Goal: Task Accomplishment & Management: Use online tool/utility

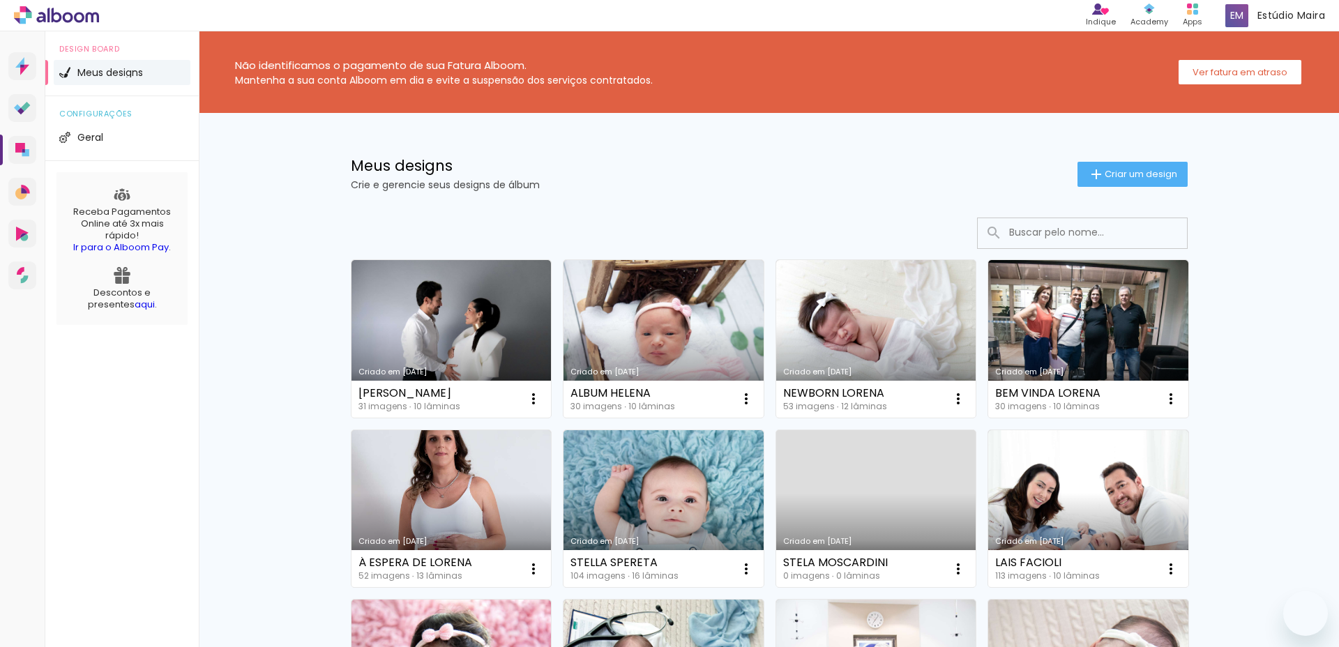
click at [1091, 176] on iron-icon at bounding box center [1096, 174] width 17 height 17
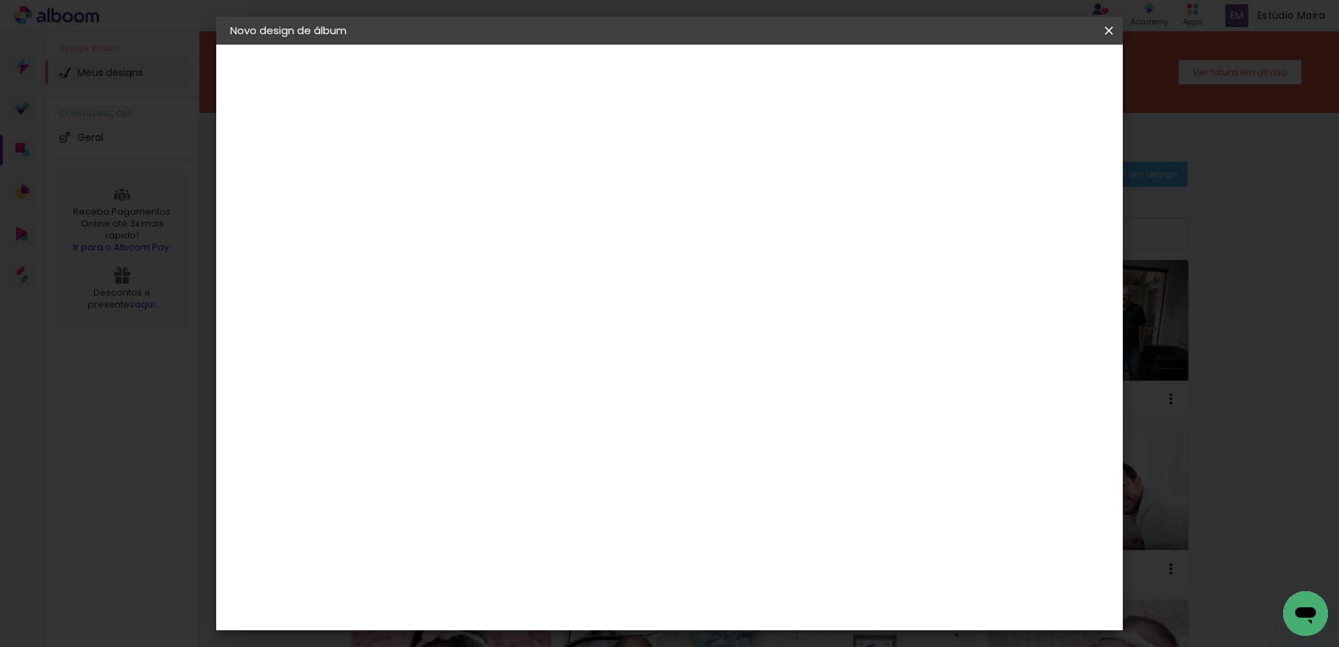
click at [458, 192] on input at bounding box center [458, 187] width 0 height 22
type input "MARICIA"
type paper-input "MARICIA"
click at [0, 0] on slot "Avançar" at bounding box center [0, 0] width 0 height 0
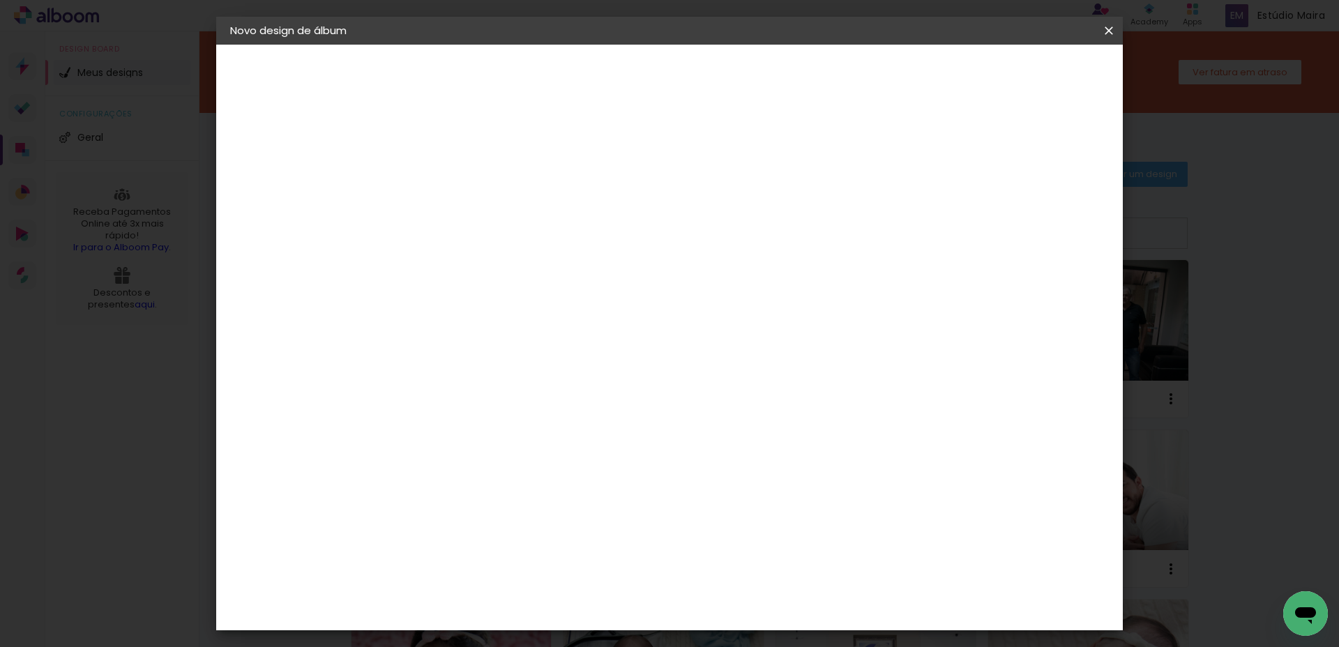
click at [0, 0] on slot "Avançar" at bounding box center [0, 0] width 0 height 0
click at [529, 254] on div at bounding box center [493, 254] width 71 height 1
click at [720, 237] on paper-item "Padrão" at bounding box center [760, 232] width 279 height 28
type input "Padrão"
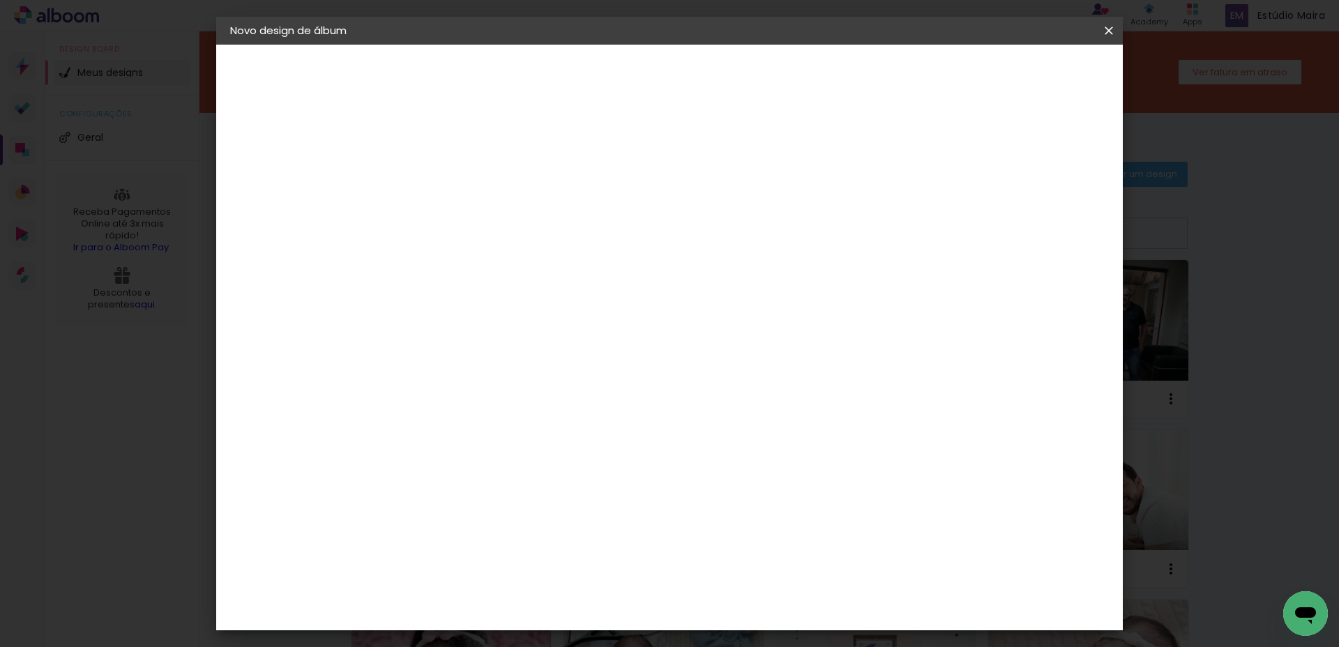
scroll to position [144, 0]
click at [552, 602] on span "20 × 20" at bounding box center [519, 620] width 65 height 37
click at [0, 0] on slot "Avançar" at bounding box center [0, 0] width 0 height 0
click at [1000, 149] on div "Mostrar sangria" at bounding box center [989, 150] width 93 height 17
type paper-checkbox "on"
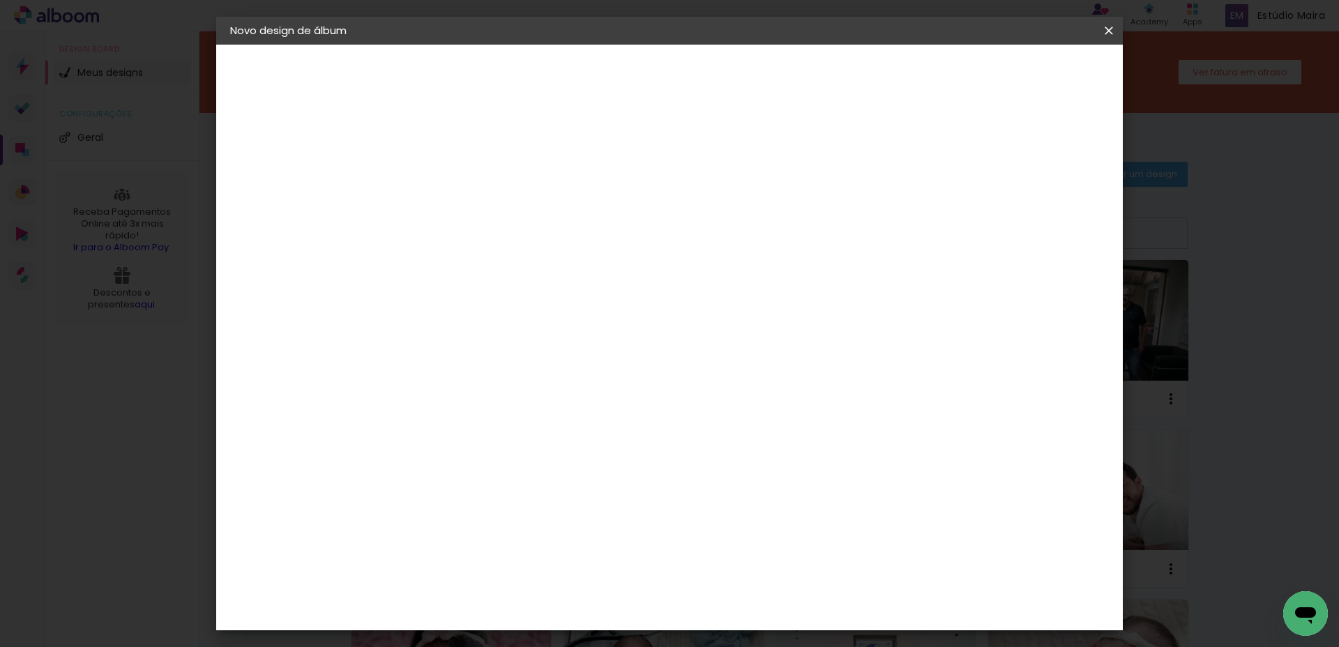
click at [1021, 73] on span "Iniciar design" at bounding box center [989, 74] width 63 height 10
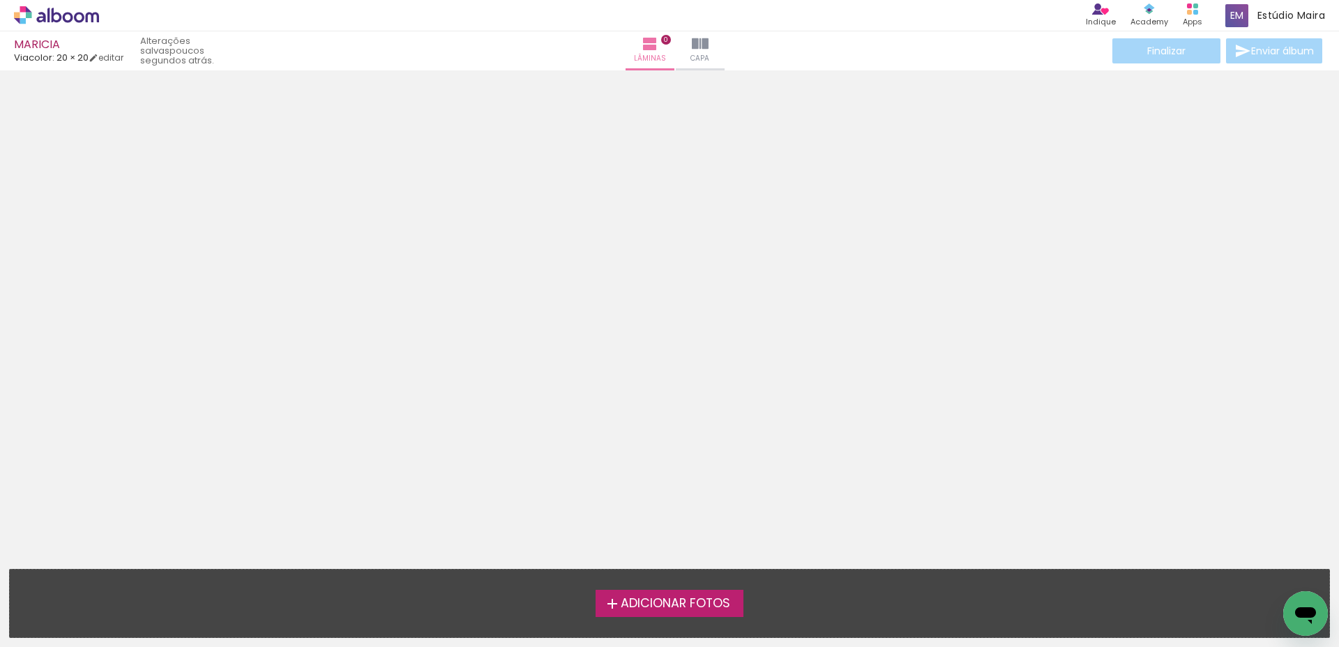
click at [693, 604] on span "Adicionar Fotos" at bounding box center [675, 604] width 109 height 13
click at [0, 0] on input "file" at bounding box center [0, 0] width 0 height 0
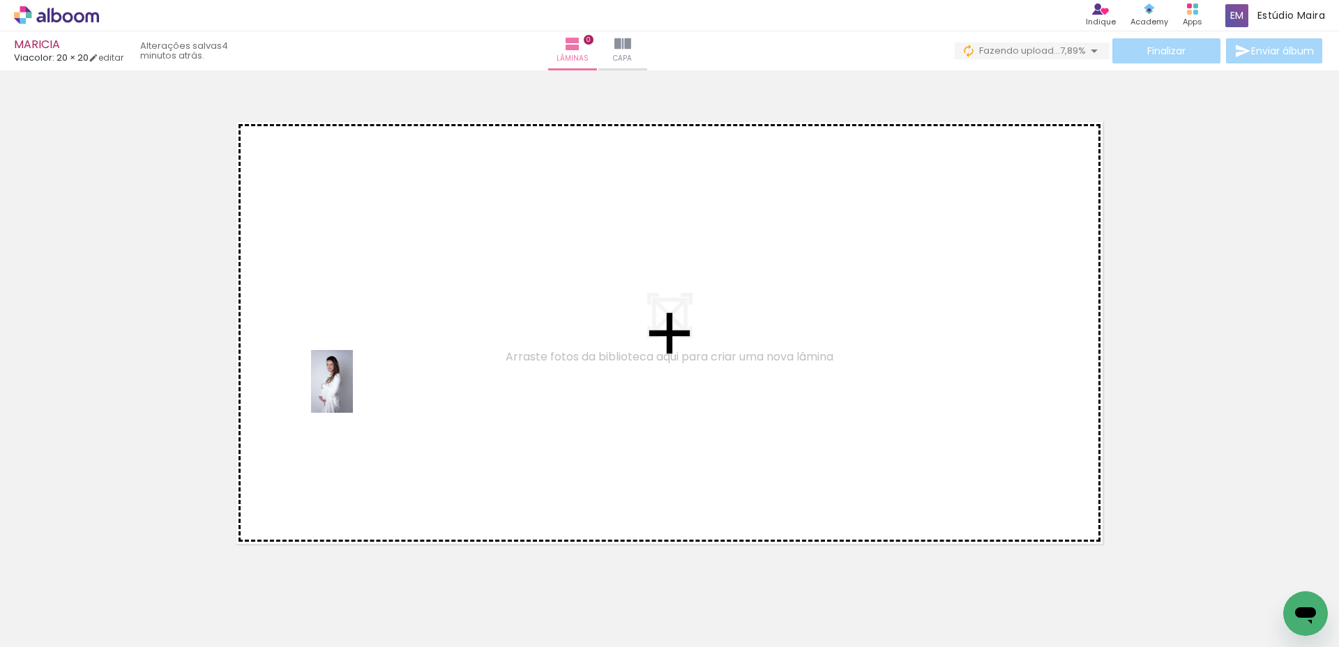
drag, startPoint x: 146, startPoint y: 601, endPoint x: 353, endPoint y: 392, distance: 293.8
click at [353, 392] on quentale-workspace at bounding box center [669, 323] width 1339 height 647
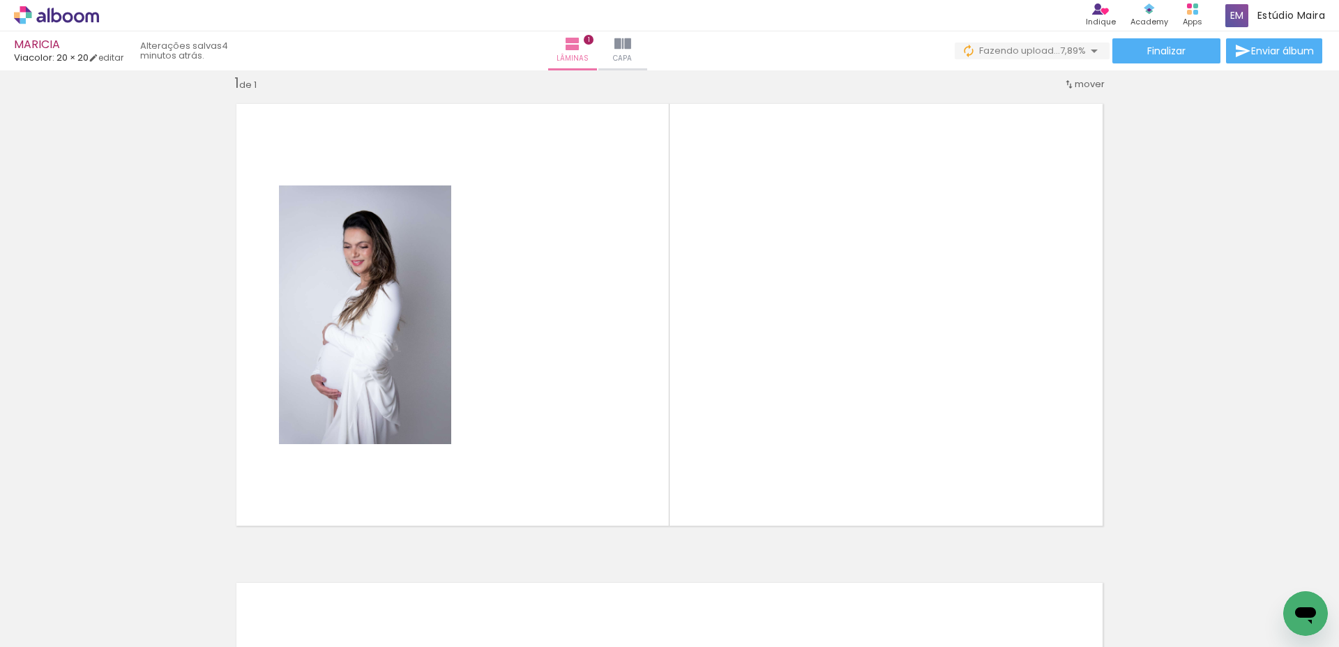
scroll to position [0, 768]
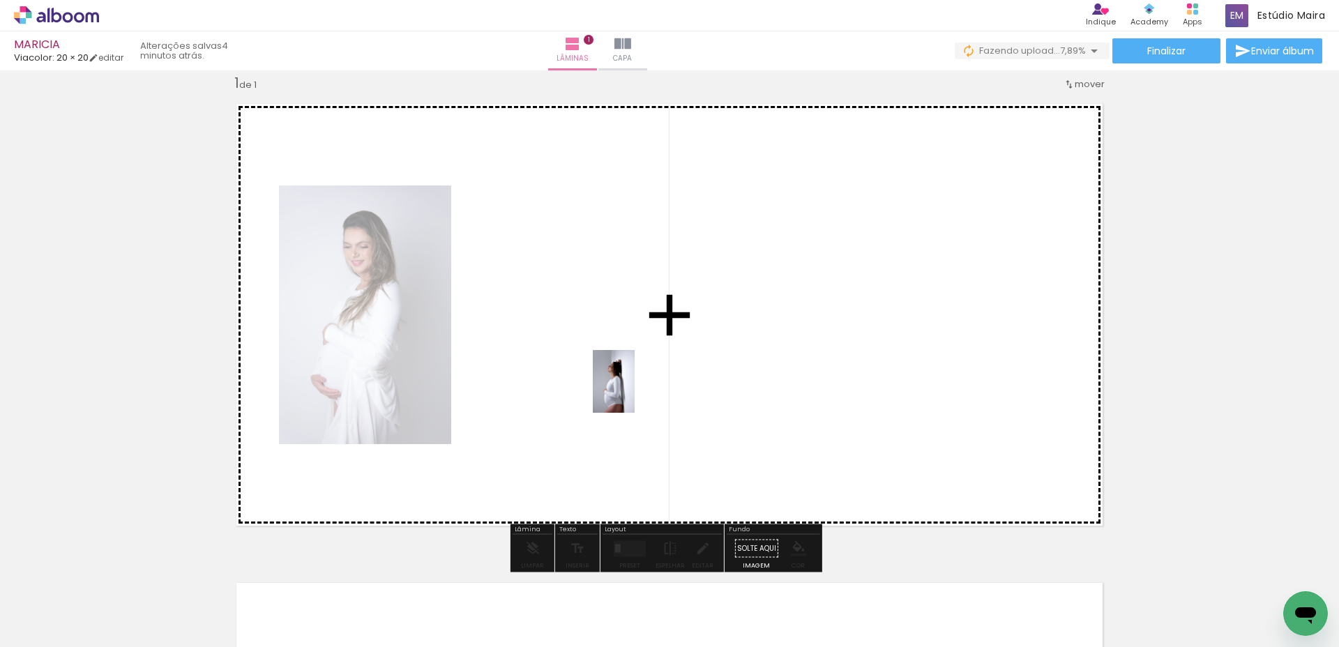
drag, startPoint x: 784, startPoint y: 592, endPoint x: 726, endPoint y: 454, distance: 149.7
click at [634, 392] on quentale-workspace at bounding box center [669, 323] width 1339 height 647
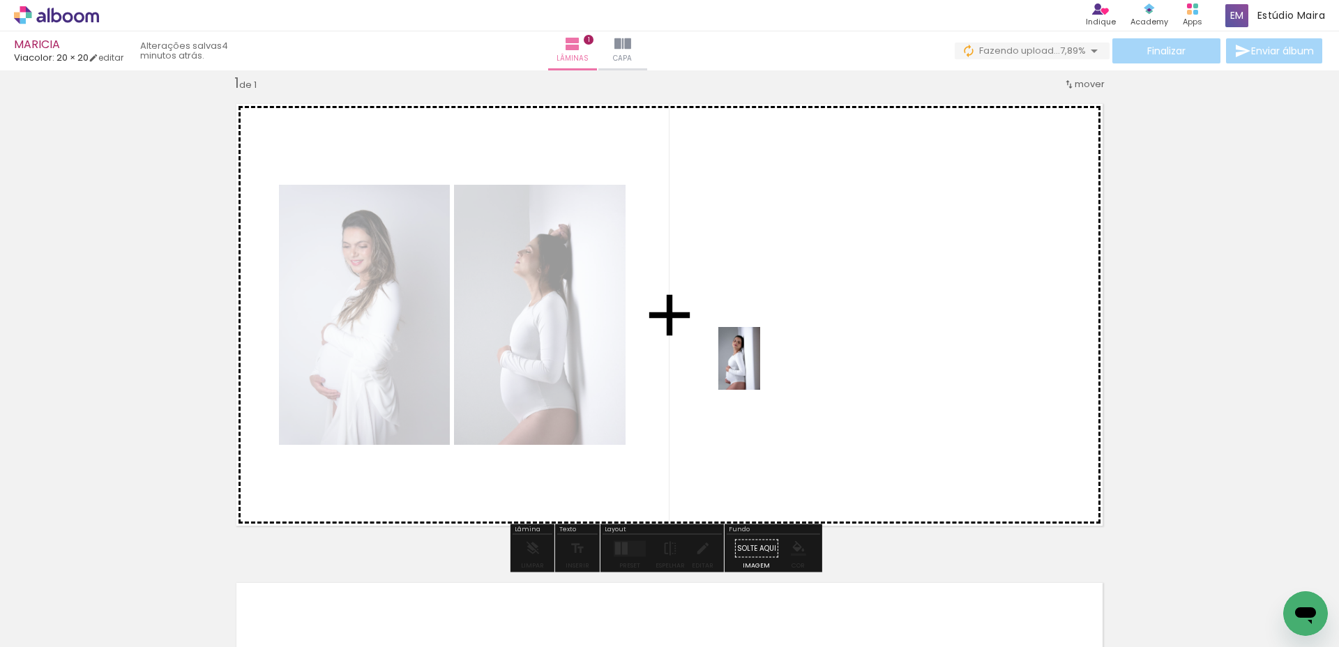
drag, startPoint x: 857, startPoint y: 600, endPoint x: 760, endPoint y: 356, distance: 263.2
click at [760, 356] on quentale-workspace at bounding box center [669, 323] width 1339 height 647
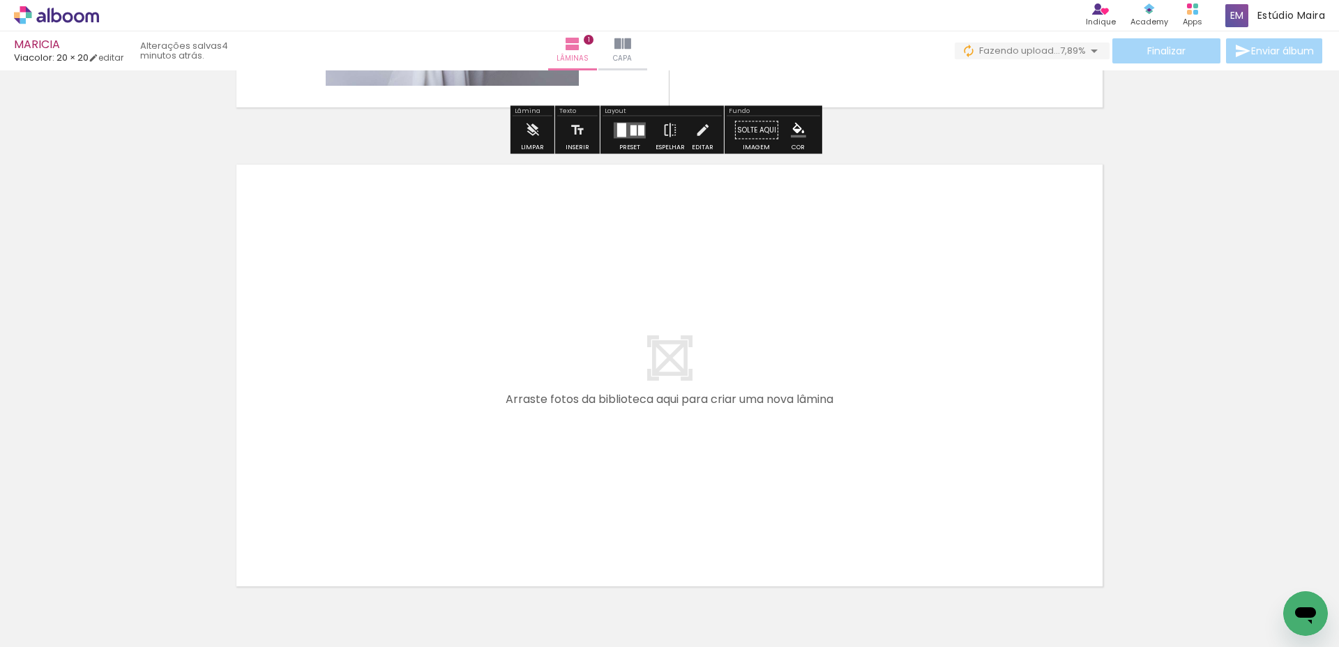
scroll to position [437, 0]
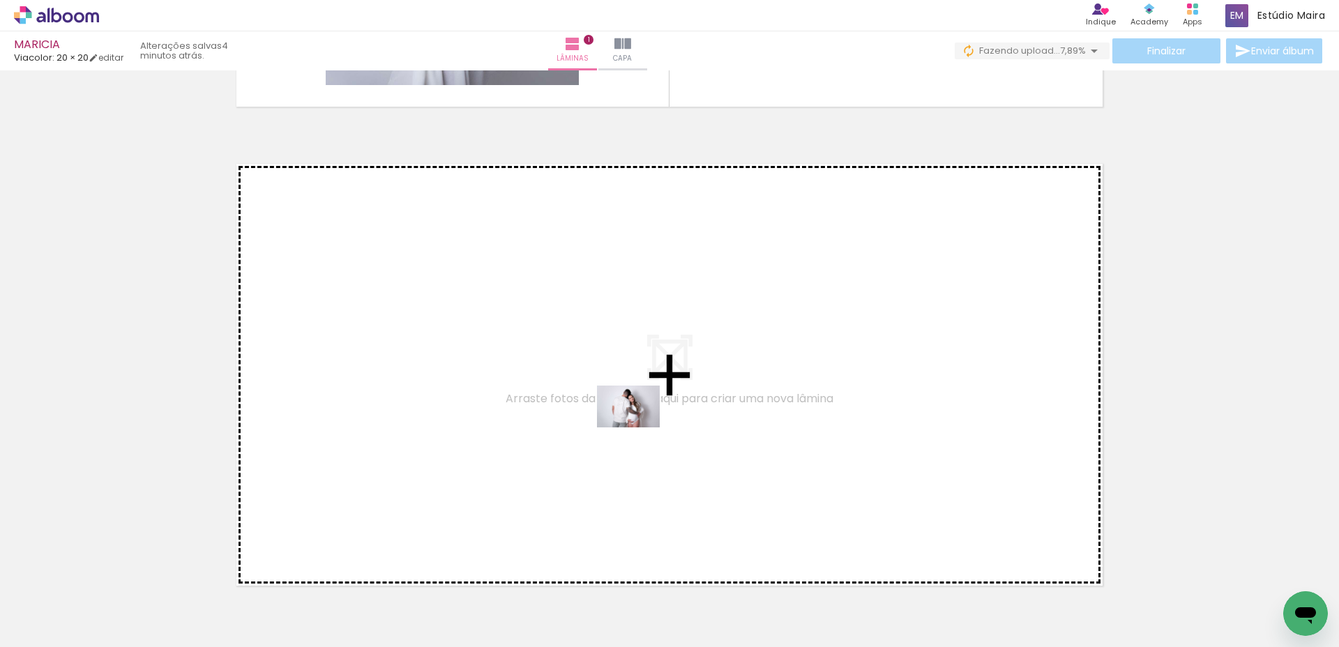
drag, startPoint x: 937, startPoint y: 602, endPoint x: 634, endPoint y: 425, distance: 351.2
click at [634, 425] on quentale-workspace at bounding box center [669, 323] width 1339 height 647
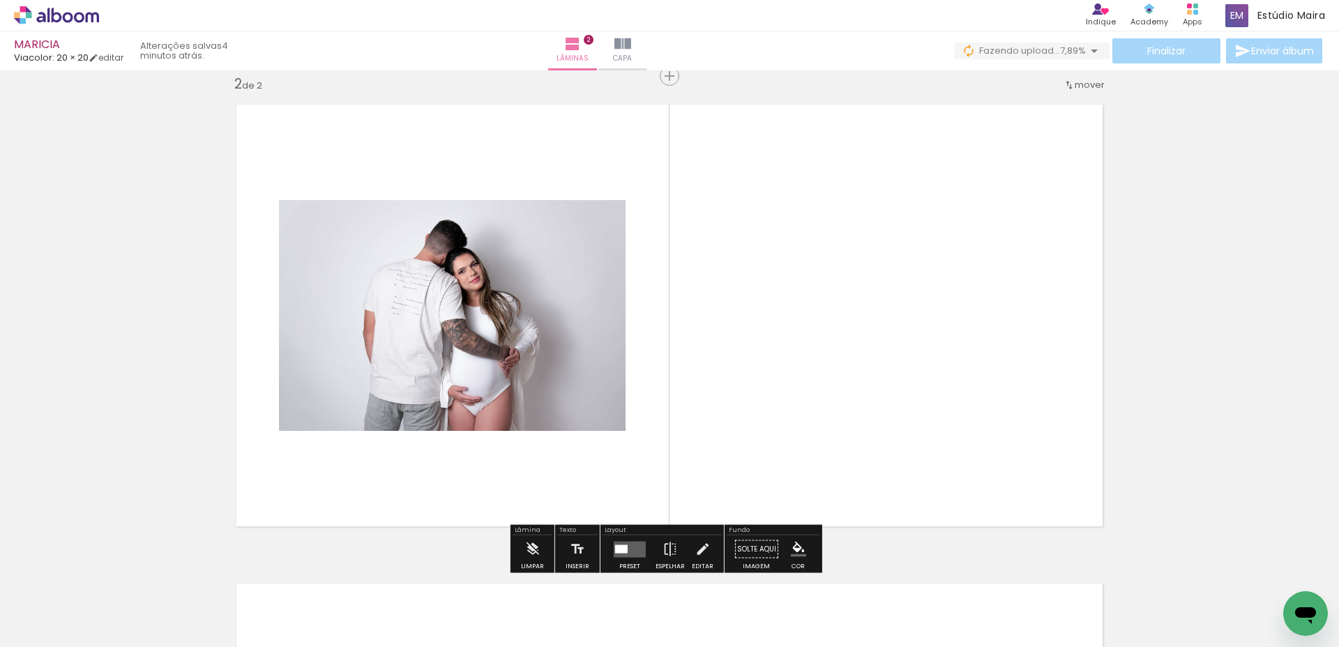
scroll to position [497, 0]
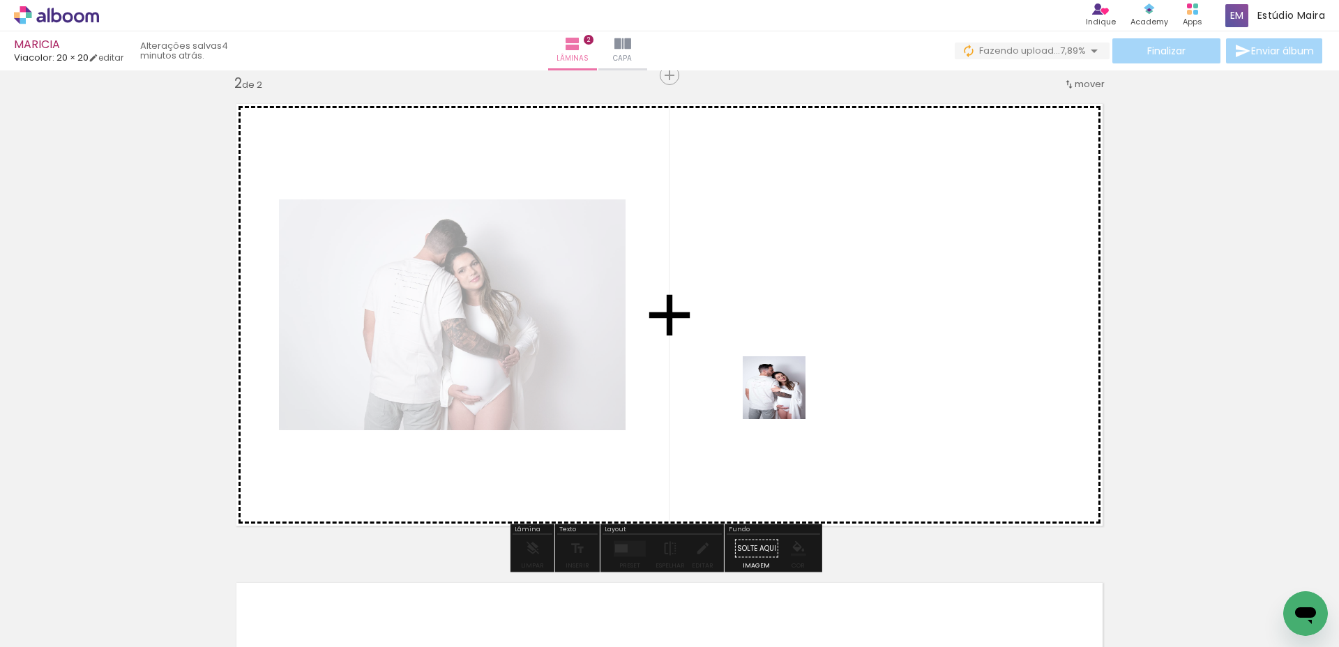
drag, startPoint x: 1012, startPoint y: 595, endPoint x: 825, endPoint y: 400, distance: 270.2
click at [777, 383] on quentale-workspace at bounding box center [669, 323] width 1339 height 647
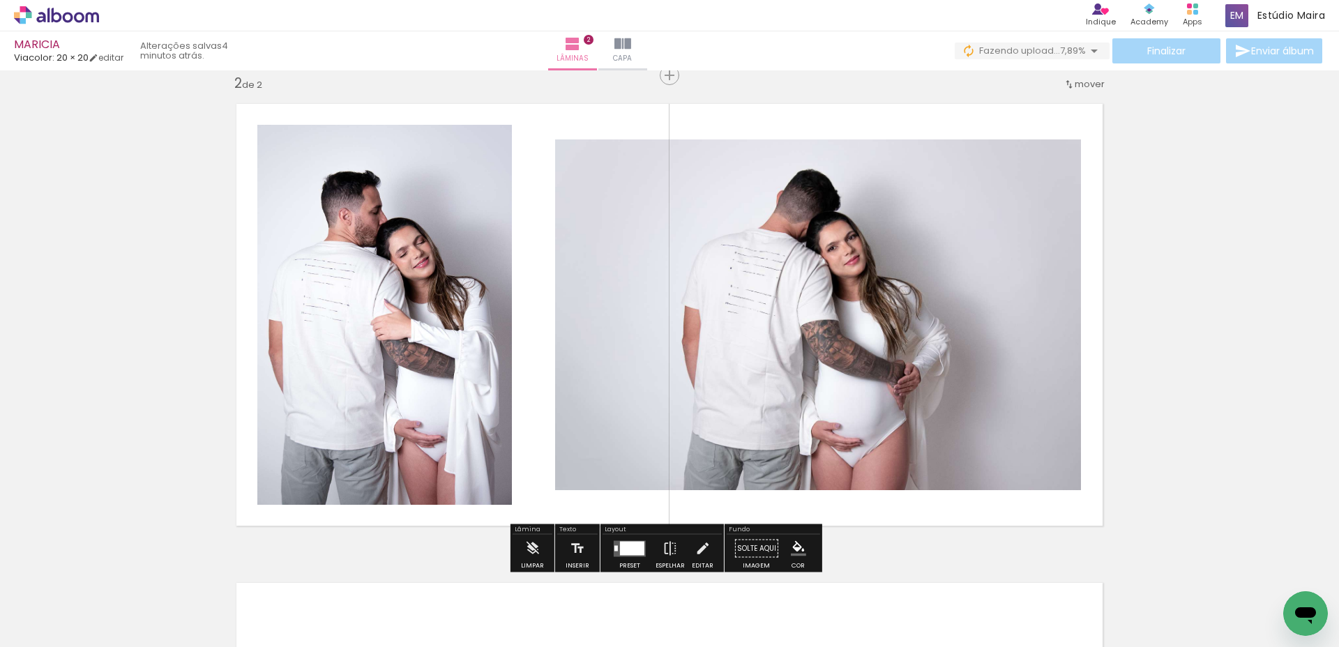
scroll to position [0, 960]
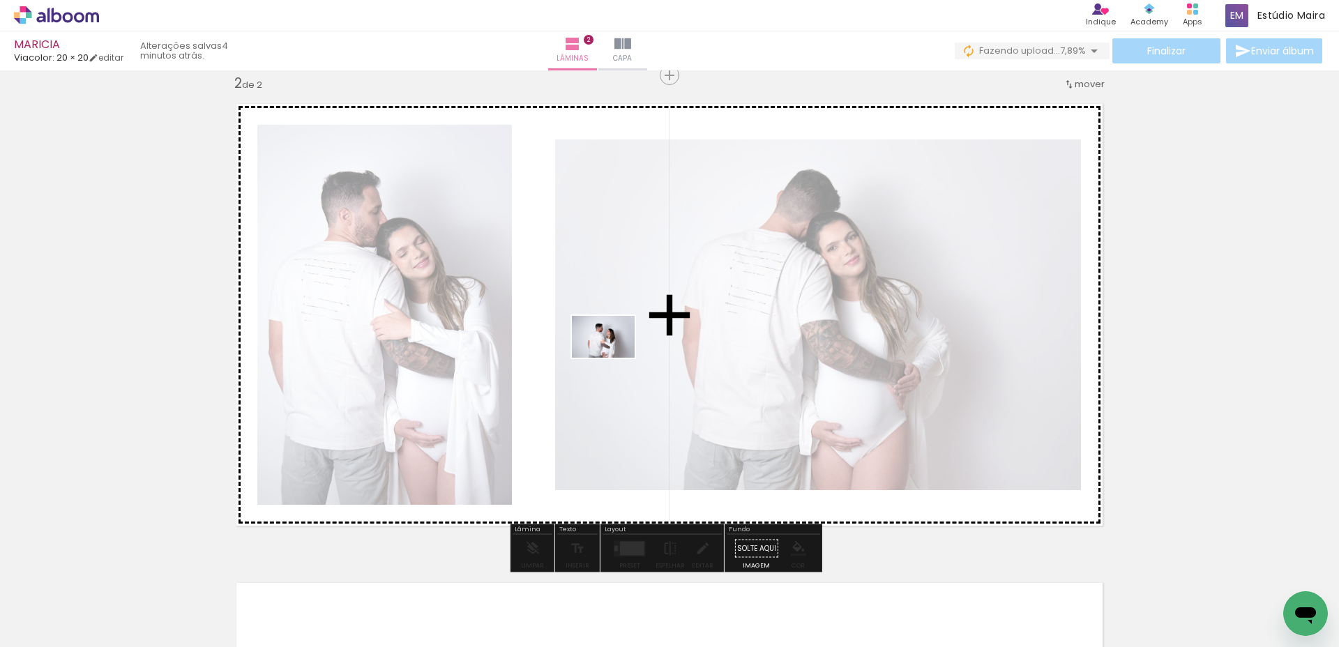
drag, startPoint x: 904, startPoint y: 607, endPoint x: 613, endPoint y: 358, distance: 383.3
click at [613, 358] on quentale-workspace at bounding box center [669, 323] width 1339 height 647
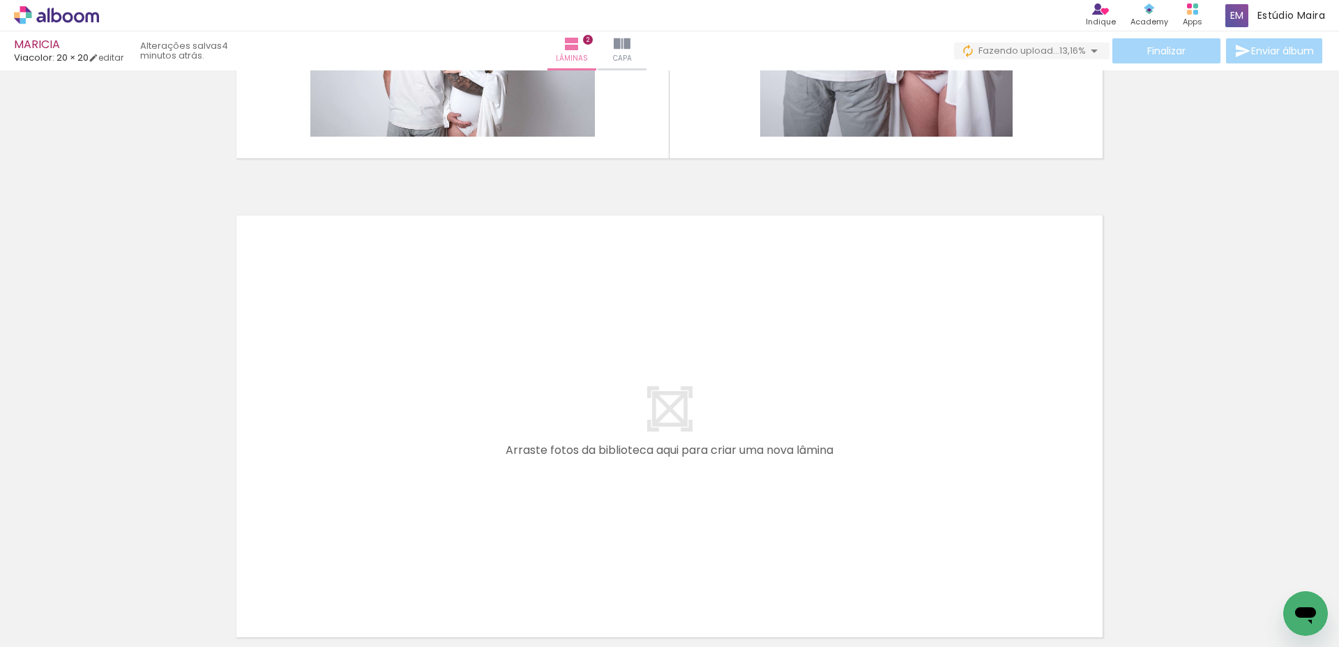
scroll to position [0, 1299]
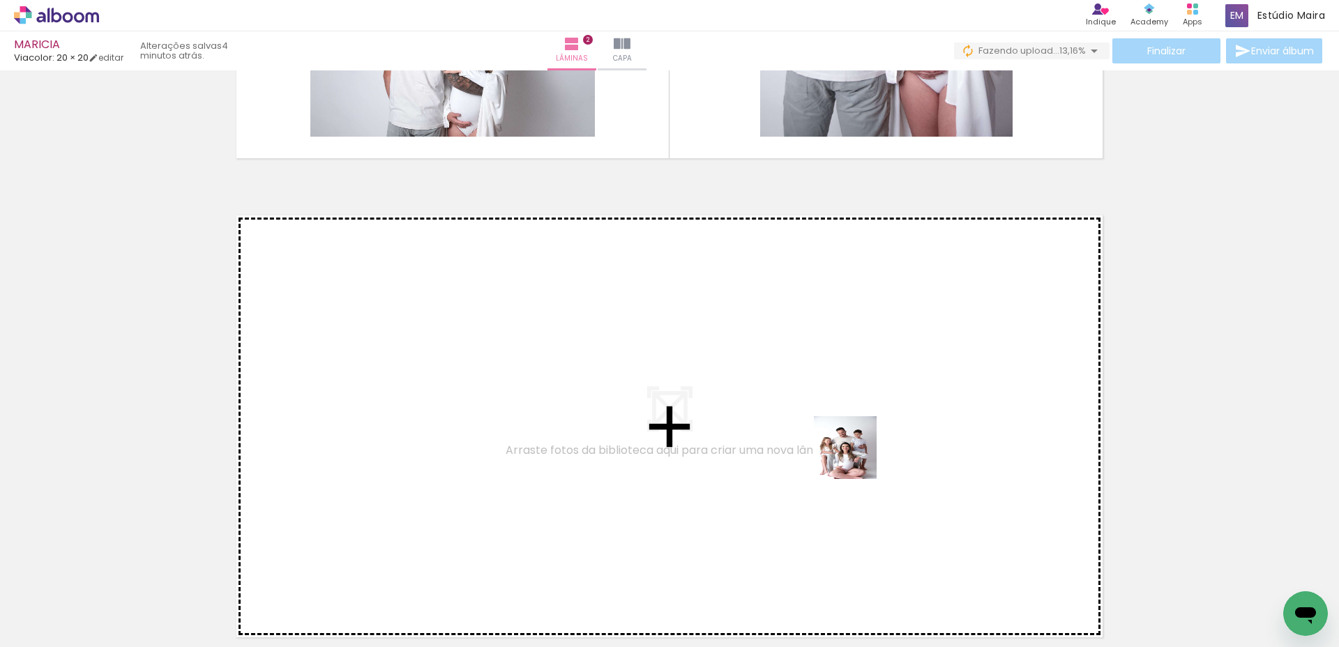
click at [853, 432] on quentale-workspace at bounding box center [669, 323] width 1339 height 647
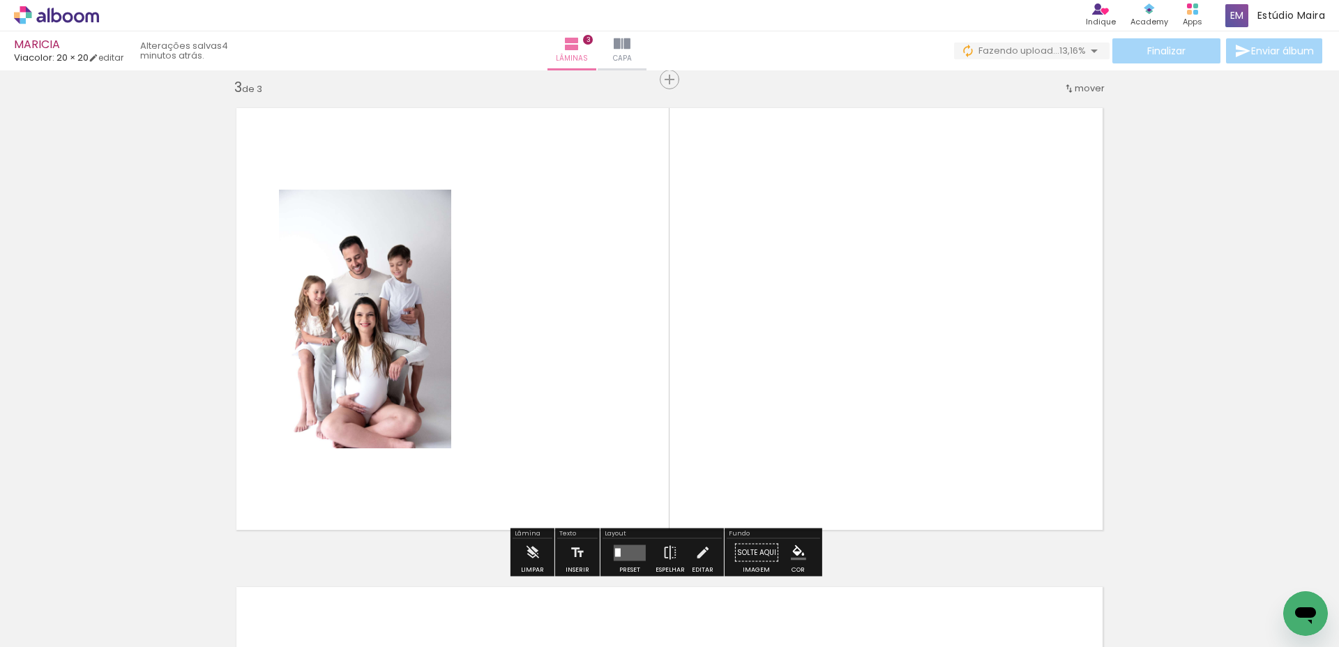
scroll to position [976, 0]
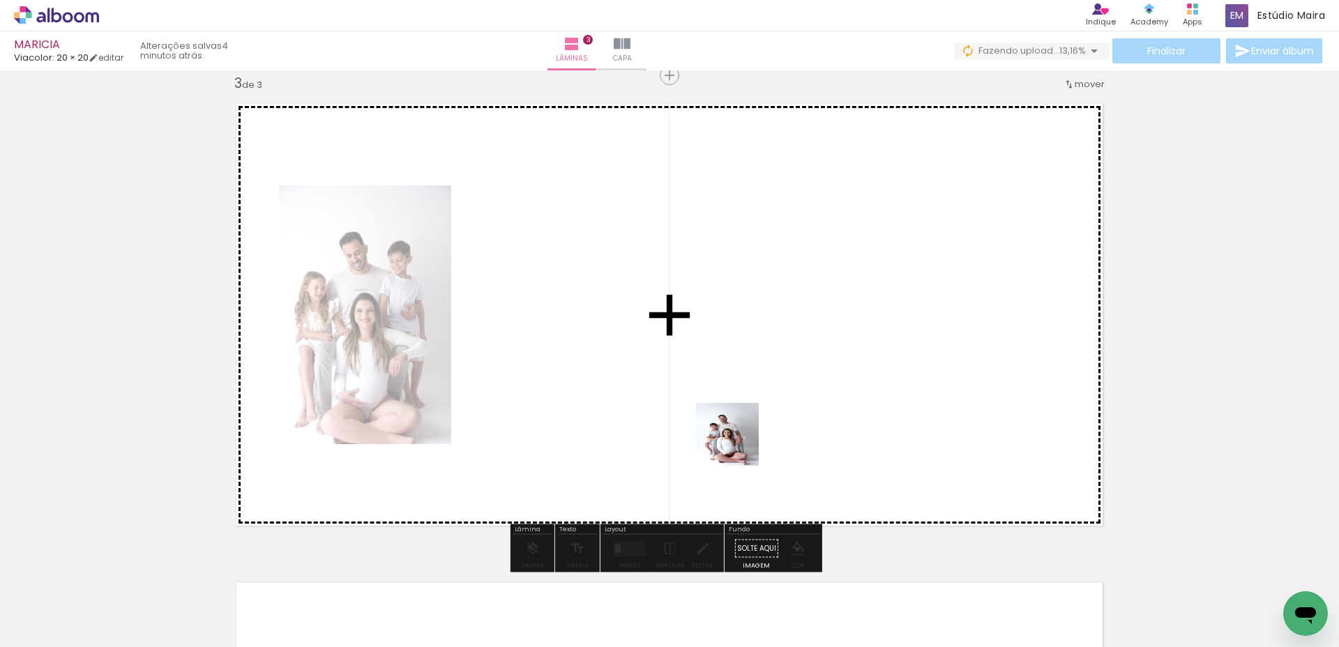
drag, startPoint x: 723, startPoint y: 609, endPoint x: 768, endPoint y: 542, distance: 80.8
click at [740, 439] on quentale-workspace at bounding box center [669, 323] width 1339 height 647
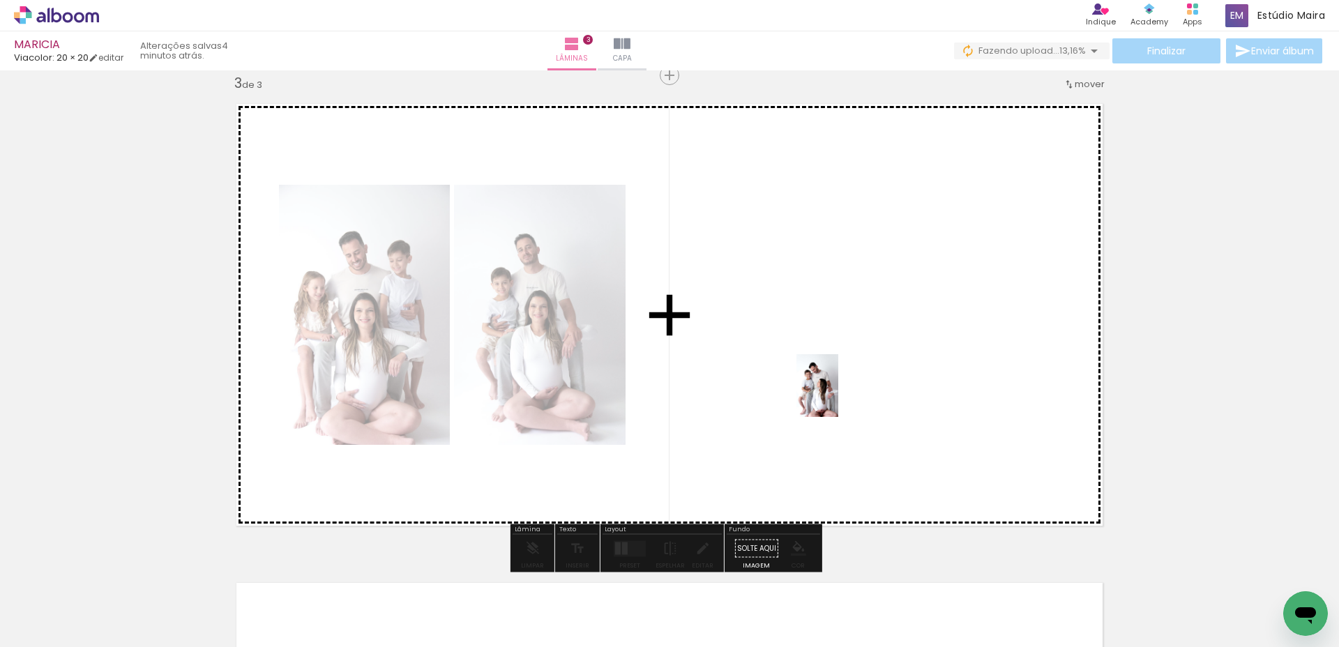
drag, startPoint x: 791, startPoint y: 588, endPoint x: 838, endPoint y: 396, distance: 198.0
click at [838, 396] on quentale-workspace at bounding box center [669, 323] width 1339 height 647
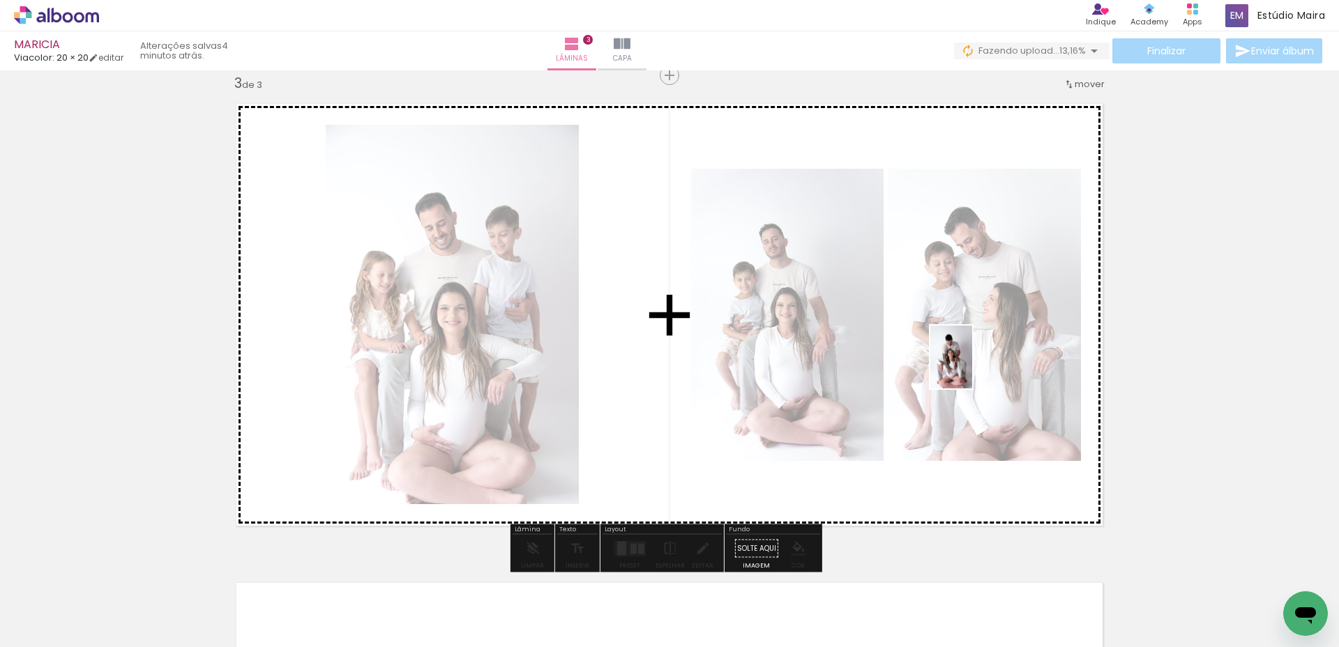
drag, startPoint x: 953, startPoint y: 598, endPoint x: 972, endPoint y: 367, distance: 231.5
click at [972, 367] on quentale-workspace at bounding box center [669, 323] width 1339 height 647
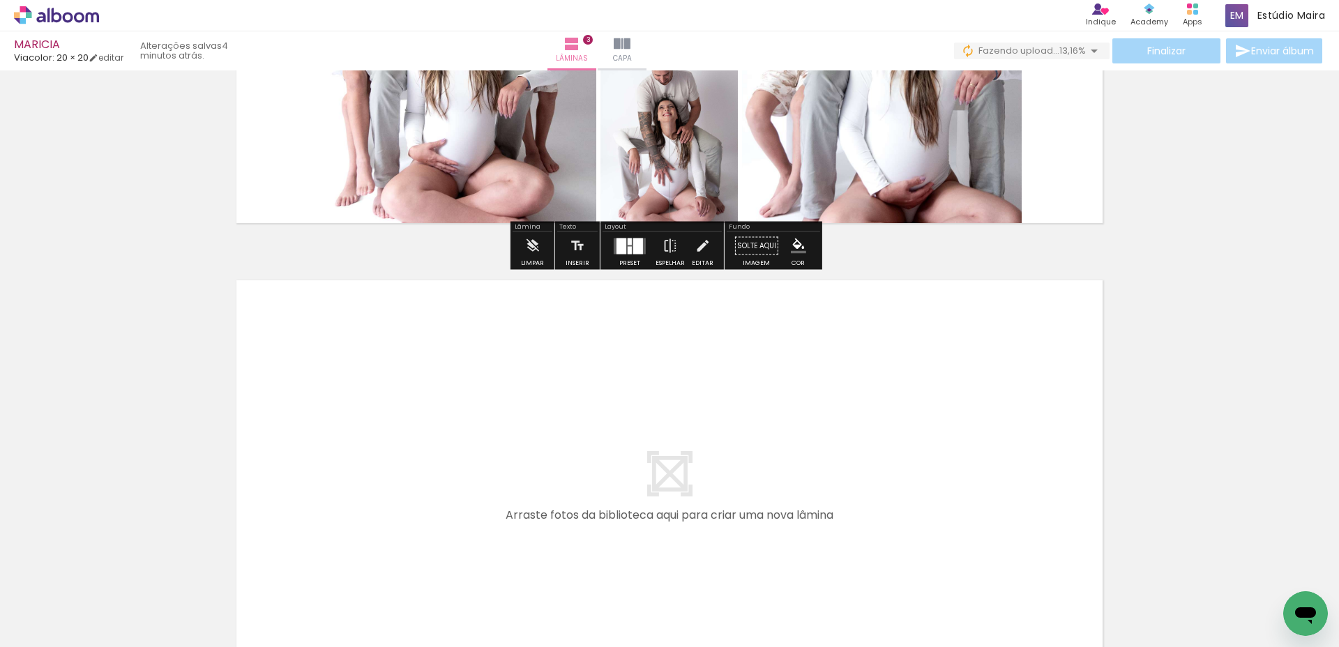
scroll to position [1279, 0]
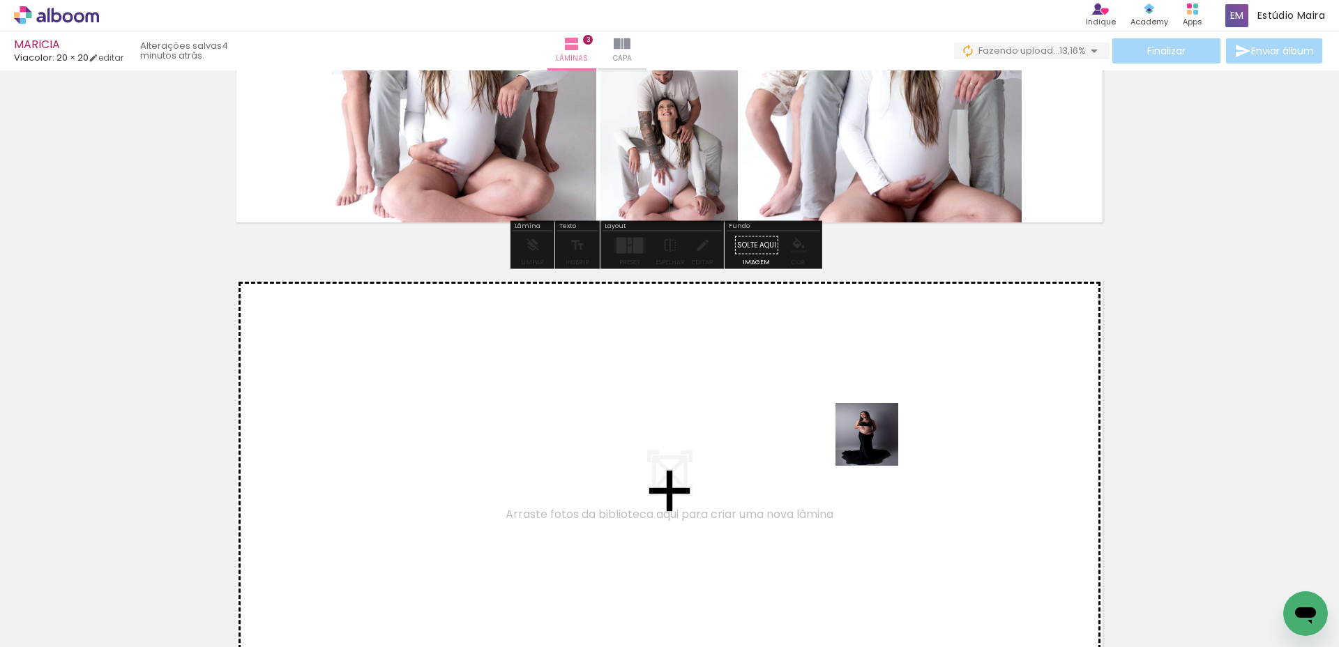
drag, startPoint x: 871, startPoint y: 597, endPoint x: 878, endPoint y: 441, distance: 156.3
click at [878, 441] on quentale-workspace at bounding box center [669, 323] width 1339 height 647
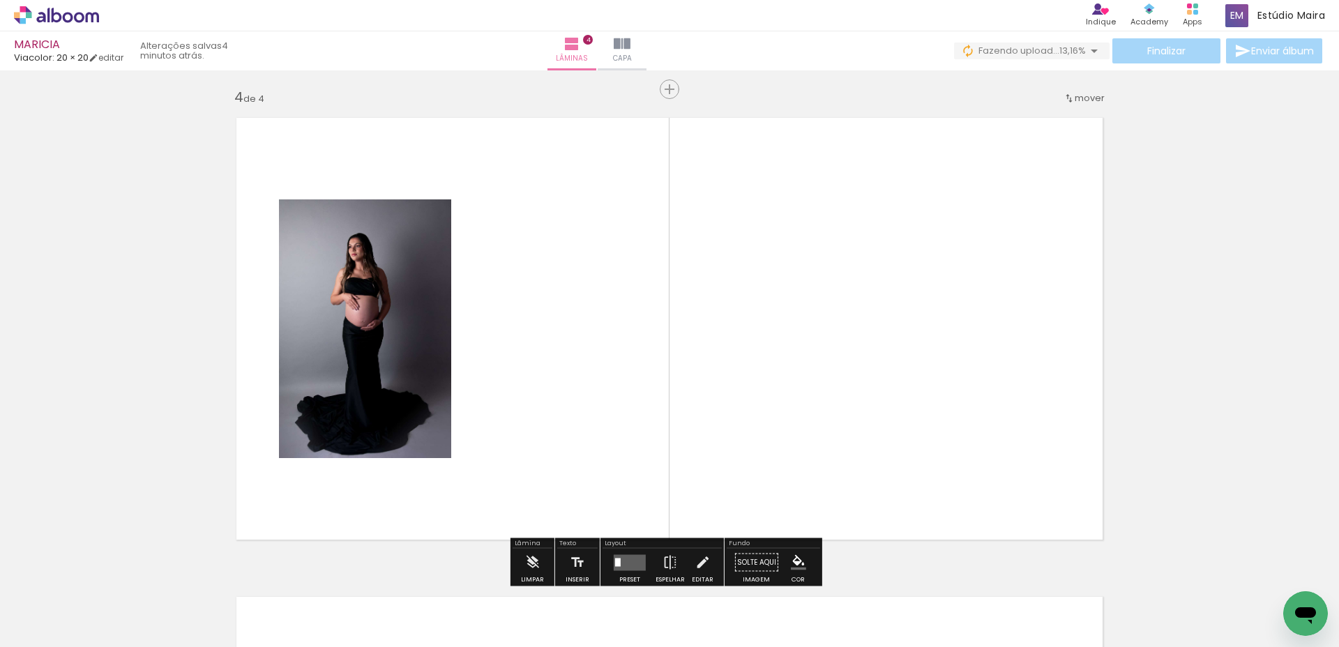
scroll to position [1455, 0]
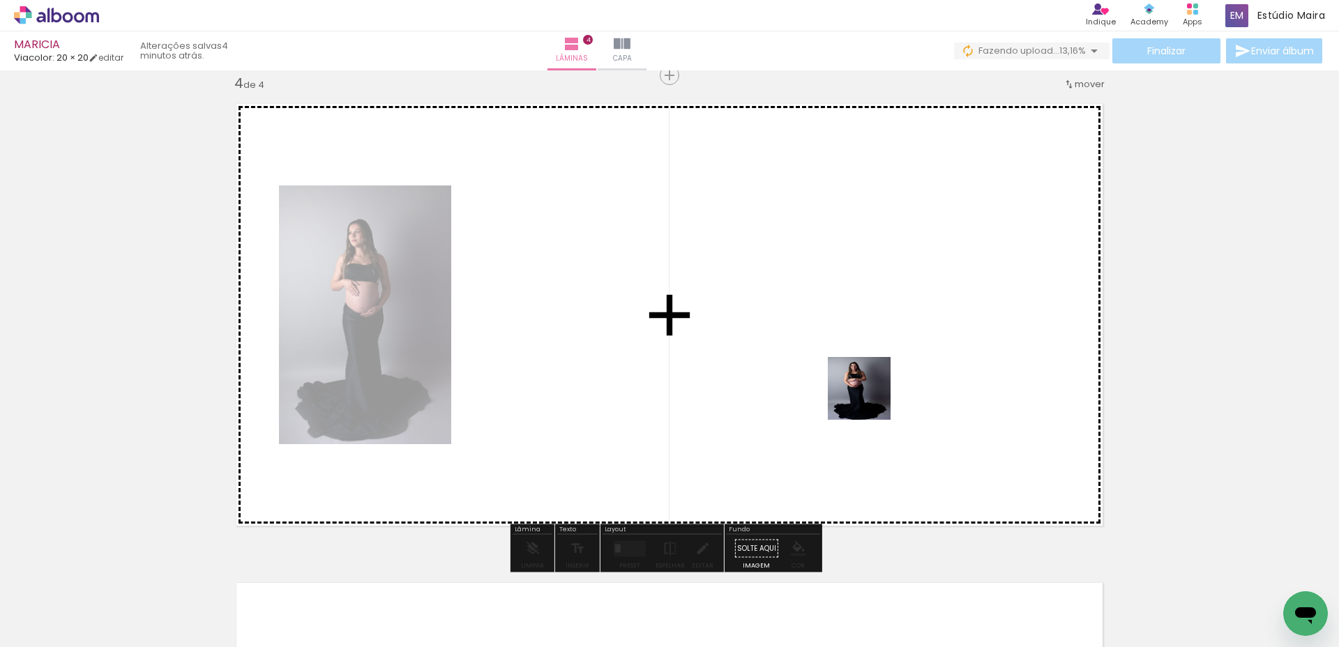
drag, startPoint x: 952, startPoint y: 598, endPoint x: 868, endPoint y: 397, distance: 218.4
click at [868, 396] on quentale-workspace at bounding box center [669, 323] width 1339 height 647
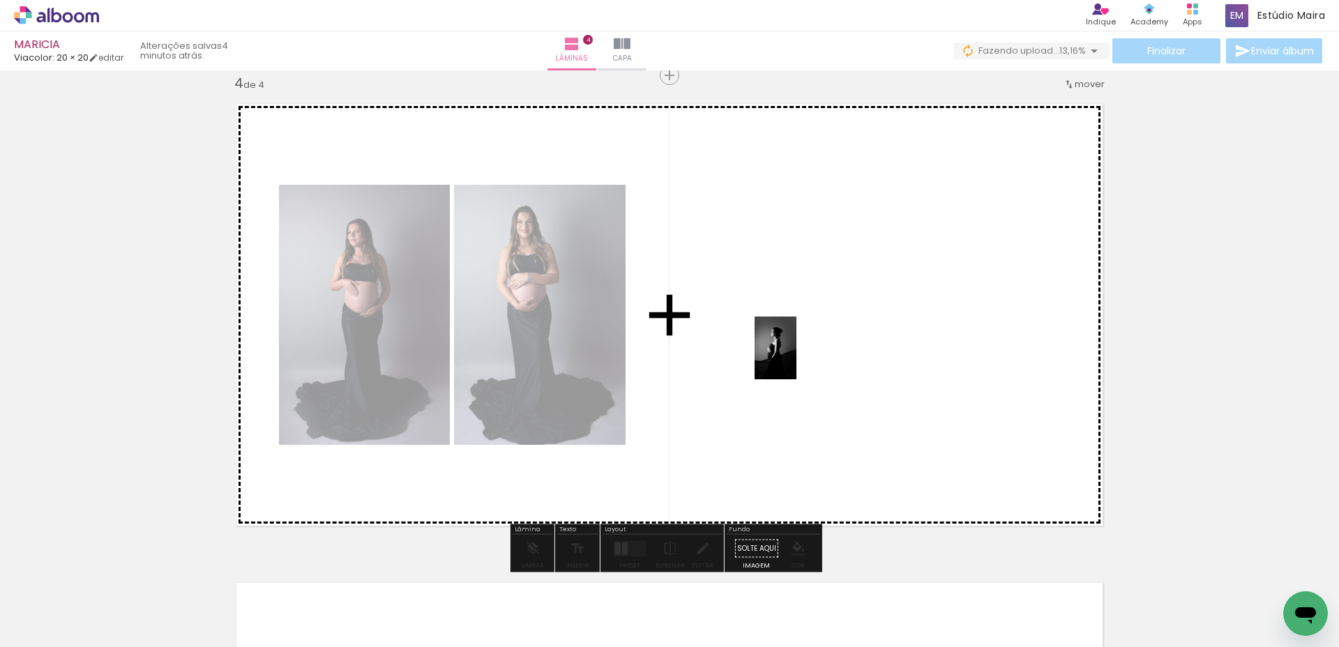
drag, startPoint x: 799, startPoint y: 604, endPoint x: 796, endPoint y: 358, distance: 245.4
click at [796, 358] on quentale-workspace at bounding box center [669, 323] width 1339 height 647
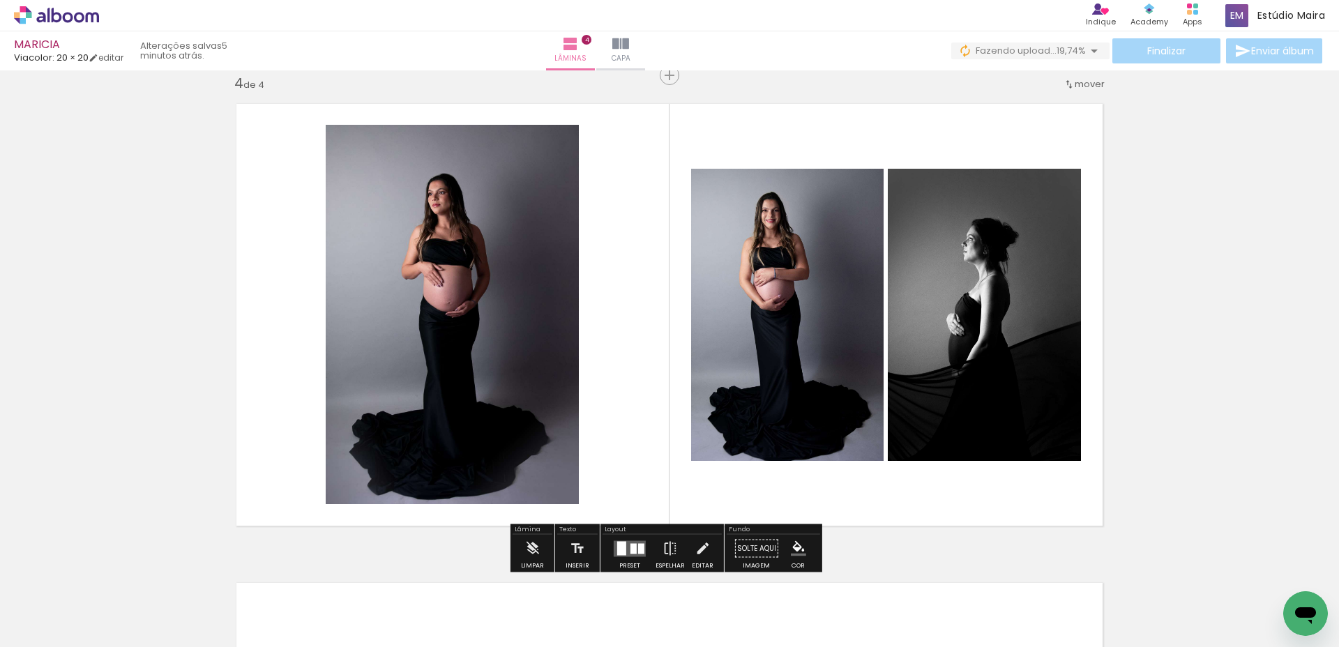
scroll to position [0, 0]
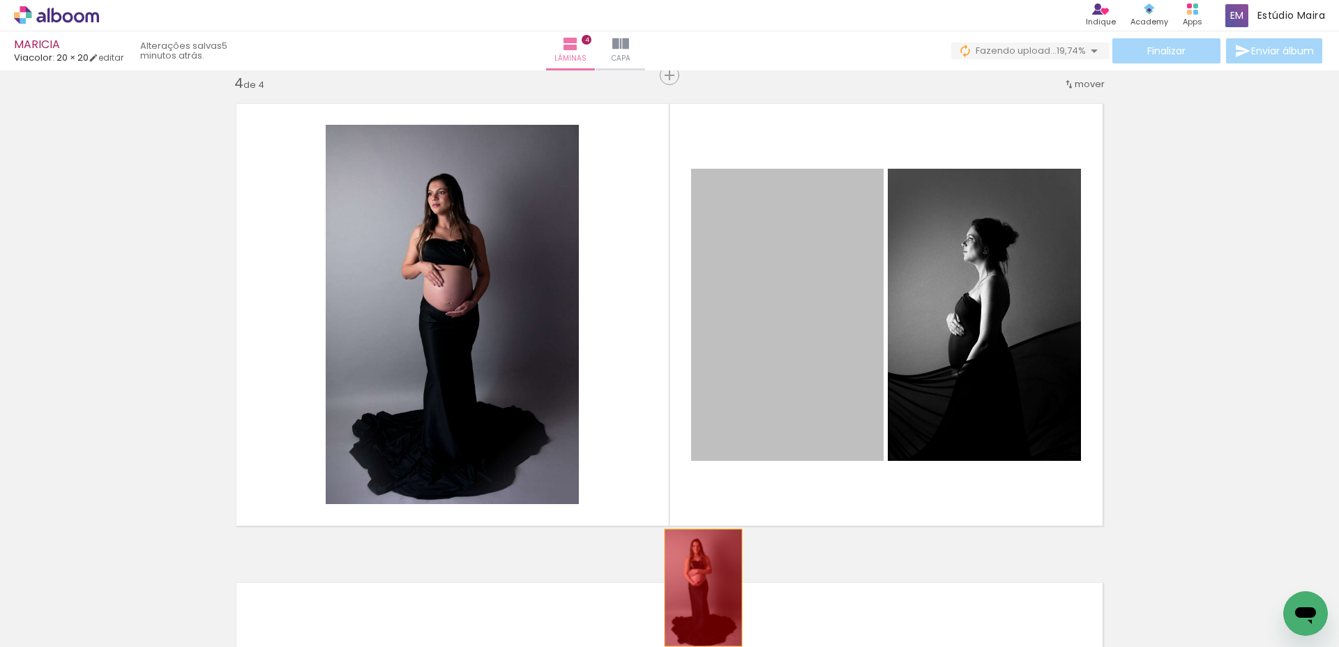
drag, startPoint x: 753, startPoint y: 357, endPoint x: 698, endPoint y: 588, distance: 237.3
click at [698, 588] on quentale-workspace at bounding box center [669, 323] width 1339 height 647
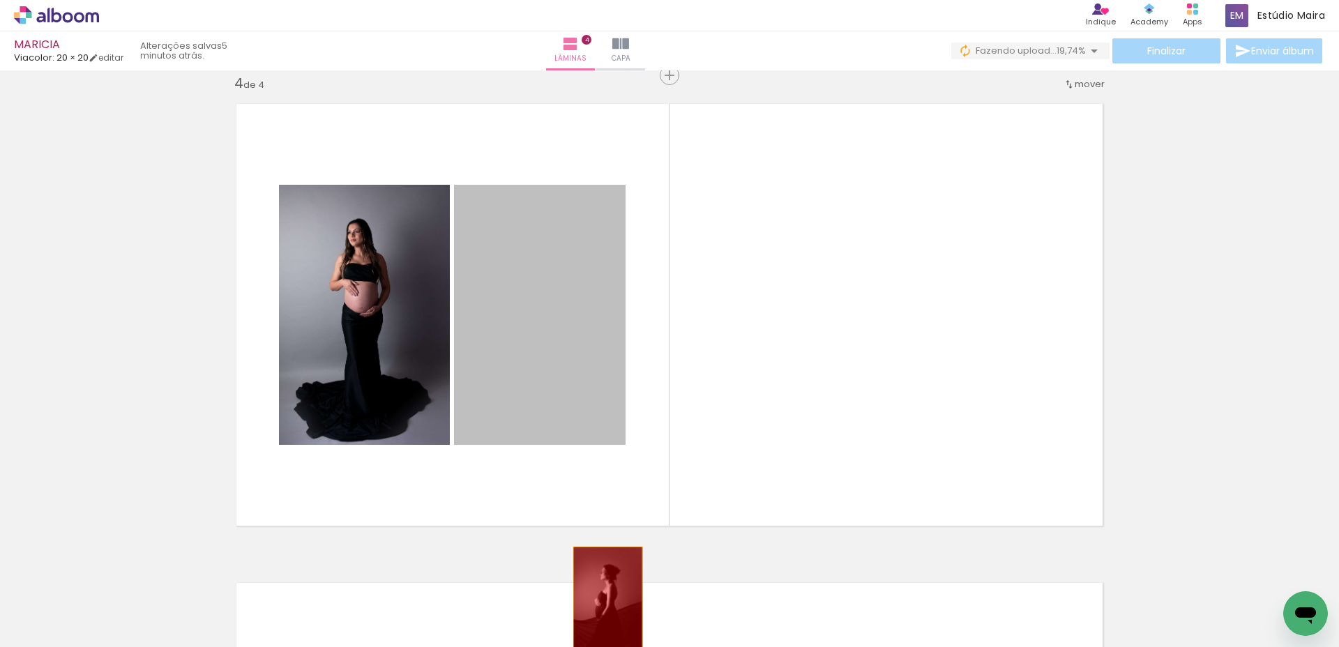
drag, startPoint x: 556, startPoint y: 316, endPoint x: 526, endPoint y: 500, distance: 186.5
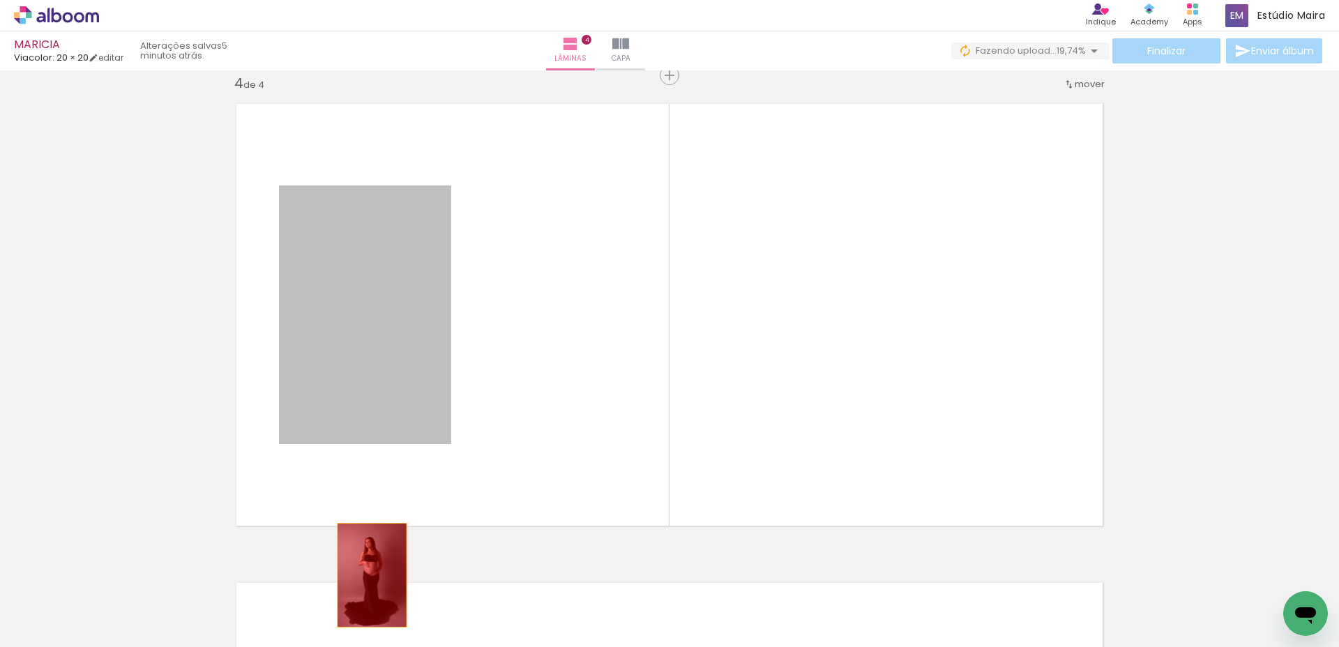
drag, startPoint x: 370, startPoint y: 346, endPoint x: 367, endPoint y: 575, distance: 229.4
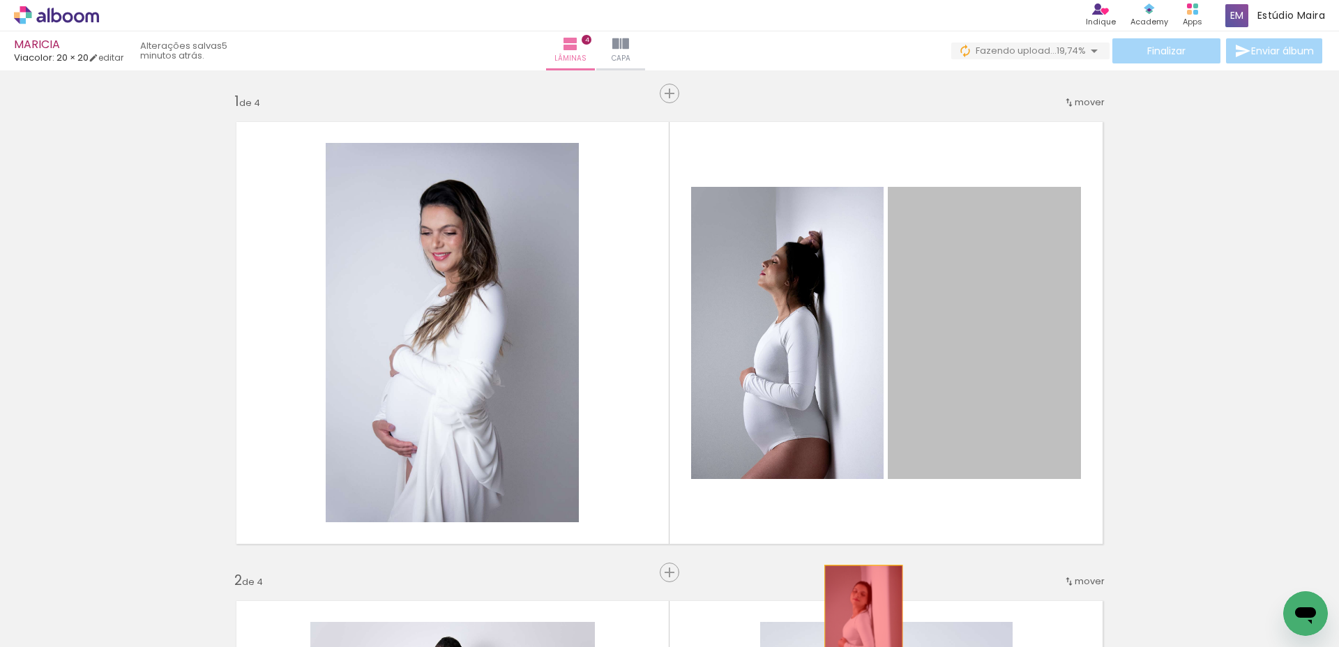
drag, startPoint x: 964, startPoint y: 291, endPoint x: 858, endPoint y: 622, distance: 347.7
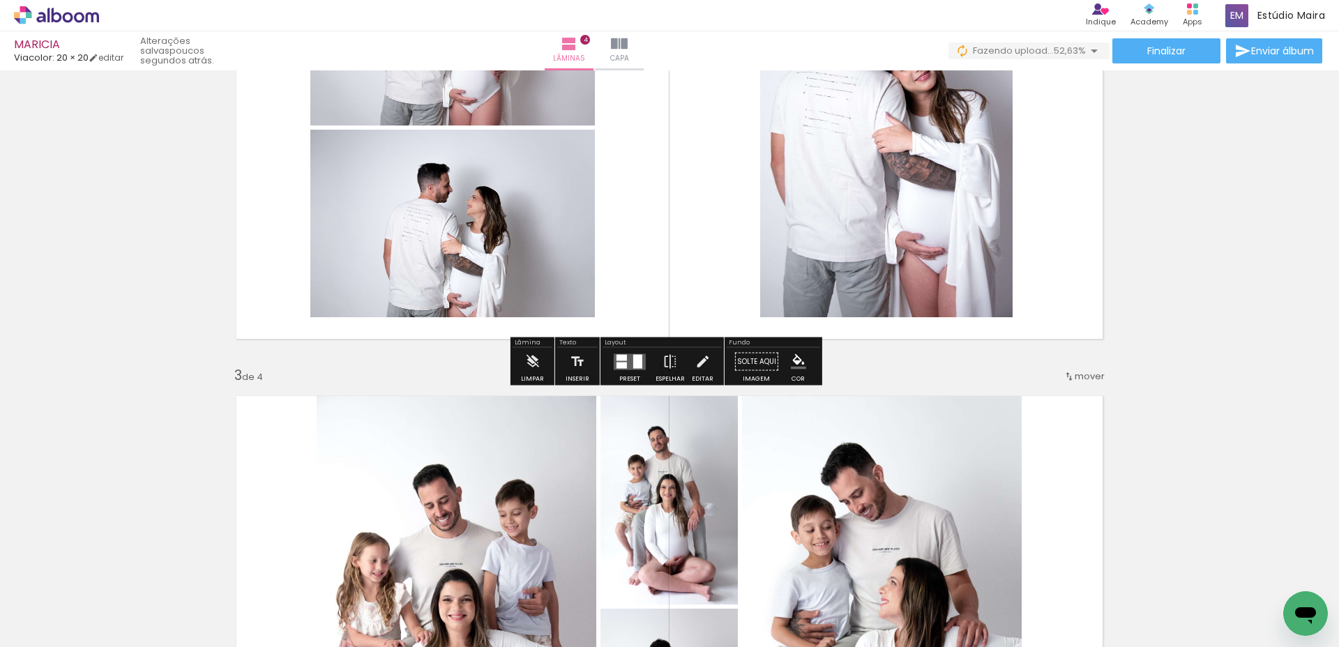
scroll to position [694, 0]
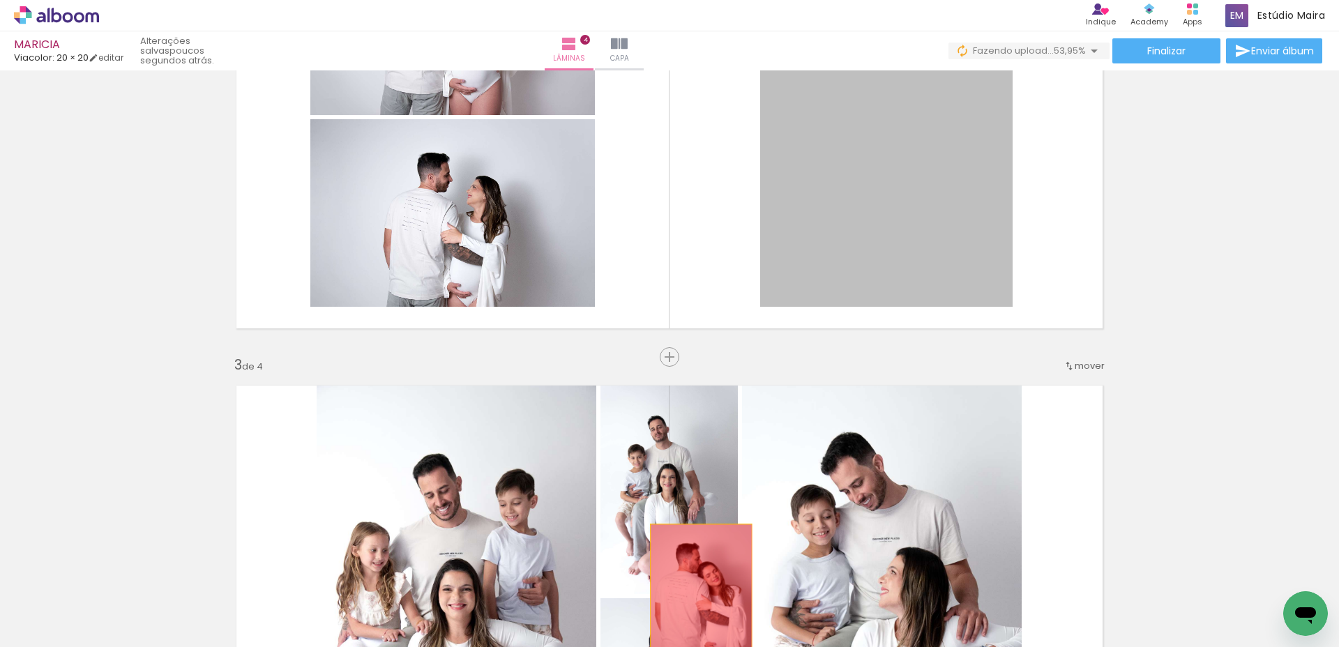
drag, startPoint x: 904, startPoint y: 186, endPoint x: 669, endPoint y: 545, distance: 429.5
click at [696, 600] on quentale-workspace at bounding box center [669, 323] width 1339 height 647
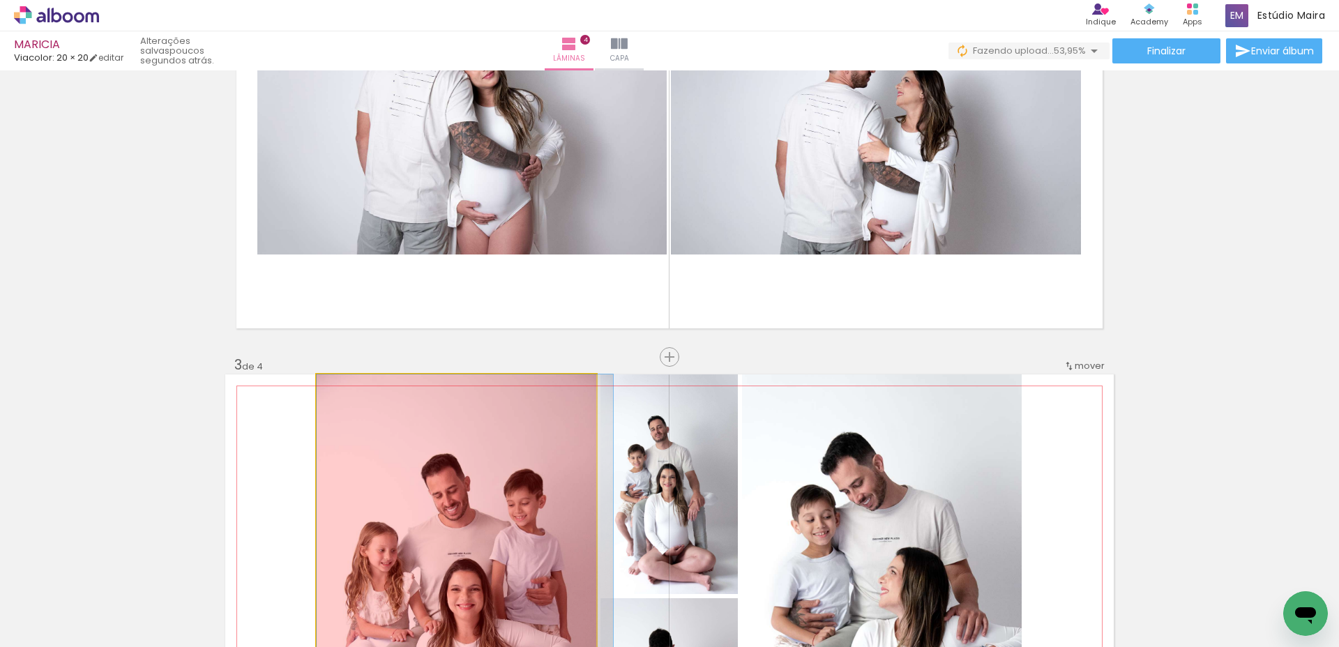
drag, startPoint x: 405, startPoint y: 474, endPoint x: 503, endPoint y: 523, distance: 109.8
click at [482, 584] on quentale-workspace at bounding box center [669, 323] width 1339 height 647
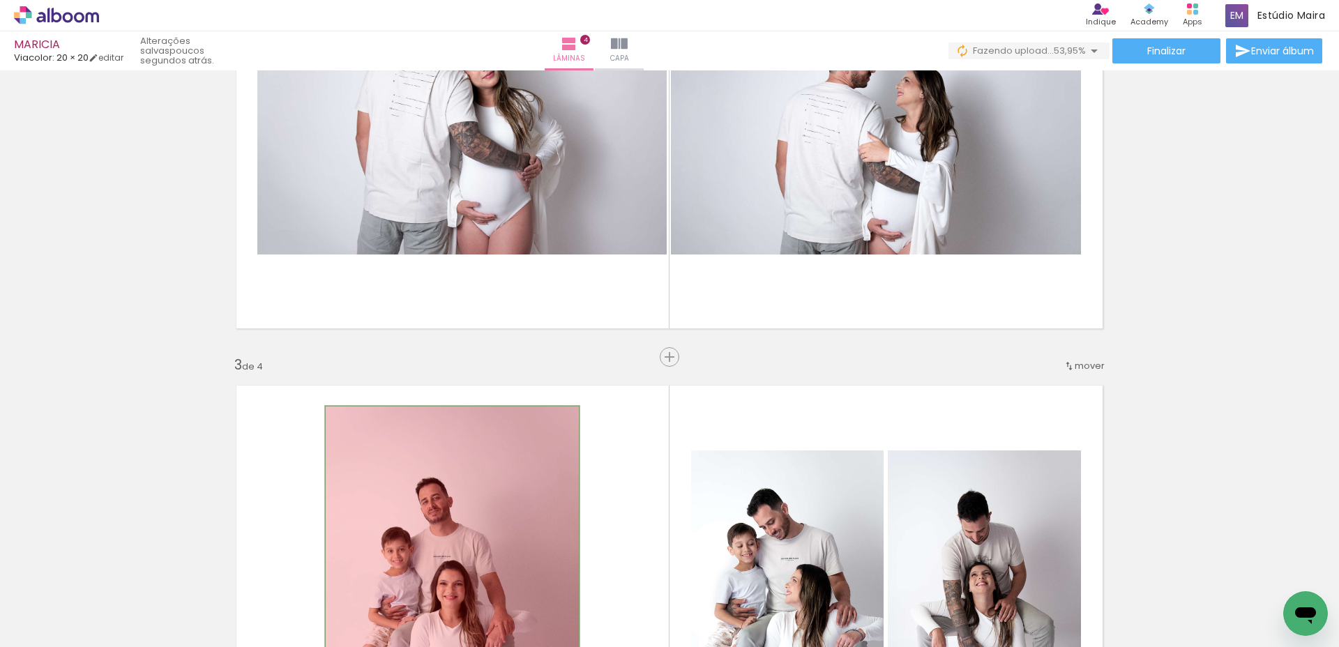
drag, startPoint x: 505, startPoint y: 494, endPoint x: 614, endPoint y: 558, distance: 126.3
click at [513, 590] on quentale-workspace at bounding box center [669, 323] width 1339 height 647
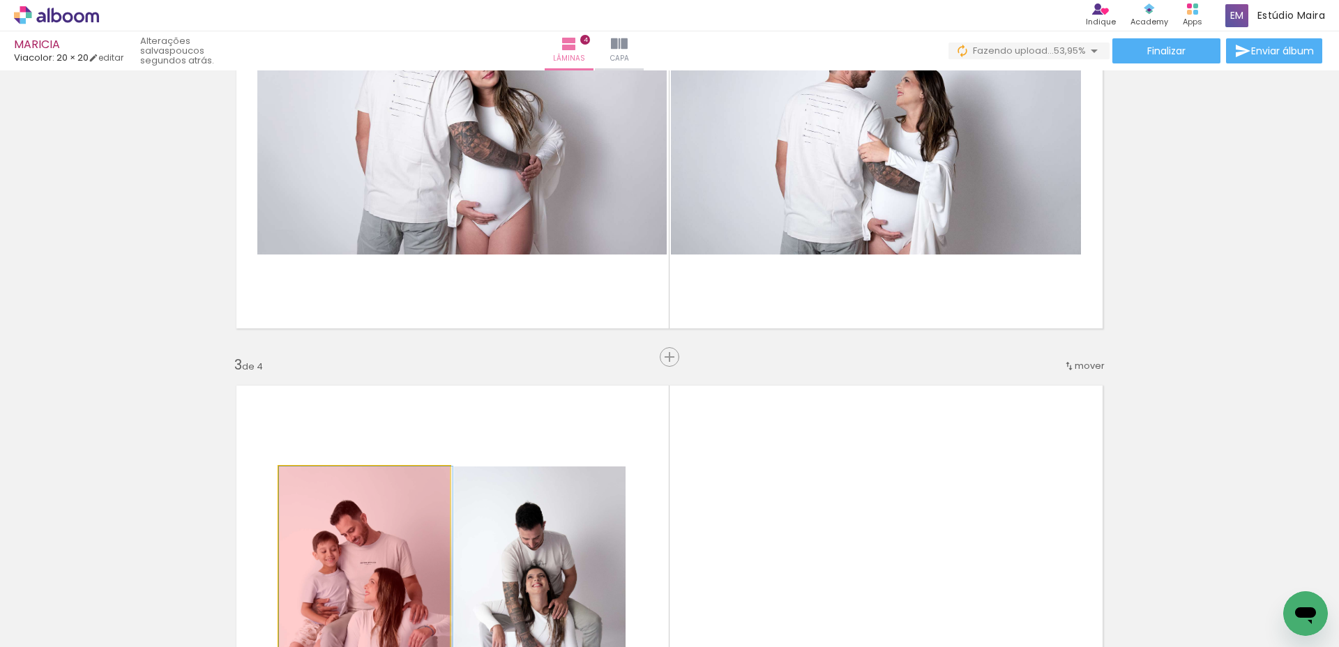
drag, startPoint x: 369, startPoint y: 515, endPoint x: 464, endPoint y: 549, distance: 100.6
click at [434, 585] on quentale-workspace at bounding box center [669, 323] width 1339 height 647
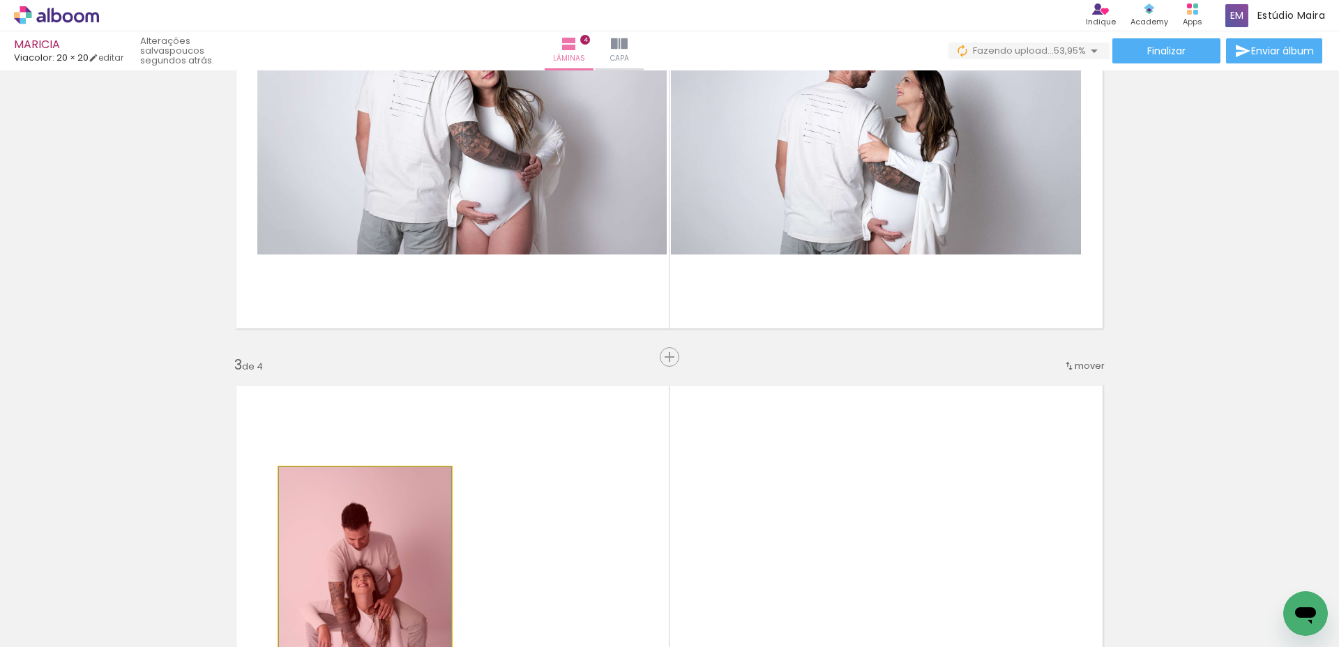
drag, startPoint x: 395, startPoint y: 508, endPoint x: 430, endPoint y: 587, distance: 86.4
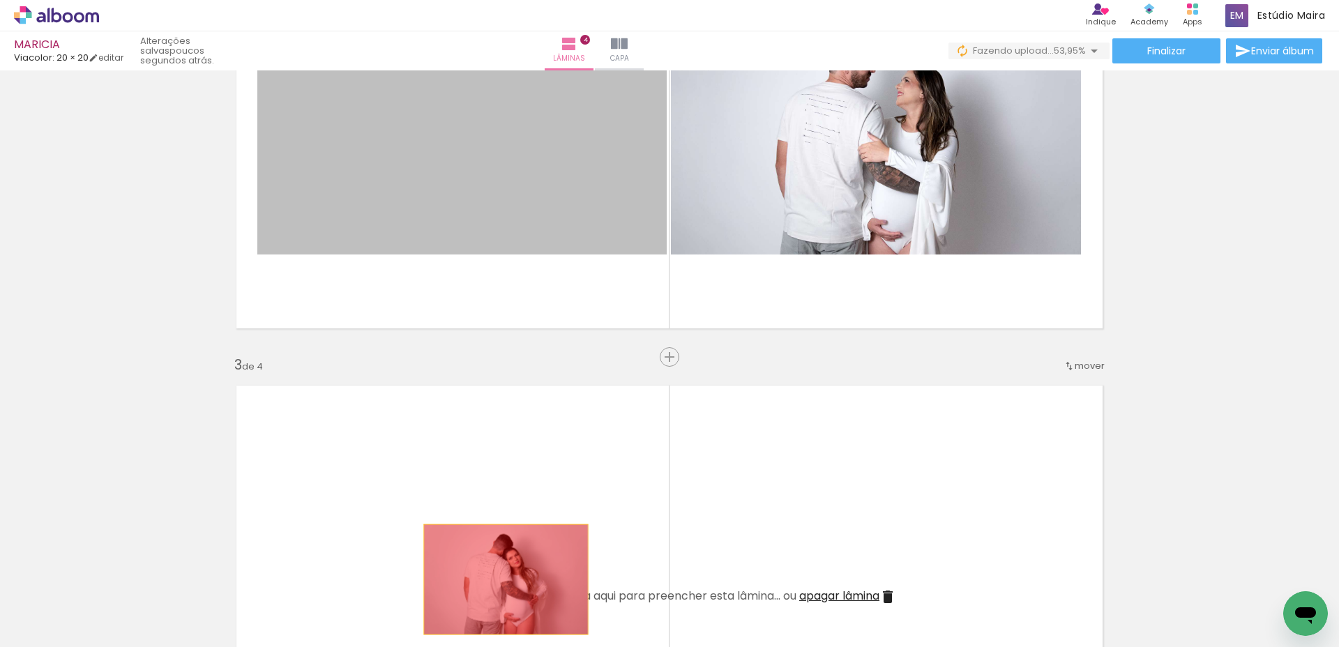
drag, startPoint x: 528, startPoint y: 188, endPoint x: 538, endPoint y: 517, distance: 329.2
click at [501, 578] on quentale-workspace at bounding box center [669, 323] width 1339 height 647
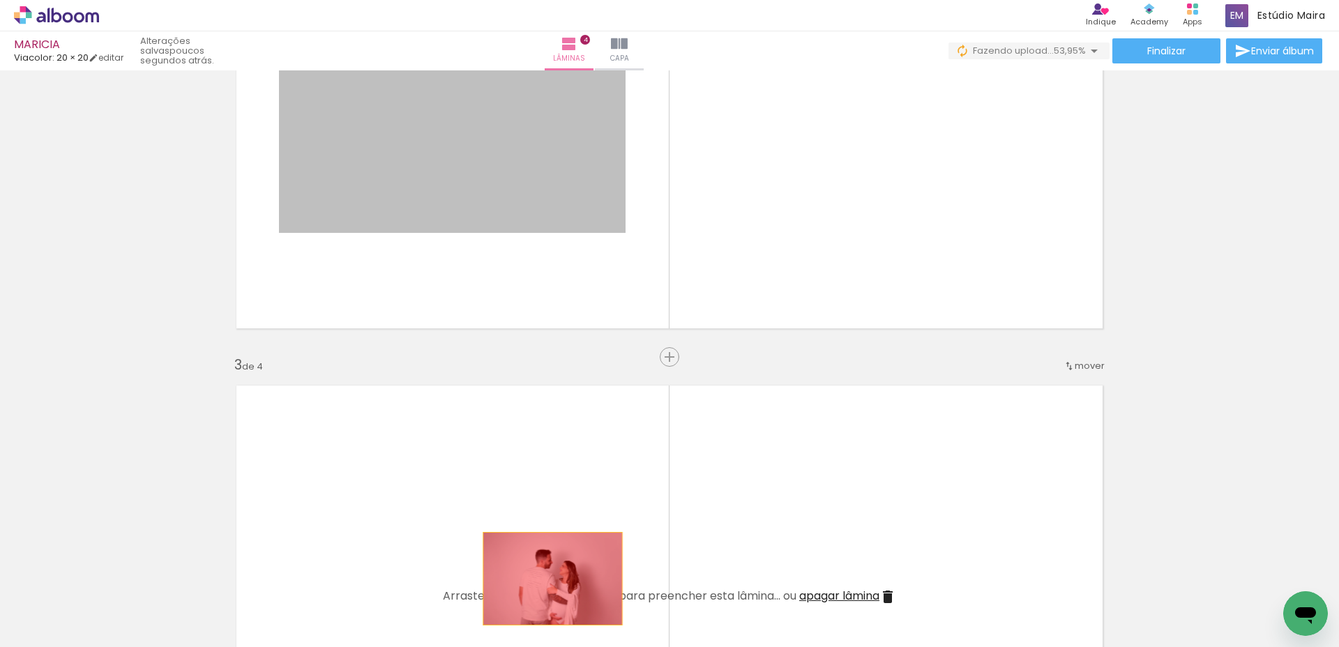
drag, startPoint x: 547, startPoint y: 142, endPoint x: 544, endPoint y: 586, distance: 444.1
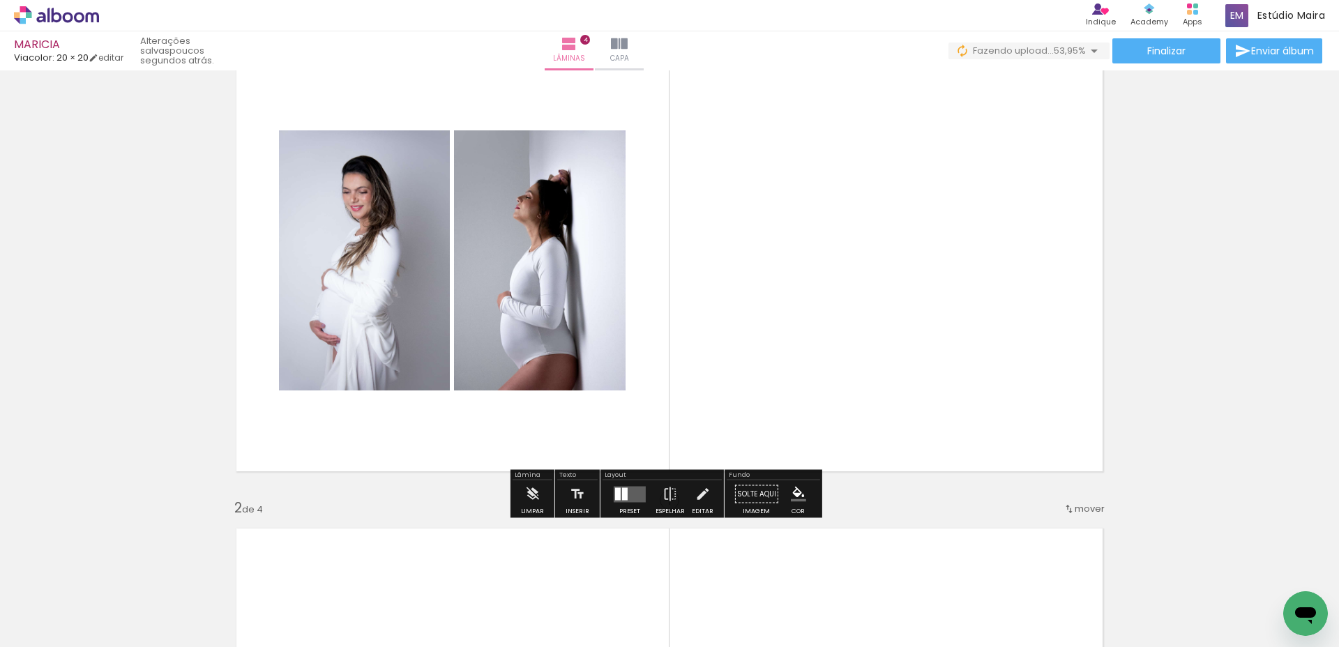
scroll to position [0, 0]
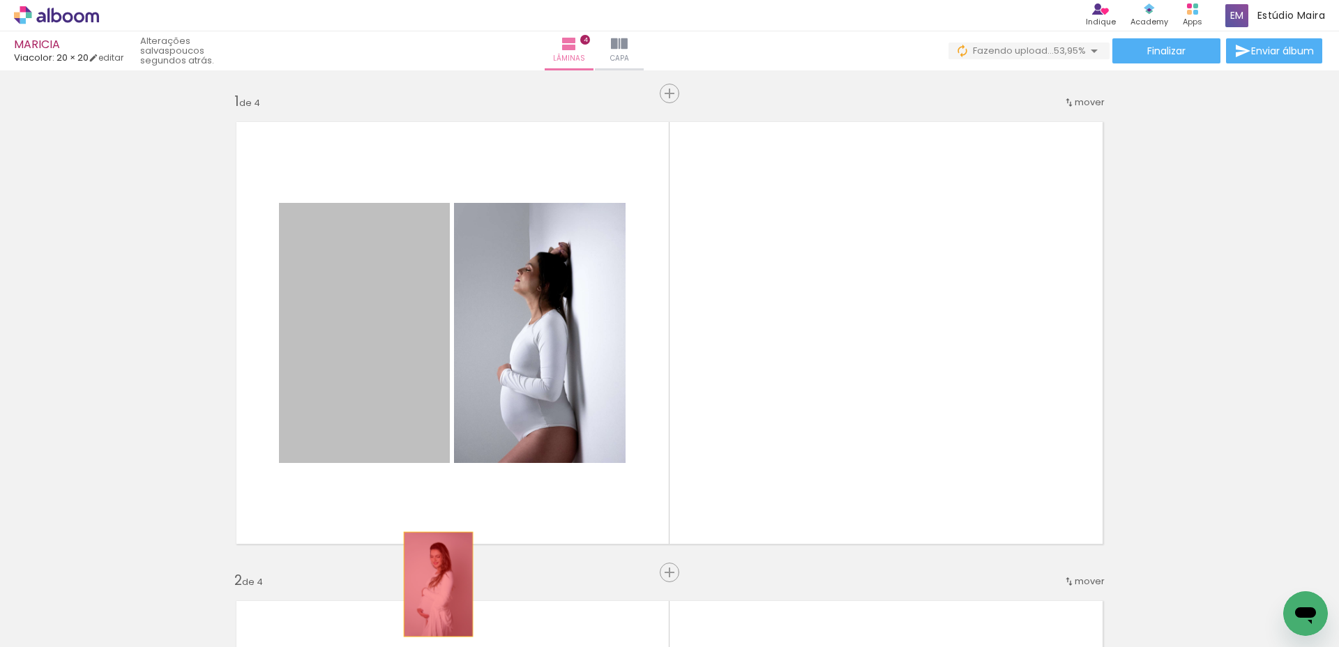
drag, startPoint x: 405, startPoint y: 295, endPoint x: 445, endPoint y: 536, distance: 244.5
click at [433, 584] on quentale-workspace at bounding box center [669, 323] width 1339 height 647
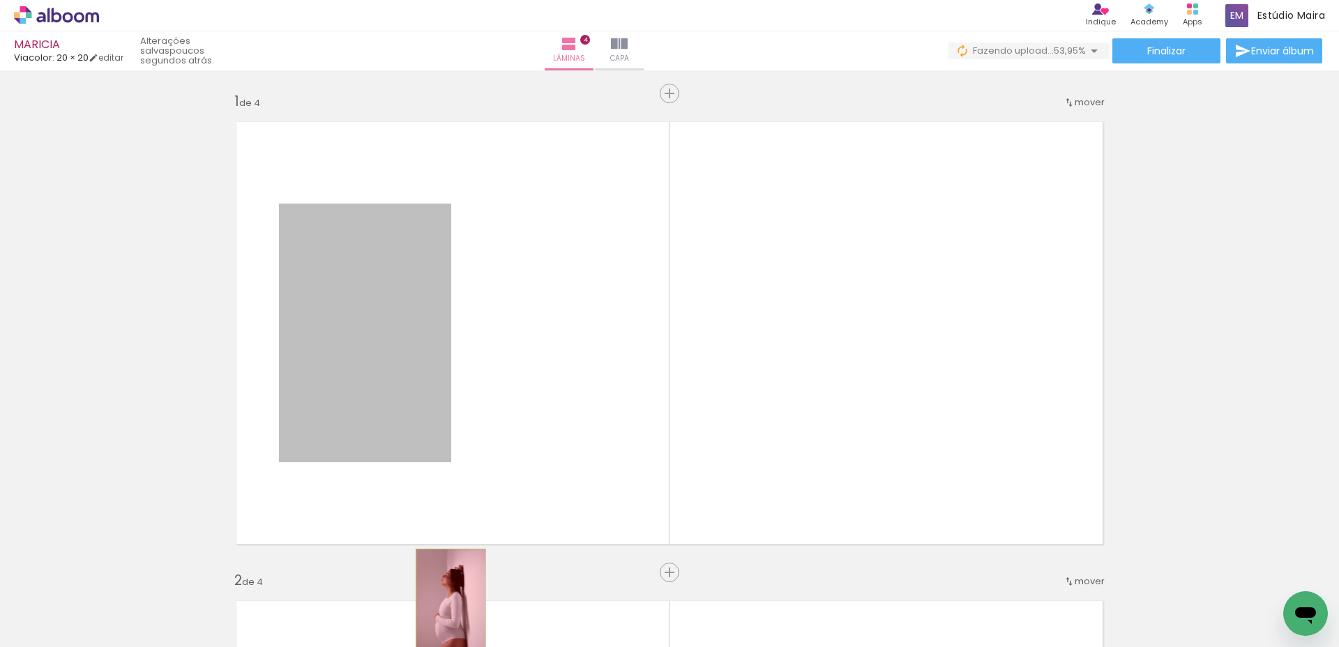
drag, startPoint x: 403, startPoint y: 341, endPoint x: 448, endPoint y: 615, distance: 277.6
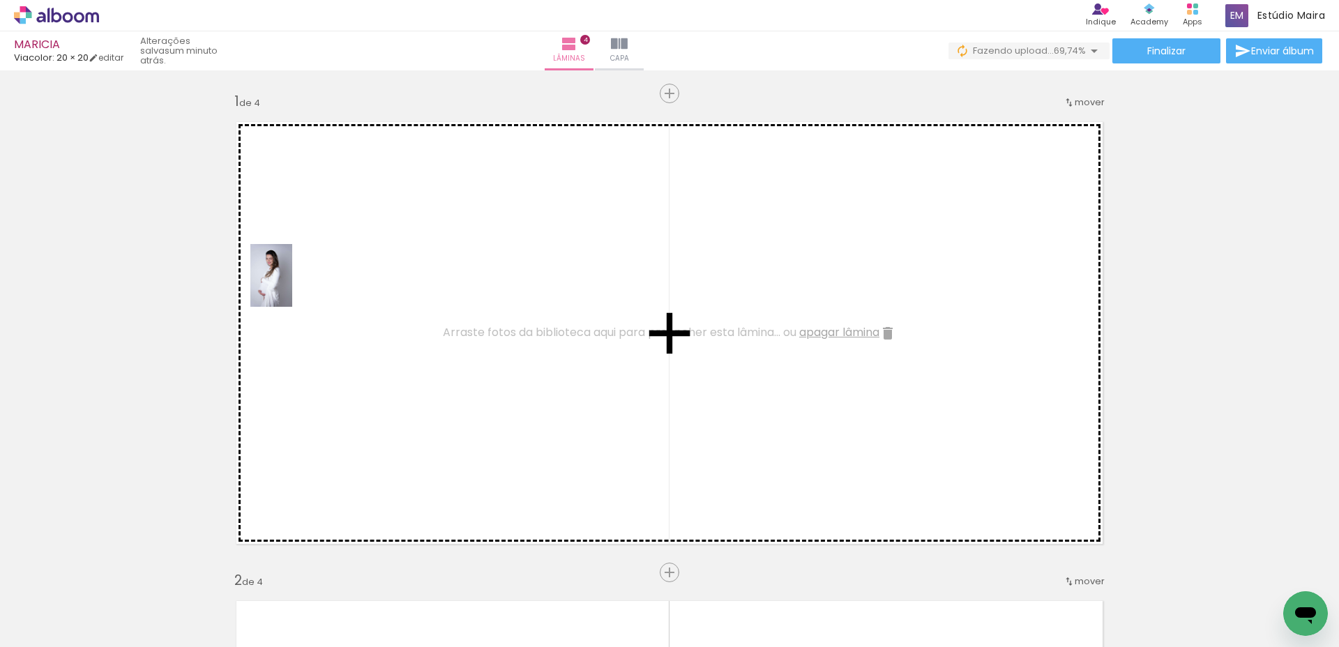
drag, startPoint x: 143, startPoint y: 604, endPoint x: 292, endPoint y: 286, distance: 351.2
click at [292, 286] on quentale-workspace at bounding box center [669, 323] width 1339 height 647
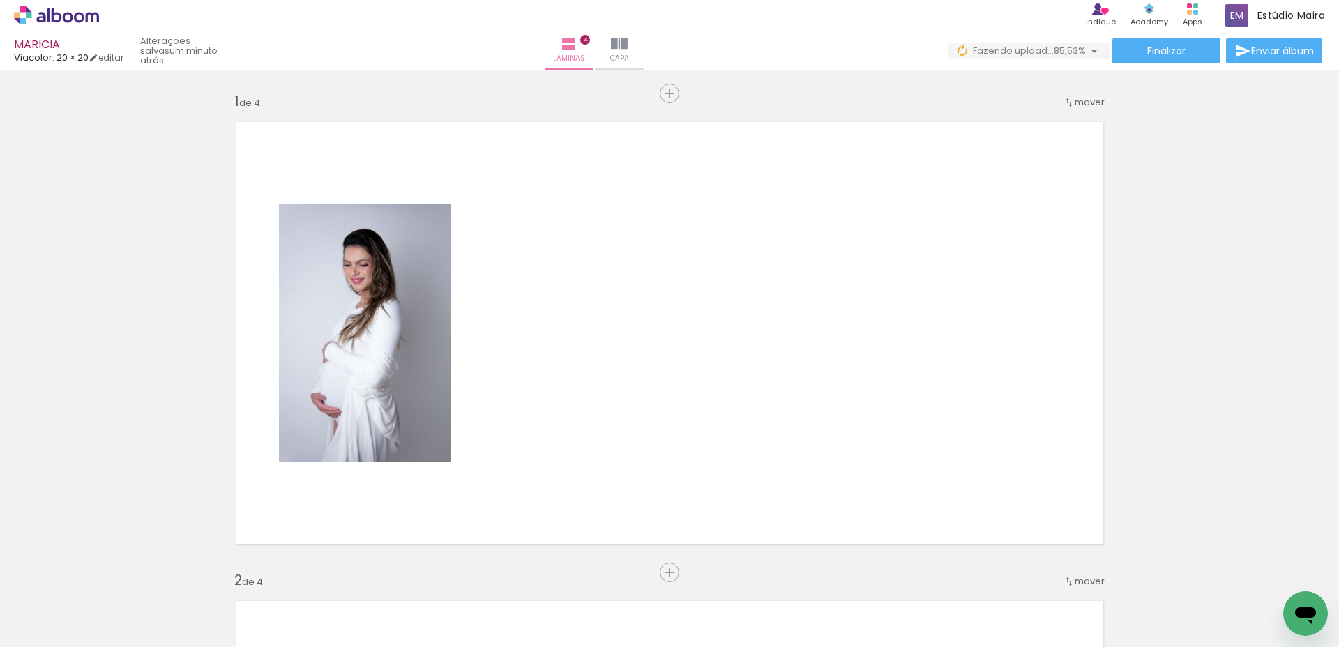
scroll to position [0, 761]
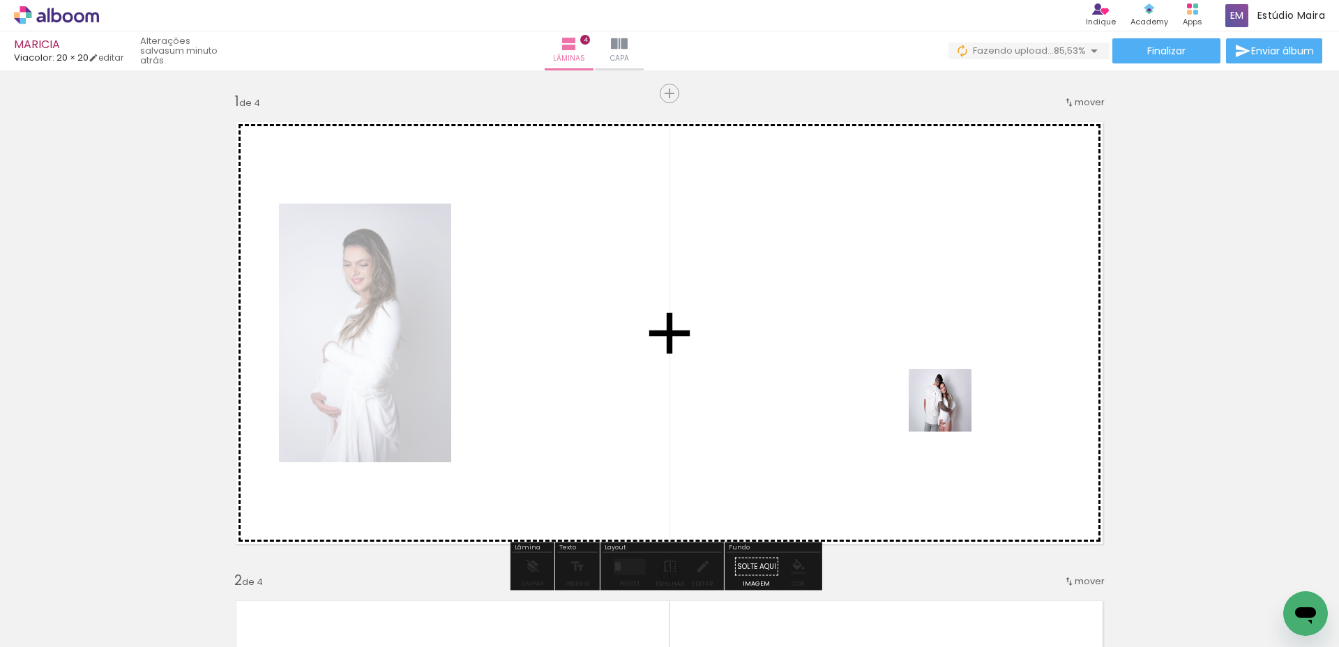
drag, startPoint x: 953, startPoint y: 609, endPoint x: 952, endPoint y: 393, distance: 216.8
click at [952, 393] on quentale-workspace at bounding box center [669, 323] width 1339 height 647
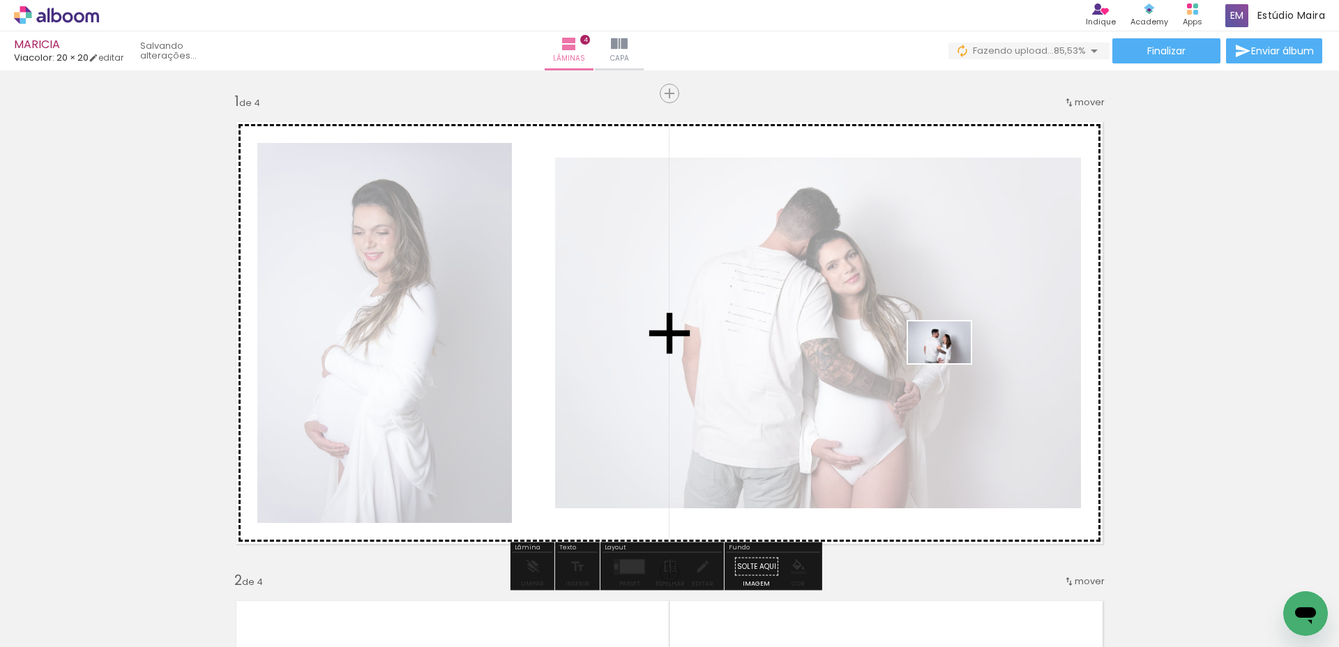
drag, startPoint x: 1097, startPoint y: 612, endPoint x: 950, endPoint y: 363, distance: 289.5
click at [950, 363] on quentale-workspace at bounding box center [669, 323] width 1339 height 647
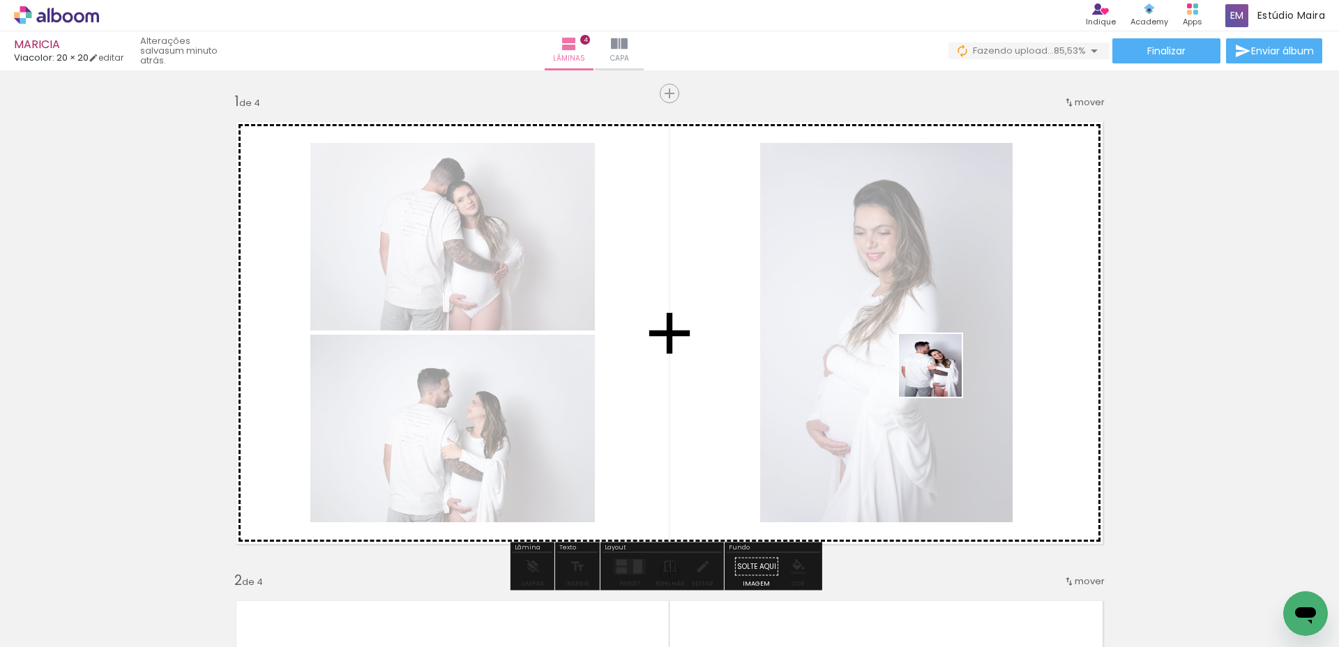
drag, startPoint x: 1022, startPoint y: 614, endPoint x: 936, endPoint y: 369, distance: 260.0
click at [936, 369] on quentale-workspace at bounding box center [669, 323] width 1339 height 647
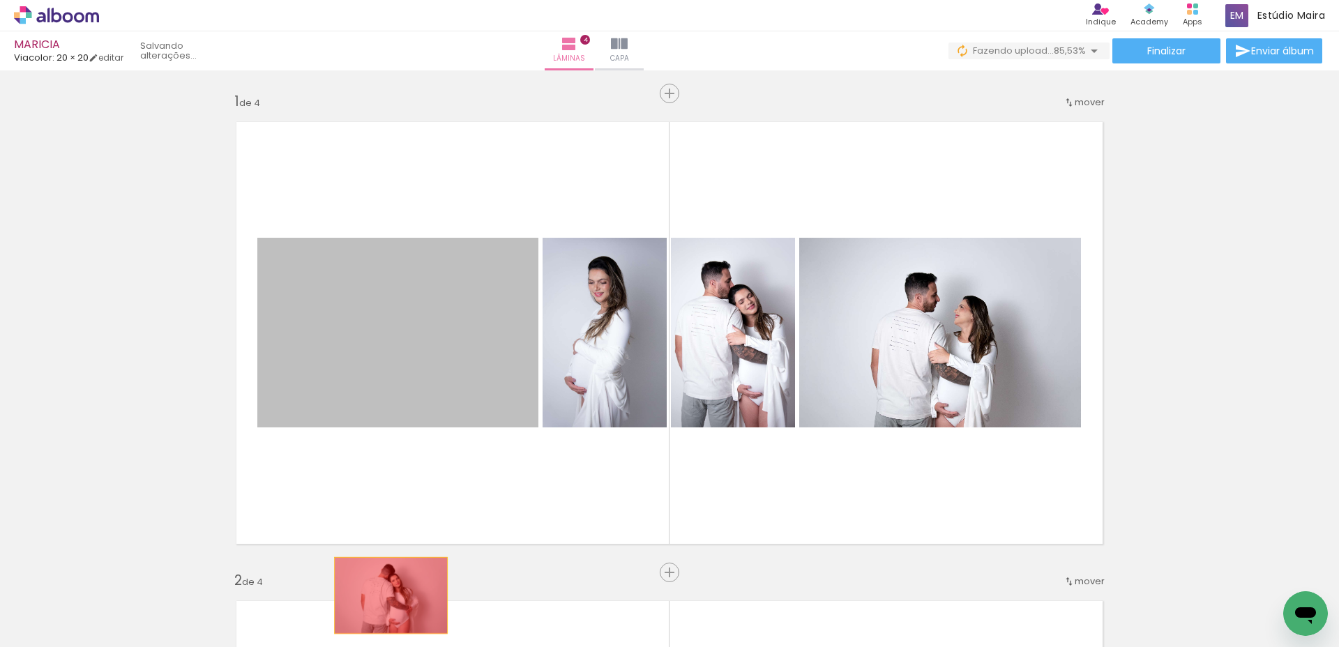
drag, startPoint x: 400, startPoint y: 341, endPoint x: 386, endPoint y: 595, distance: 254.9
click at [386, 595] on quentale-workspace at bounding box center [669, 323] width 1339 height 647
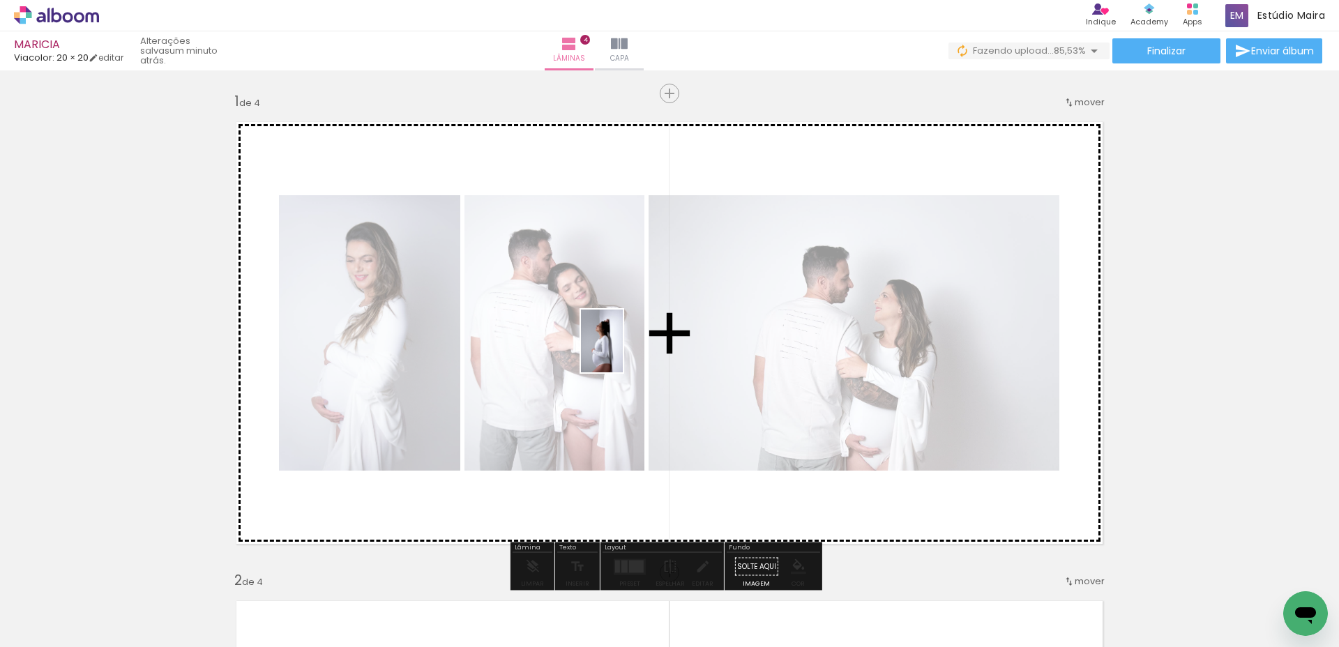
drag, startPoint x: 791, startPoint y: 611, endPoint x: 623, endPoint y: 351, distance: 310.0
click at [623, 351] on quentale-workspace at bounding box center [669, 323] width 1339 height 647
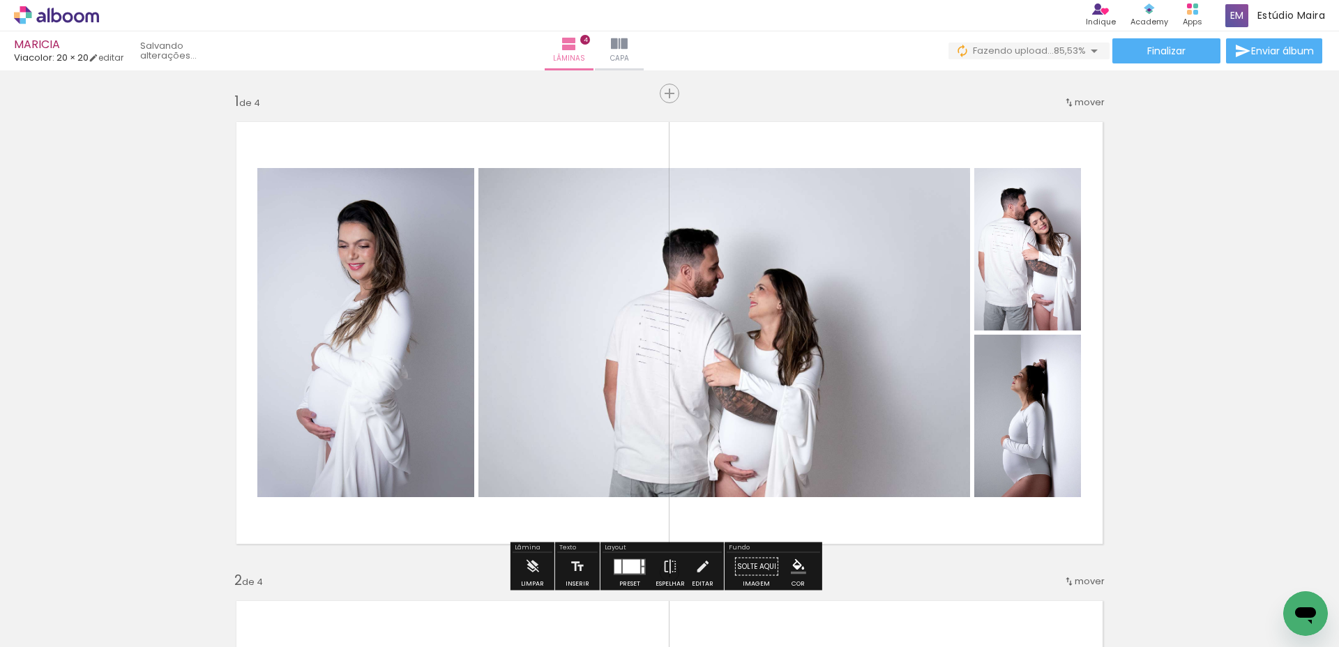
scroll to position [0, 0]
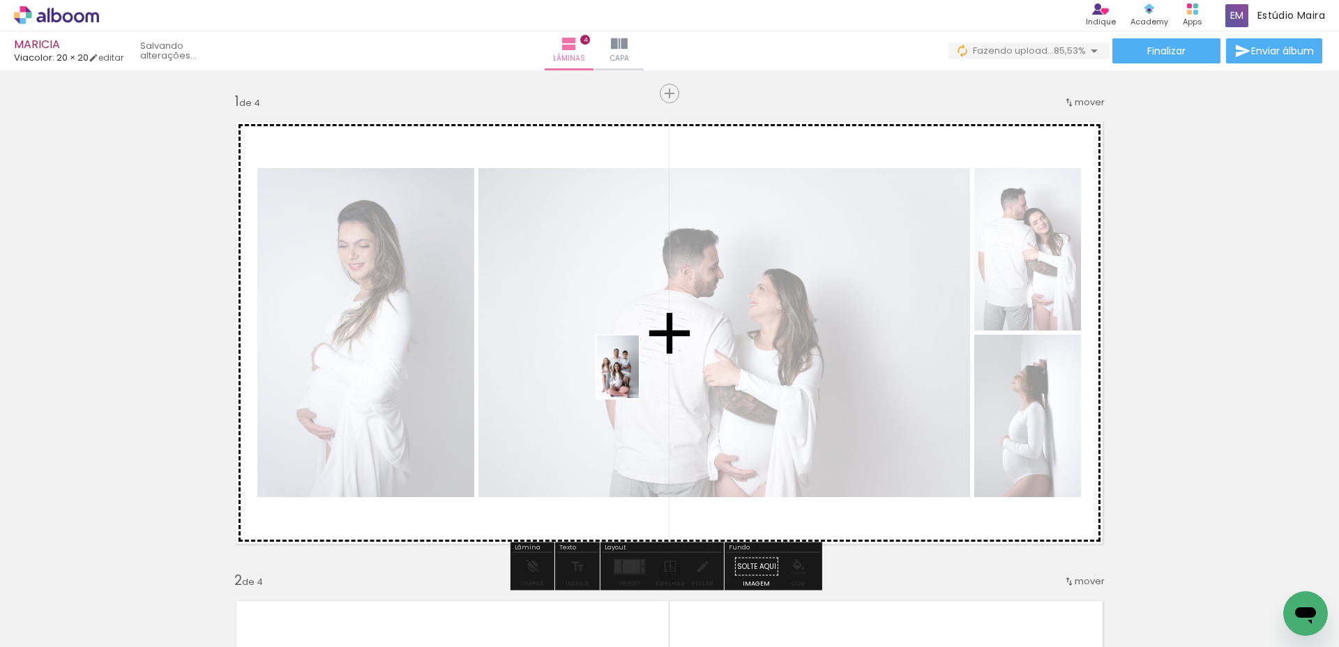
drag, startPoint x: 296, startPoint y: 614, endPoint x: 639, endPoint y: 377, distance: 416.0
click at [639, 377] on quentale-workspace at bounding box center [669, 323] width 1339 height 647
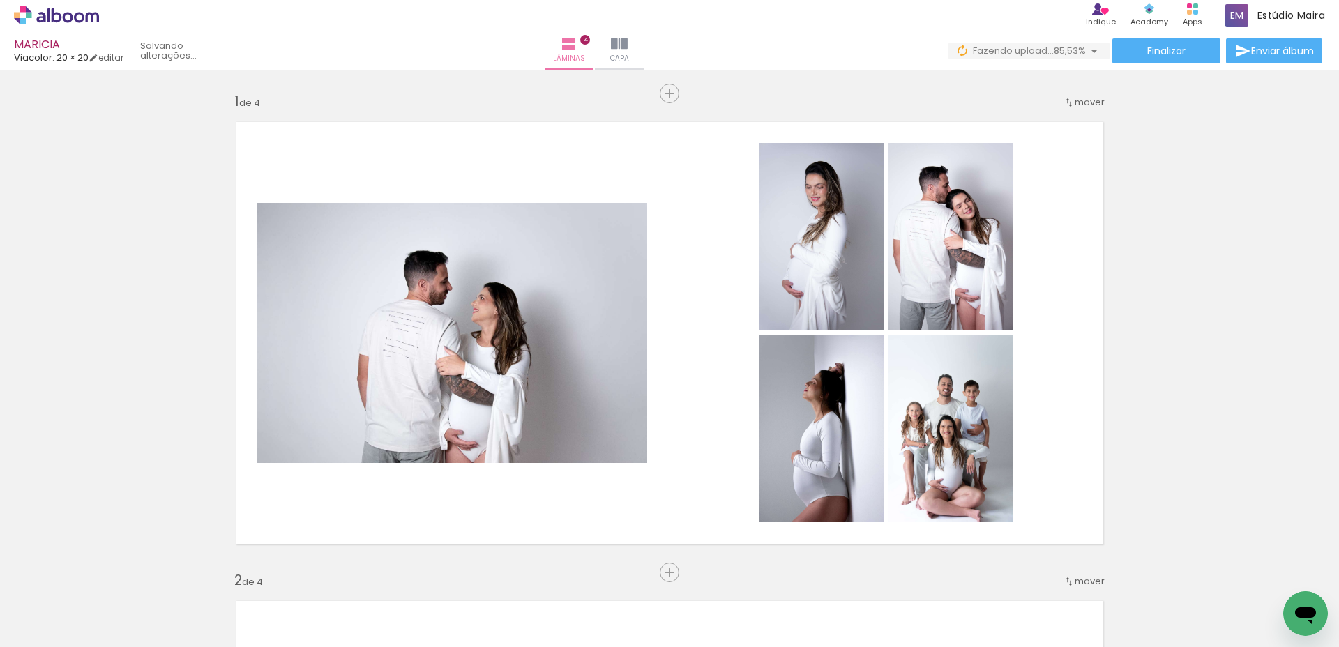
scroll to position [0, 1673]
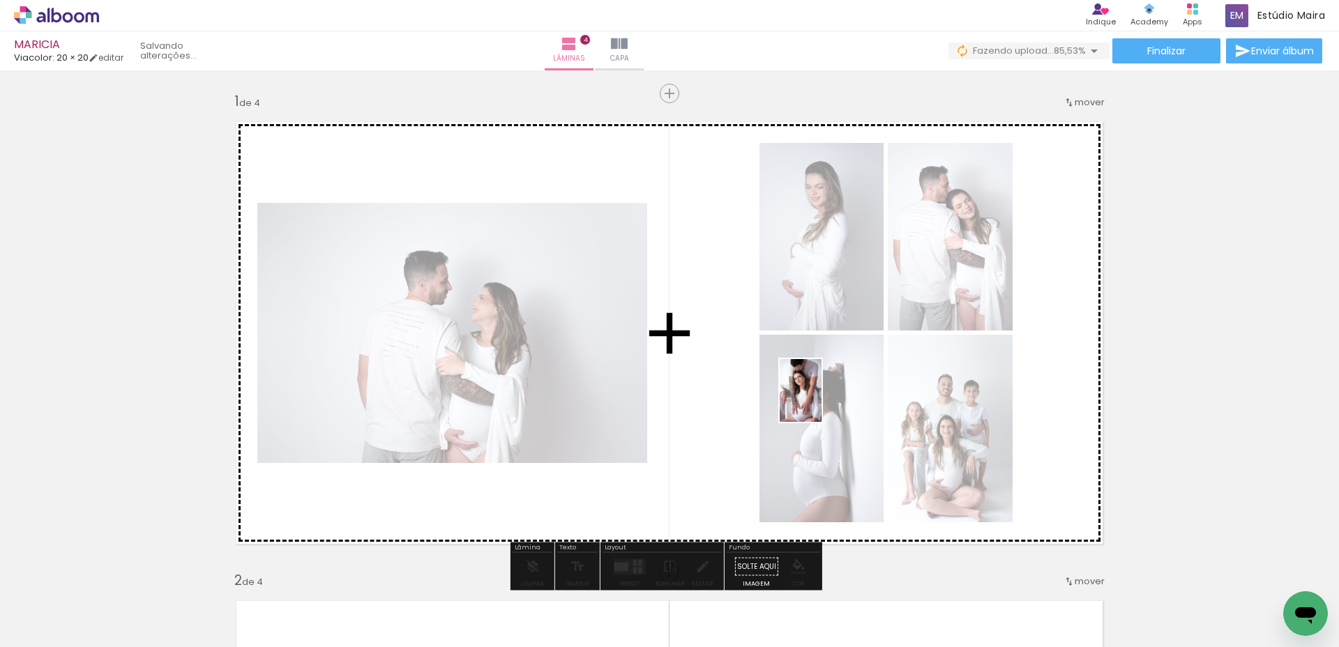
drag, startPoint x: 655, startPoint y: 611, endPoint x: 821, endPoint y: 401, distance: 267.5
click at [821, 401] on quentale-workspace at bounding box center [669, 323] width 1339 height 647
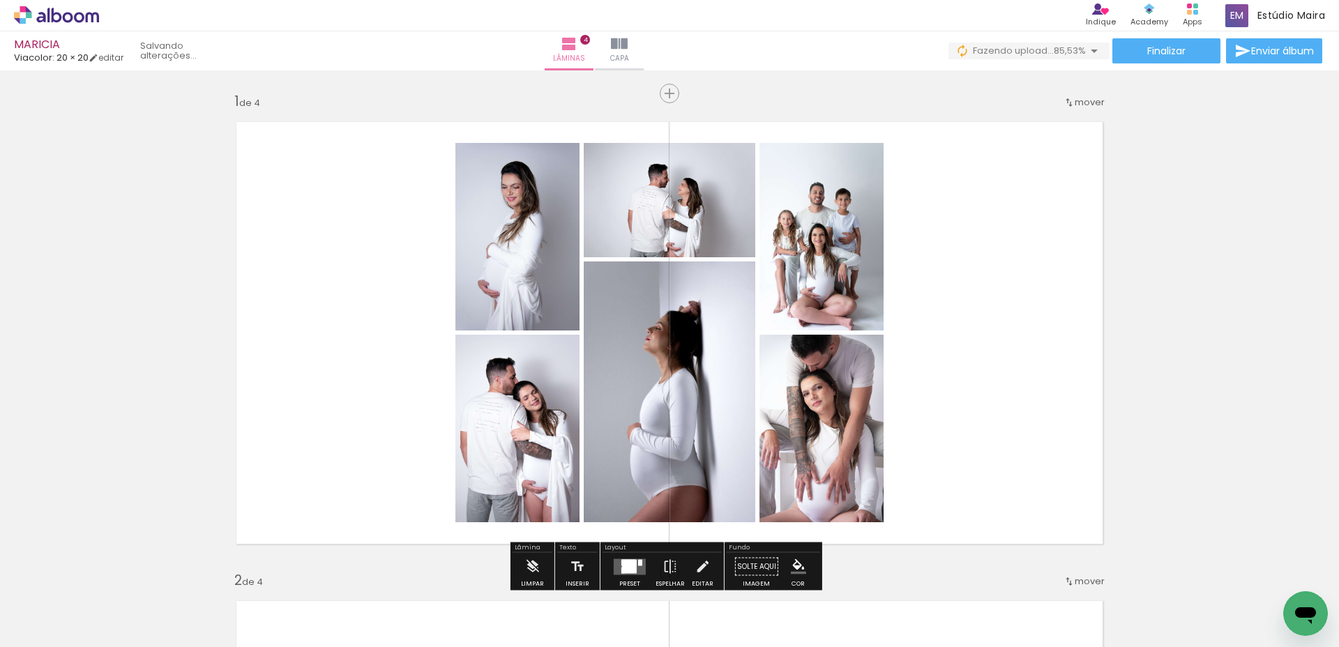
scroll to position [22, 0]
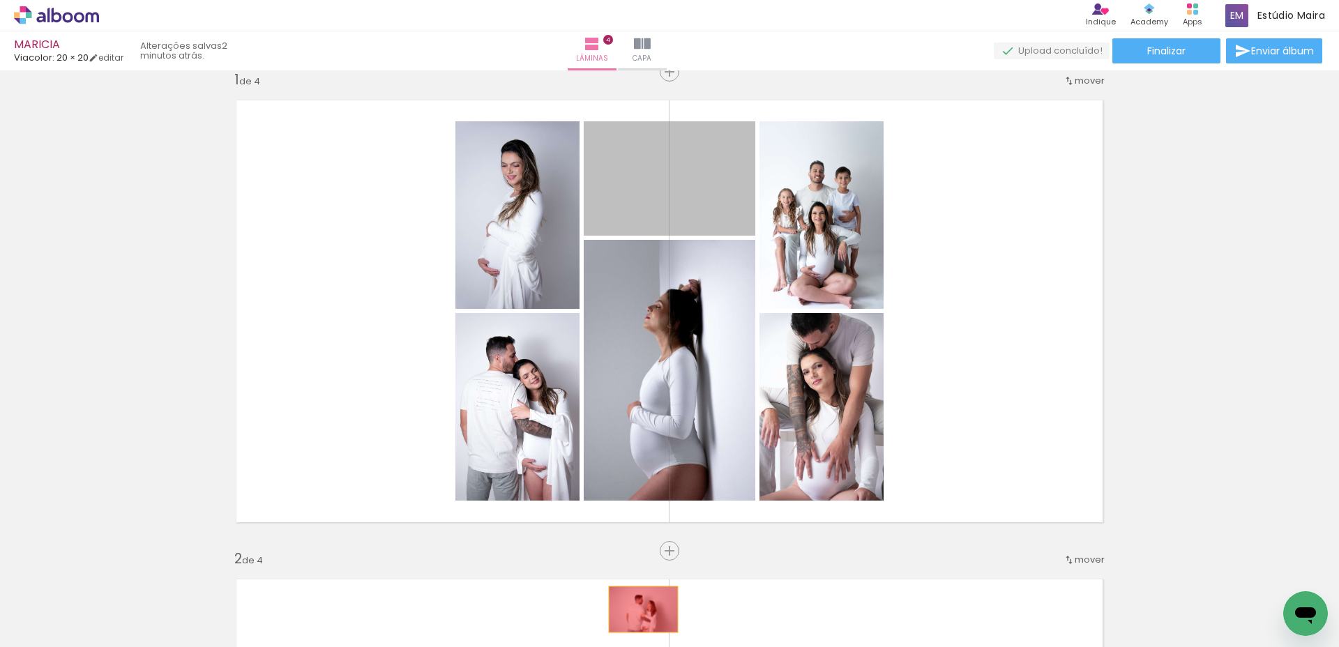
drag, startPoint x: 685, startPoint y: 174, endPoint x: 638, endPoint y: 609, distance: 437.6
click at [638, 609] on quentale-workspace at bounding box center [669, 323] width 1339 height 647
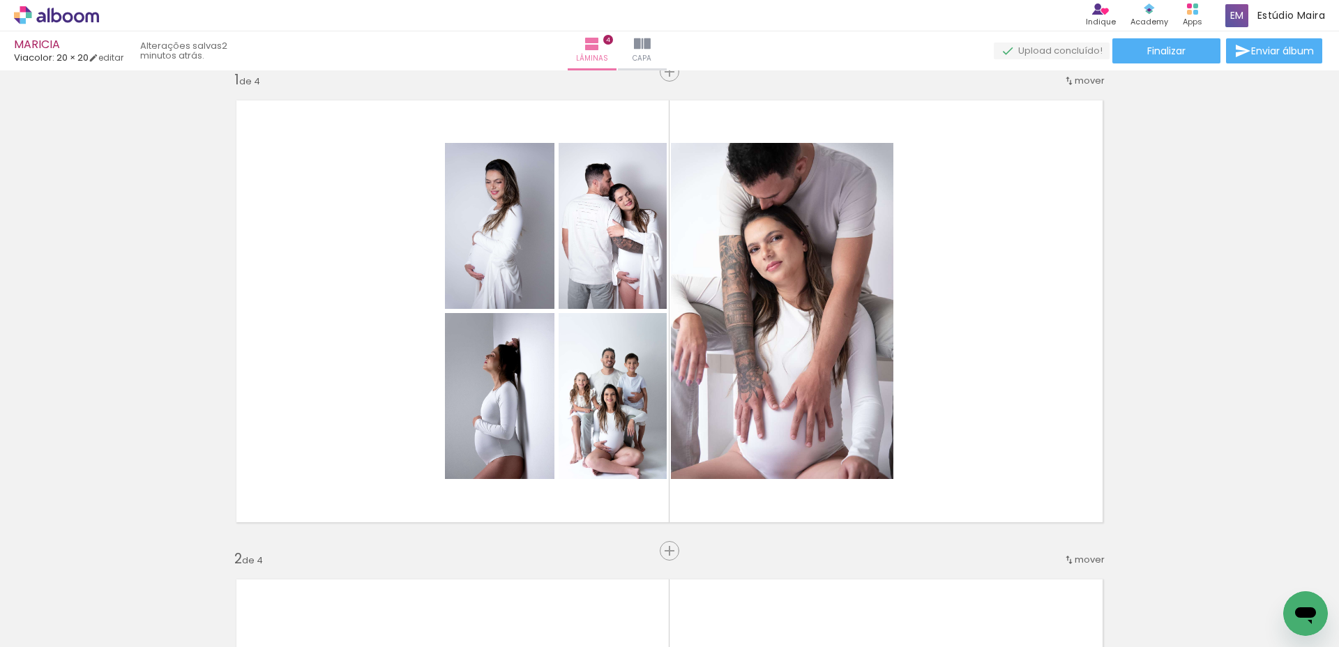
scroll to position [0, 2384]
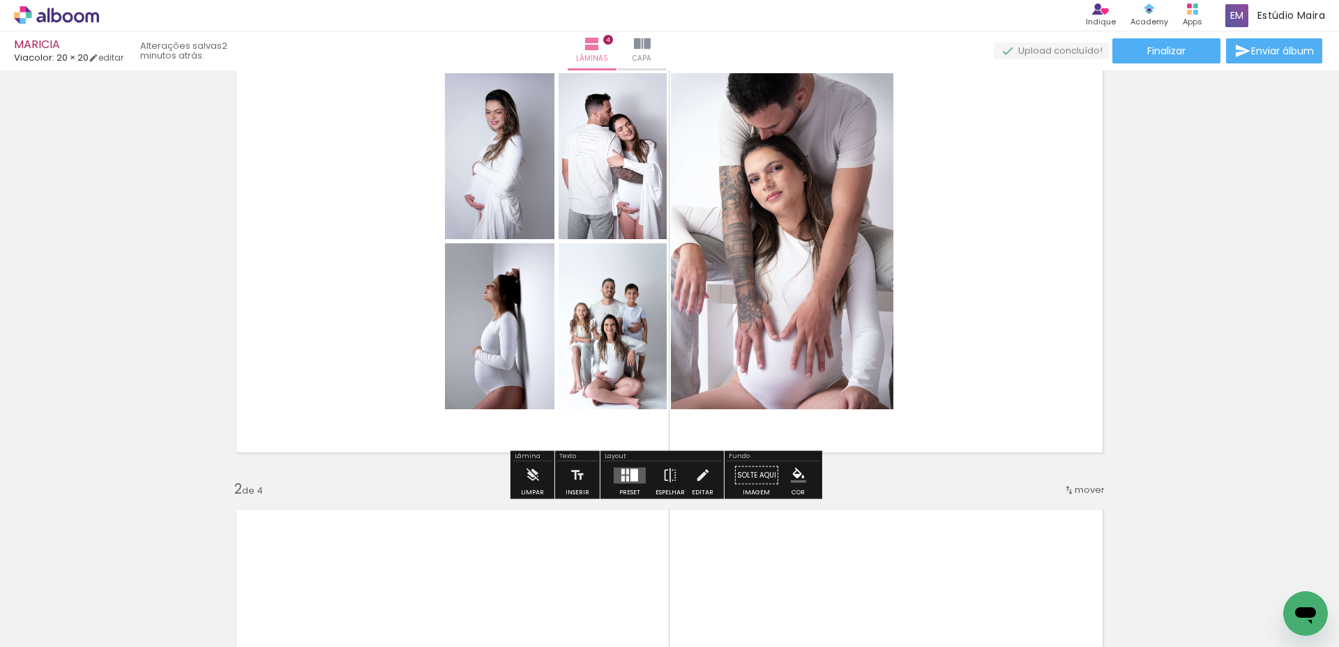
scroll to position [88, 0]
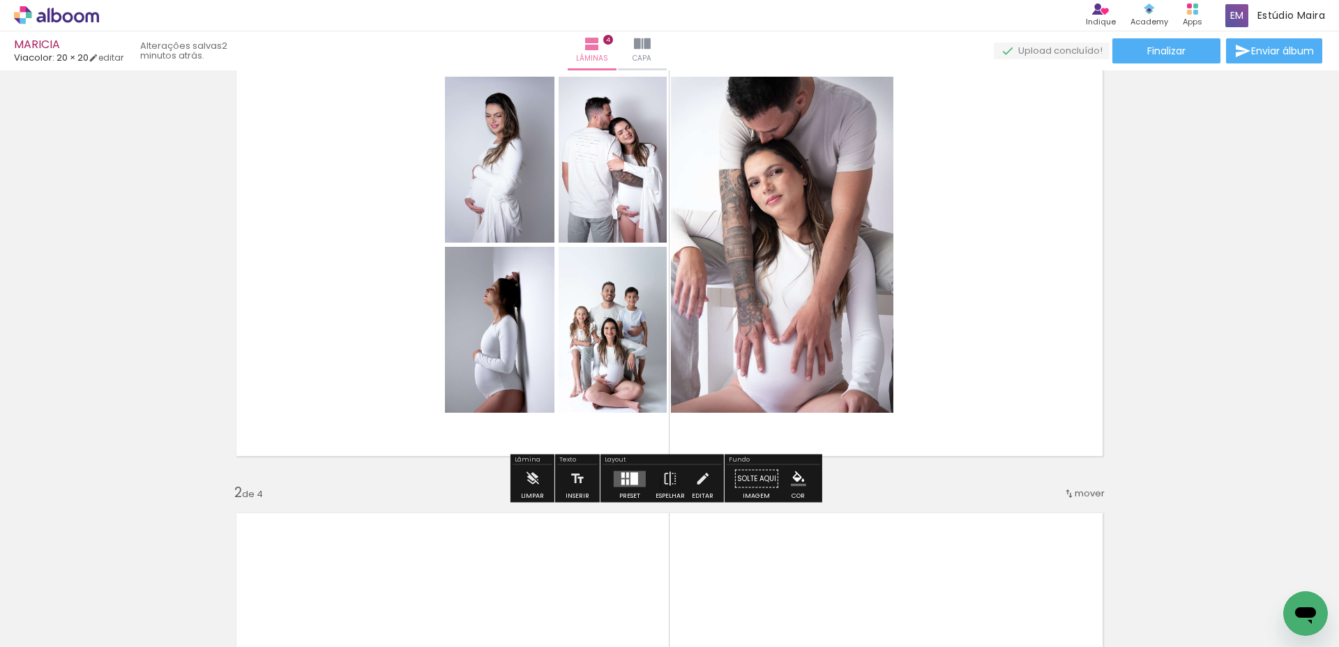
click at [621, 476] on div at bounding box center [622, 475] width 3 height 6
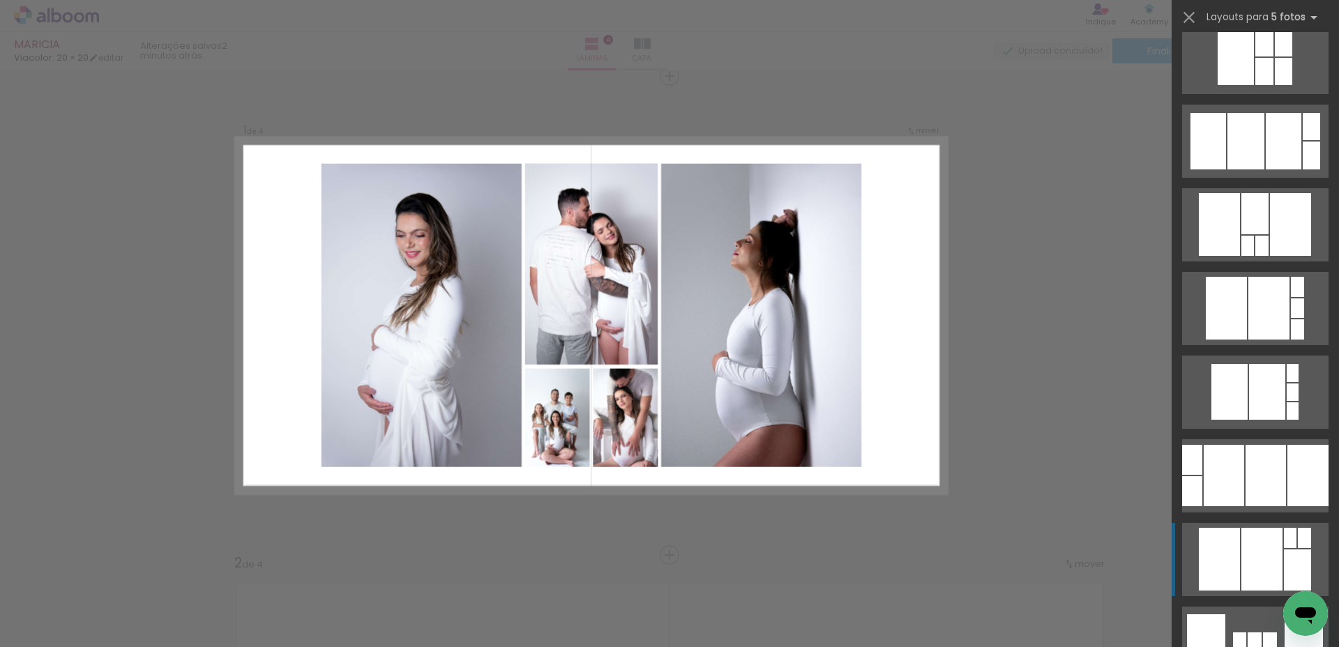
scroll to position [1369, 0]
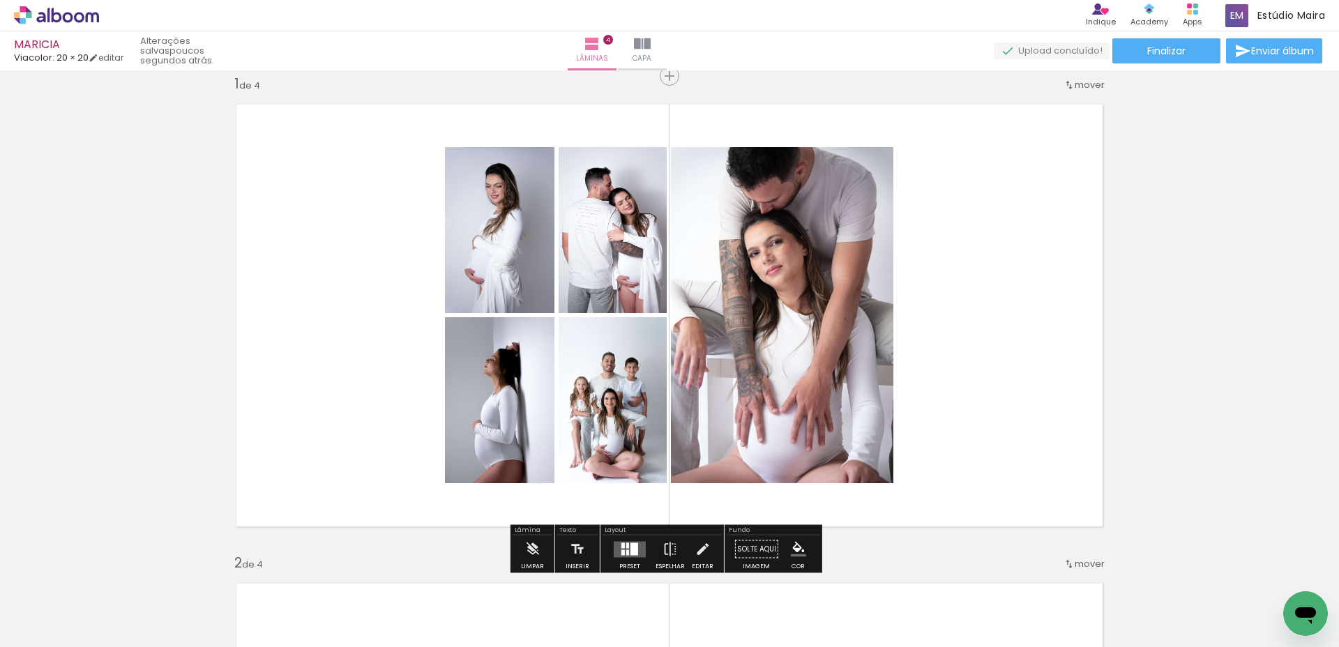
scroll to position [0, 700]
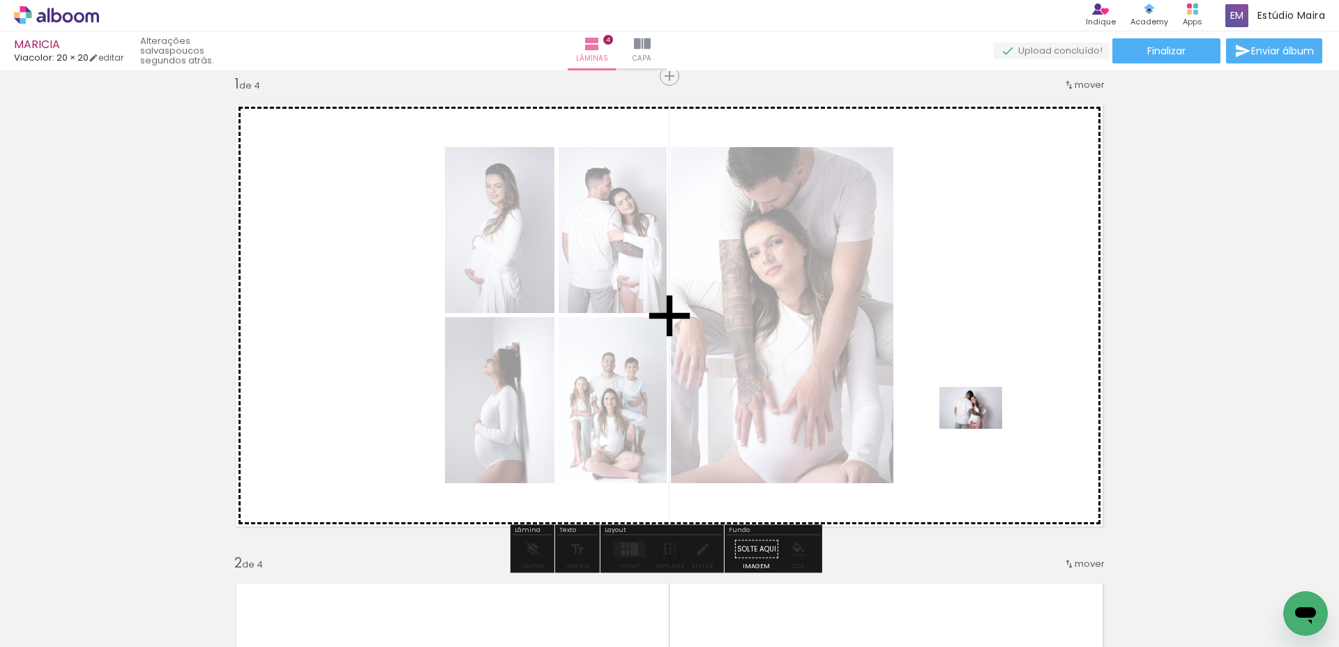
drag, startPoint x: 1003, startPoint y: 605, endPoint x: 981, endPoint y: 429, distance: 177.8
click at [981, 429] on quentale-workspace at bounding box center [669, 323] width 1339 height 647
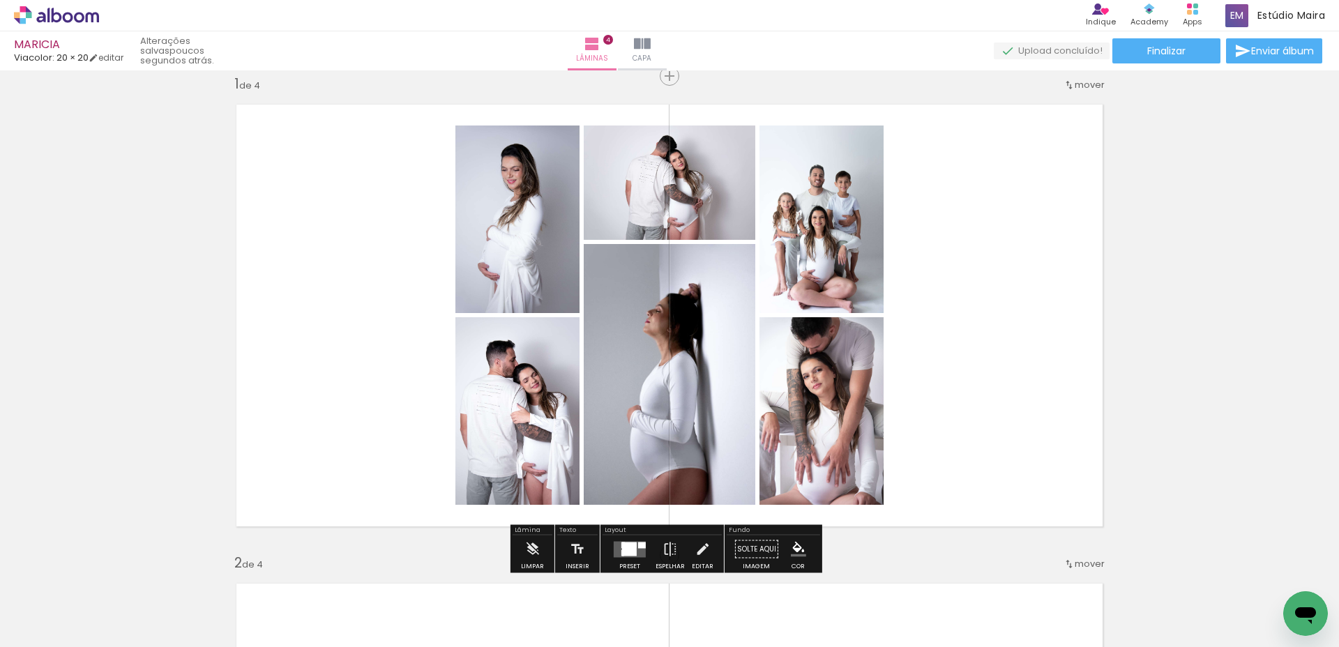
click at [622, 551] on div at bounding box center [629, 548] width 15 height 13
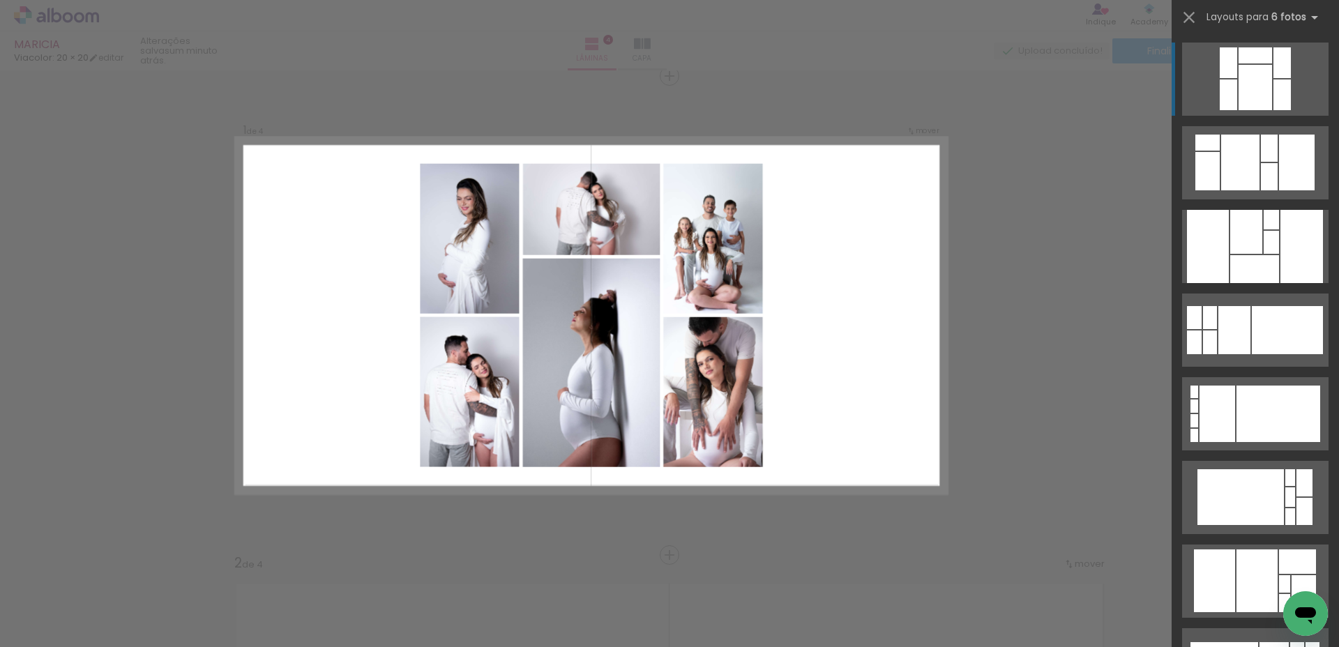
scroll to position [0, 1906]
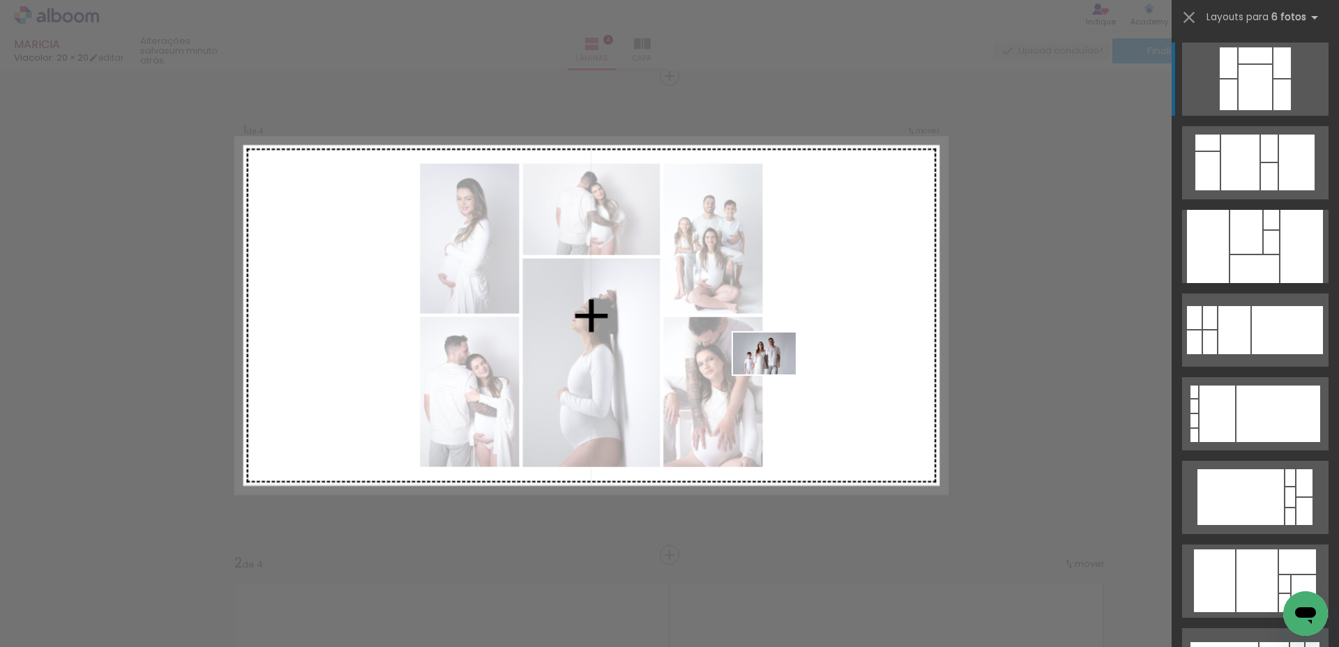
drag, startPoint x: 565, startPoint y: 604, endPoint x: 775, endPoint y: 374, distance: 310.4
click at [775, 374] on quentale-workspace at bounding box center [669, 323] width 1339 height 647
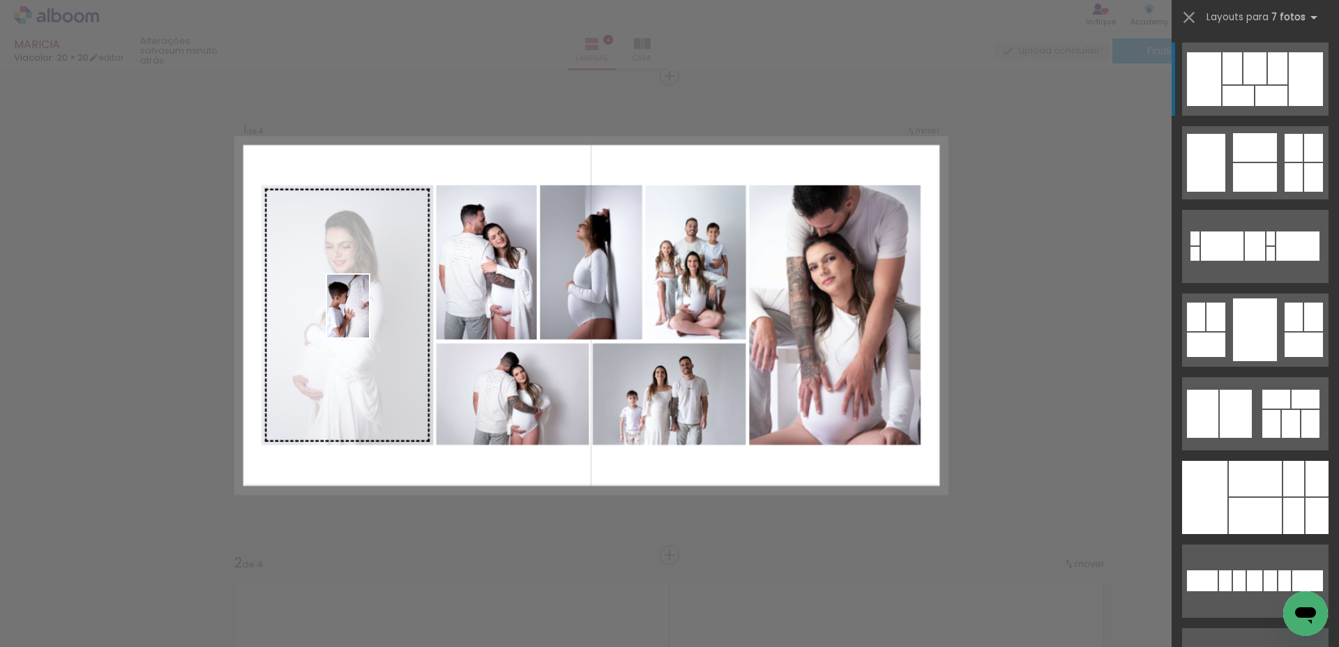
drag, startPoint x: 732, startPoint y: 607, endPoint x: 369, endPoint y: 317, distance: 465.3
click at [369, 317] on quentale-workspace at bounding box center [669, 323] width 1339 height 647
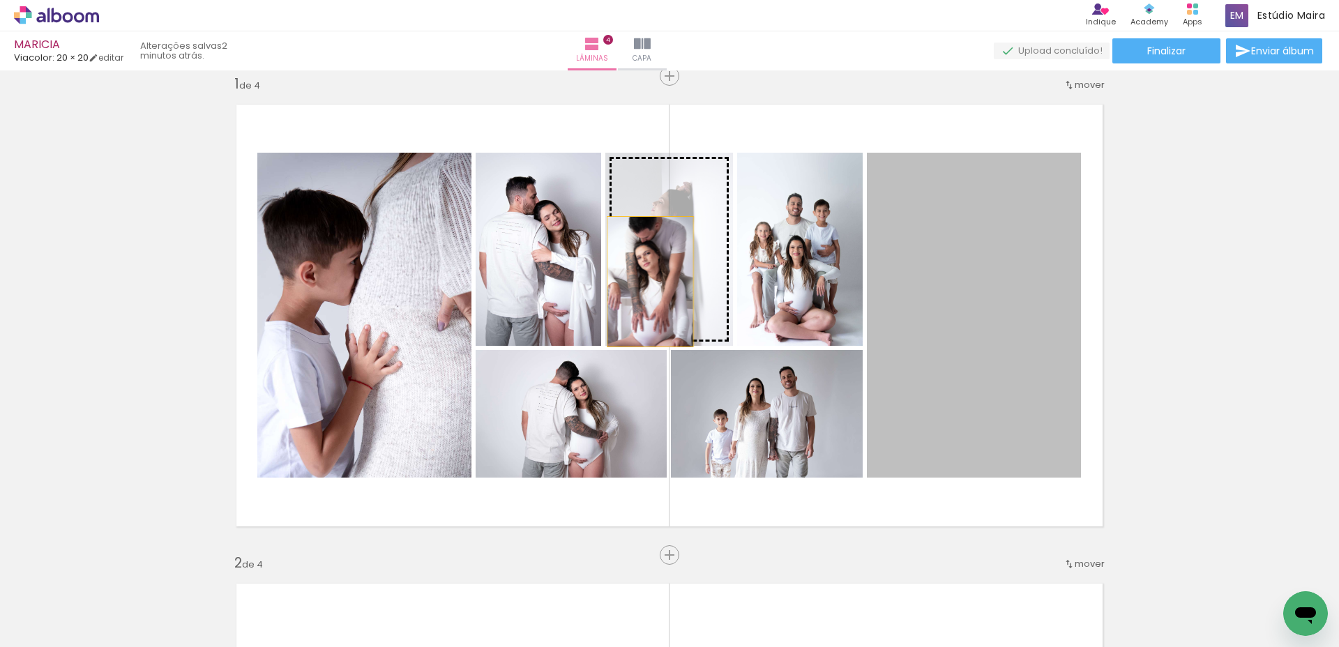
drag, startPoint x: 965, startPoint y: 351, endPoint x: 645, endPoint y: 282, distance: 327.5
click at [0, 0] on slot at bounding box center [0, 0] width 0 height 0
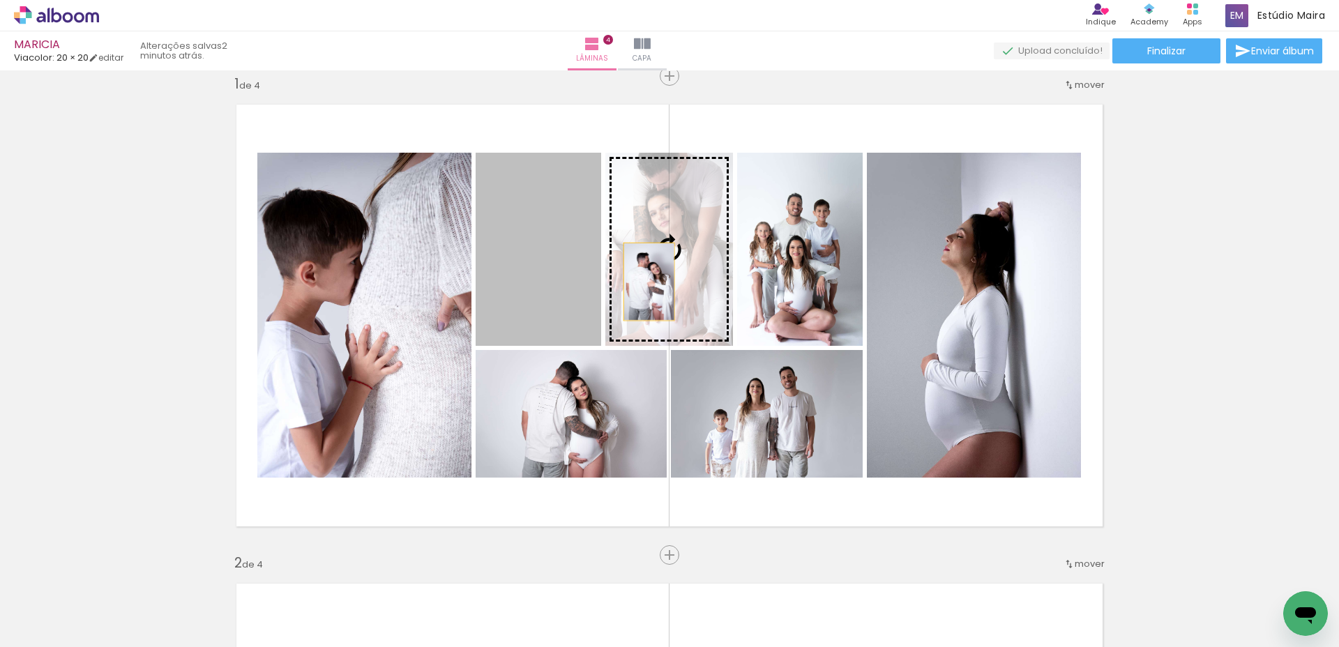
drag, startPoint x: 562, startPoint y: 280, endPoint x: 662, endPoint y: 281, distance: 100.4
click at [0, 0] on slot at bounding box center [0, 0] width 0 height 0
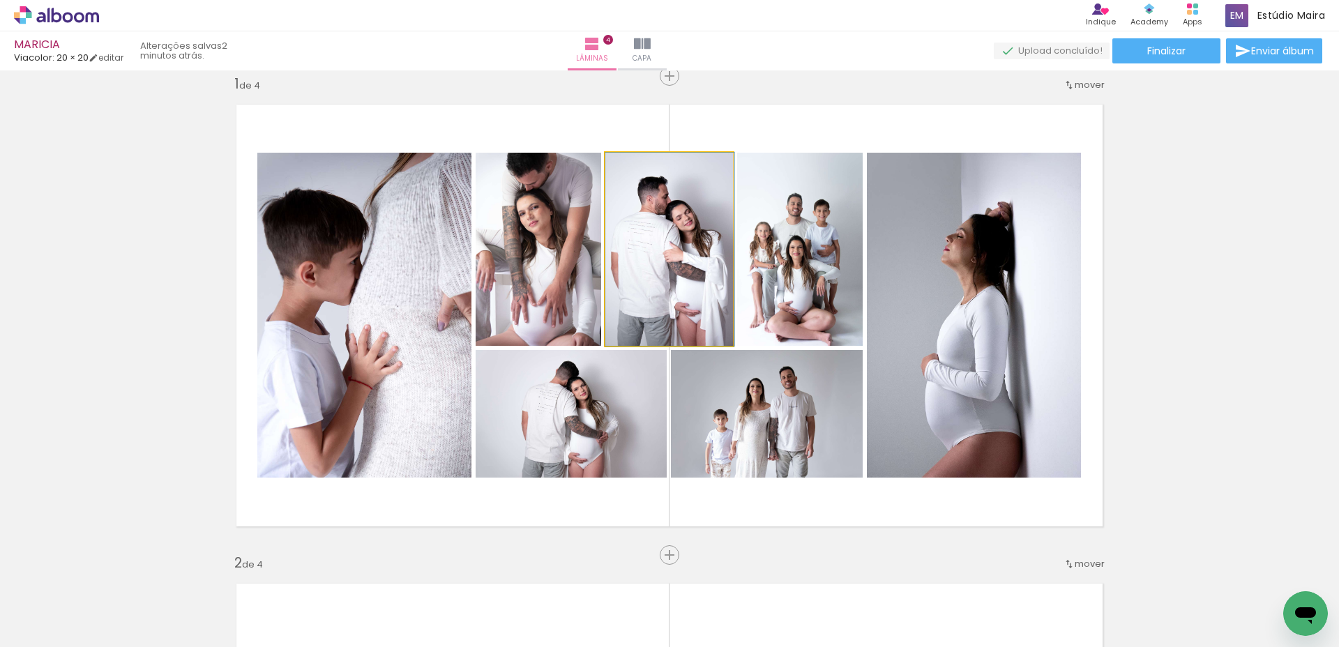
drag, startPoint x: 685, startPoint y: 283, endPoint x: 698, endPoint y: 283, distance: 12.5
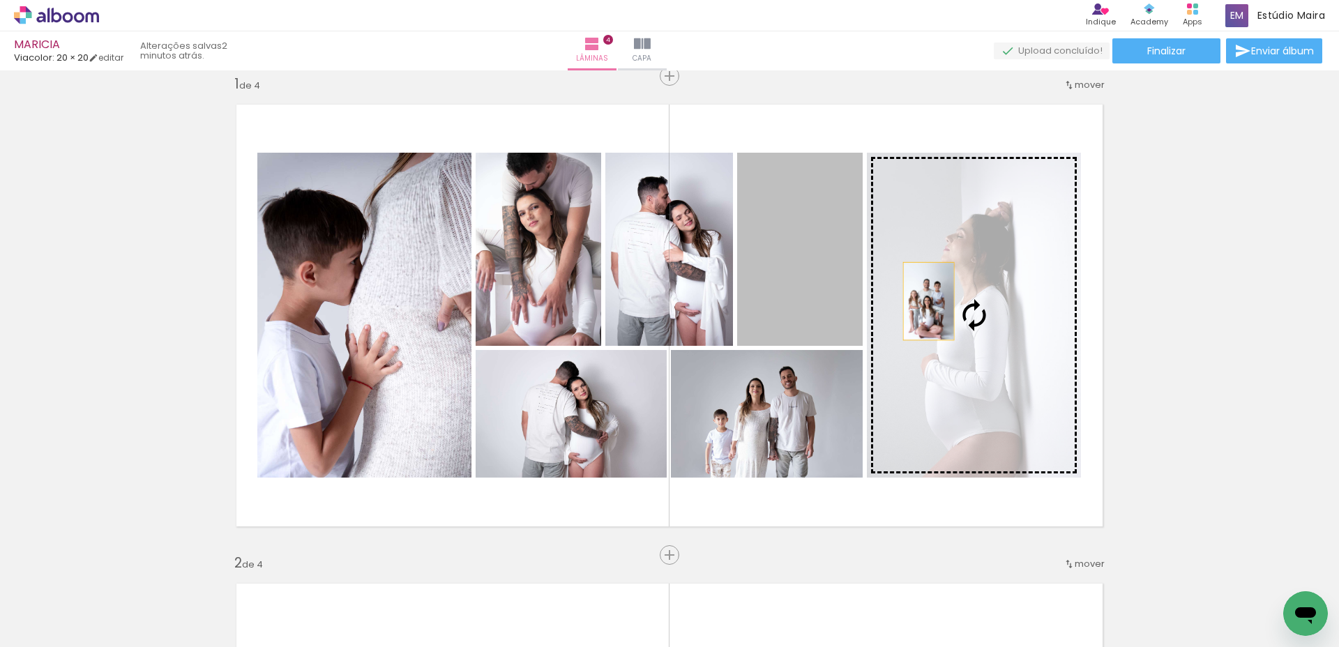
drag, startPoint x: 770, startPoint y: 284, endPoint x: 927, endPoint y: 302, distance: 157.9
click at [0, 0] on slot at bounding box center [0, 0] width 0 height 0
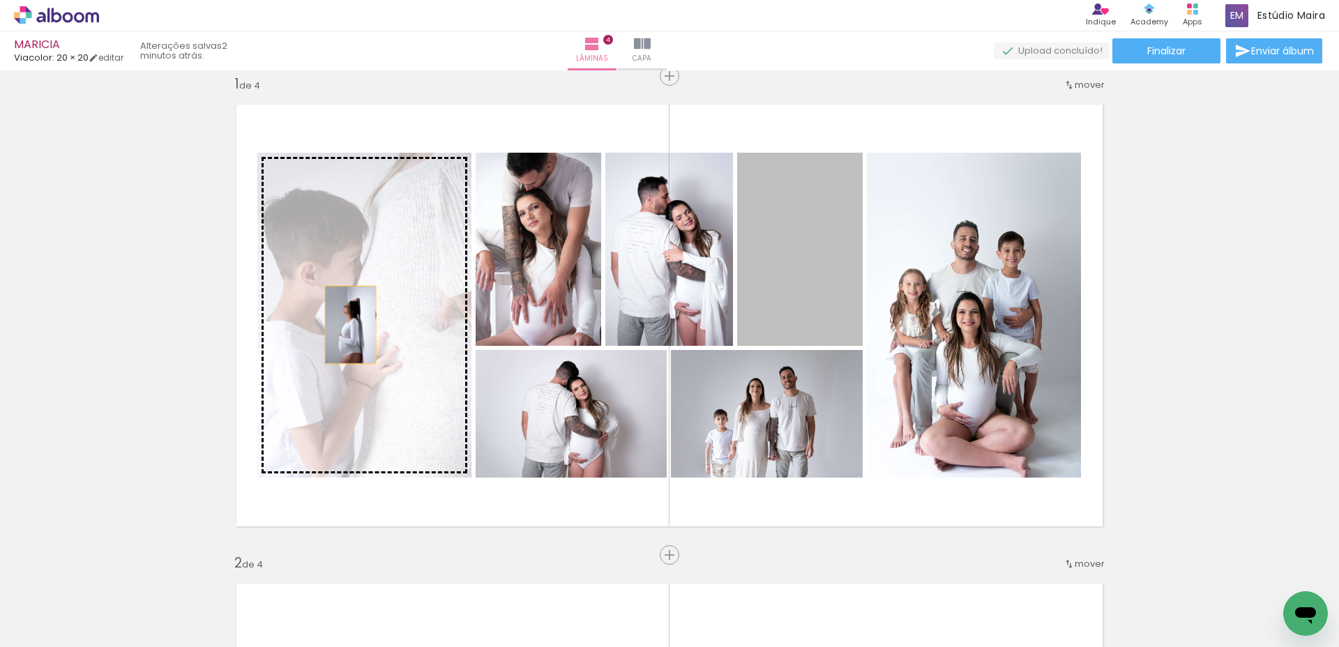
drag, startPoint x: 805, startPoint y: 284, endPoint x: 332, endPoint y: 326, distance: 474.5
click at [0, 0] on slot at bounding box center [0, 0] width 0 height 0
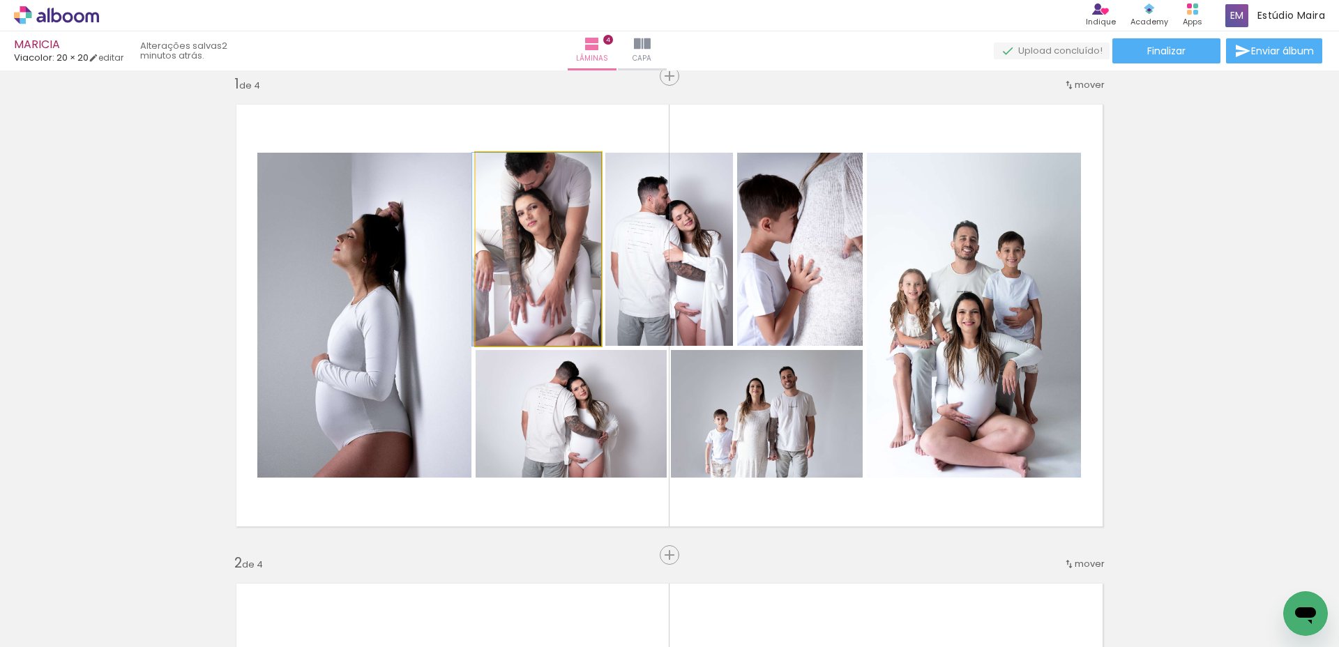
drag, startPoint x: 557, startPoint y: 296, endPoint x: 555, endPoint y: 306, distance: 10.7
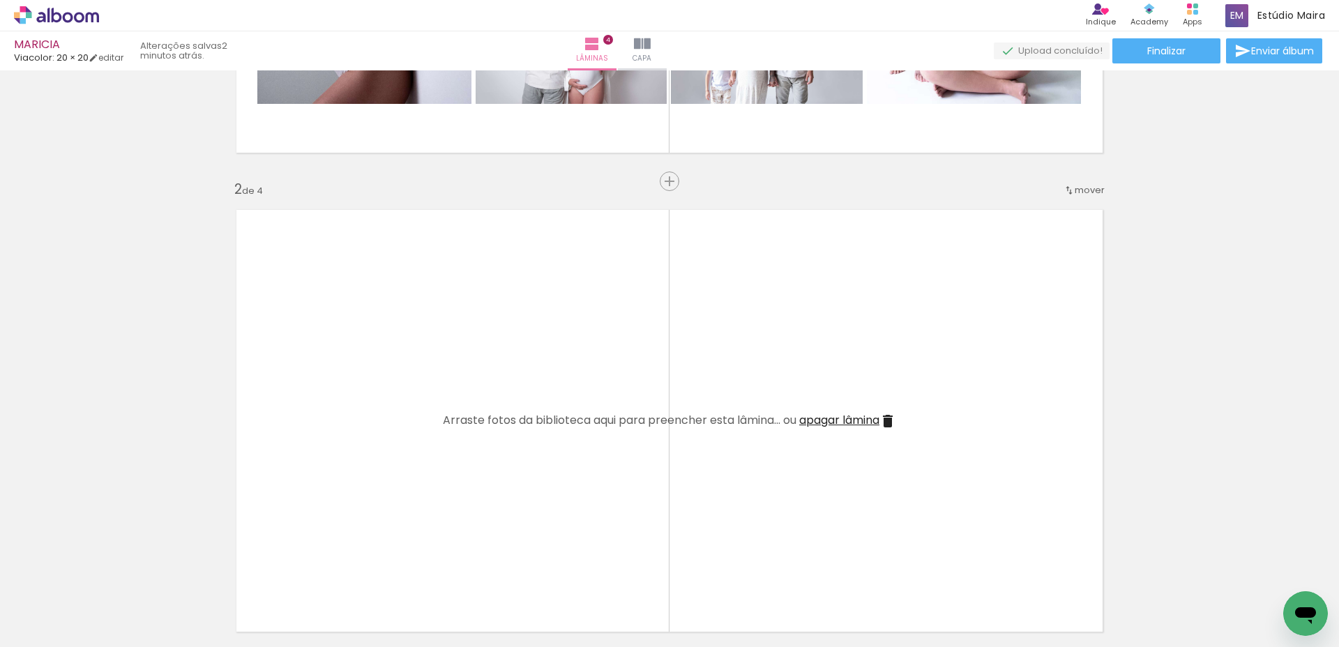
scroll to position [0, 0]
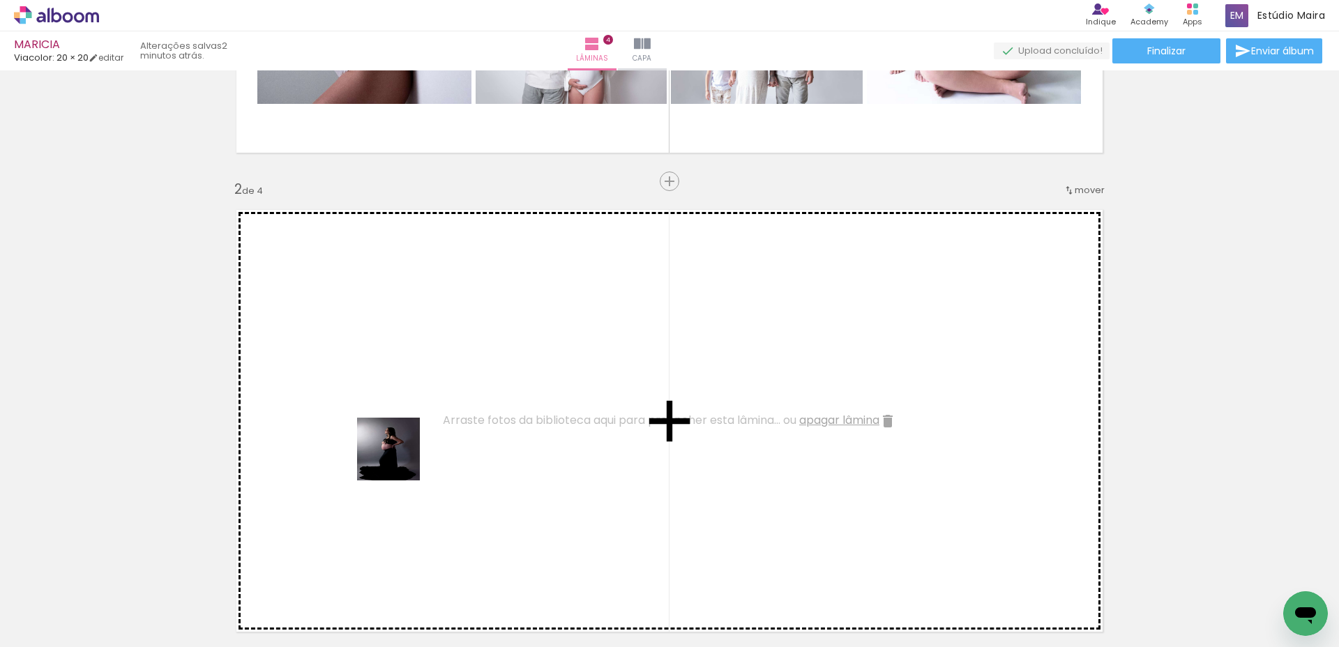
click at [399, 459] on quentale-workspace at bounding box center [669, 323] width 1339 height 647
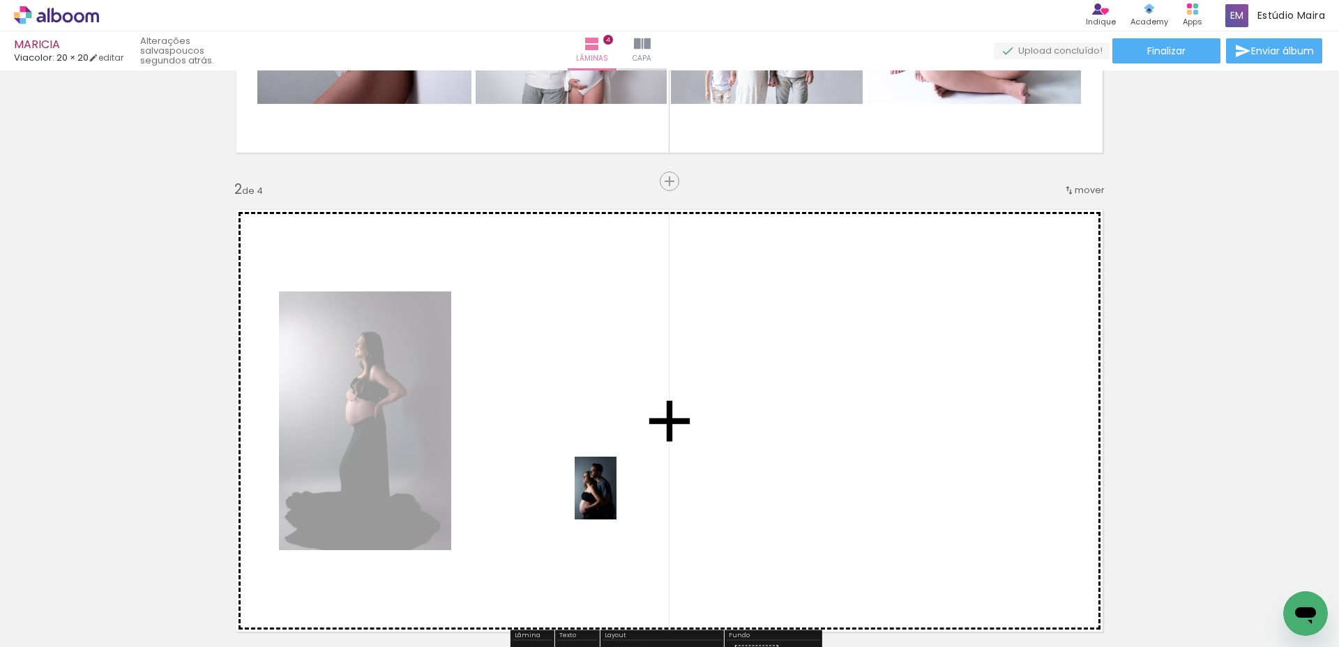
drag, startPoint x: 614, startPoint y: 604, endPoint x: 620, endPoint y: 500, distance: 104.8
click at [616, 499] on quentale-workspace at bounding box center [669, 323] width 1339 height 647
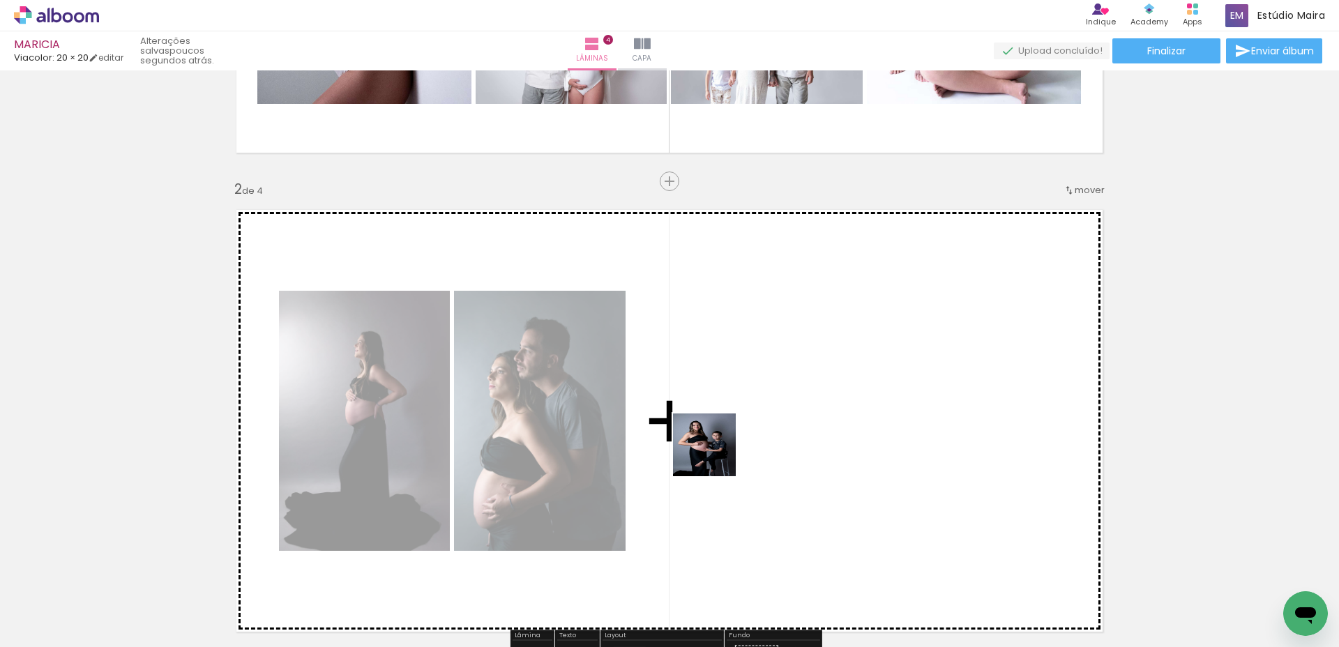
drag, startPoint x: 846, startPoint y: 601, endPoint x: 713, endPoint y: 455, distance: 197.9
click at [713, 455] on quentale-workspace at bounding box center [669, 323] width 1339 height 647
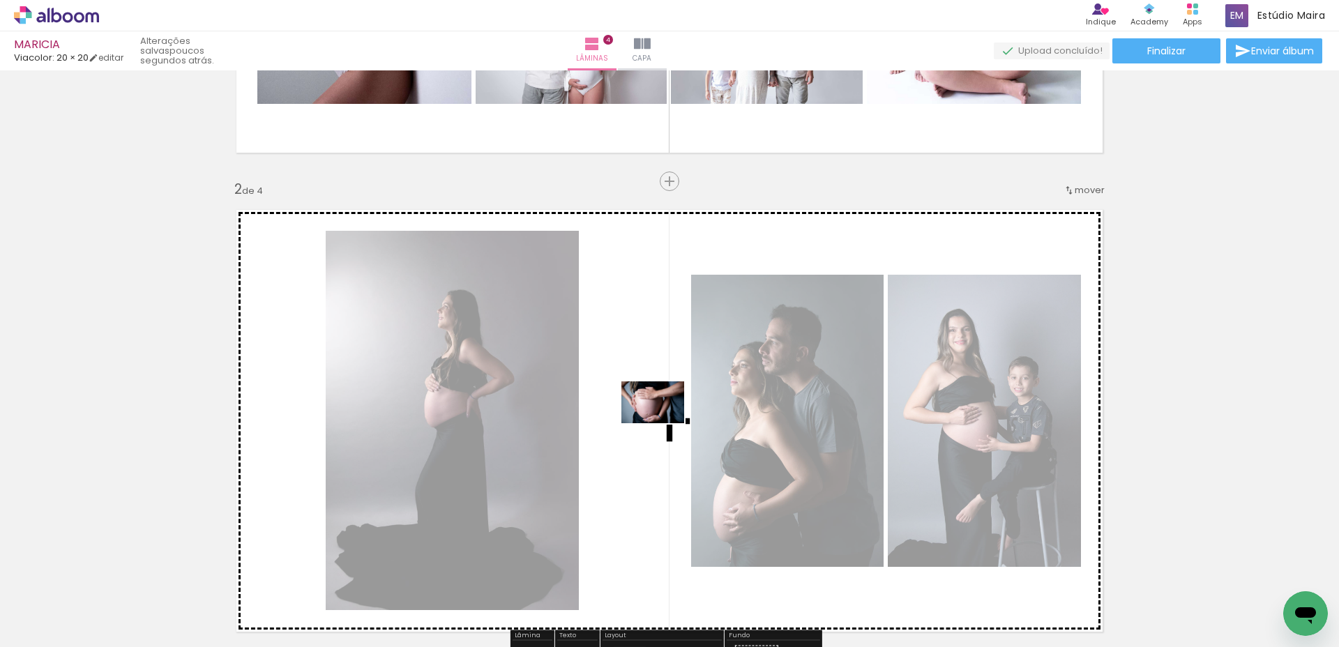
drag, startPoint x: 692, startPoint y: 603, endPoint x: 663, endPoint y: 423, distance: 182.1
click at [663, 423] on quentale-workspace at bounding box center [669, 323] width 1339 height 647
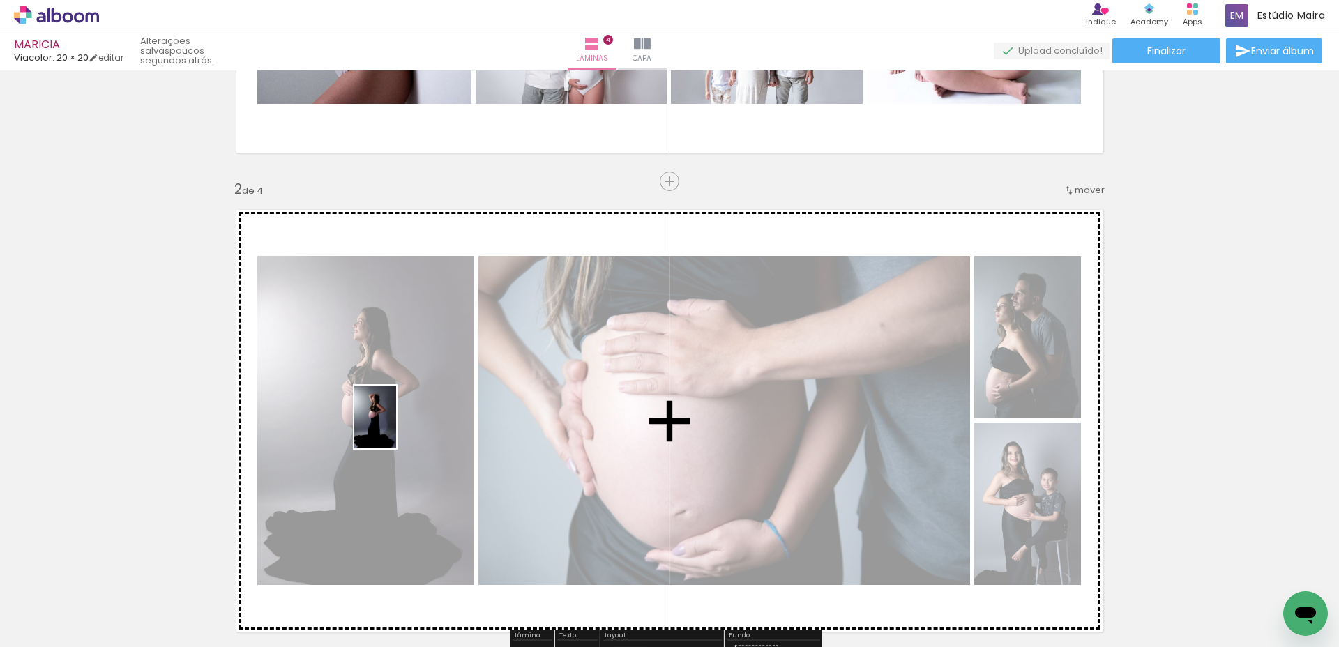
drag, startPoint x: 526, startPoint y: 614, endPoint x: 396, endPoint y: 427, distance: 227.8
click at [396, 427] on quentale-workspace at bounding box center [669, 323] width 1339 height 647
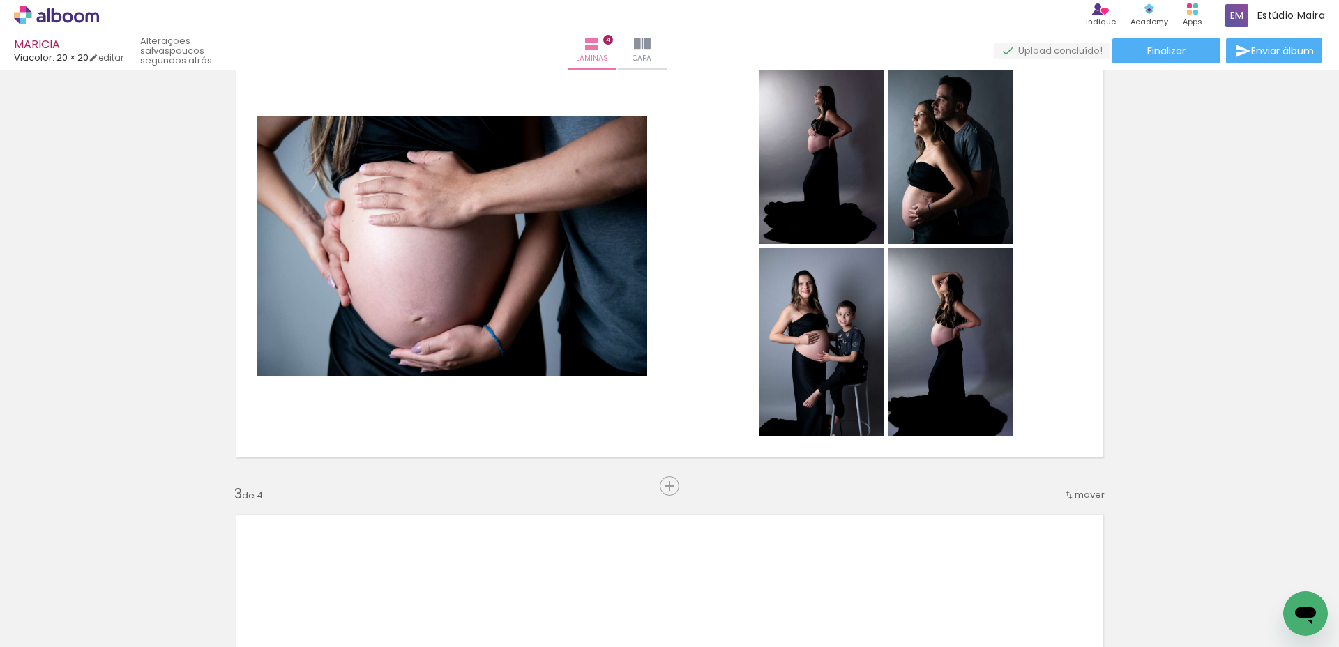
scroll to position [0, 2974]
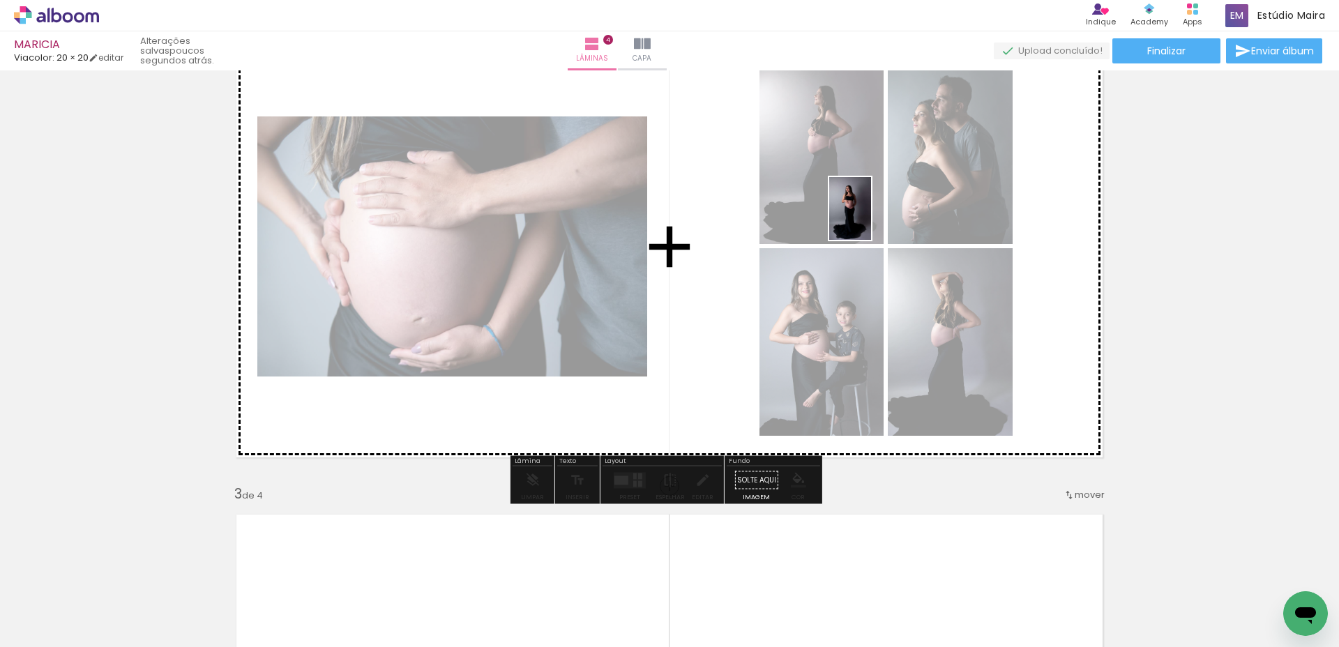
drag, startPoint x: 690, startPoint y: 609, endPoint x: 871, endPoint y: 218, distance: 430.2
click at [871, 218] on quentale-workspace at bounding box center [669, 323] width 1339 height 647
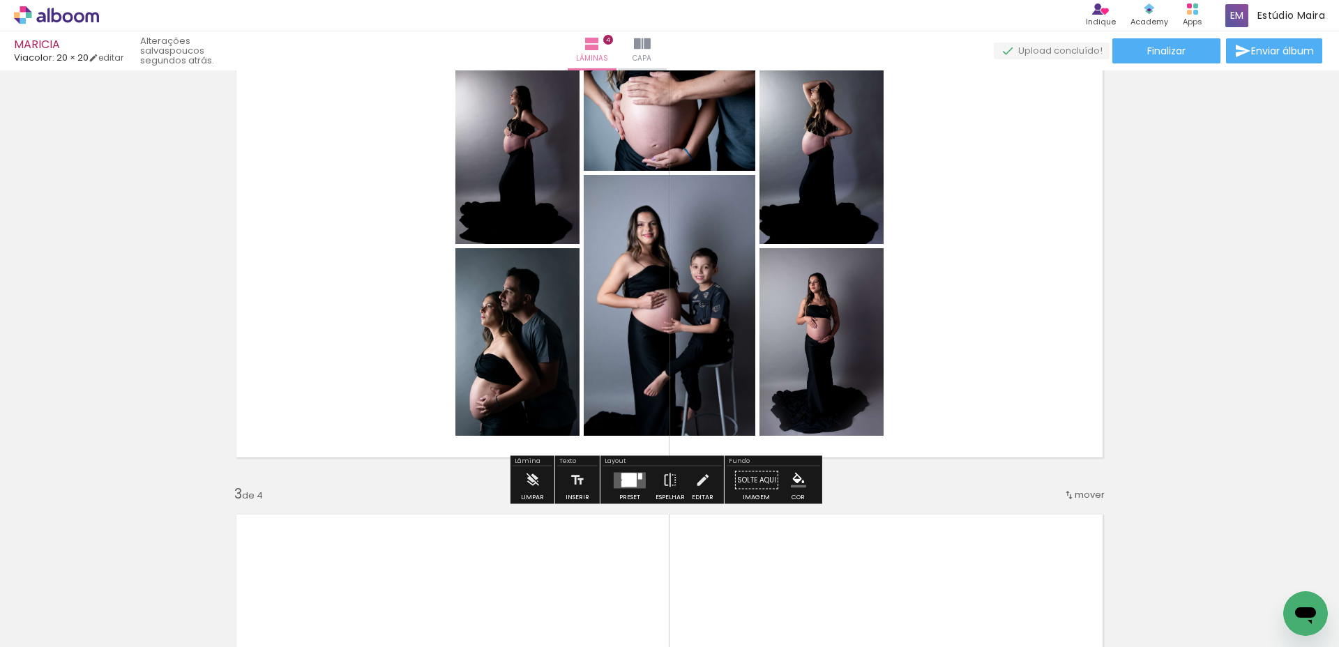
scroll to position [566, 0]
click at [624, 478] on div at bounding box center [629, 479] width 15 height 13
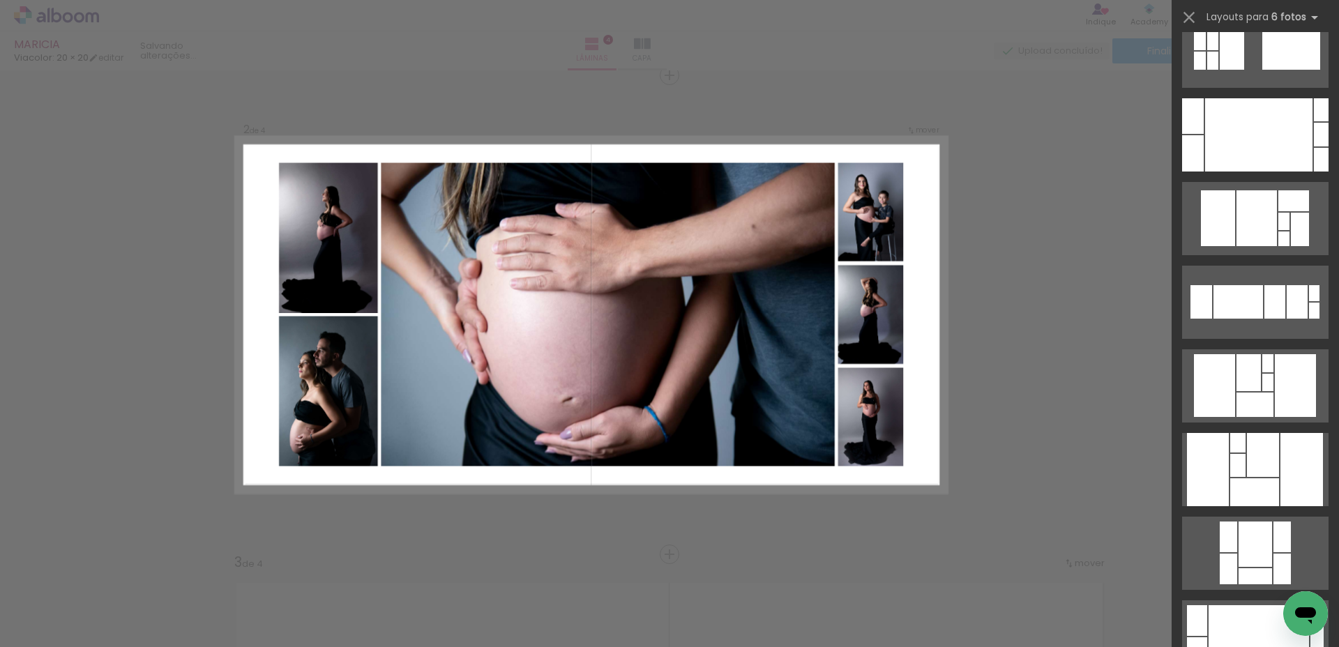
scroll to position [1328, 0]
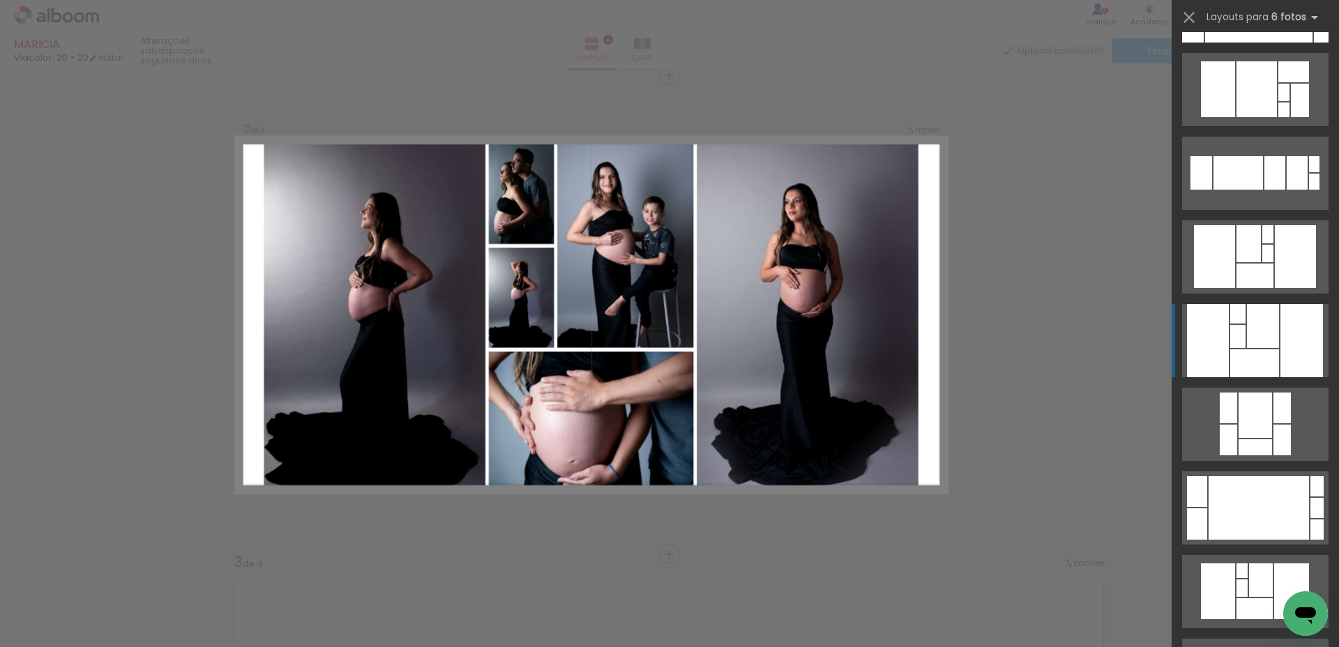
click at [1266, 338] on div at bounding box center [1263, 326] width 32 height 44
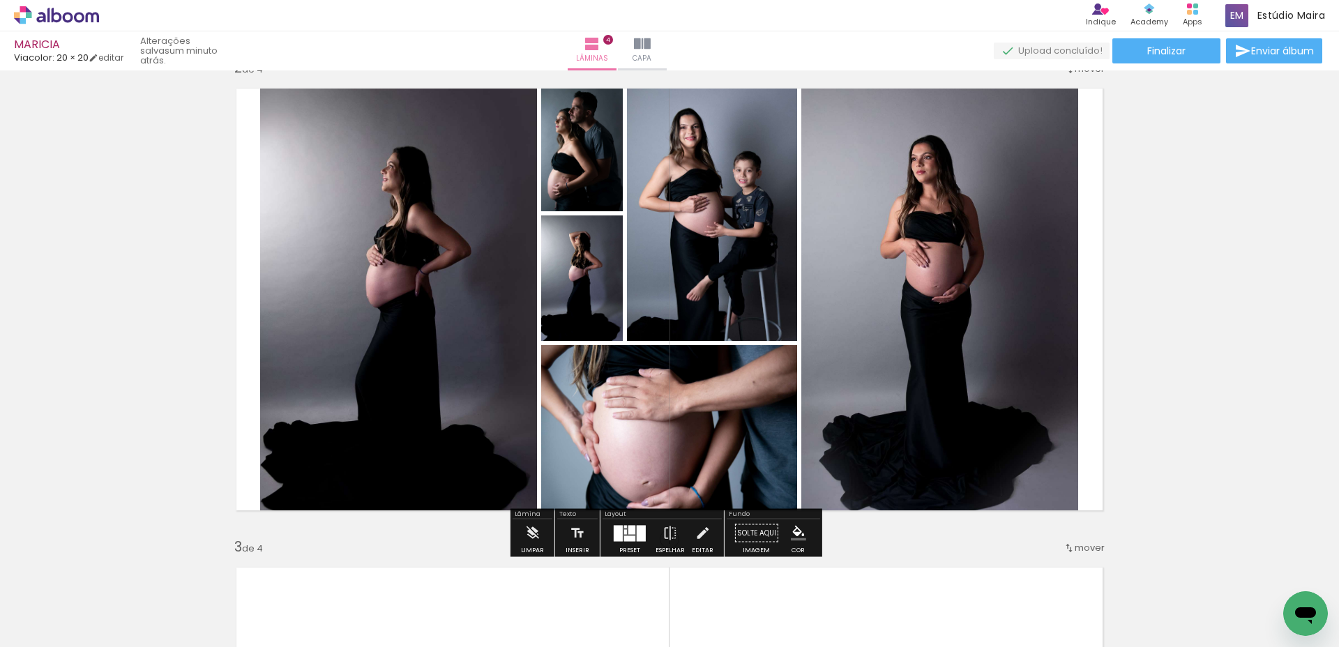
scroll to position [517, 0]
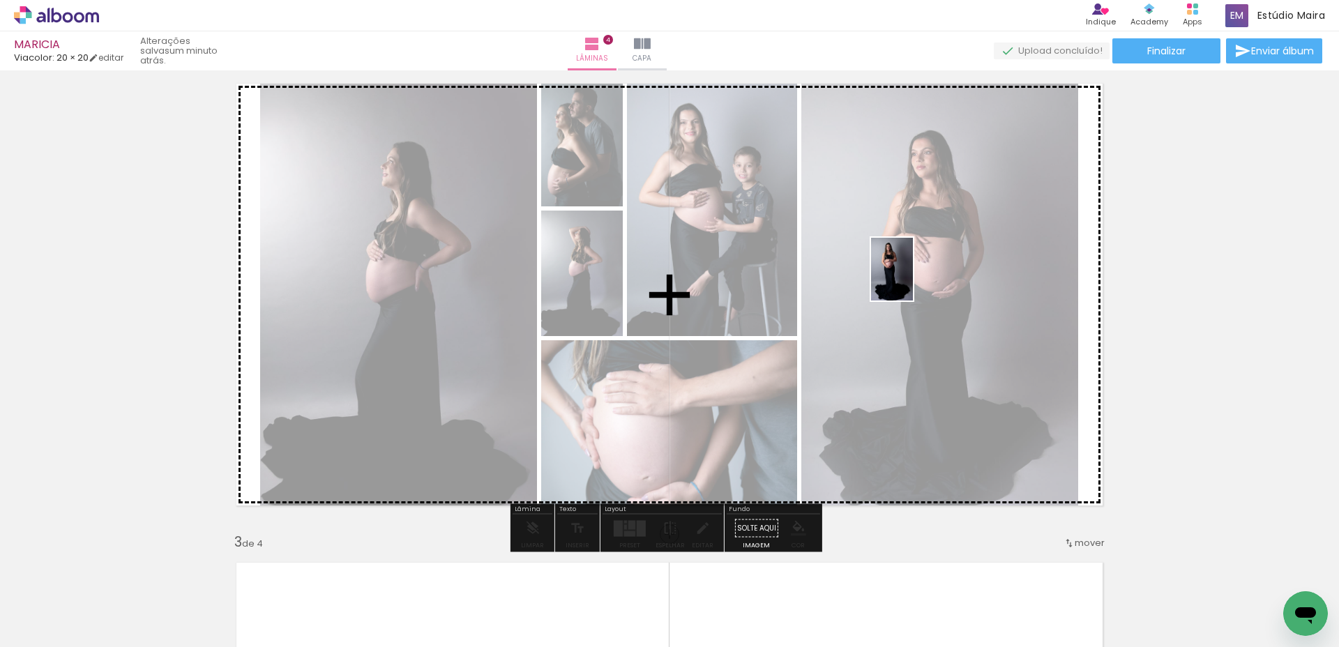
drag, startPoint x: 763, startPoint y: 611, endPoint x: 913, endPoint y: 280, distance: 363.5
click at [913, 280] on quentale-workspace at bounding box center [669, 323] width 1339 height 647
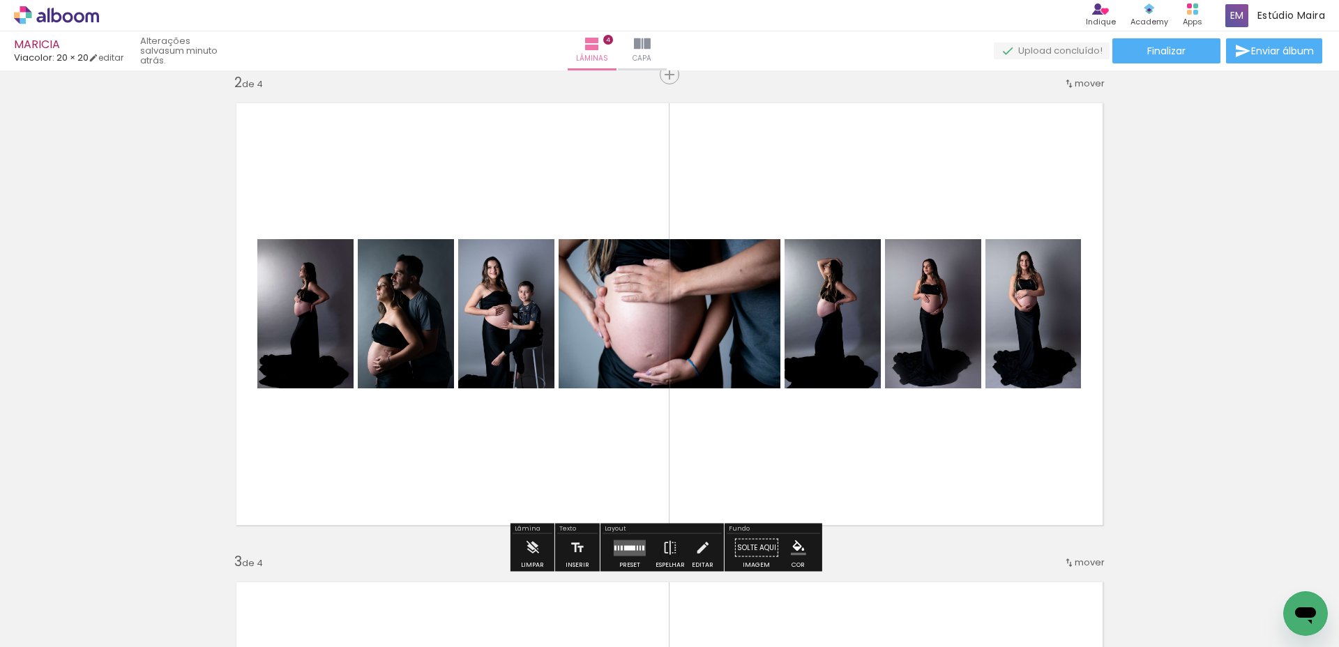
scroll to position [507, 0]
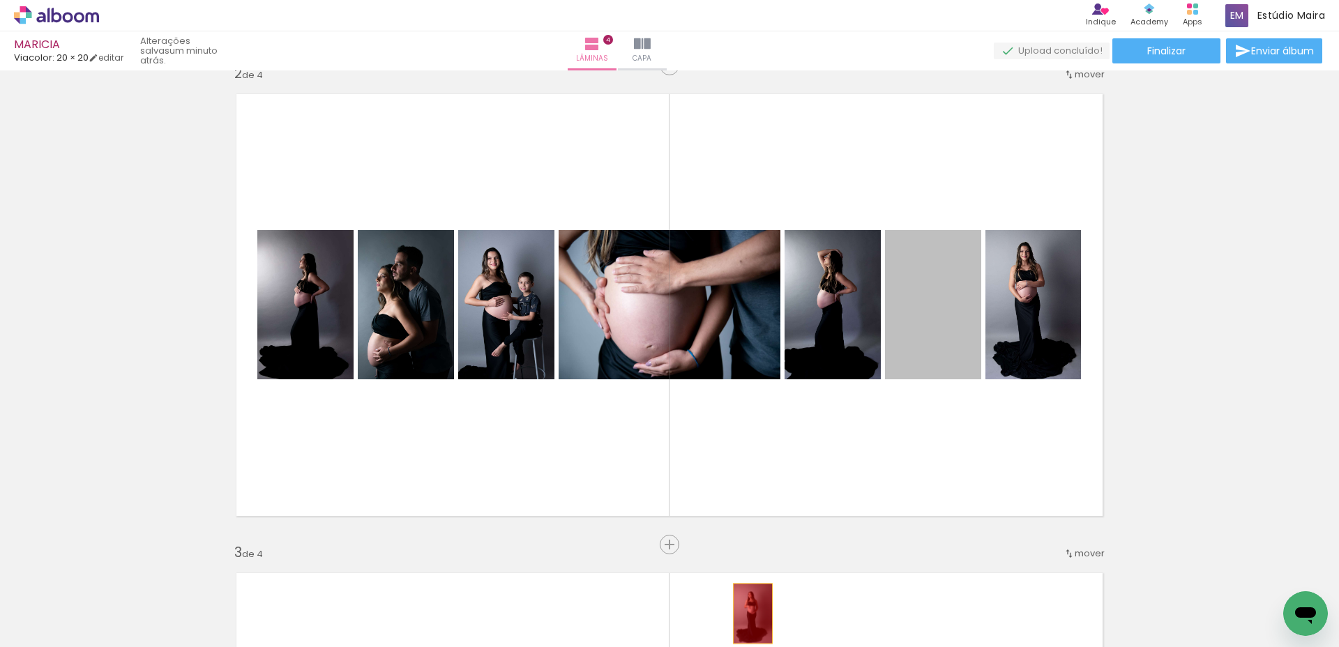
drag, startPoint x: 927, startPoint y: 329, endPoint x: 747, endPoint y: 614, distance: 336.6
click at [747, 614] on quentale-workspace at bounding box center [669, 323] width 1339 height 647
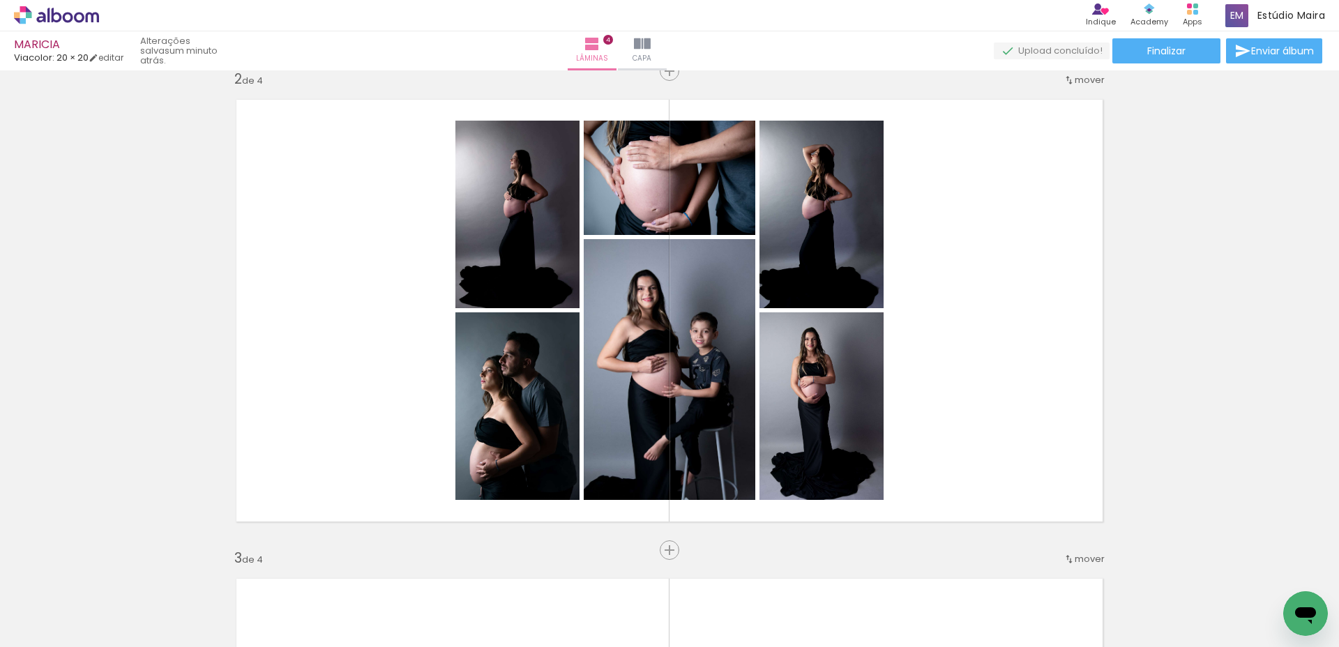
scroll to position [0, 495]
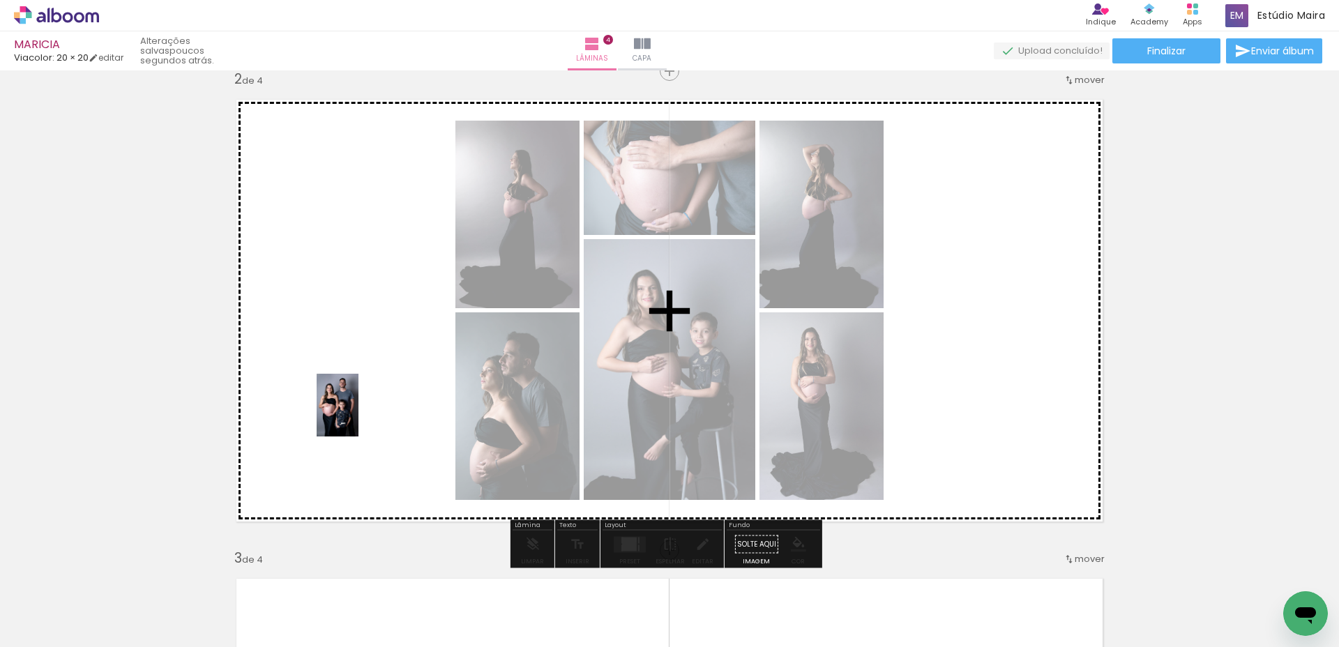
drag, startPoint x: 269, startPoint y: 609, endPoint x: 358, endPoint y: 416, distance: 213.4
click at [358, 416] on quentale-workspace at bounding box center [669, 323] width 1339 height 647
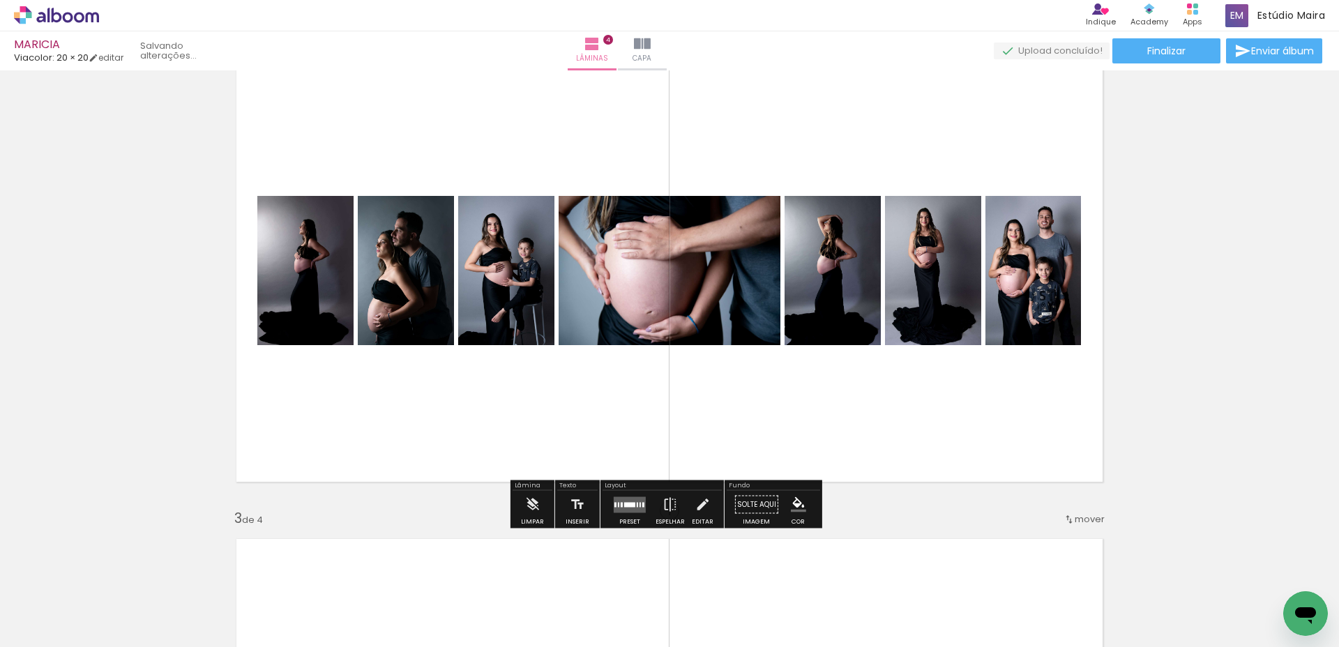
scroll to position [528, 0]
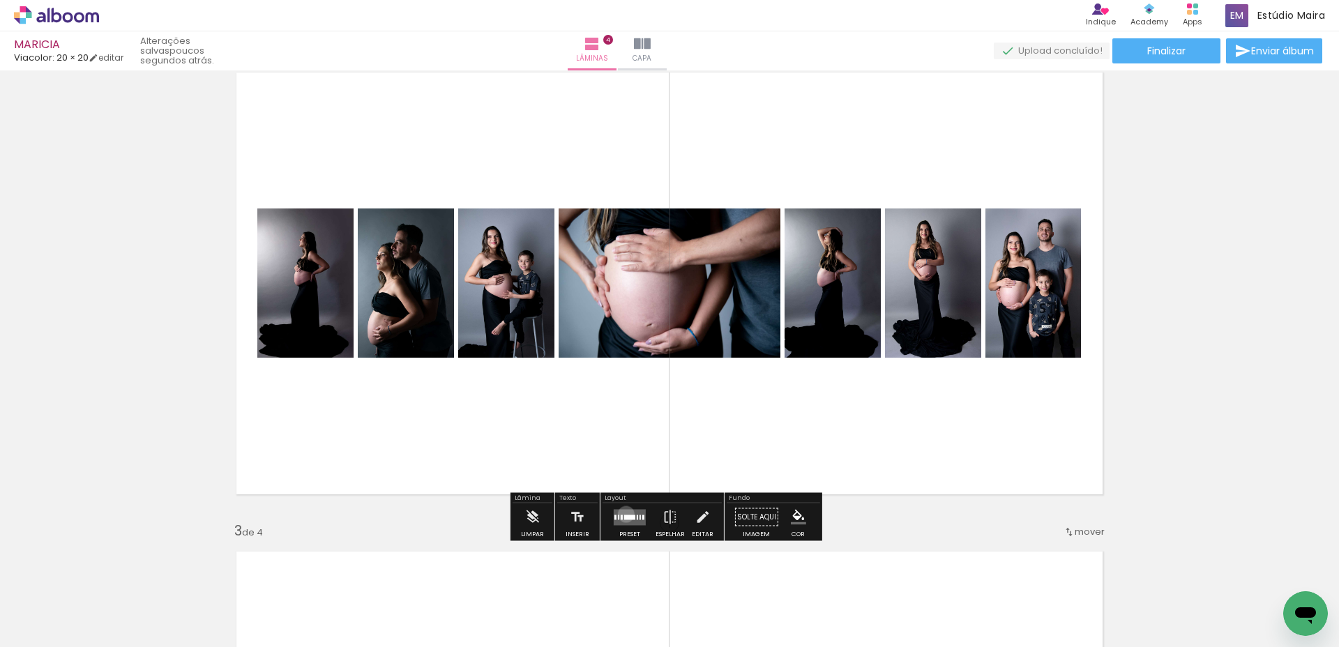
click at [624, 515] on div at bounding box center [629, 517] width 11 height 5
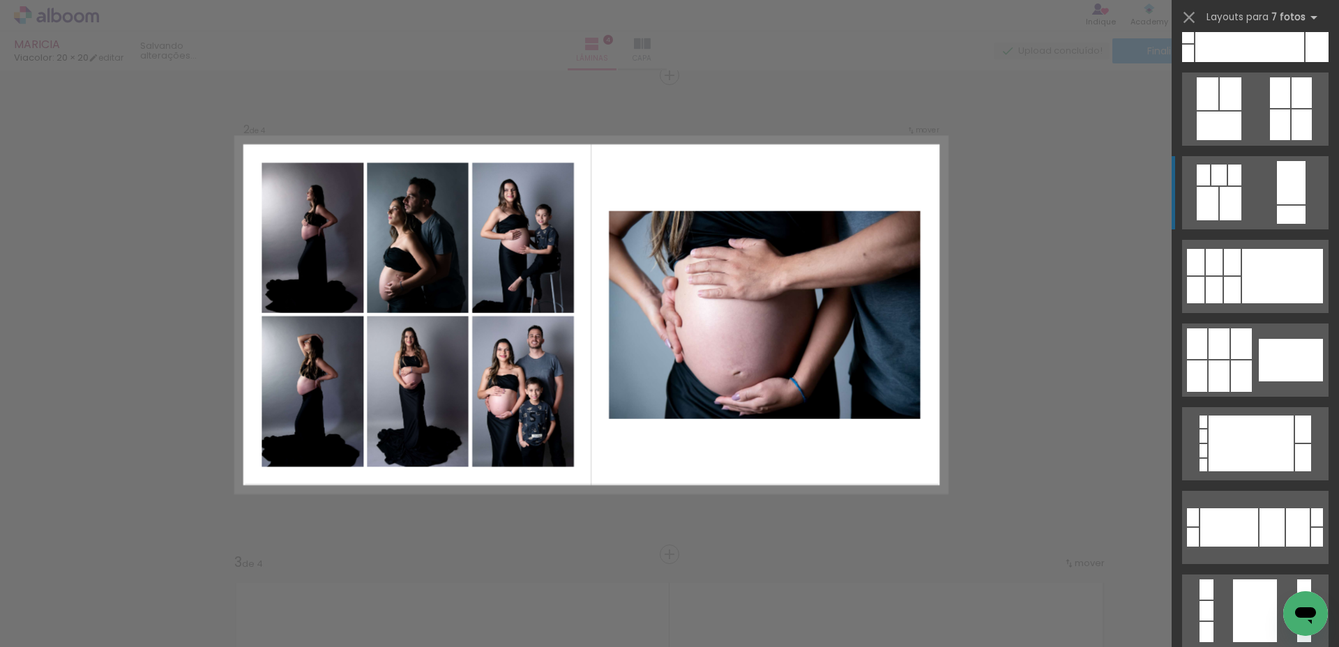
scroll to position [365, 0]
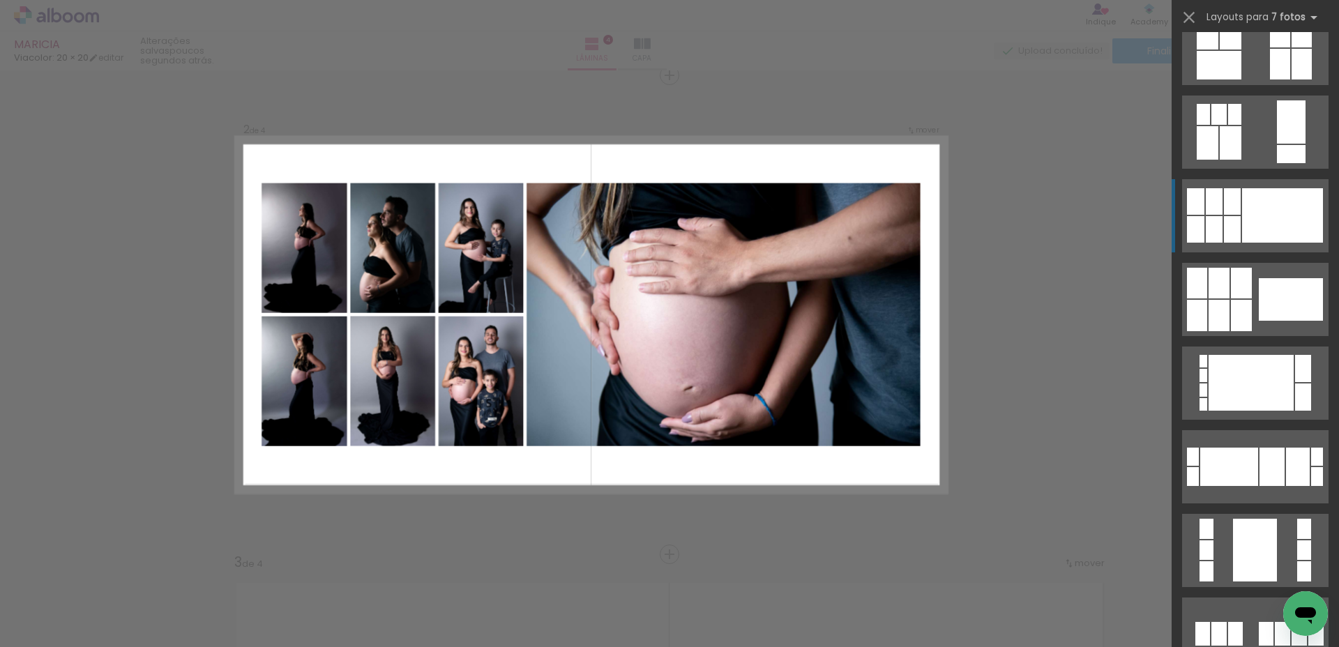
click at [1273, 218] on div at bounding box center [1282, 215] width 81 height 54
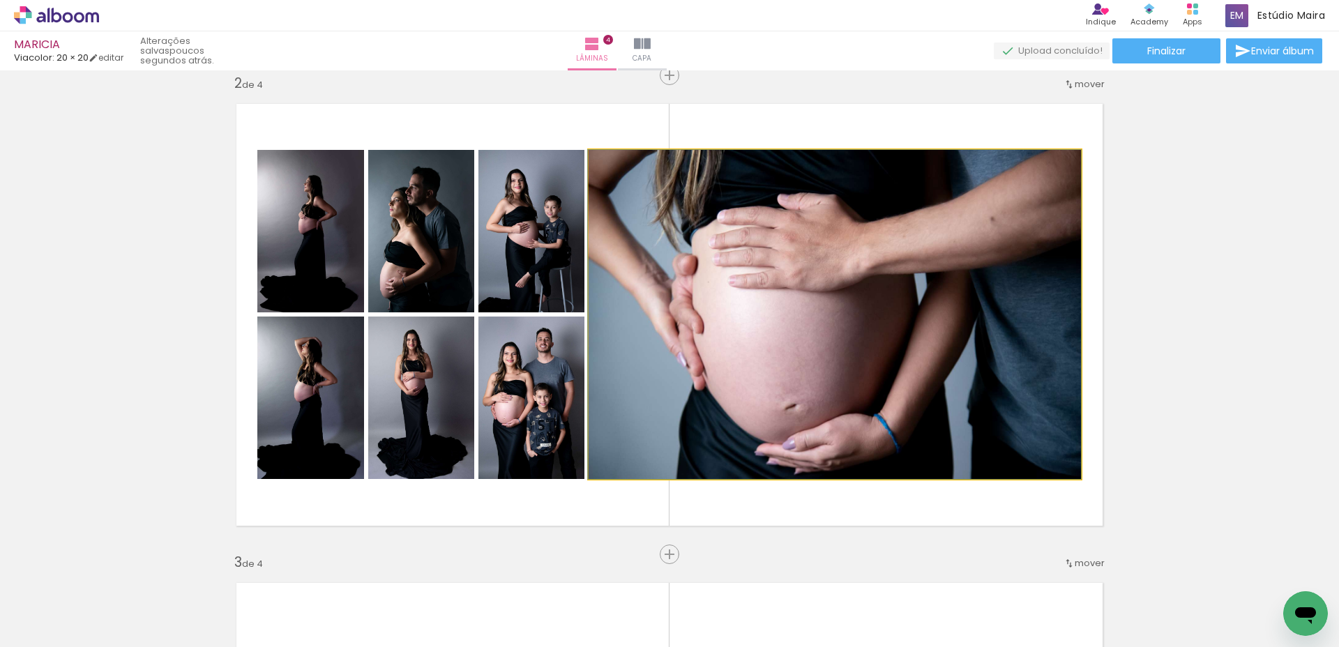
drag, startPoint x: 1001, startPoint y: 311, endPoint x: 987, endPoint y: 310, distance: 14.7
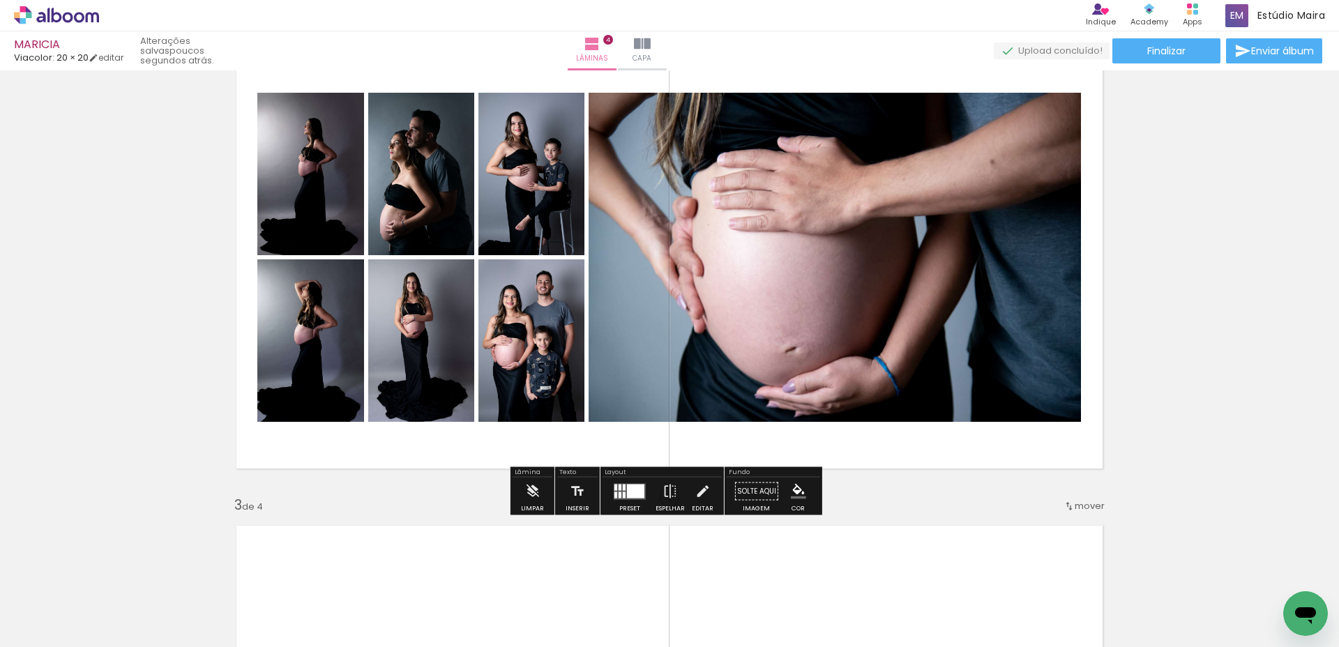
scroll to position [555, 0]
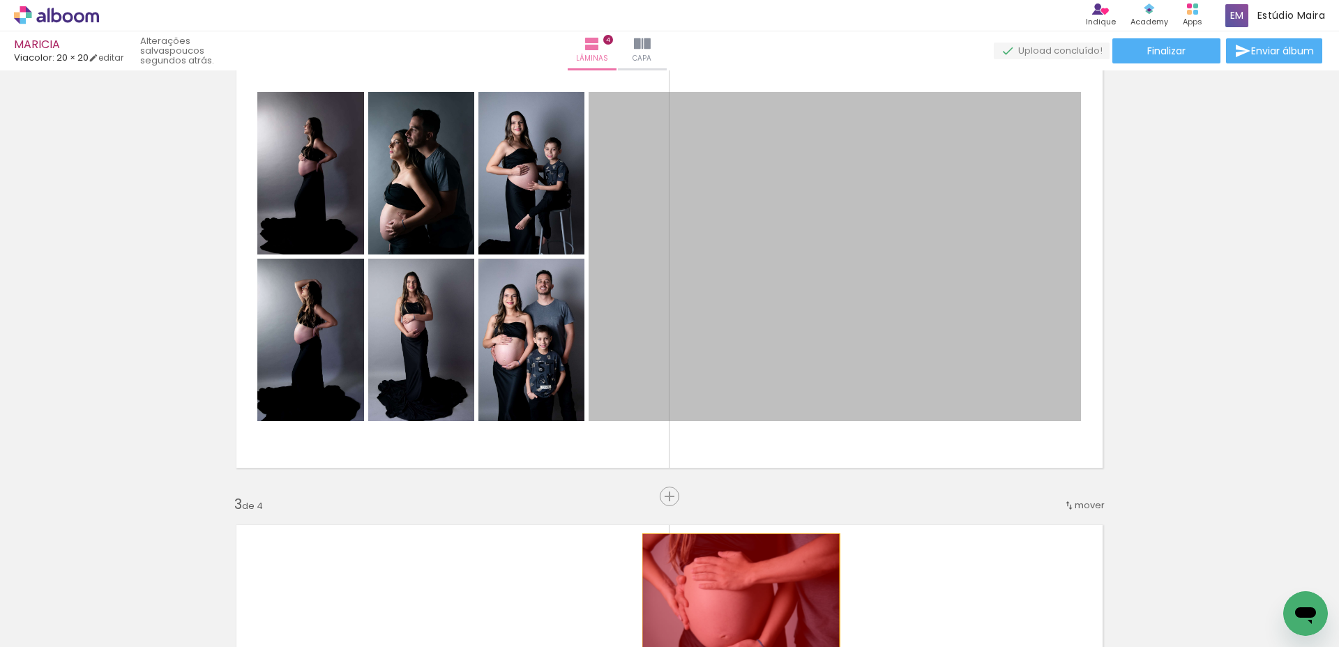
drag, startPoint x: 798, startPoint y: 462, endPoint x: 736, endPoint y: 600, distance: 151.0
click at [736, 600] on quentale-workspace at bounding box center [669, 323] width 1339 height 647
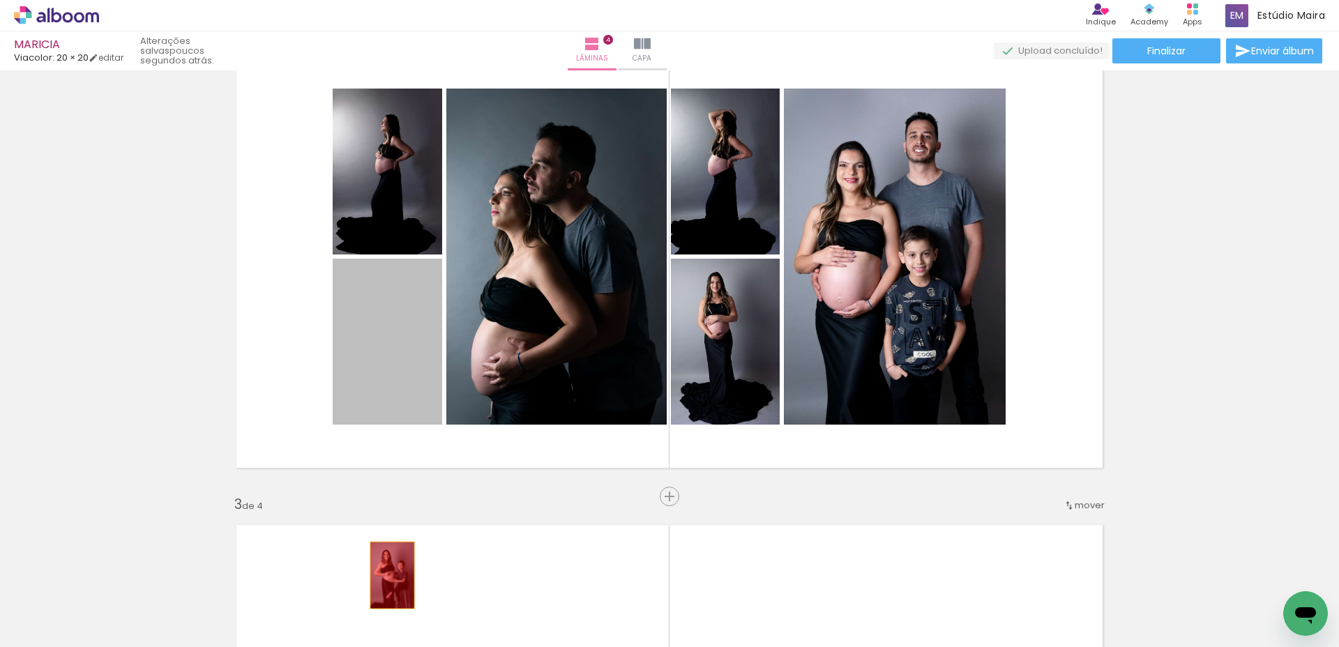
drag, startPoint x: 397, startPoint y: 337, endPoint x: 387, endPoint y: 575, distance: 238.0
click at [387, 575] on quentale-workspace at bounding box center [669, 323] width 1339 height 647
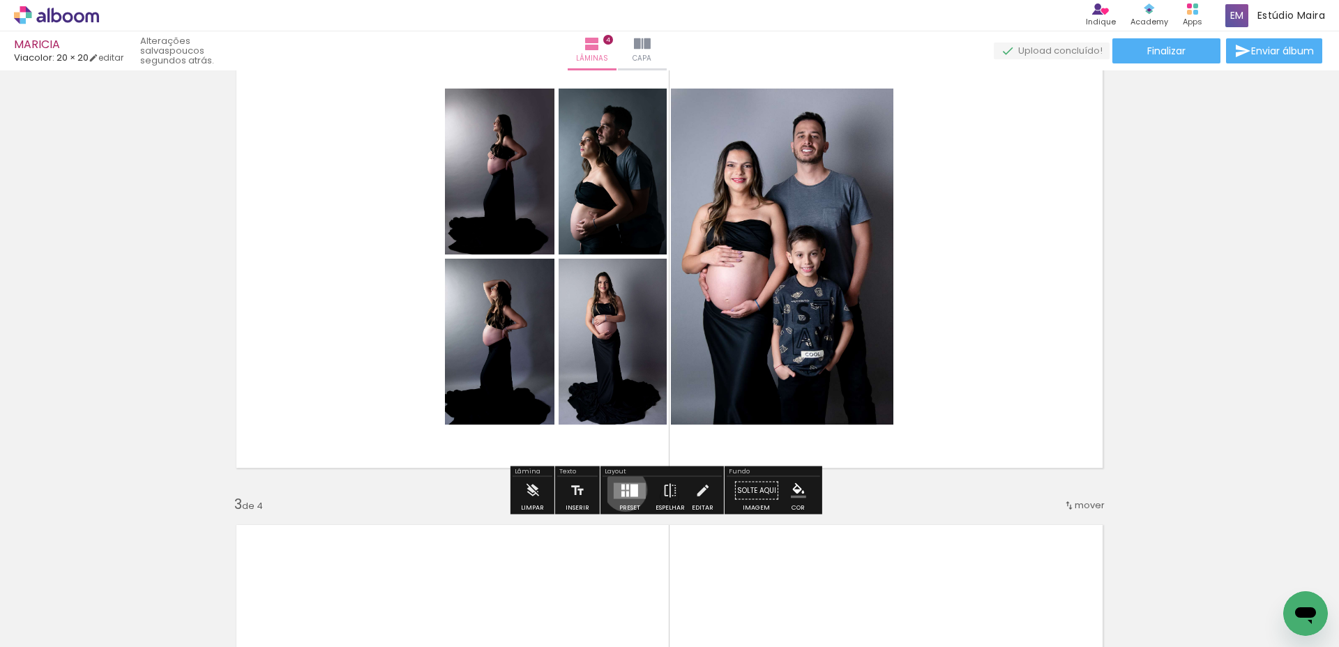
click at [622, 489] on quentale-layouter at bounding box center [630, 490] width 32 height 16
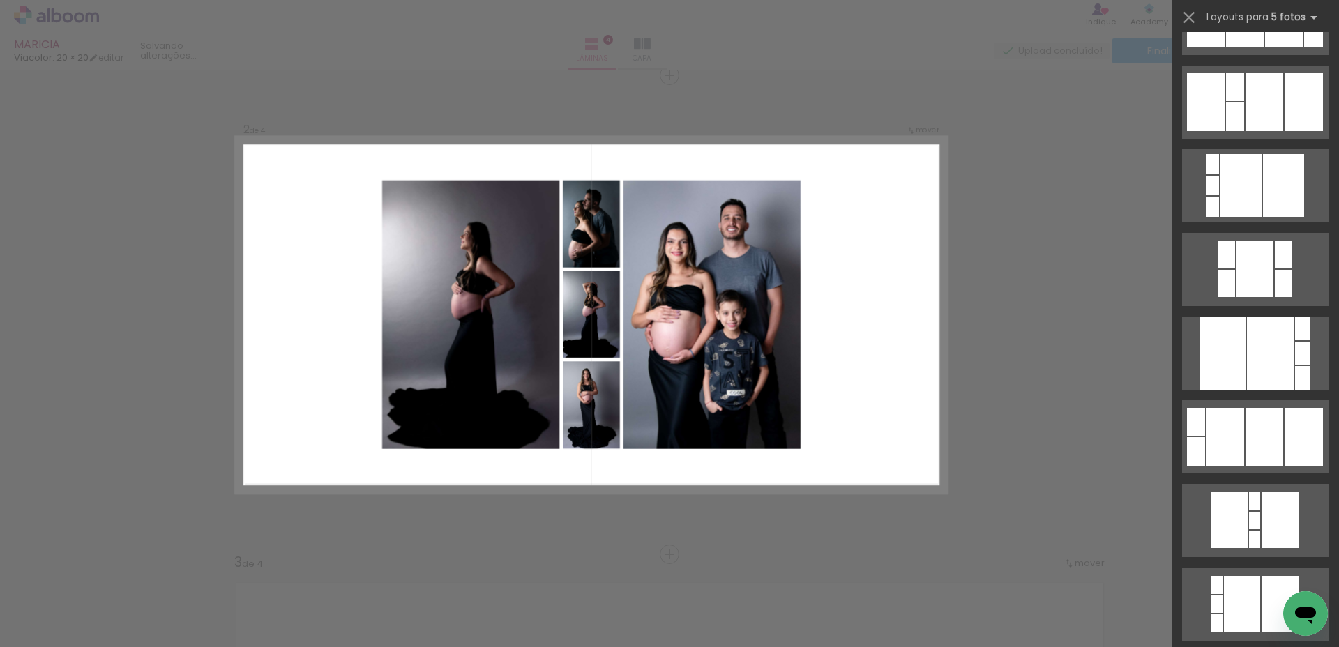
scroll to position [2714, 0]
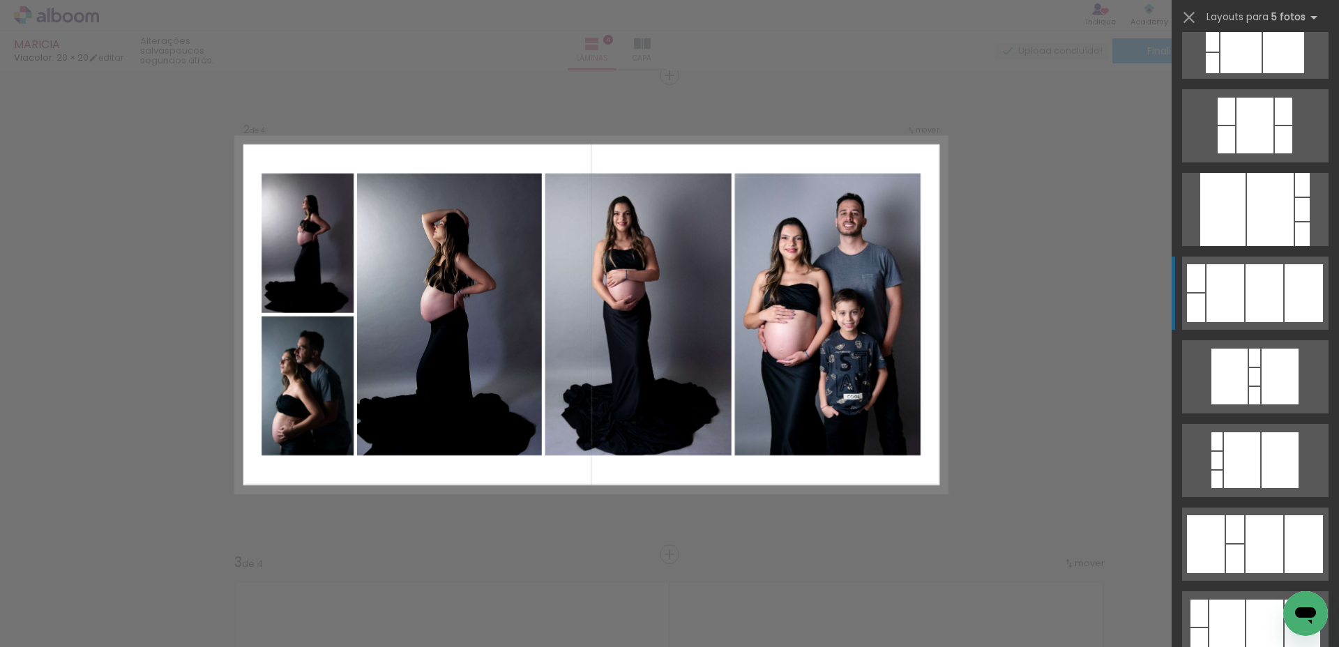
click at [1267, 276] on div at bounding box center [1264, 293] width 38 height 58
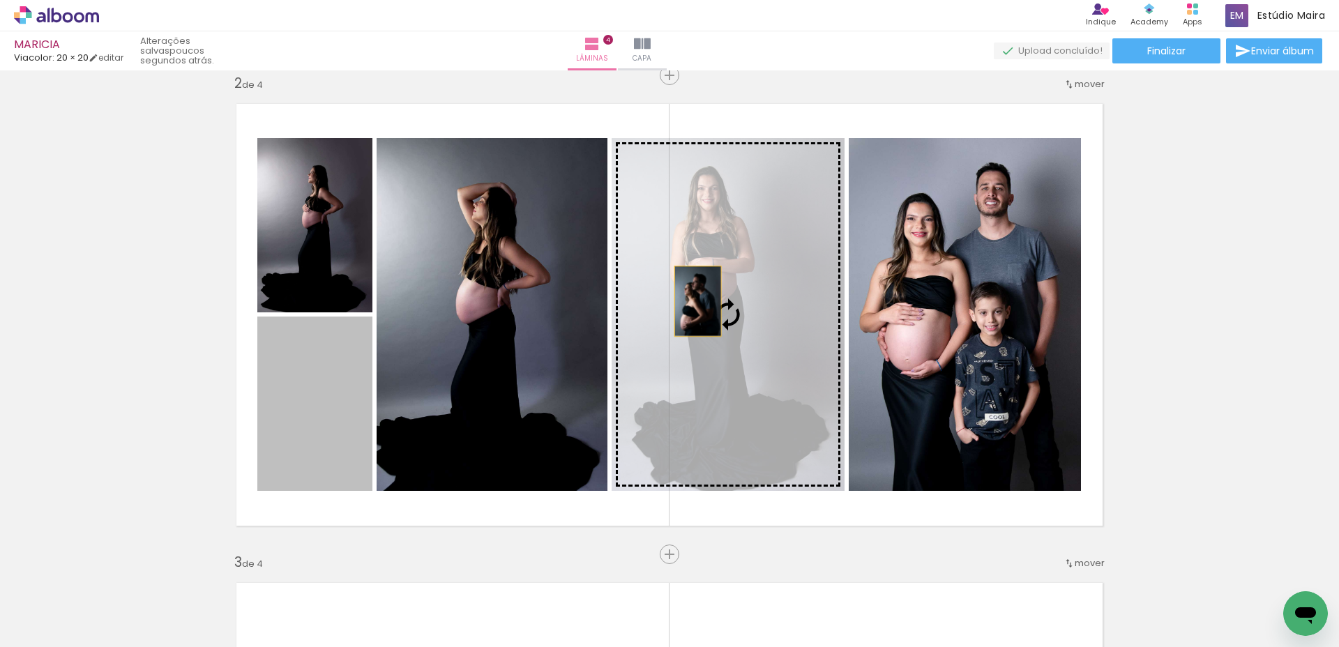
drag, startPoint x: 307, startPoint y: 411, endPoint x: 692, endPoint y: 301, distance: 400.1
click at [0, 0] on slot at bounding box center [0, 0] width 0 height 0
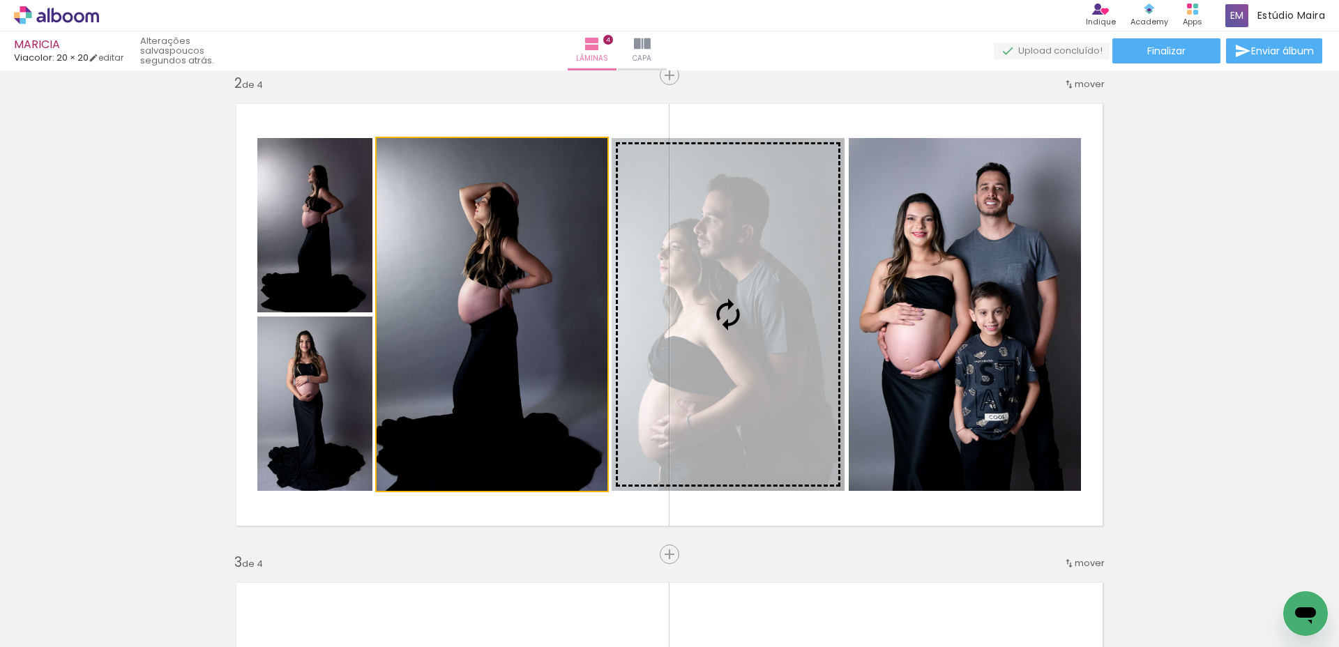
drag, startPoint x: 503, startPoint y: 300, endPoint x: 715, endPoint y: 306, distance: 212.7
click at [0, 0] on slot at bounding box center [0, 0] width 0 height 0
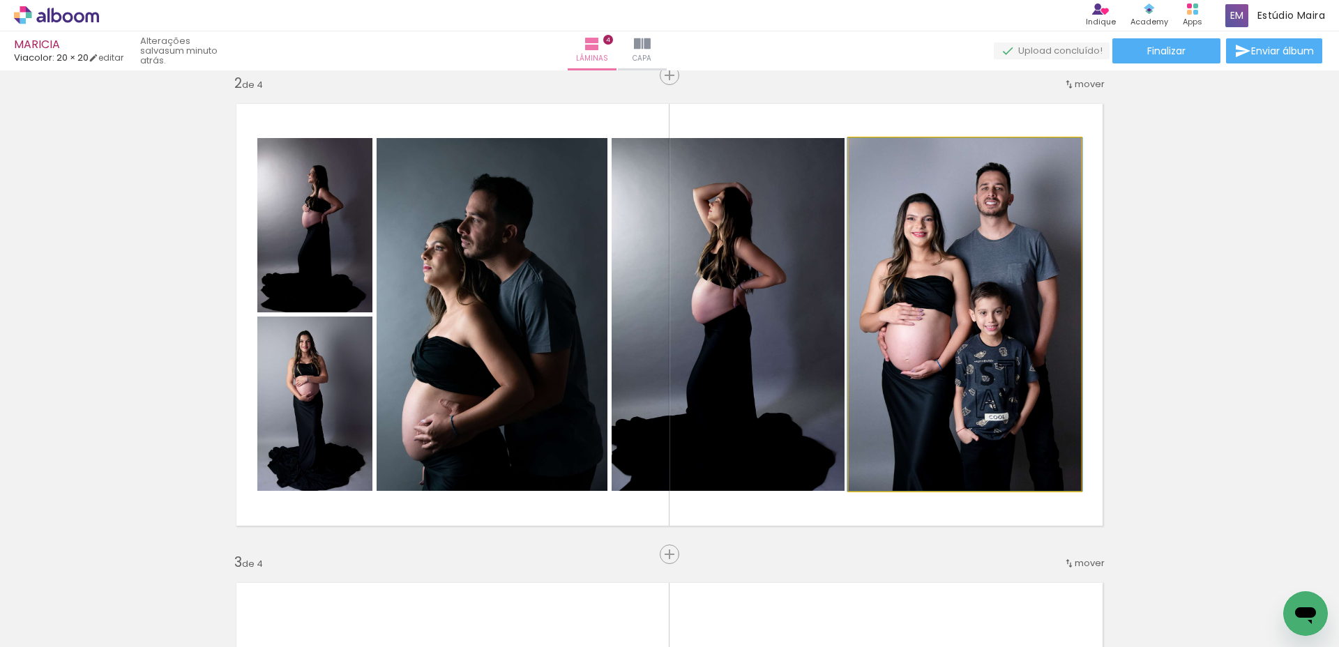
click at [925, 295] on quentale-photo at bounding box center [965, 314] width 232 height 353
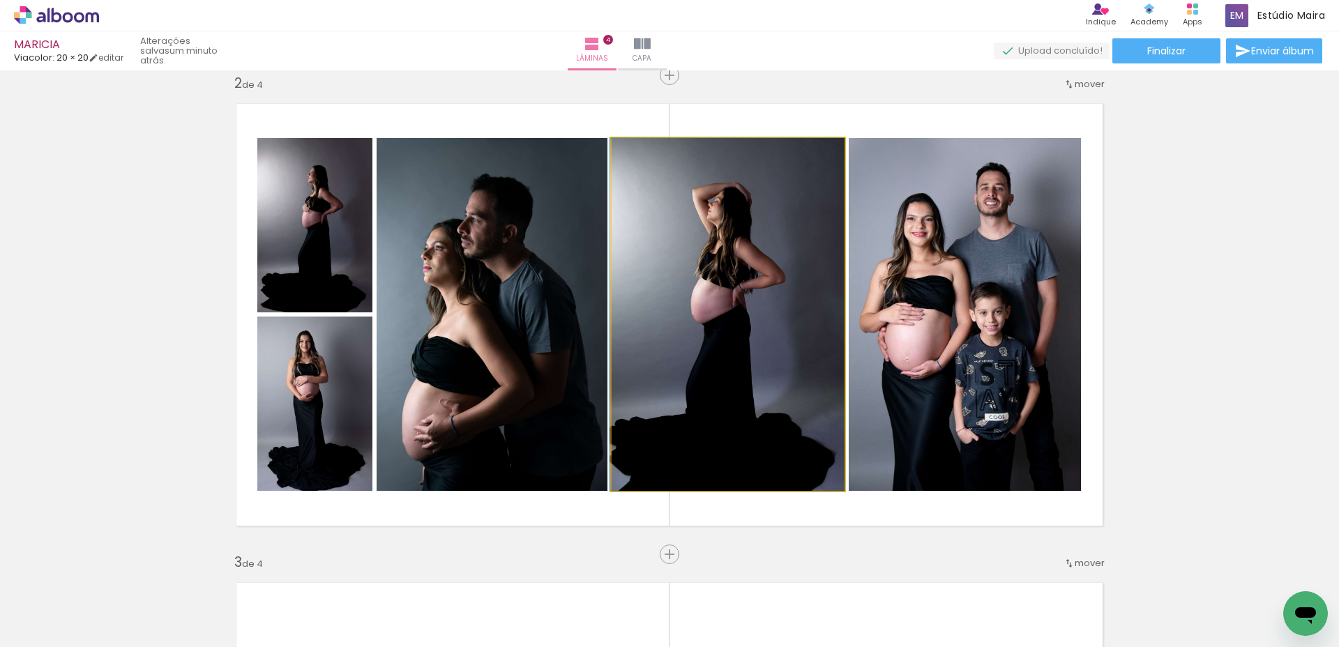
drag, startPoint x: 786, startPoint y: 305, endPoint x: 508, endPoint y: 301, distance: 278.9
click at [0, 0] on slot at bounding box center [0, 0] width 0 height 0
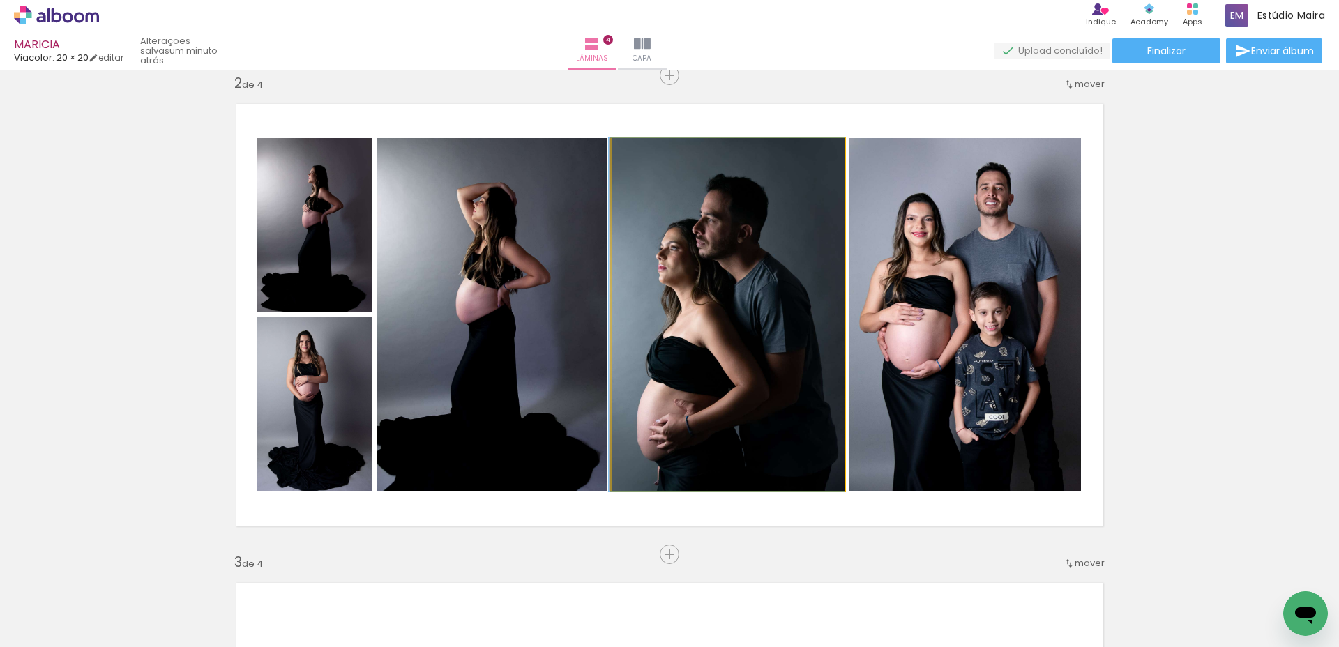
drag, startPoint x: 721, startPoint y: 298, endPoint x: 648, endPoint y: 297, distance: 73.2
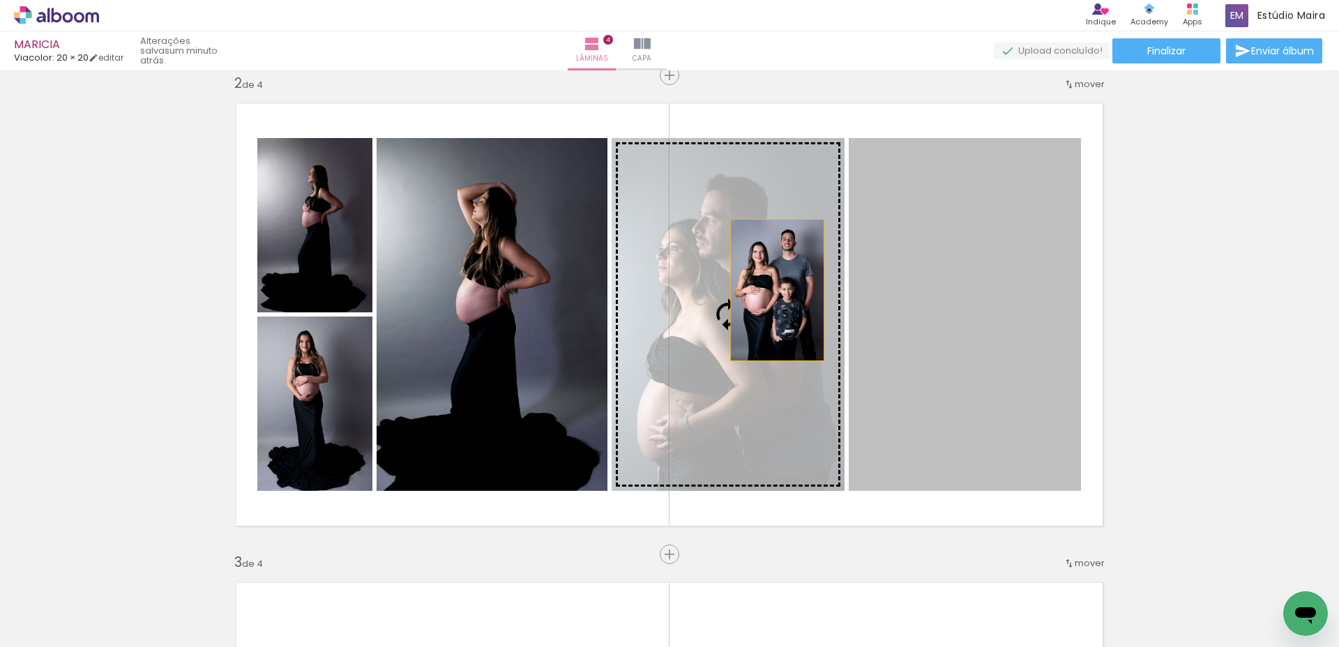
drag, startPoint x: 921, startPoint y: 291, endPoint x: 740, endPoint y: 291, distance: 181.3
click at [0, 0] on slot at bounding box center [0, 0] width 0 height 0
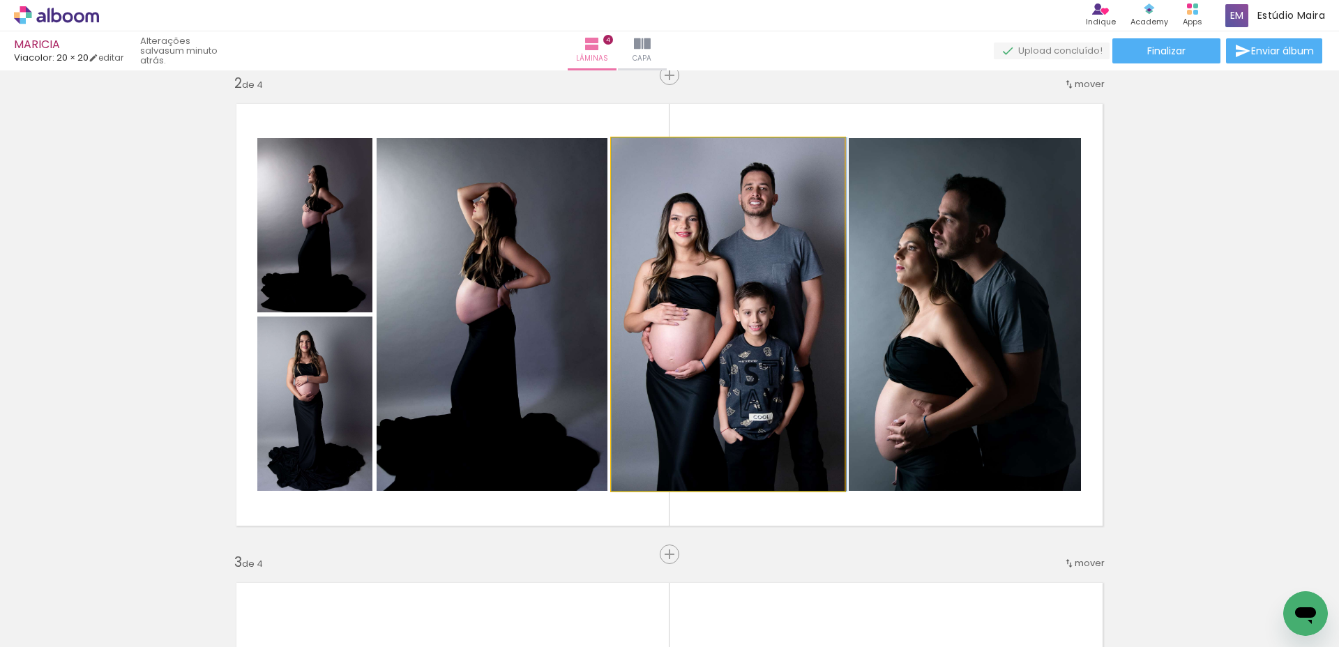
drag, startPoint x: 740, startPoint y: 294, endPoint x: 755, endPoint y: 294, distance: 15.3
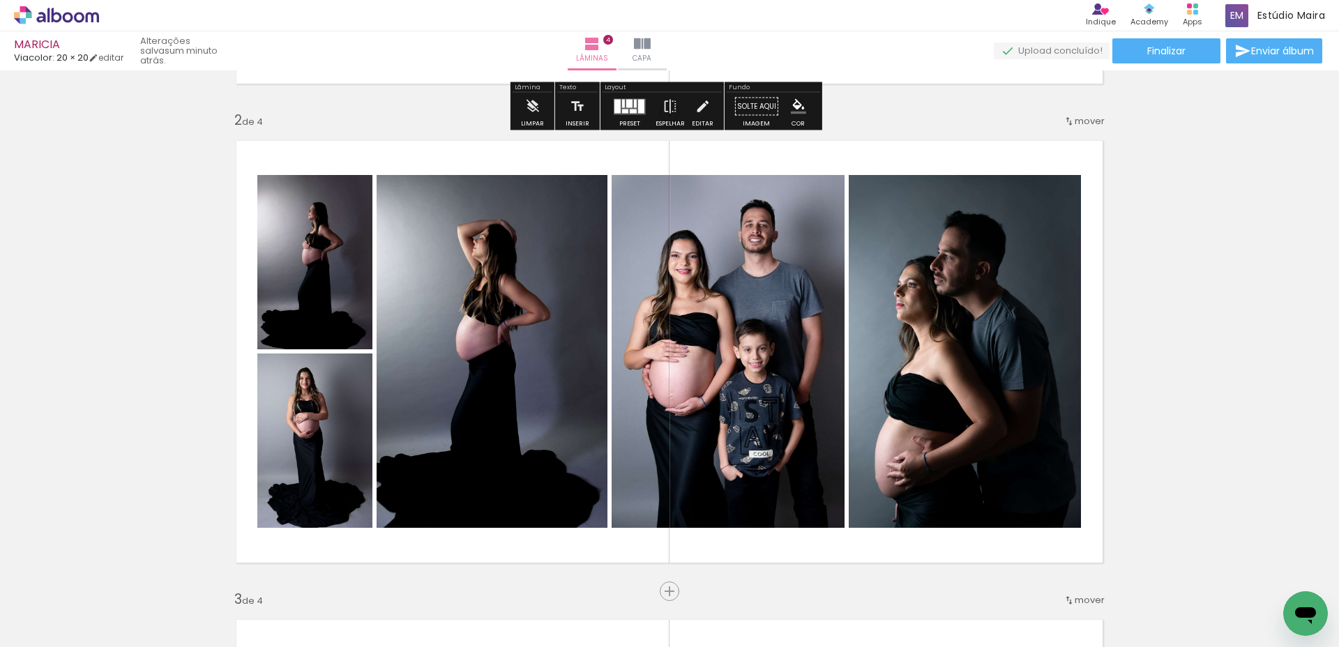
scroll to position [542, 0]
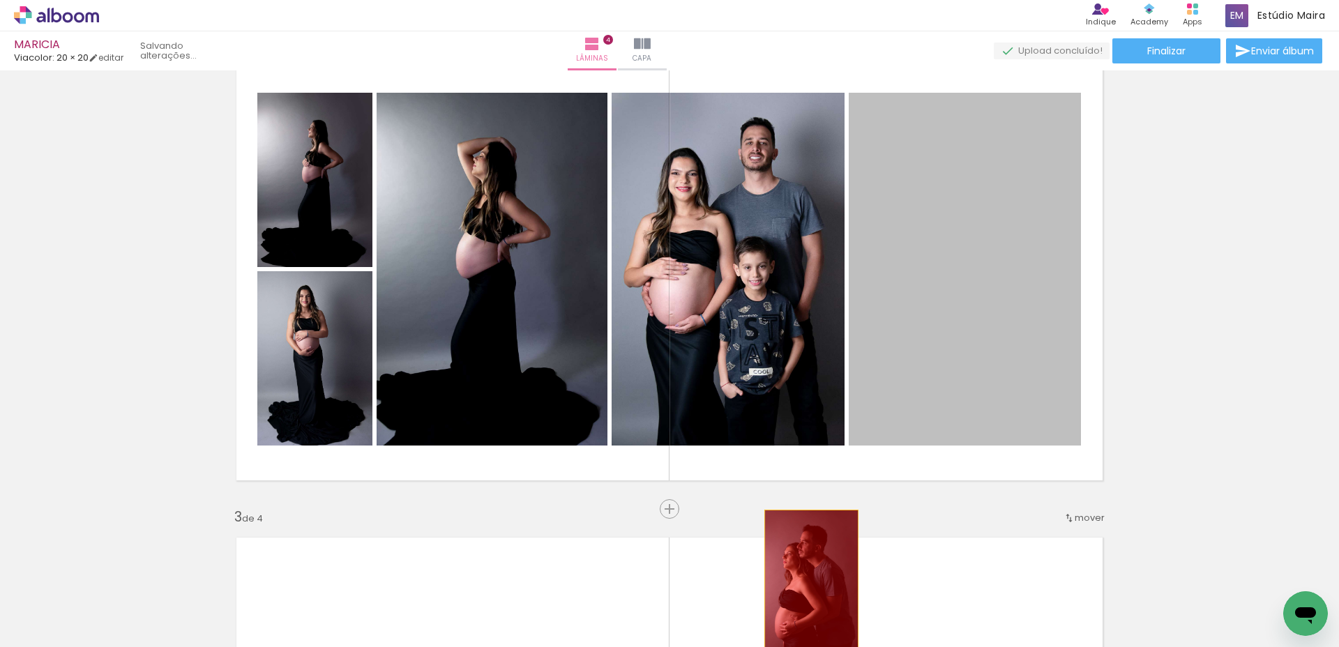
drag, startPoint x: 948, startPoint y: 286, endPoint x: 806, endPoint y: 581, distance: 327.4
click at [806, 581] on quentale-workspace at bounding box center [669, 323] width 1339 height 647
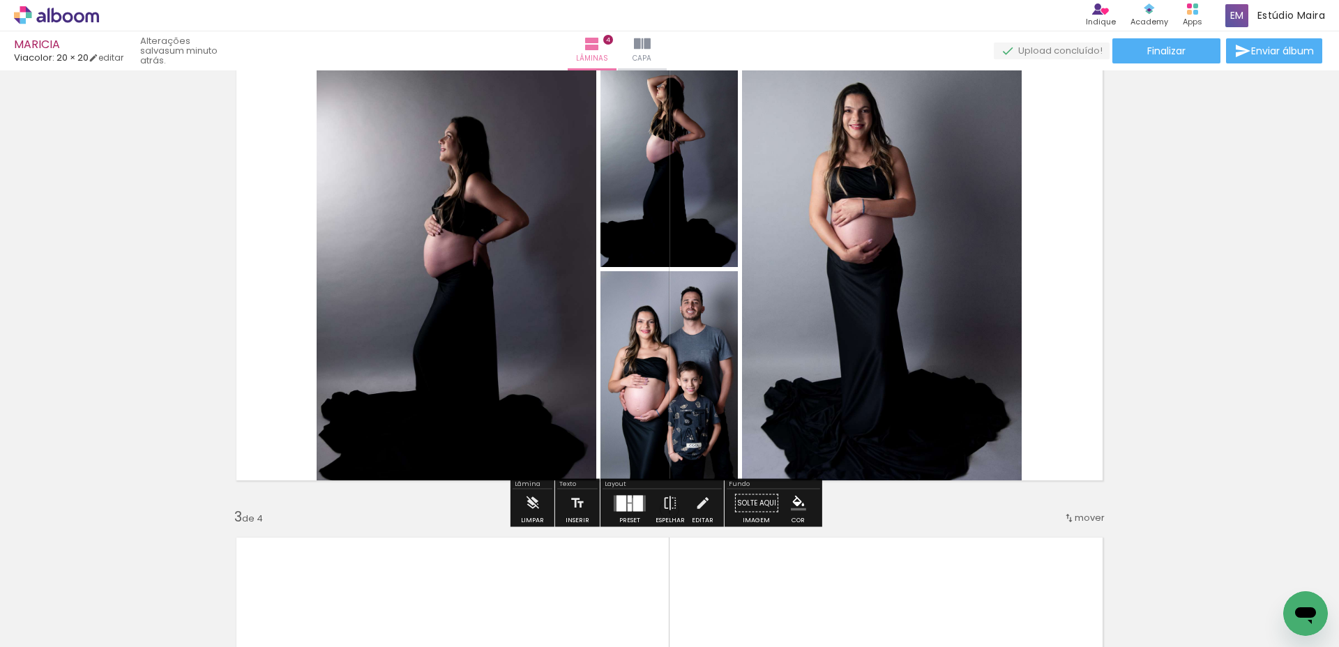
click at [633, 504] on div at bounding box center [638, 503] width 10 height 16
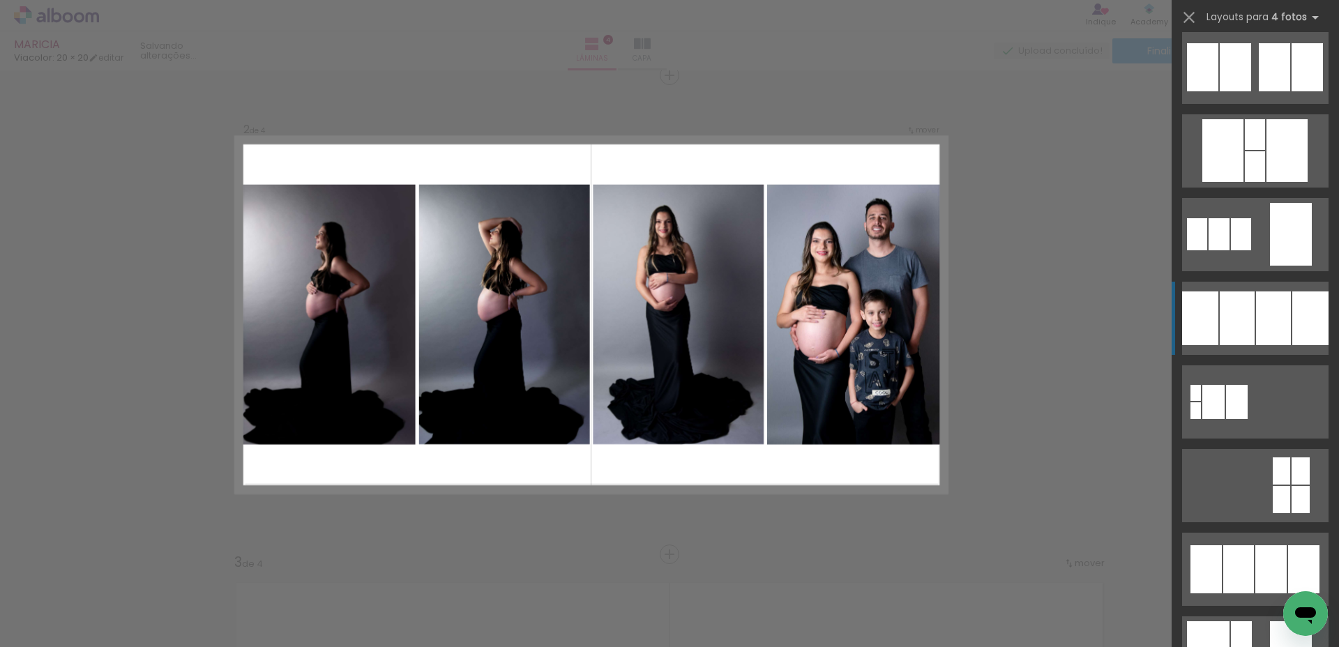
scroll to position [1273, 0]
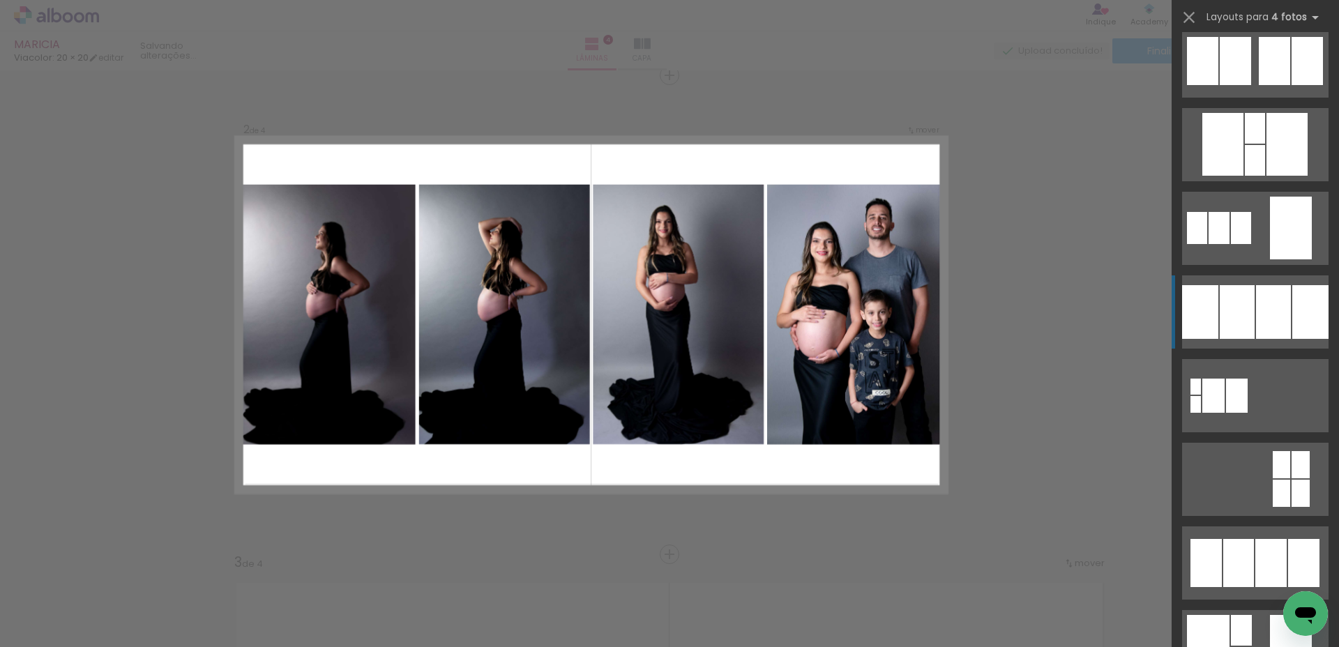
click at [1221, 312] on div at bounding box center [1236, 312] width 35 height 54
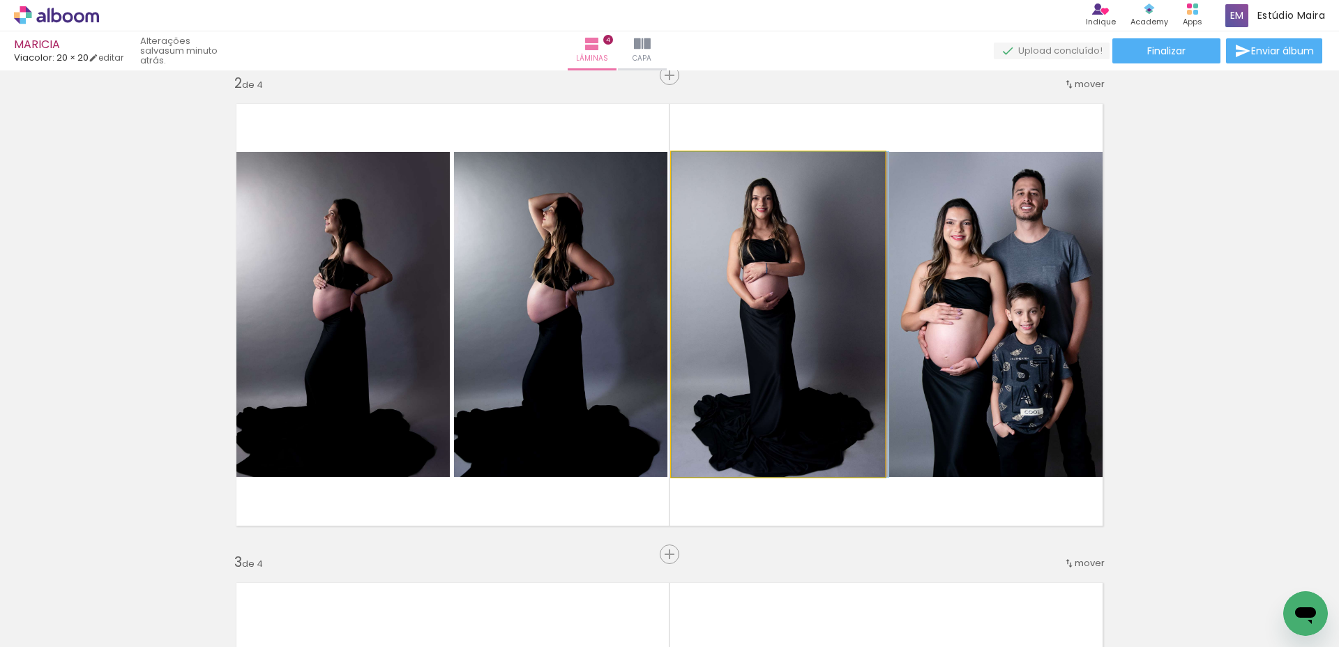
drag, startPoint x: 740, startPoint y: 314, endPoint x: 749, endPoint y: 310, distance: 10.0
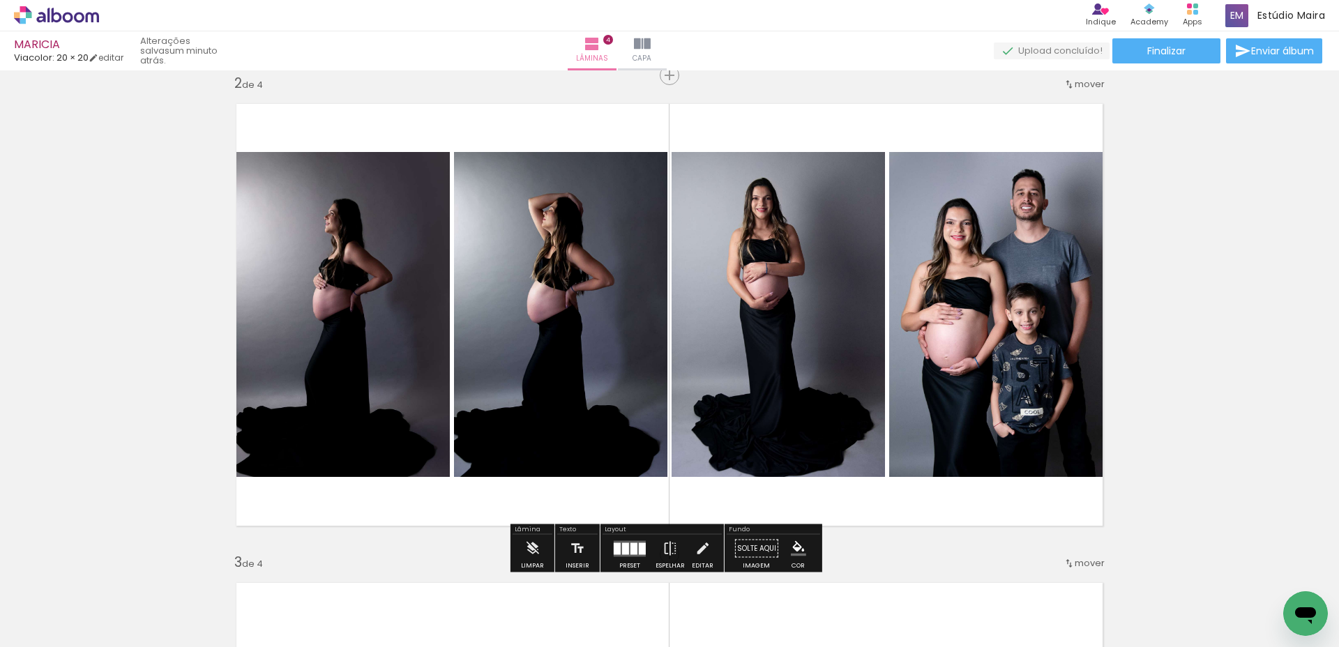
scroll to position [0, 0]
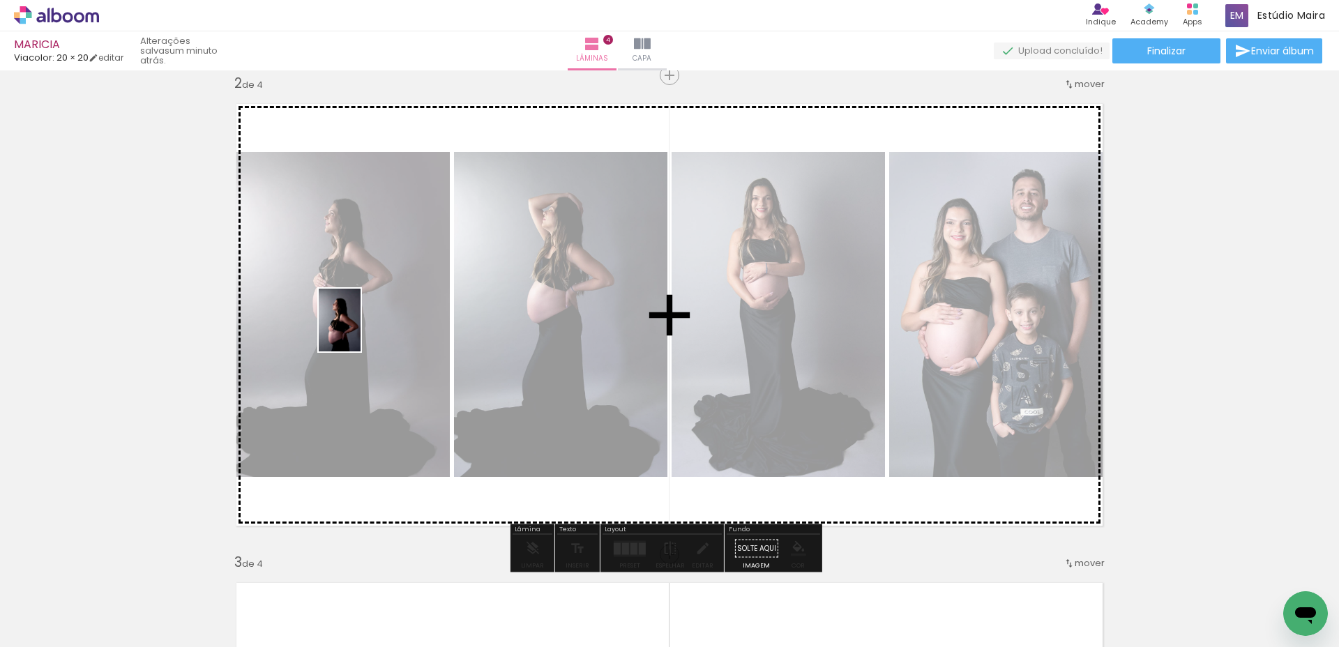
drag, startPoint x: 219, startPoint y: 611, endPoint x: 360, endPoint y: 330, distance: 314.0
click at [360, 330] on quentale-workspace at bounding box center [669, 323] width 1339 height 647
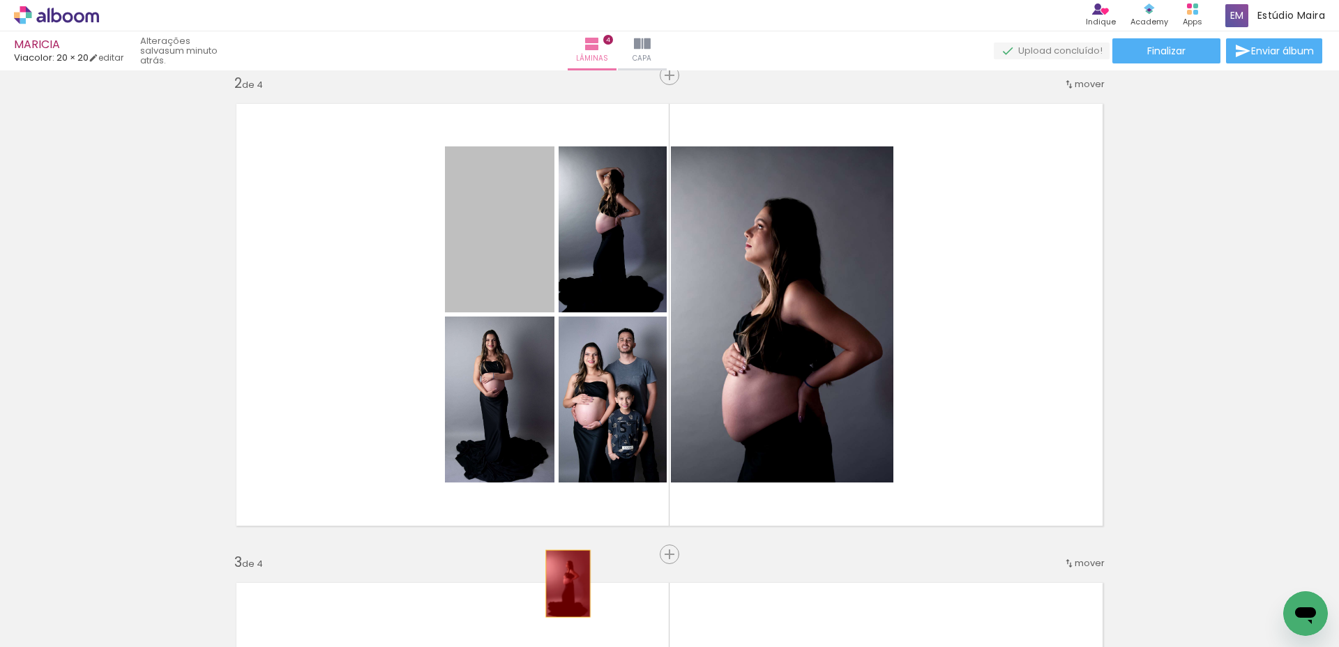
drag, startPoint x: 505, startPoint y: 243, endPoint x: 563, endPoint y: 584, distance: 345.7
click at [563, 584] on quentale-workspace at bounding box center [669, 323] width 1339 height 647
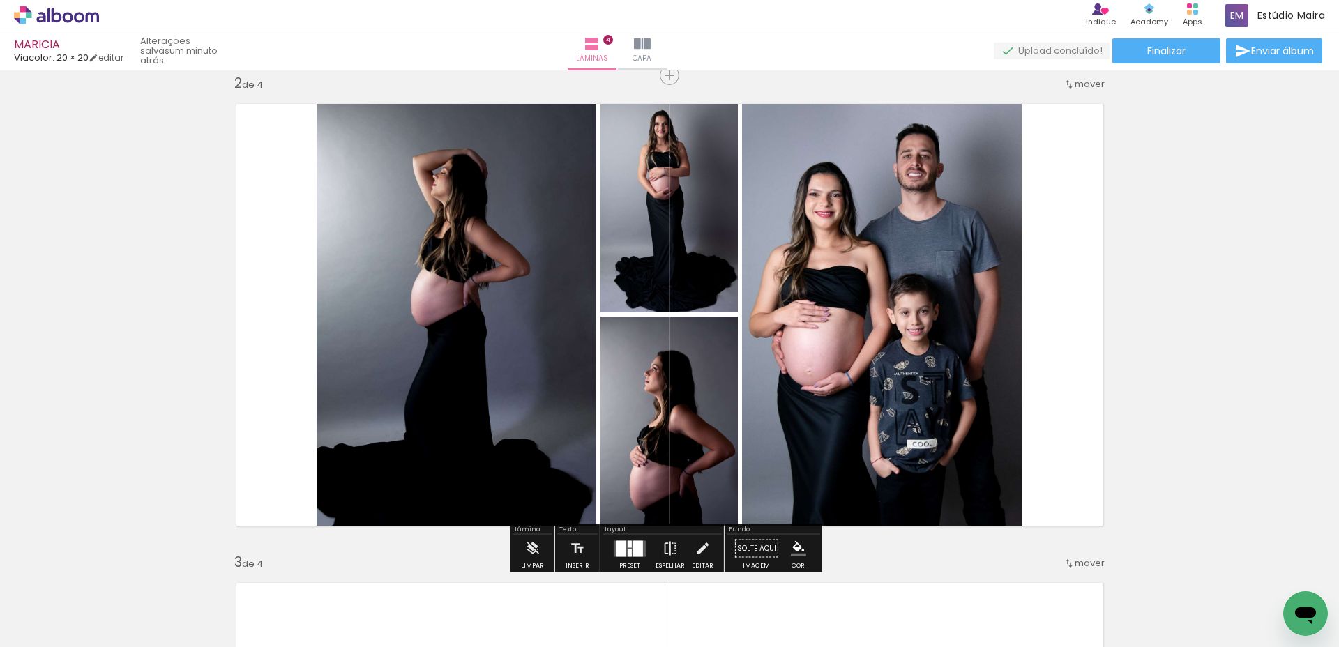
click at [627, 545] on div at bounding box center [629, 543] width 4 height 7
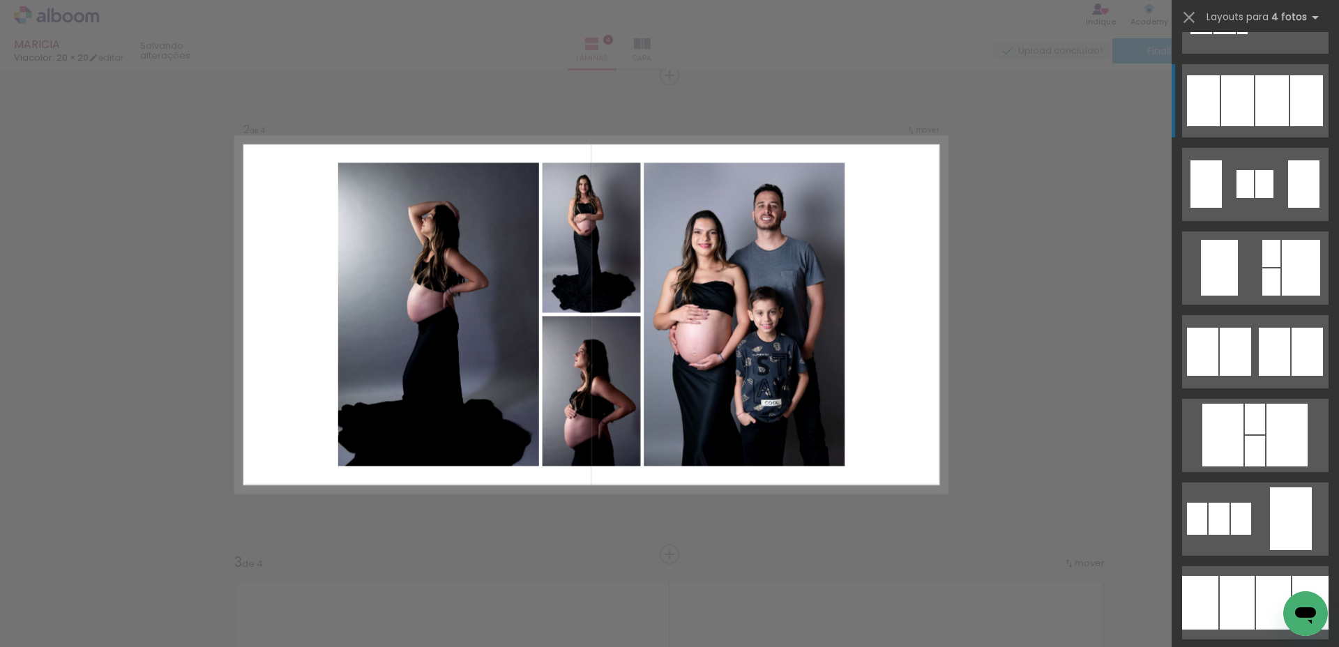
scroll to position [1073, 0]
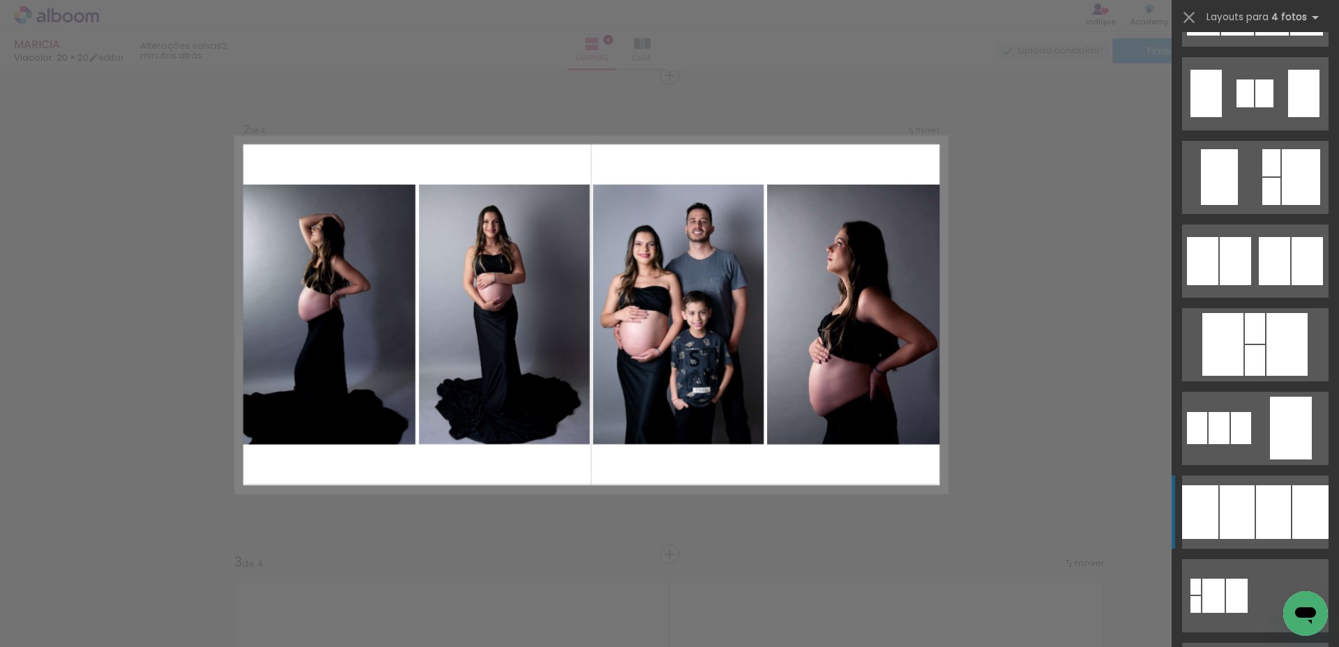
click at [1238, 494] on div at bounding box center [1236, 512] width 35 height 54
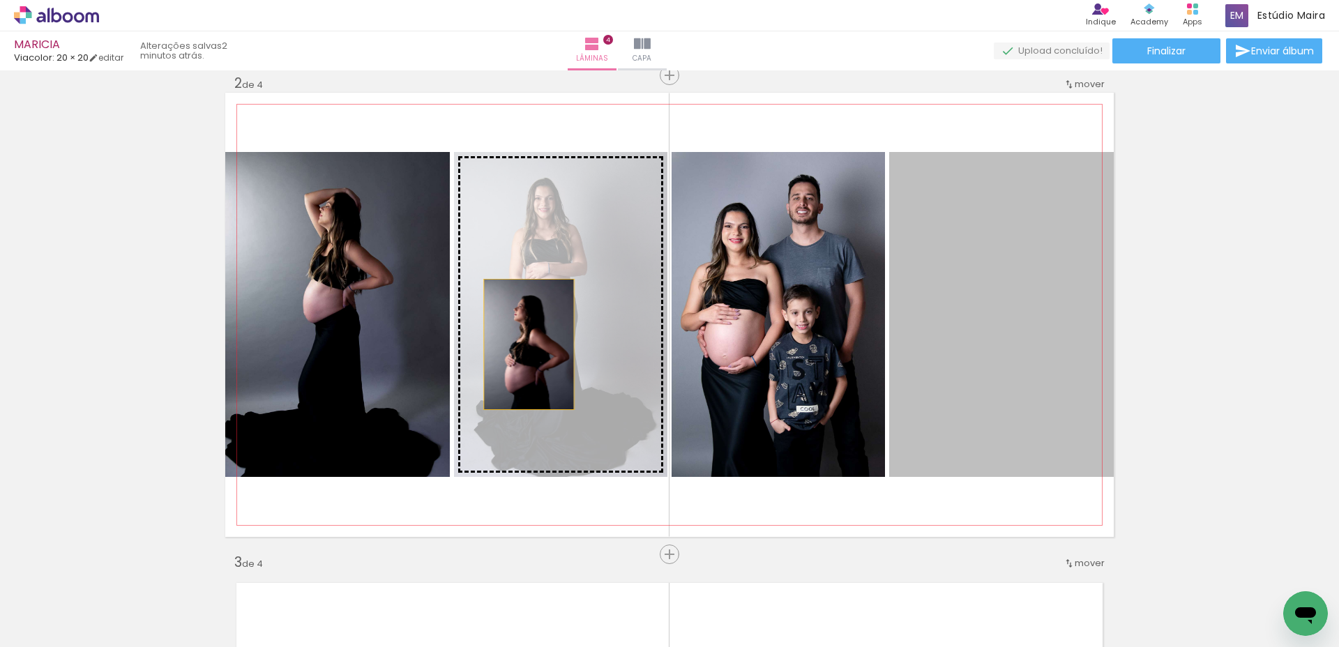
drag, startPoint x: 1039, startPoint y: 352, endPoint x: 487, endPoint y: 347, distance: 552.2
click at [0, 0] on slot at bounding box center [0, 0] width 0 height 0
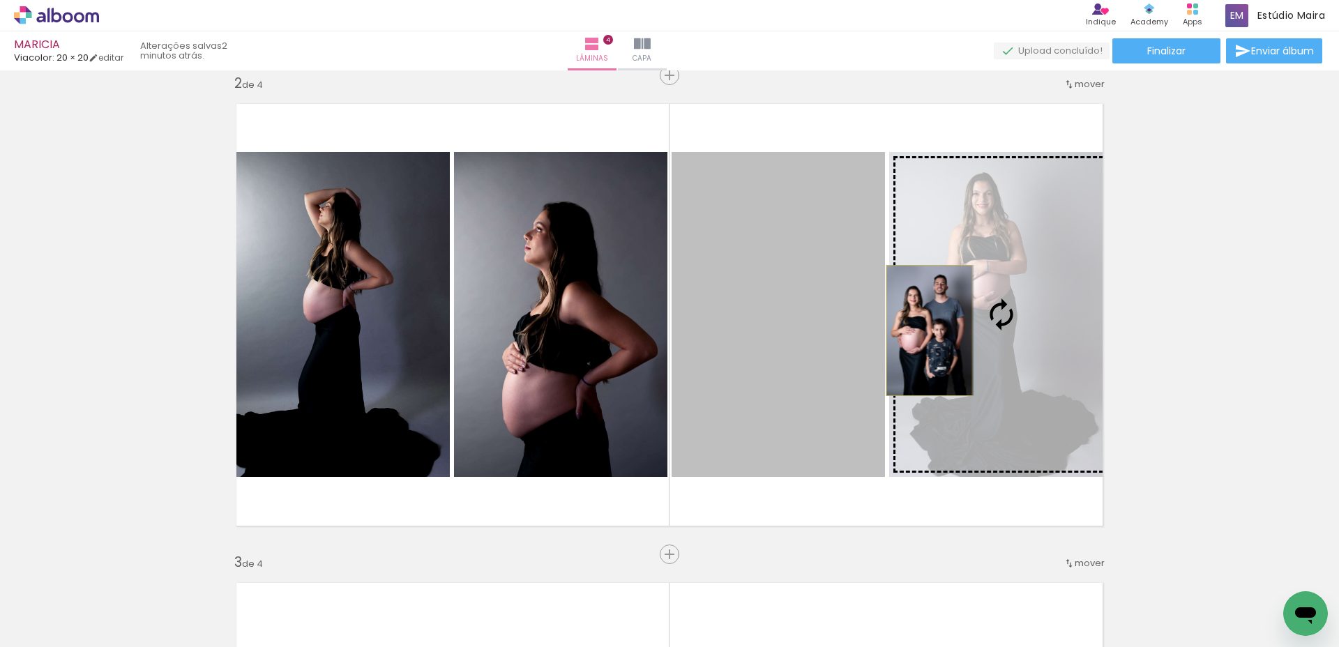
drag, startPoint x: 765, startPoint y: 335, endPoint x: 924, endPoint y: 330, distance: 159.0
click at [0, 0] on slot at bounding box center [0, 0] width 0 height 0
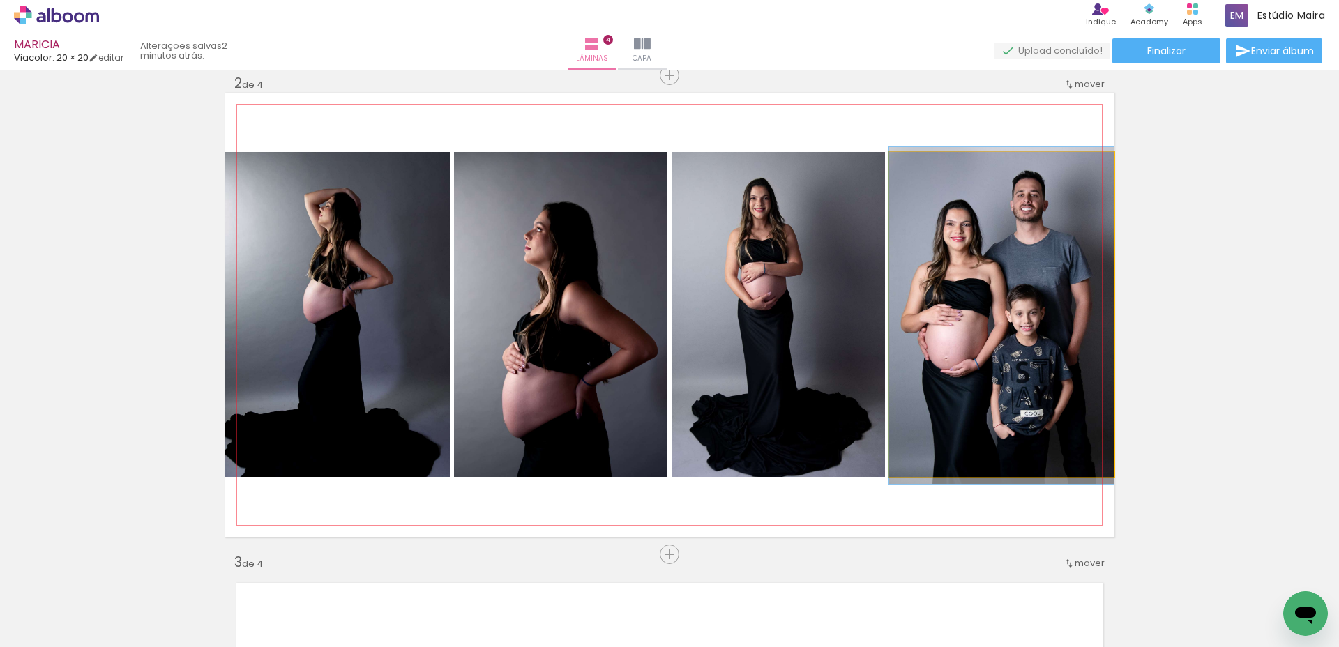
drag, startPoint x: 959, startPoint y: 328, endPoint x: 936, endPoint y: 329, distance: 23.1
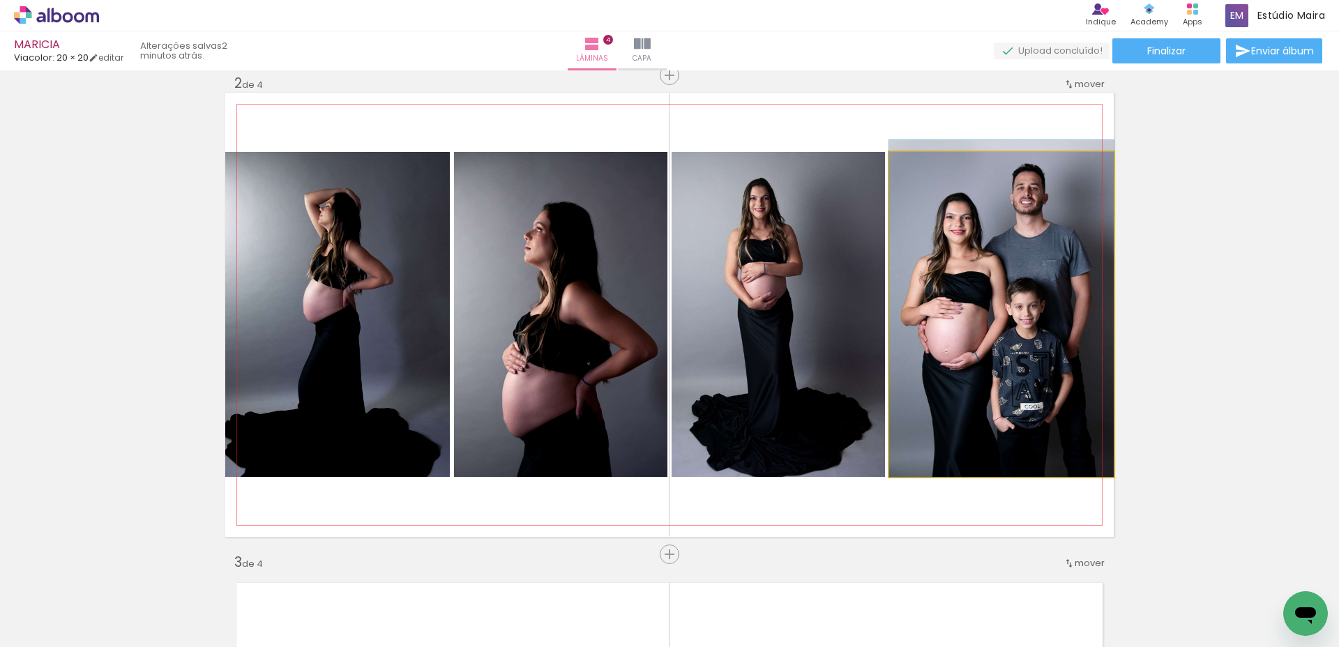
drag, startPoint x: 1060, startPoint y: 314, endPoint x: 1061, endPoint y: 306, distance: 8.5
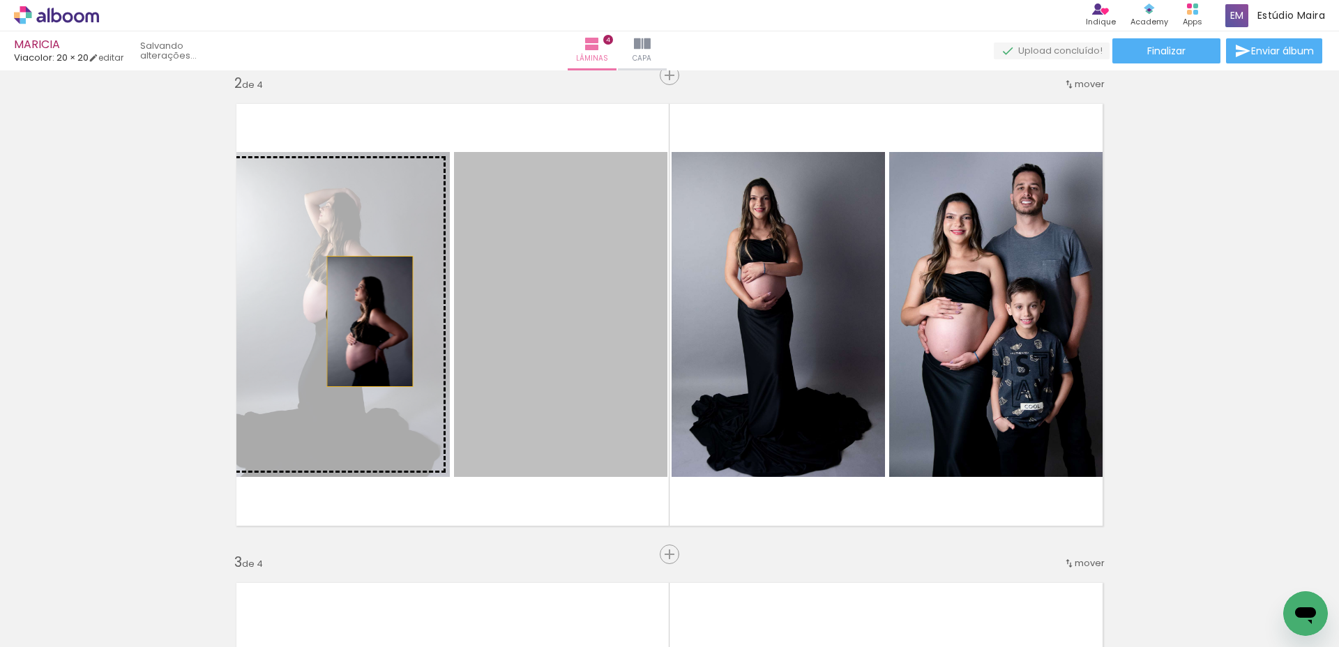
drag, startPoint x: 594, startPoint y: 353, endPoint x: 365, endPoint y: 321, distance: 231.5
click at [0, 0] on slot at bounding box center [0, 0] width 0 height 0
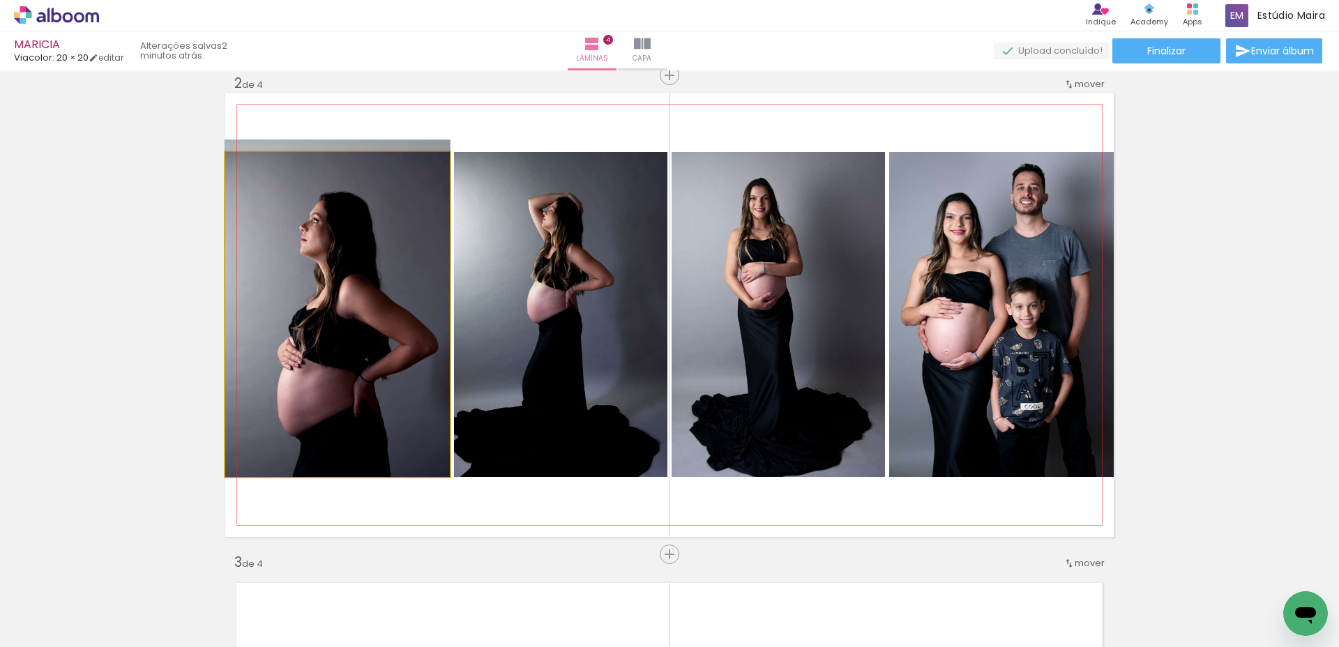
drag, startPoint x: 374, startPoint y: 346, endPoint x: 377, endPoint y: 336, distance: 10.4
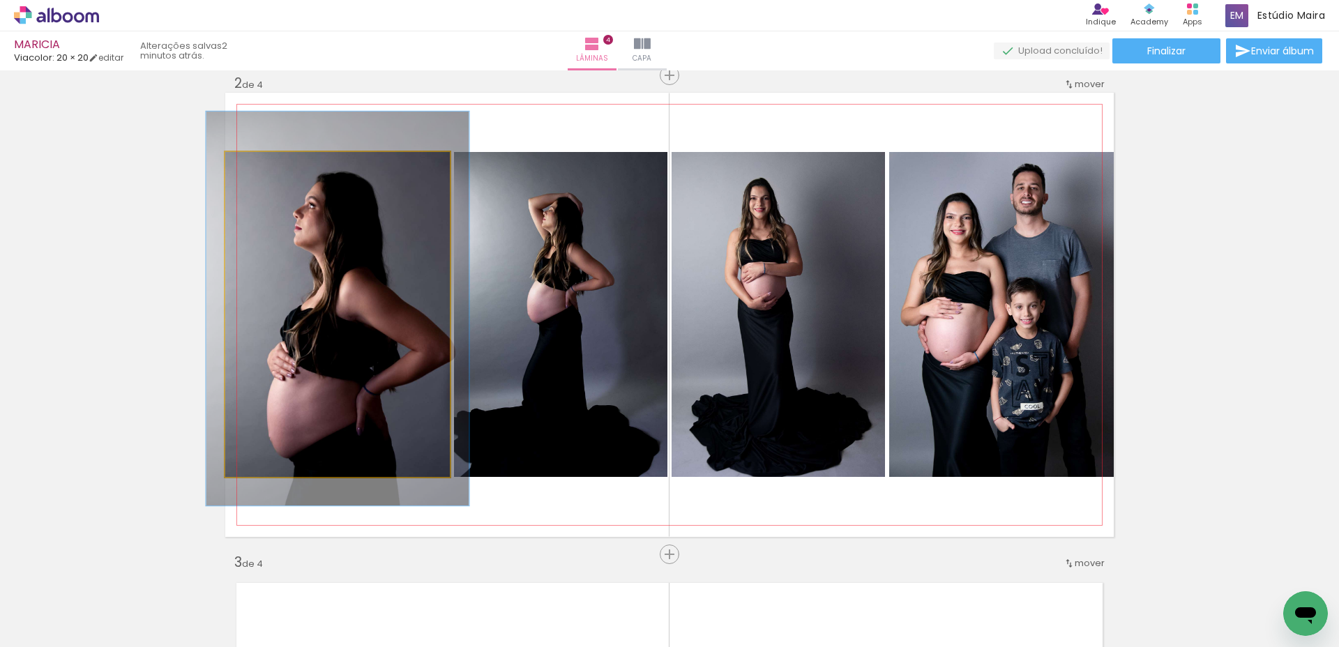
drag, startPoint x: 257, startPoint y: 166, endPoint x: 266, endPoint y: 166, distance: 8.4
type paper-slider "117"
click at [266, 166] on div at bounding box center [266, 166] width 22 height 22
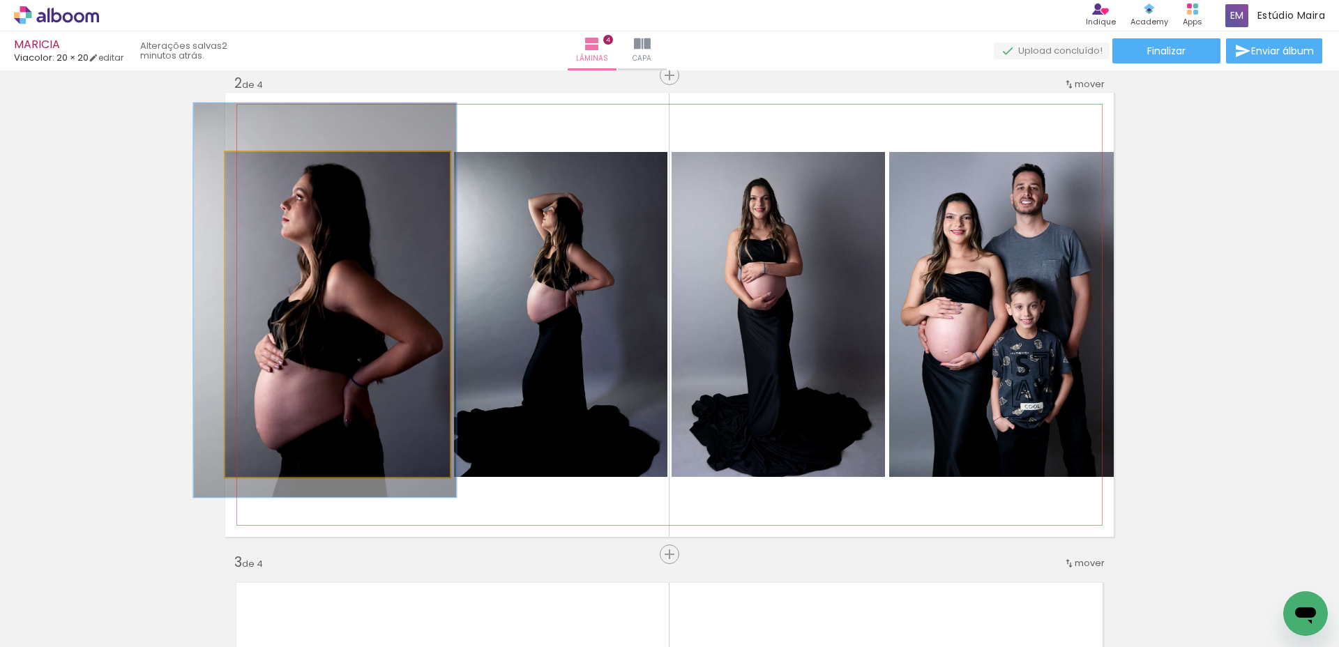
drag, startPoint x: 353, startPoint y: 271, endPoint x: 413, endPoint y: 252, distance: 62.0
click at [341, 262] on div at bounding box center [325, 300] width 263 height 394
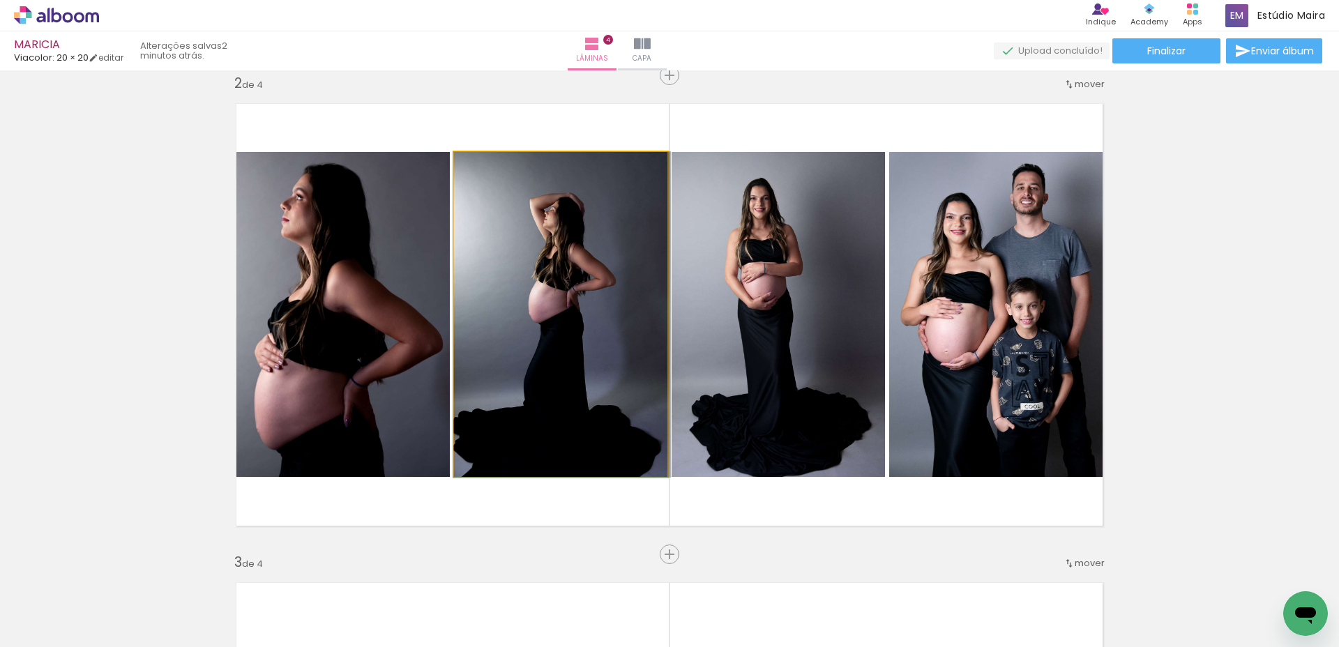
drag, startPoint x: 574, startPoint y: 252, endPoint x: 575, endPoint y: 244, distance: 8.5
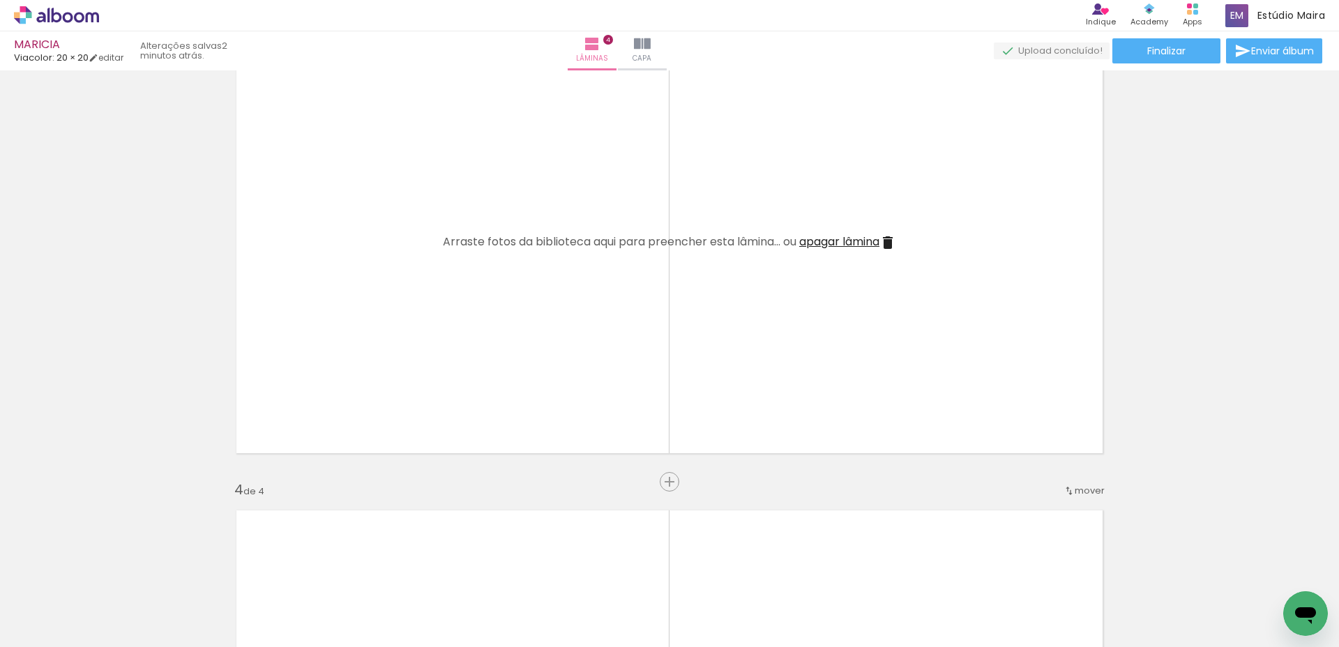
scroll to position [0, 374]
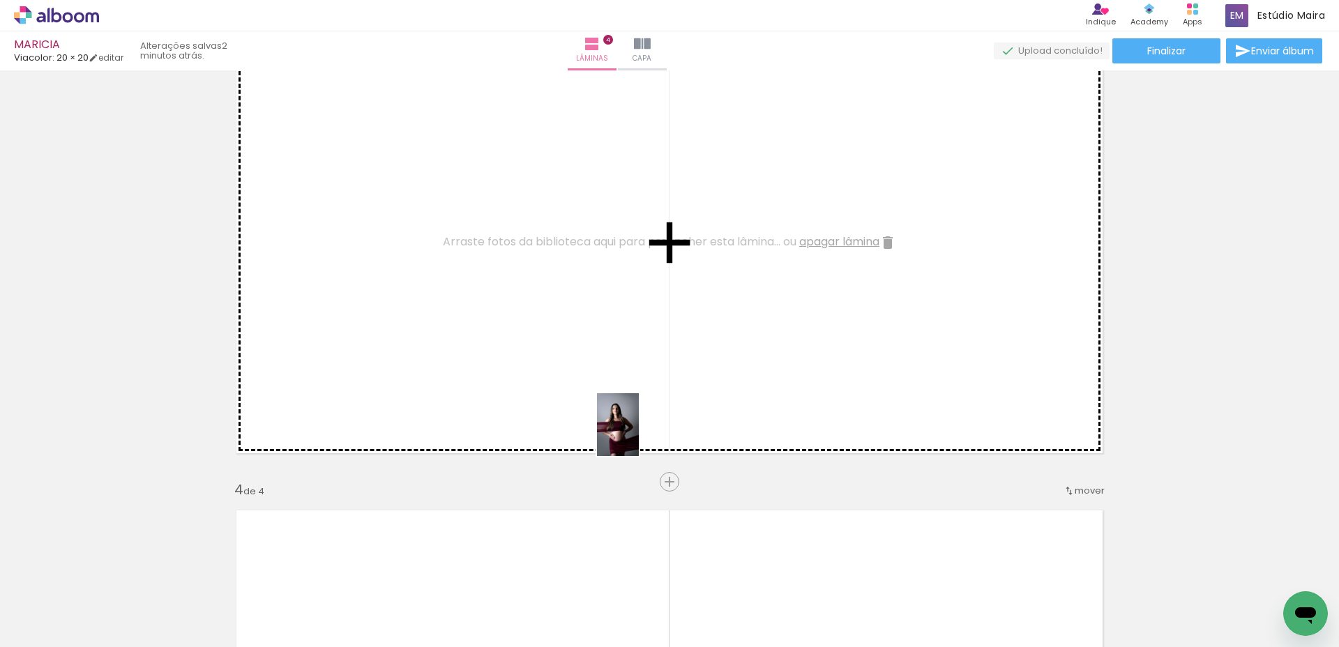
drag, startPoint x: 634, startPoint y: 591, endPoint x: 639, endPoint y: 434, distance: 156.2
click at [639, 434] on quentale-workspace at bounding box center [669, 323] width 1339 height 647
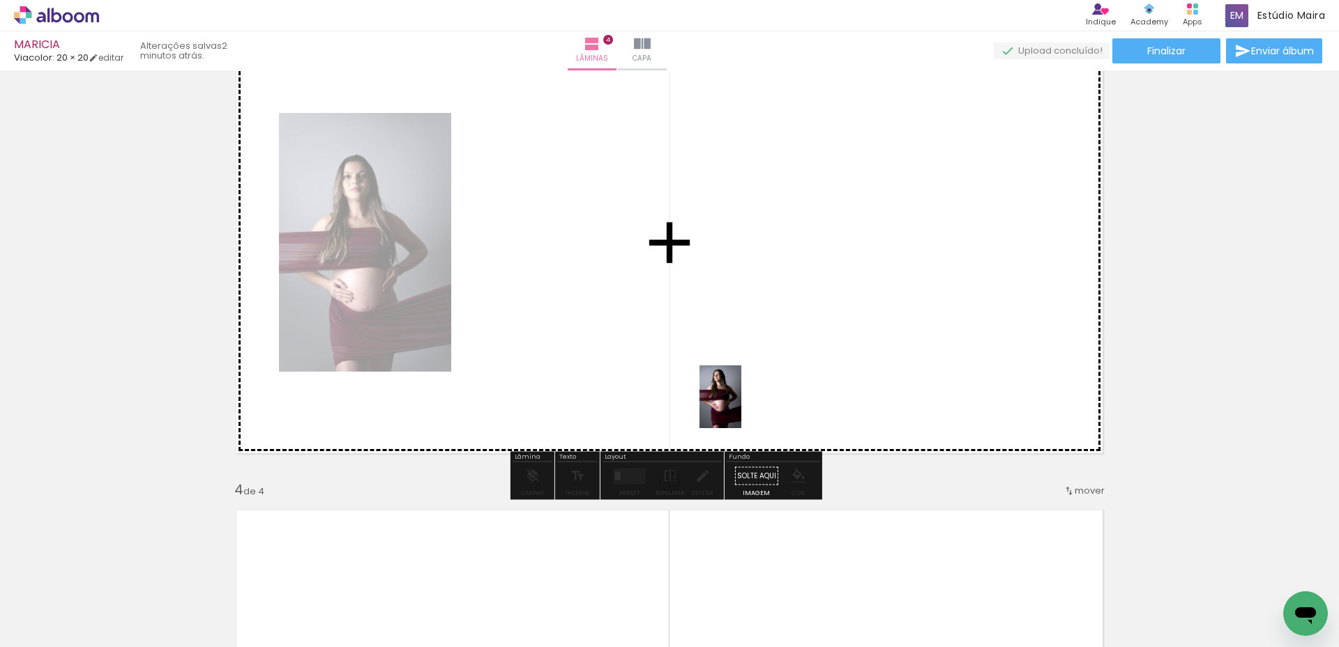
drag, startPoint x: 699, startPoint y: 595, endPoint x: 741, endPoint y: 407, distance: 193.0
click at [741, 407] on quentale-workspace at bounding box center [669, 323] width 1339 height 647
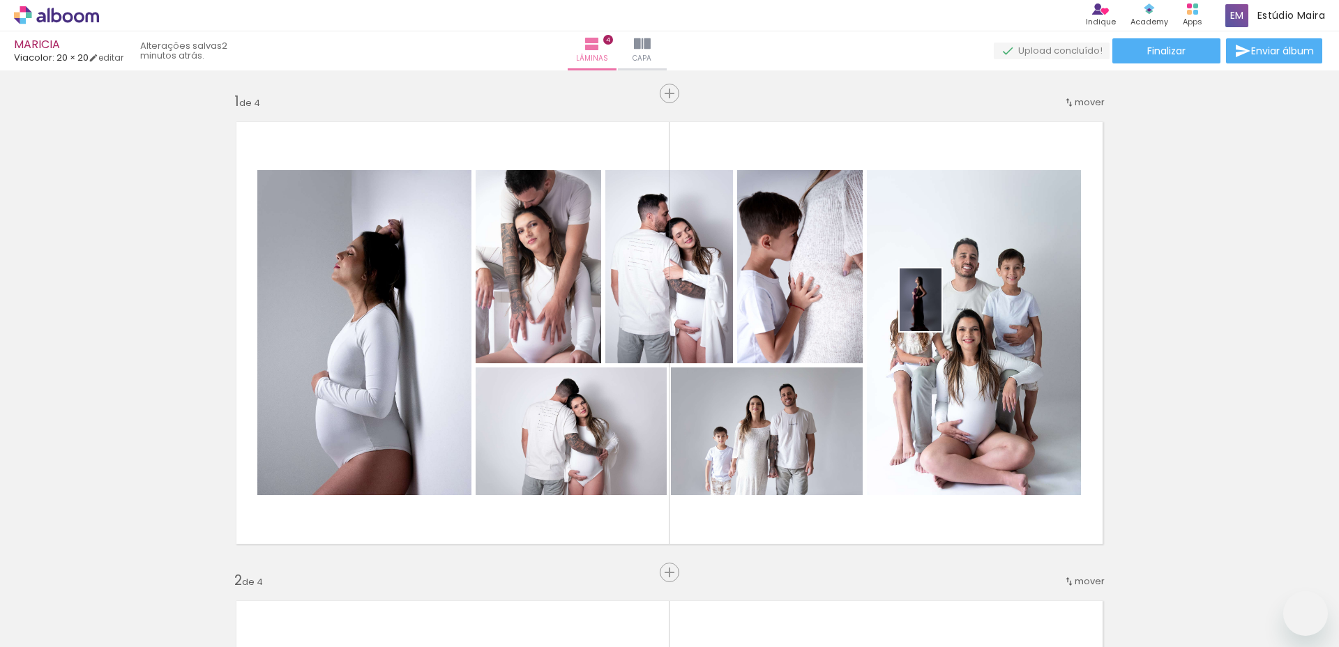
click at [941, 310] on quentale-workspace at bounding box center [669, 323] width 1339 height 647
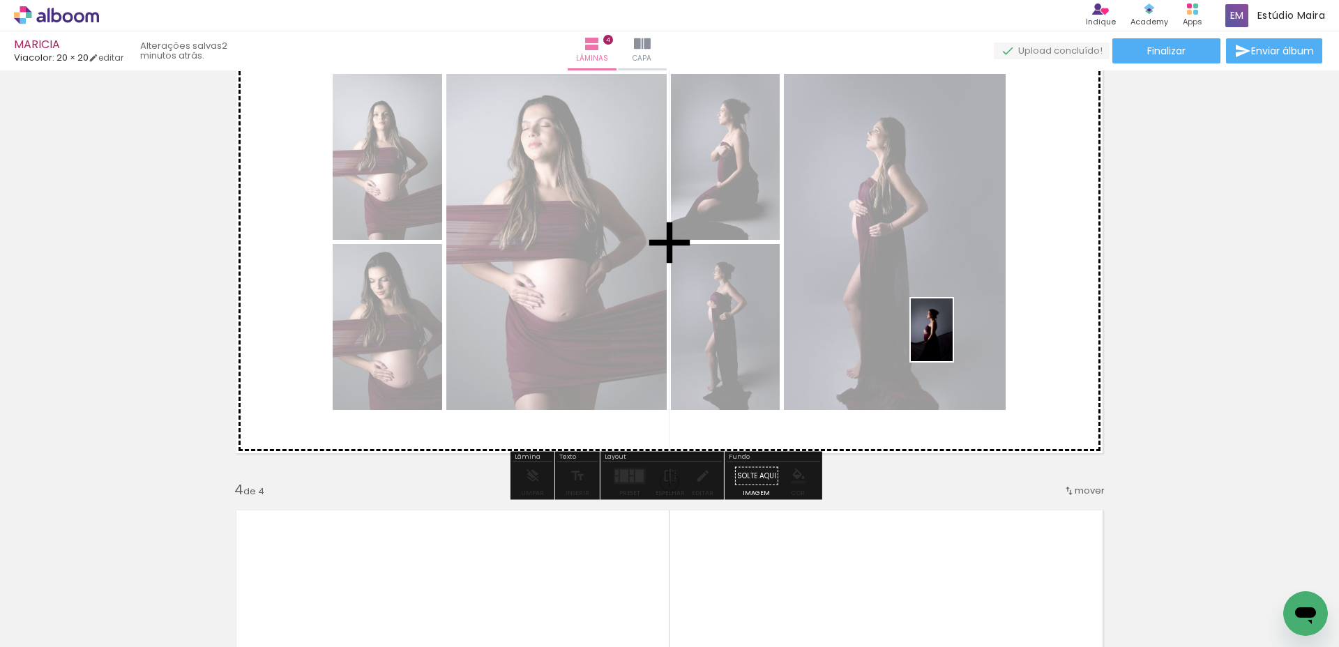
drag, startPoint x: 1028, startPoint y: 598, endPoint x: 952, endPoint y: 340, distance: 268.1
click at [952, 340] on quentale-workspace at bounding box center [669, 323] width 1339 height 647
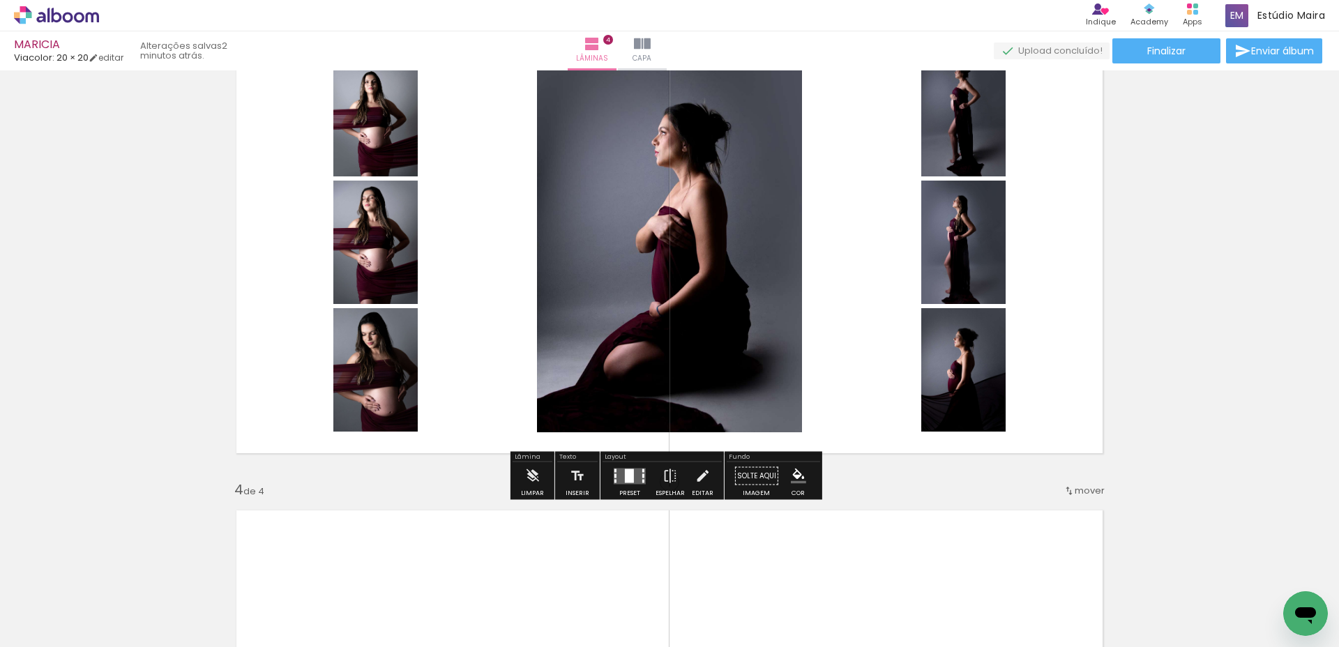
click at [625, 476] on div at bounding box center [629, 476] width 9 height 14
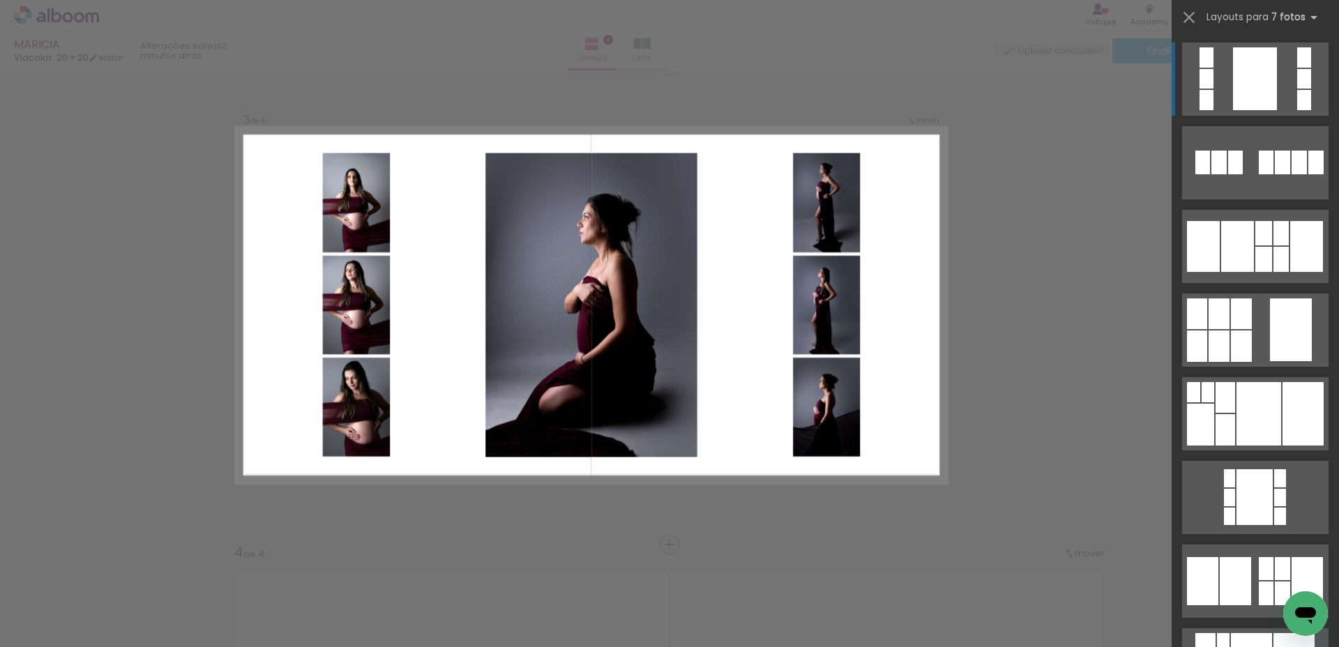
scroll to position [976, 0]
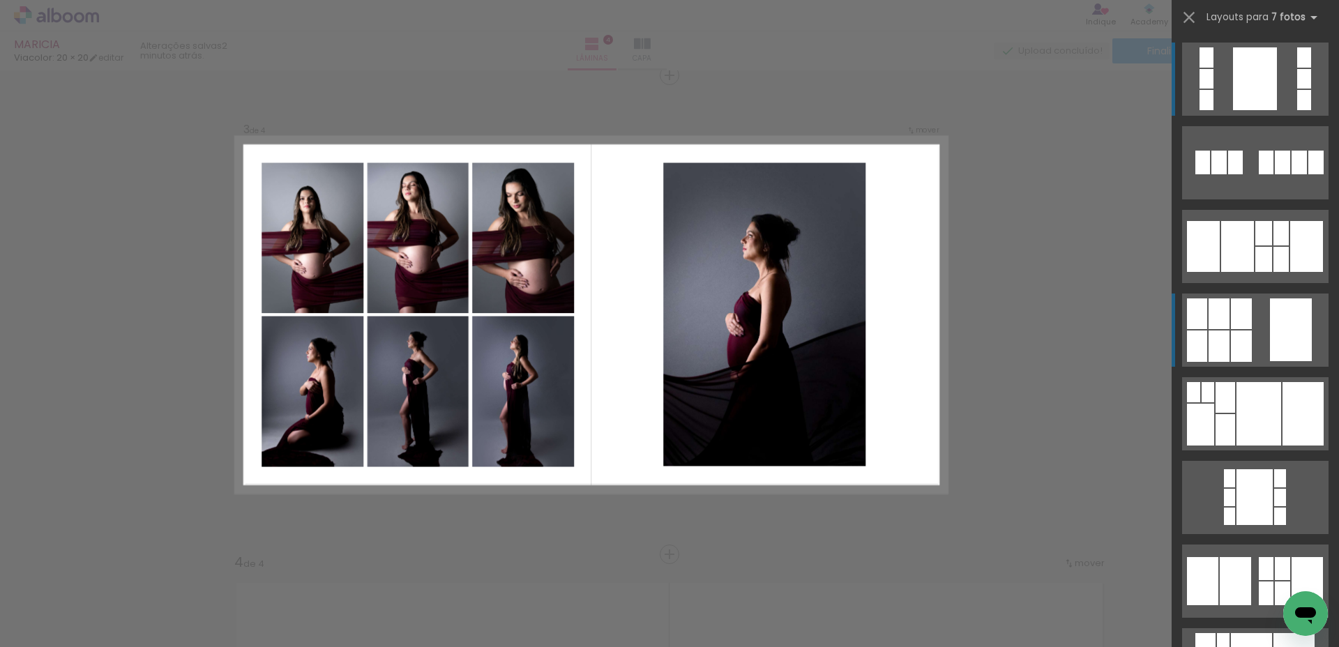
click at [1247, 341] on quentale-layouter at bounding box center [1255, 330] width 146 height 73
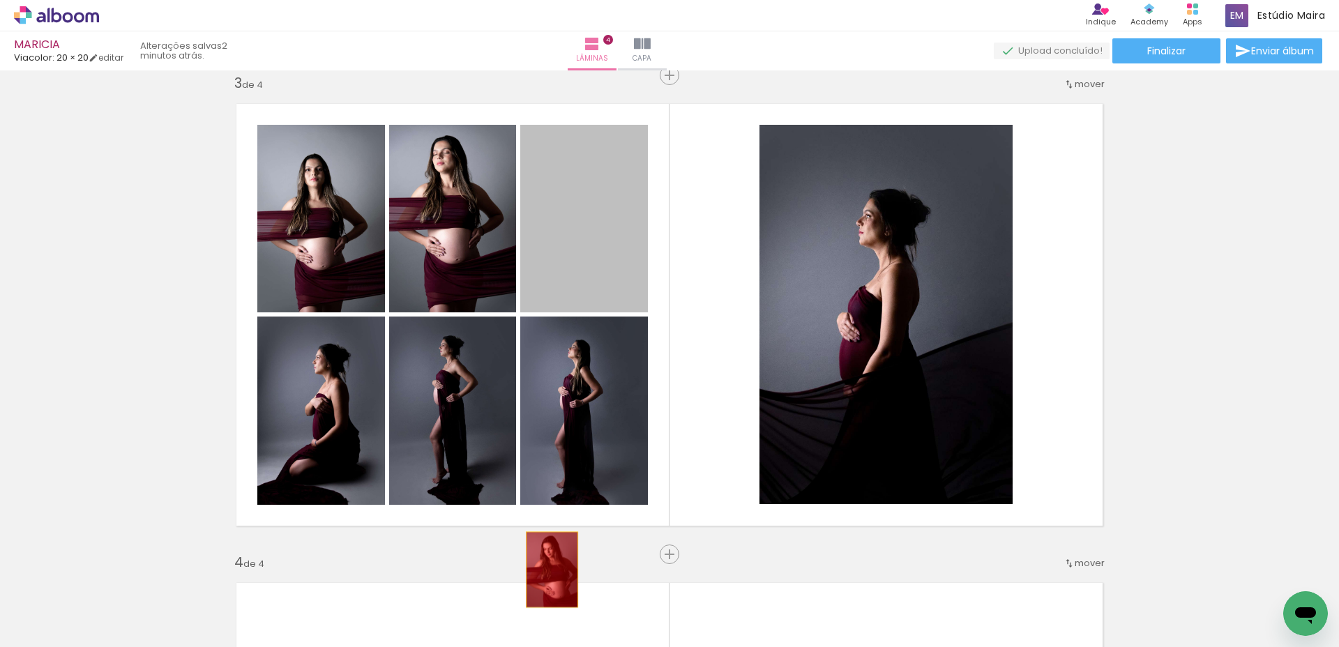
drag, startPoint x: 563, startPoint y: 257, endPoint x: 412, endPoint y: 335, distance: 169.3
click at [546, 572] on quentale-workspace at bounding box center [669, 323] width 1339 height 647
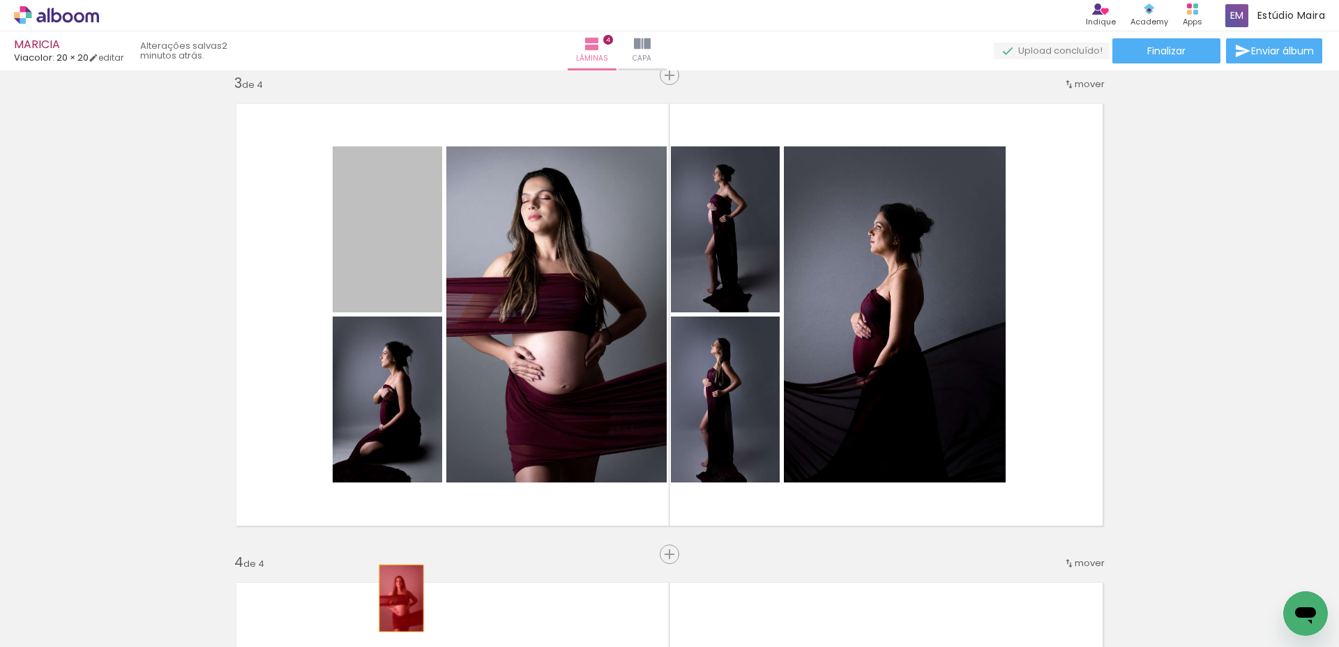
drag, startPoint x: 375, startPoint y: 241, endPoint x: 395, endPoint y: 603, distance: 362.4
click at [395, 603] on quentale-workspace at bounding box center [669, 323] width 1339 height 647
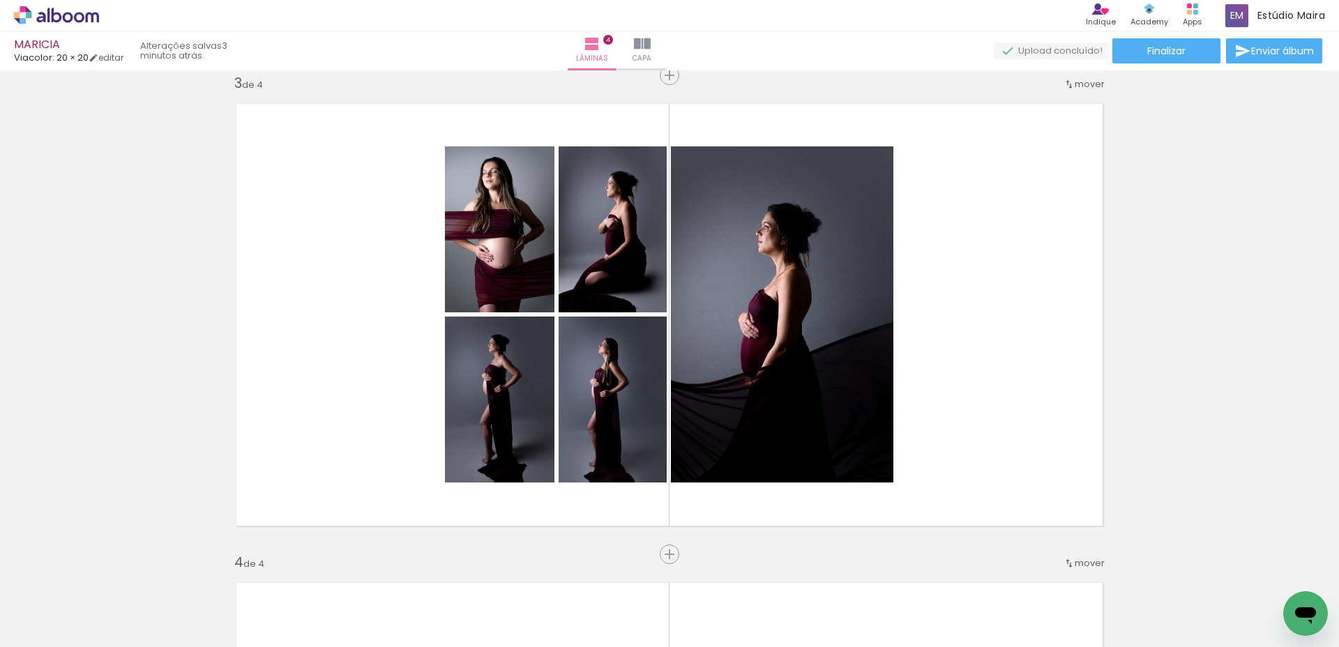
scroll to position [0, 0]
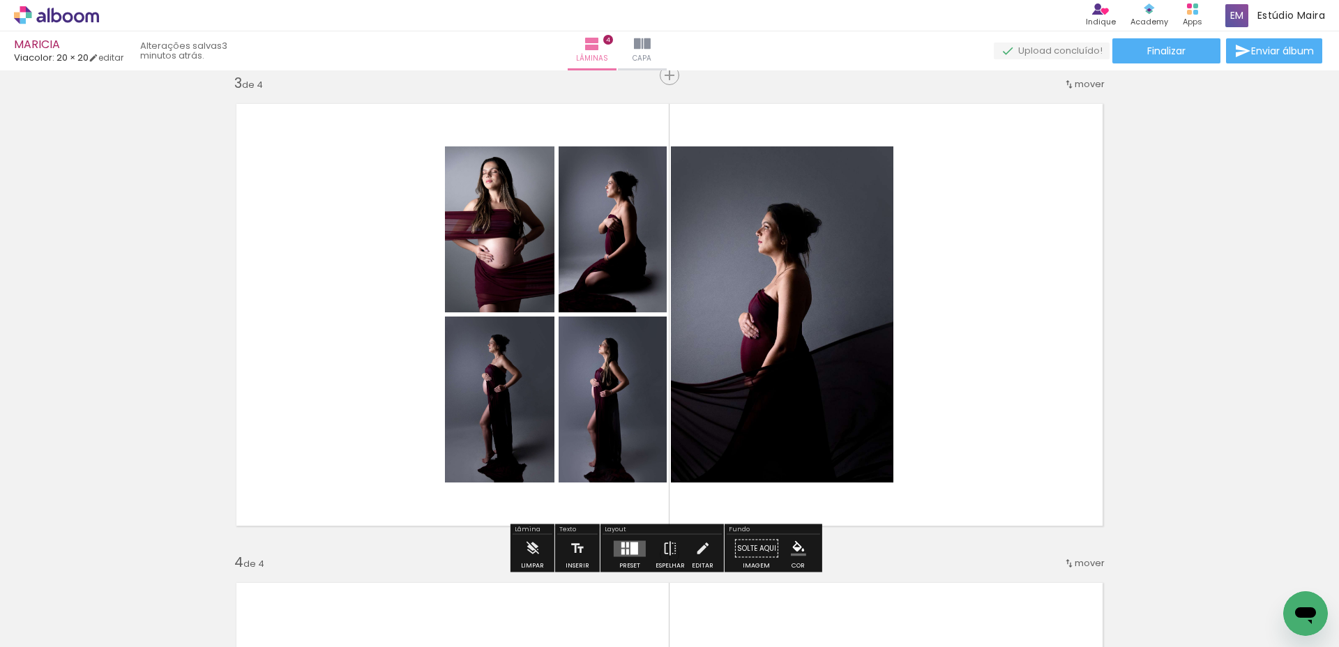
click at [637, 545] on quentale-layouter at bounding box center [630, 548] width 32 height 16
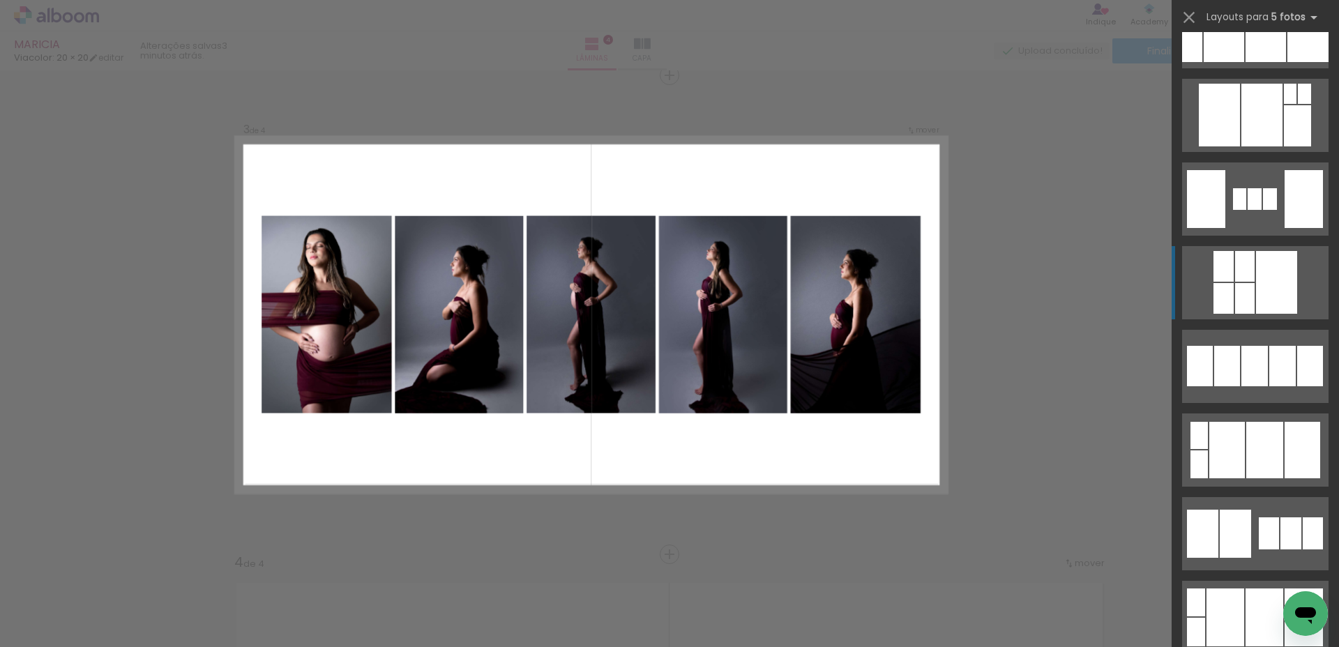
scroll to position [1805, 0]
click at [1241, 379] on div at bounding box center [1254, 365] width 26 height 40
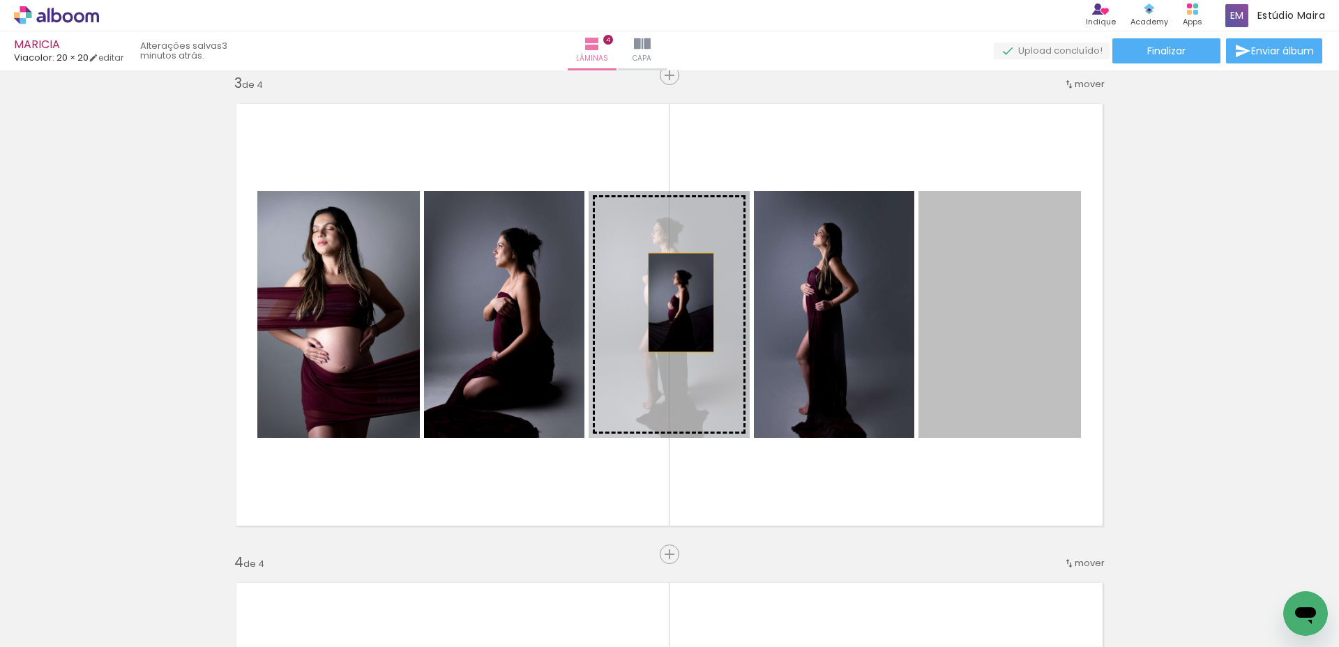
drag, startPoint x: 991, startPoint y: 304, endPoint x: 671, endPoint y: 303, distance: 319.3
click at [0, 0] on slot at bounding box center [0, 0] width 0 height 0
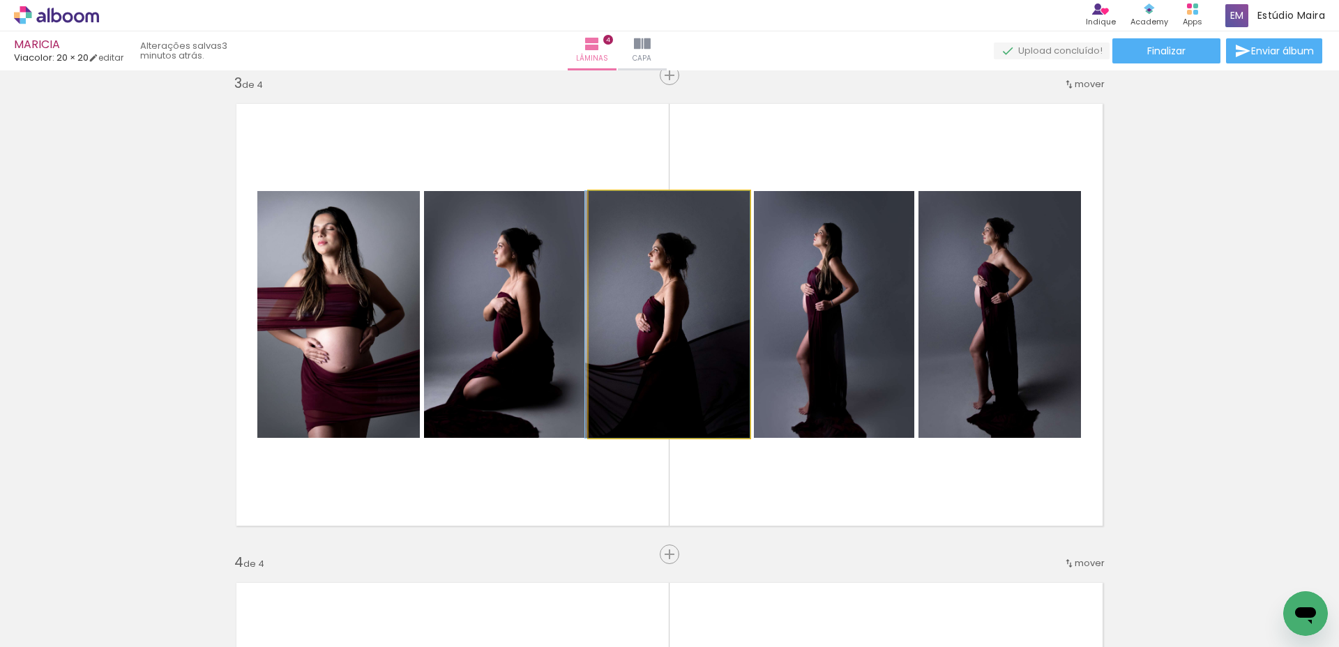
drag, startPoint x: 713, startPoint y: 309, endPoint x: 703, endPoint y: 303, distance: 12.2
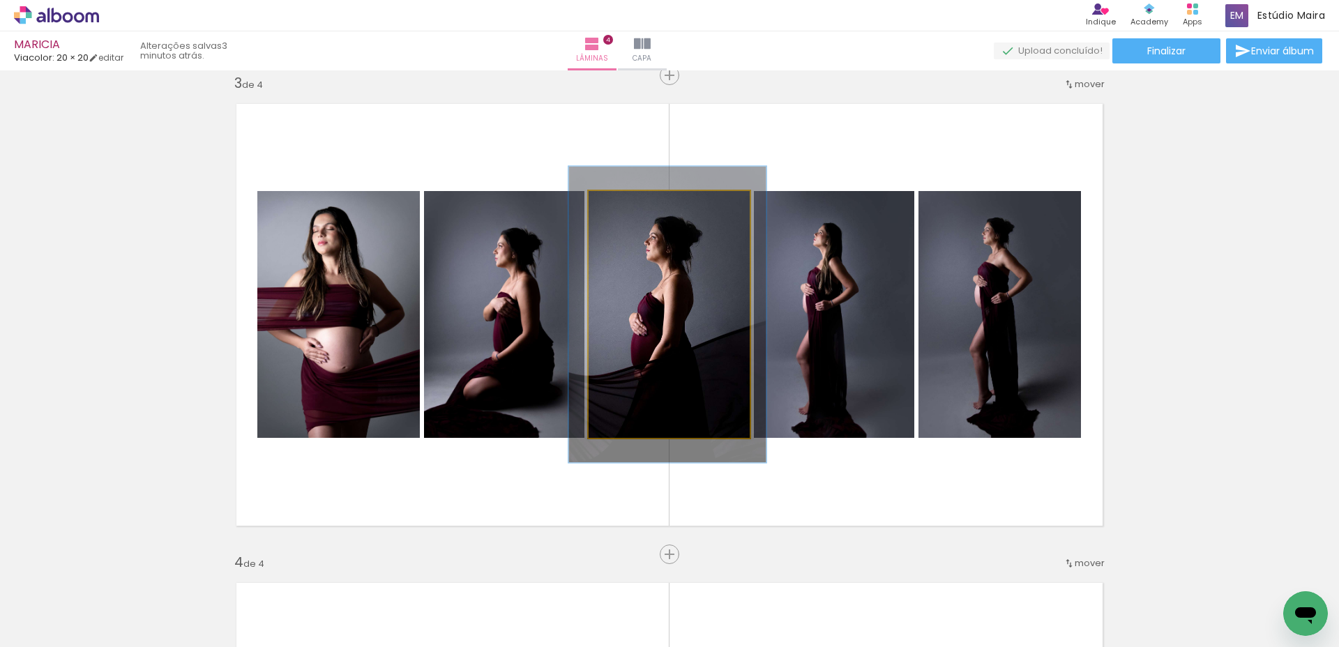
drag, startPoint x: 622, startPoint y: 206, endPoint x: 632, endPoint y: 207, distance: 9.8
type paper-slider "120"
click at [632, 207] on div at bounding box center [631, 206] width 22 height 22
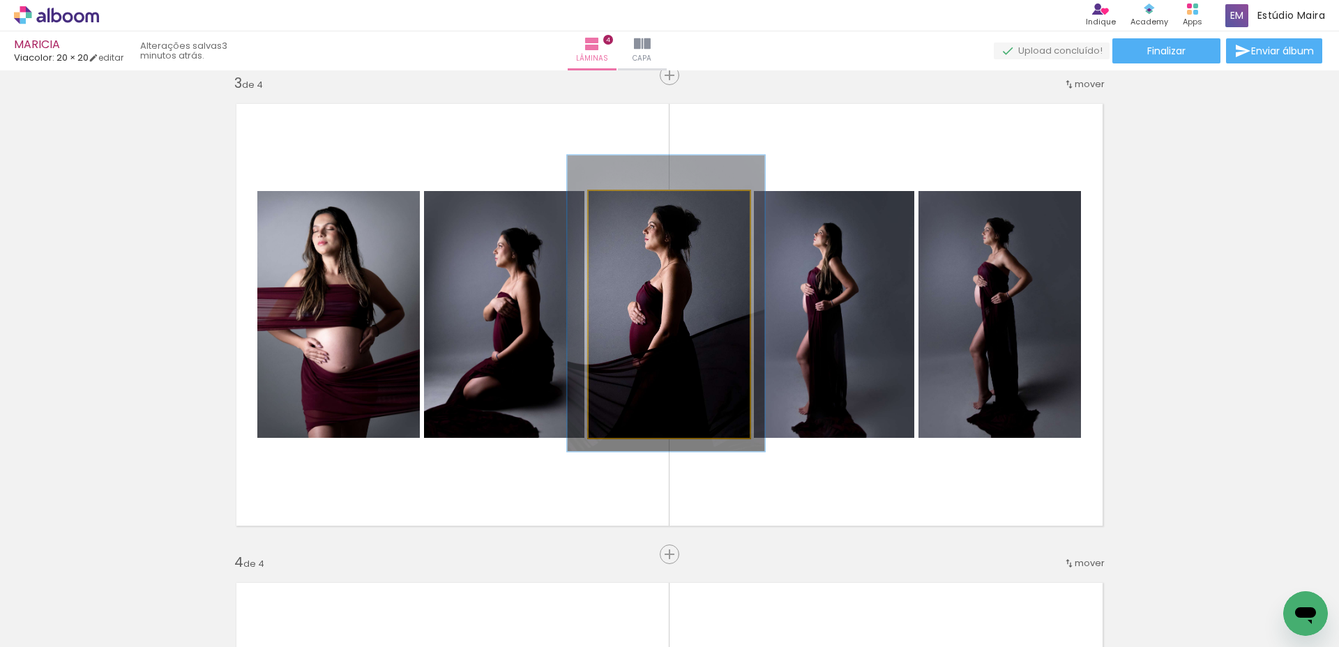
drag, startPoint x: 676, startPoint y: 275, endPoint x: 675, endPoint y: 264, distance: 11.2
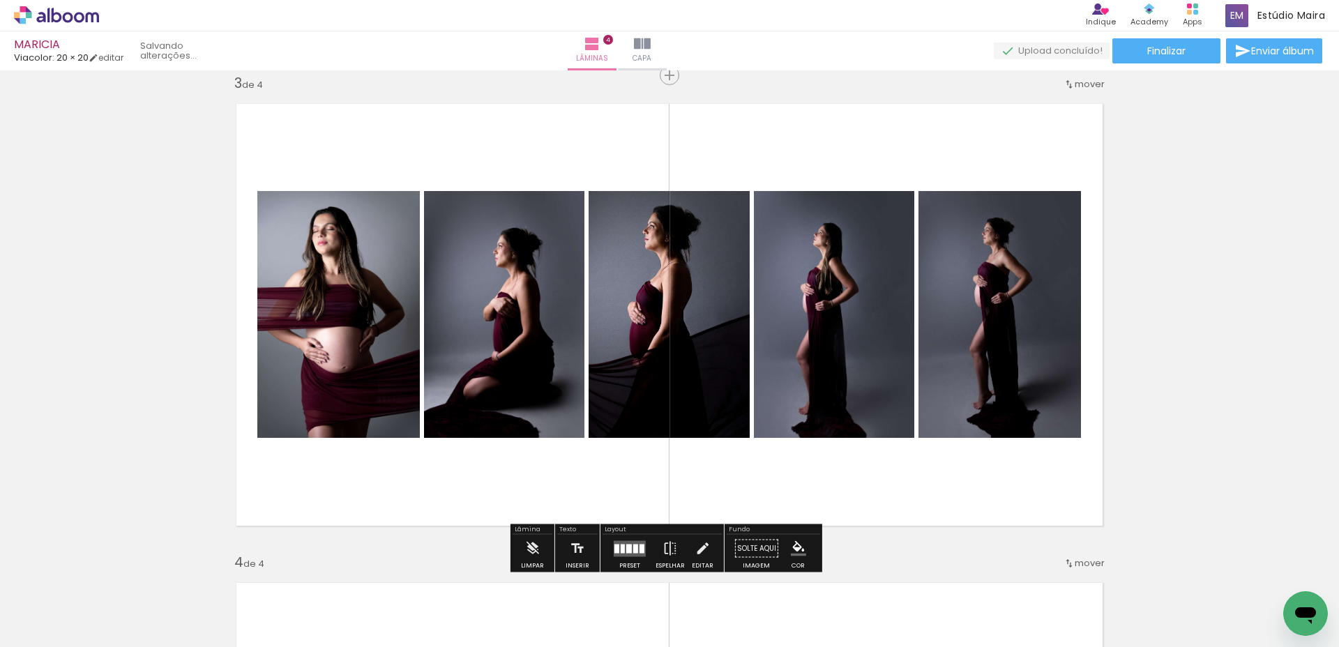
click at [872, 160] on quentale-layouter at bounding box center [669, 315] width 888 height 444
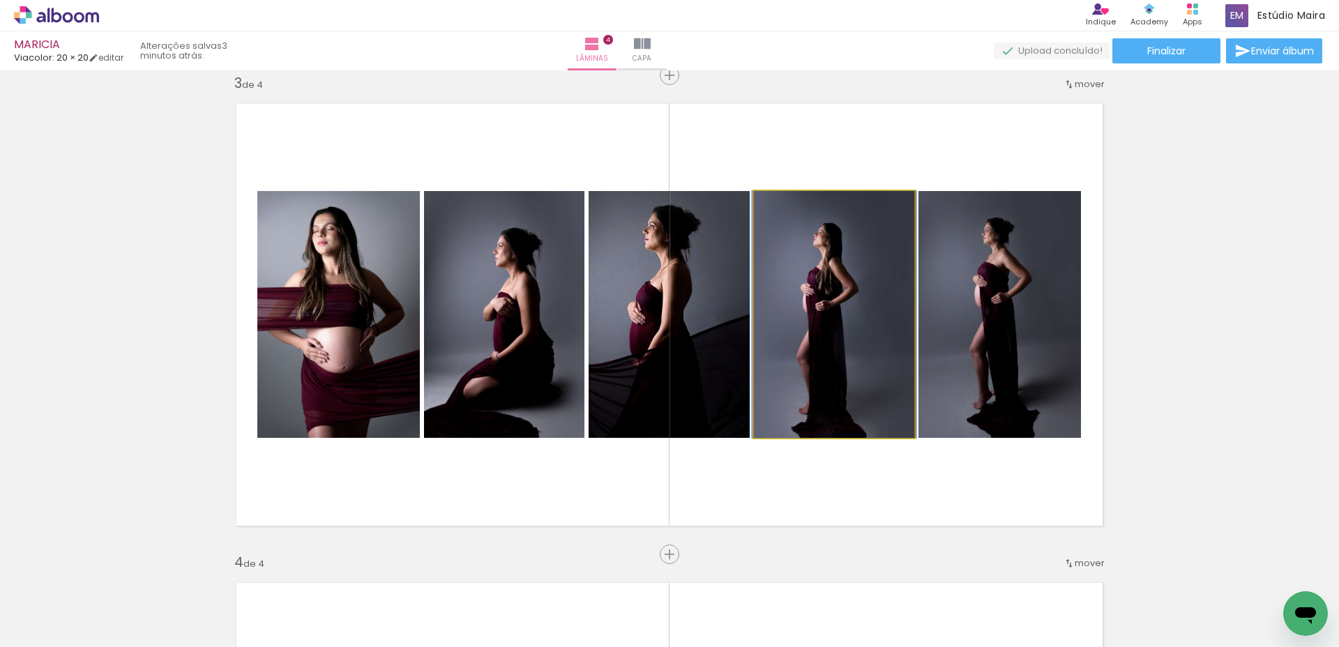
click at [851, 278] on quentale-photo at bounding box center [834, 314] width 160 height 247
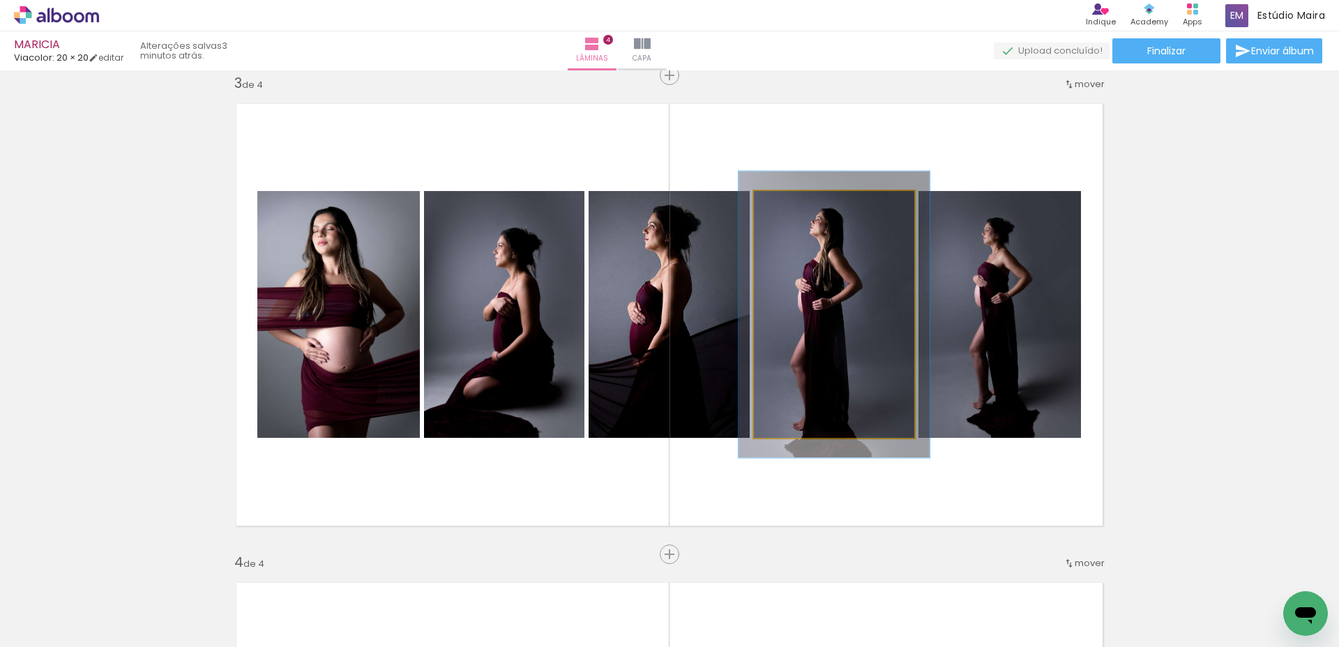
drag, startPoint x: 786, startPoint y: 208, endPoint x: 793, endPoint y: 208, distance: 7.7
type paper-slider "116"
click at [793, 208] on div at bounding box center [794, 206] width 22 height 22
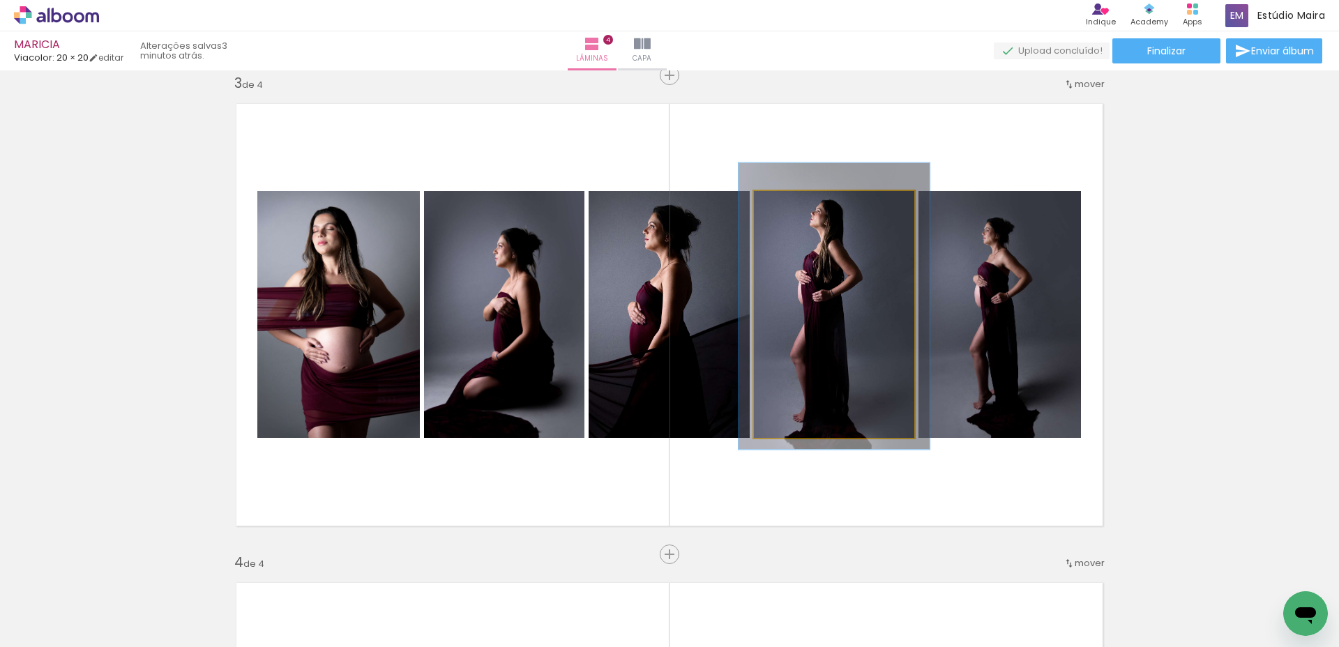
drag, startPoint x: 828, startPoint y: 280, endPoint x: 828, endPoint y: 272, distance: 8.4
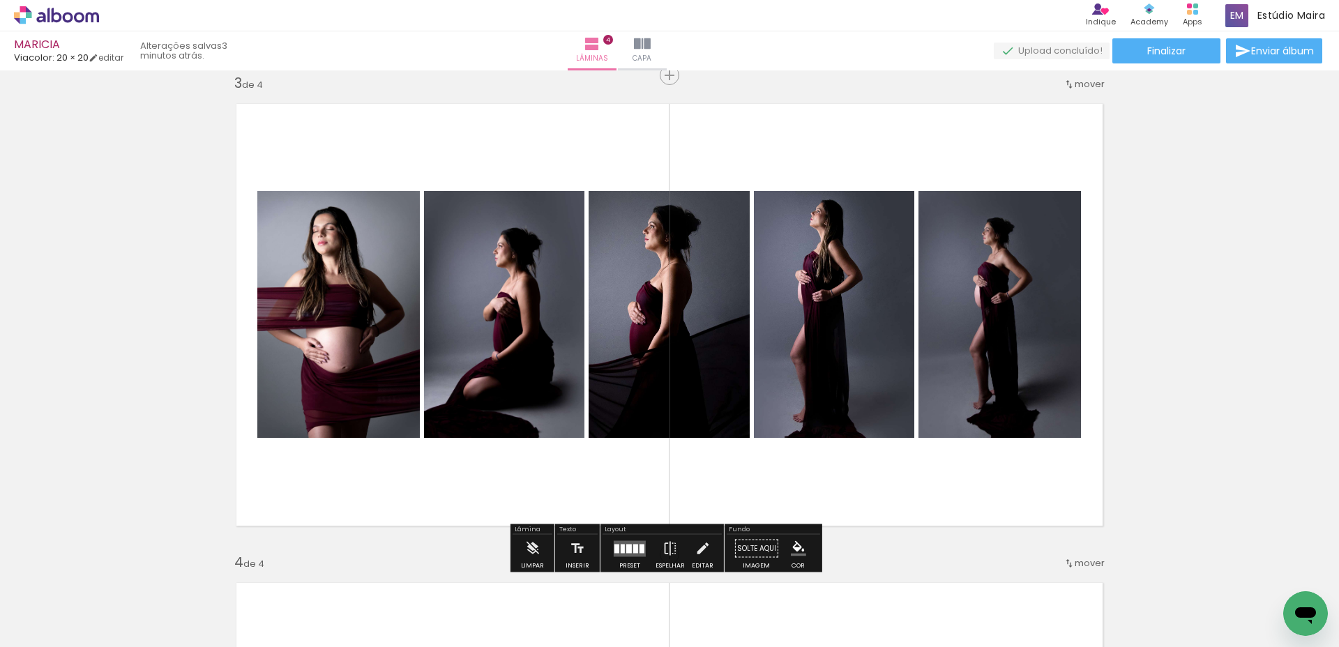
click at [957, 157] on quentale-layouter at bounding box center [669, 315] width 888 height 444
click at [984, 263] on quentale-photo at bounding box center [999, 314] width 162 height 247
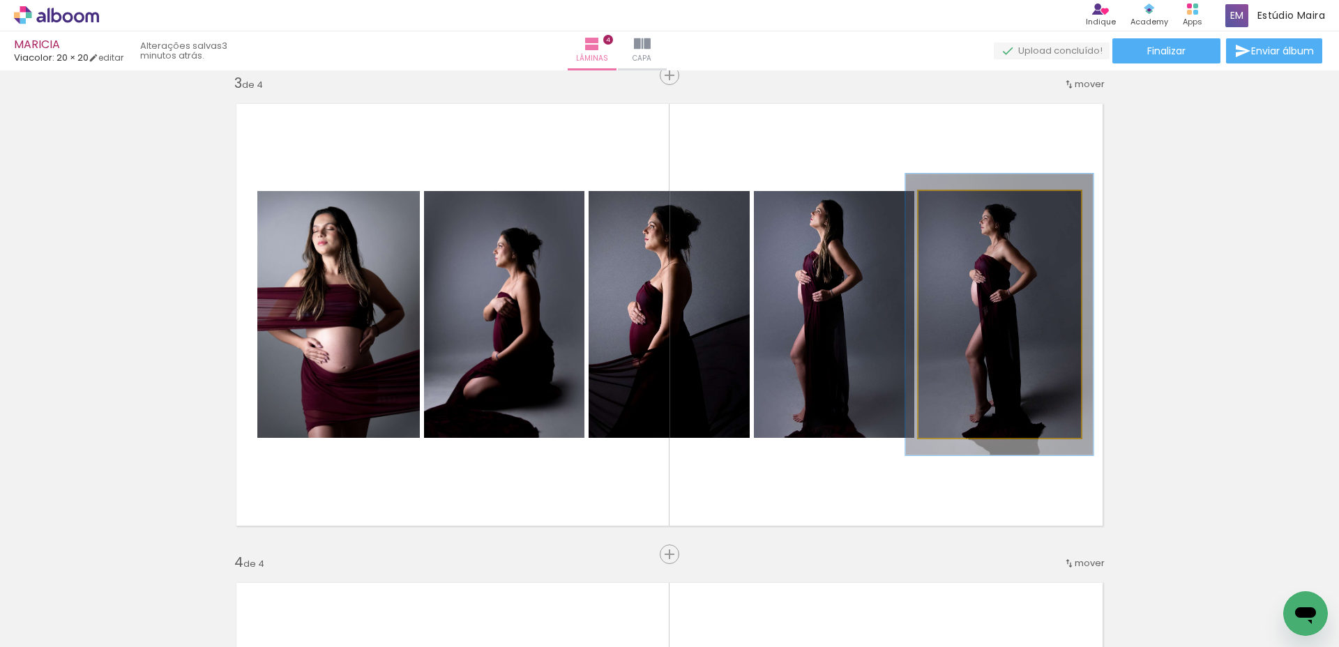
type paper-slider "114"
click at [959, 209] on div at bounding box center [958, 206] width 22 height 22
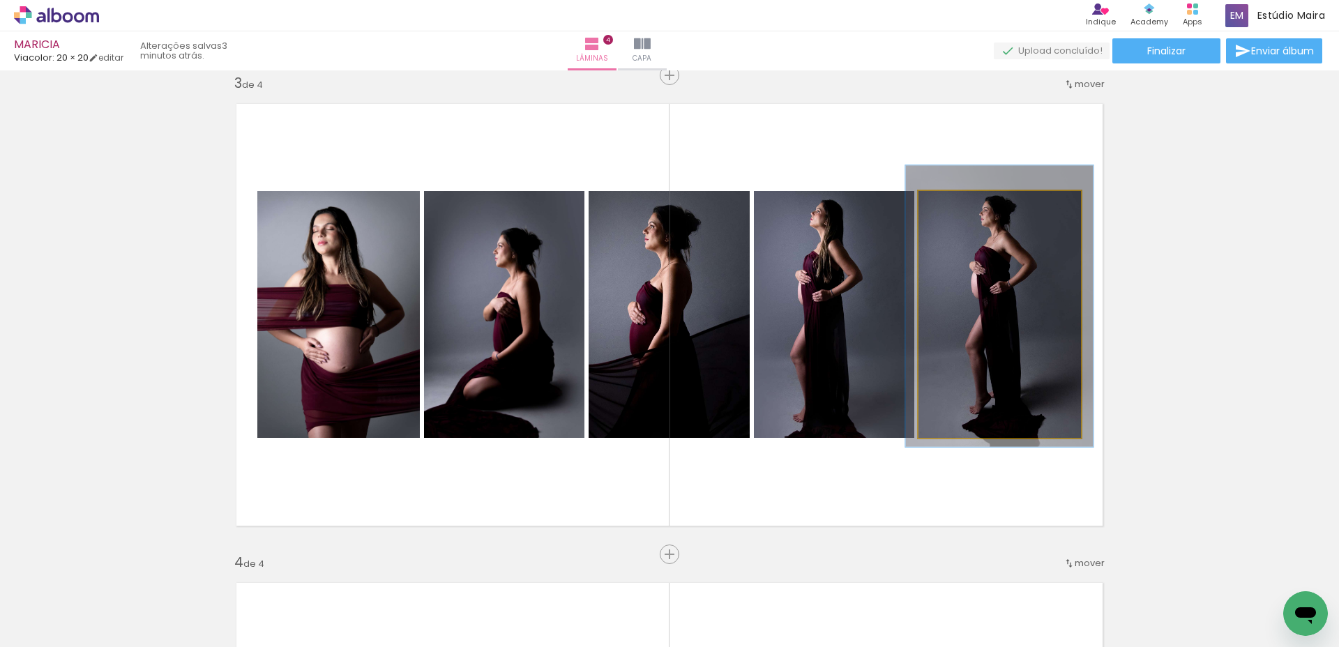
drag, startPoint x: 993, startPoint y: 290, endPoint x: 993, endPoint y: 282, distance: 8.4
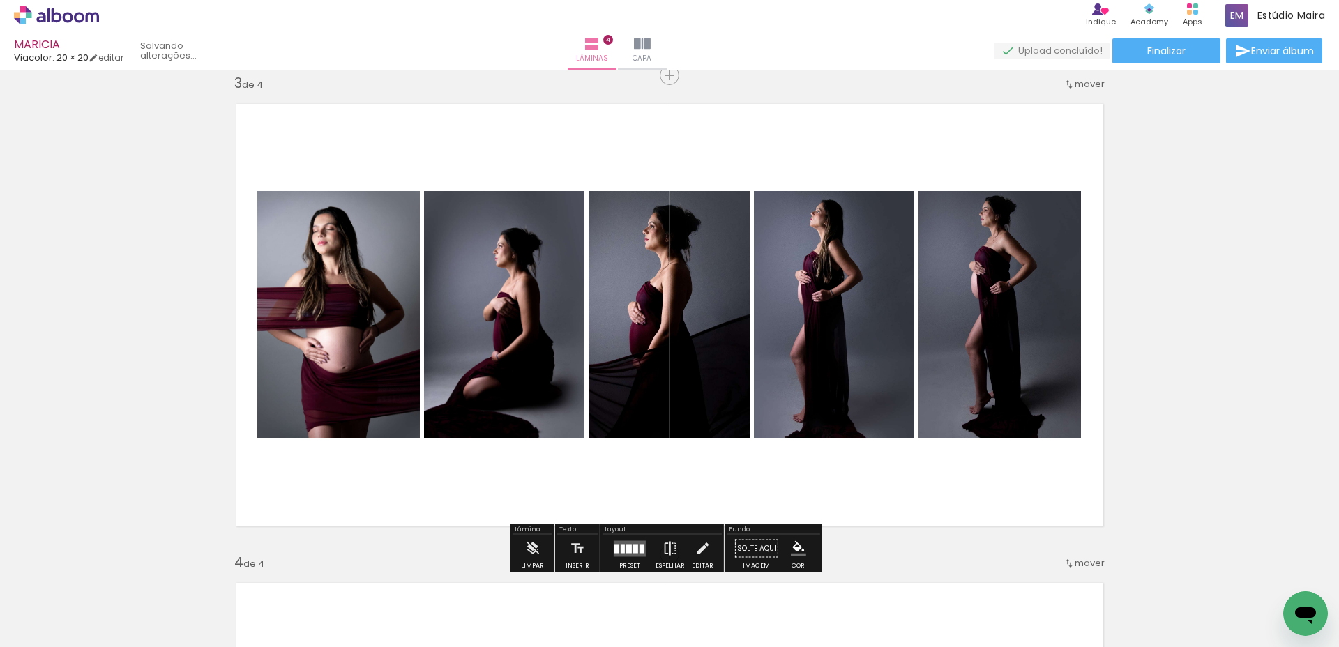
click at [952, 158] on quentale-layouter at bounding box center [669, 315] width 888 height 444
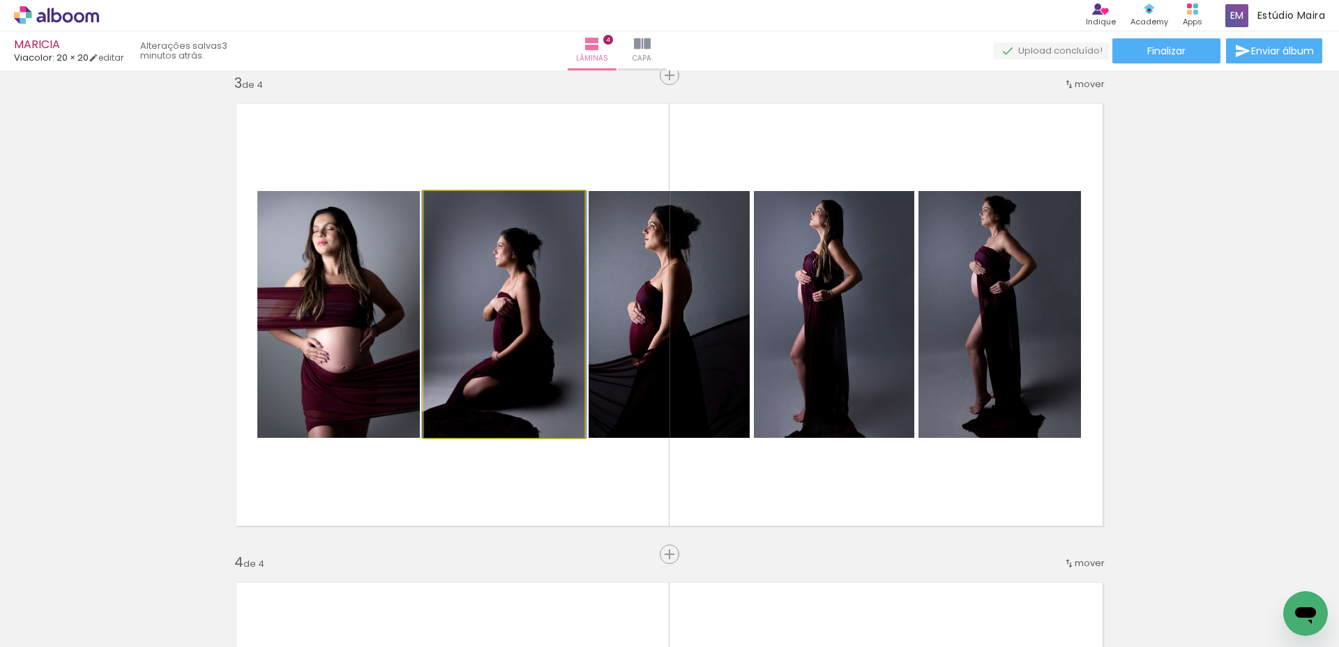
drag, startPoint x: 477, startPoint y: 278, endPoint x: 467, endPoint y: 238, distance: 40.9
click at [477, 277] on div at bounding box center [504, 314] width 165 height 247
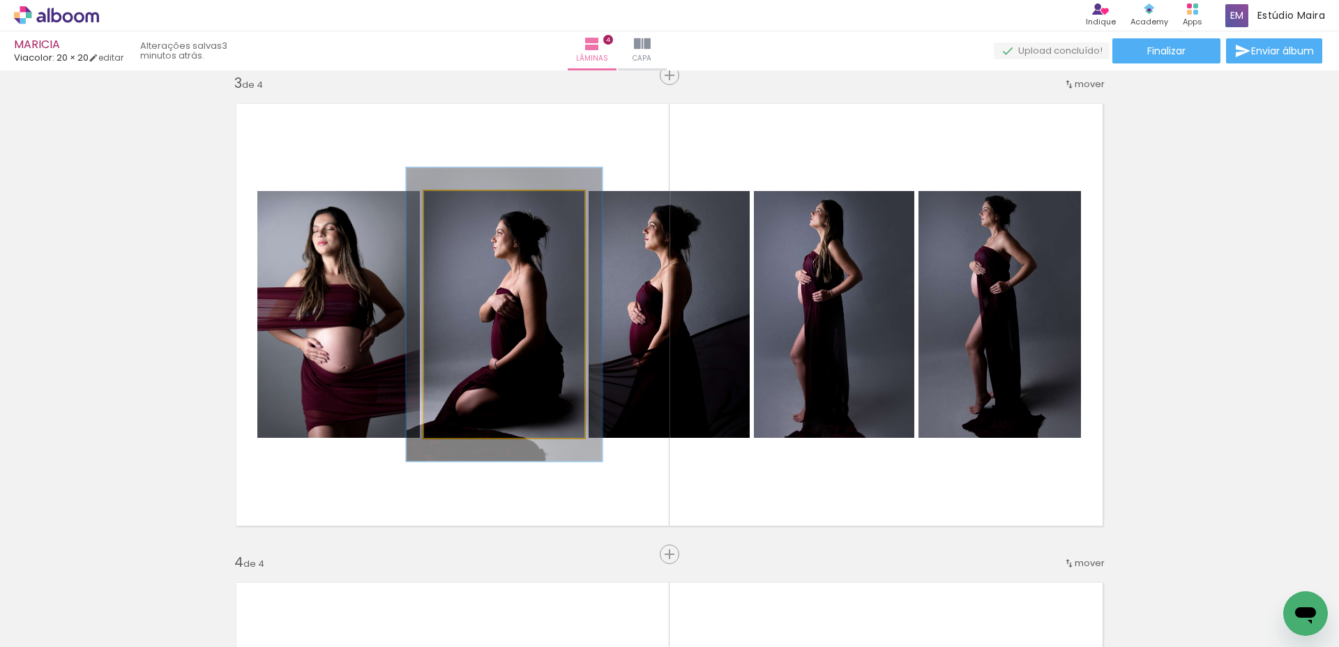
drag, startPoint x: 456, startPoint y: 206, endPoint x: 465, endPoint y: 206, distance: 9.1
type paper-slider "119"
click at [465, 206] on div at bounding box center [466, 206] width 22 height 22
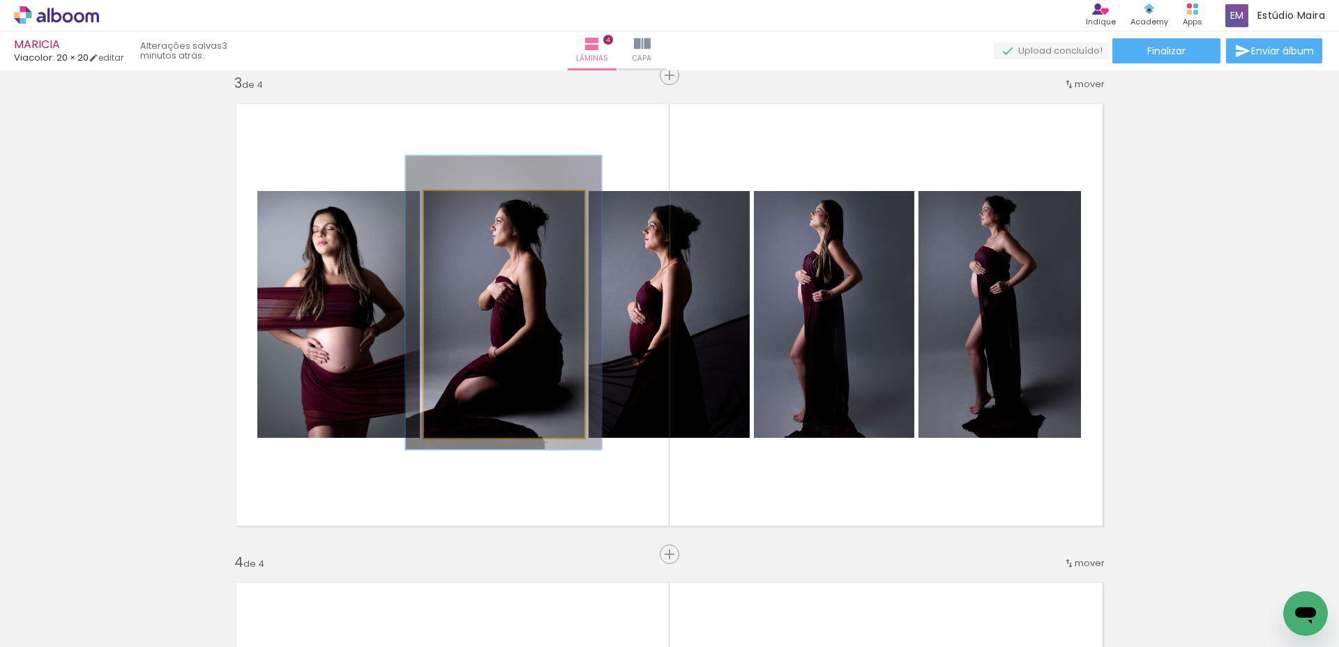
drag, startPoint x: 508, startPoint y: 324, endPoint x: 508, endPoint y: 312, distance: 11.9
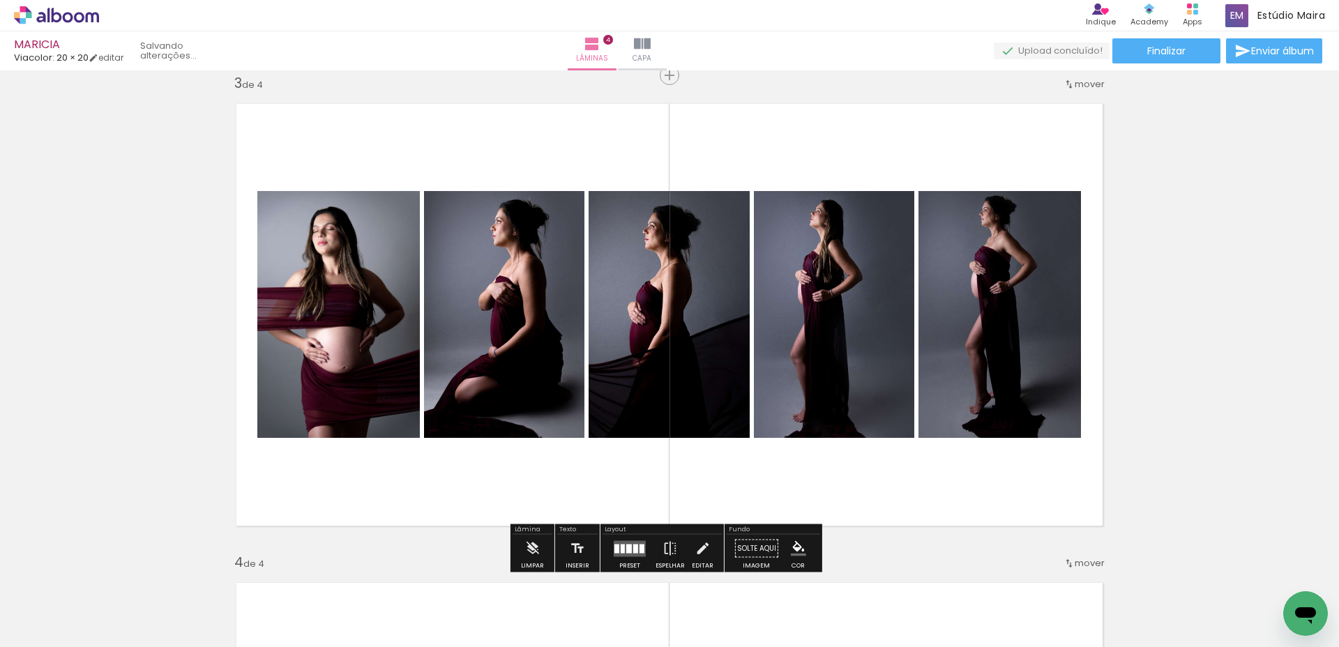
click at [742, 155] on quentale-layouter at bounding box center [669, 315] width 888 height 444
click at [357, 297] on quentale-photo at bounding box center [338, 314] width 162 height 247
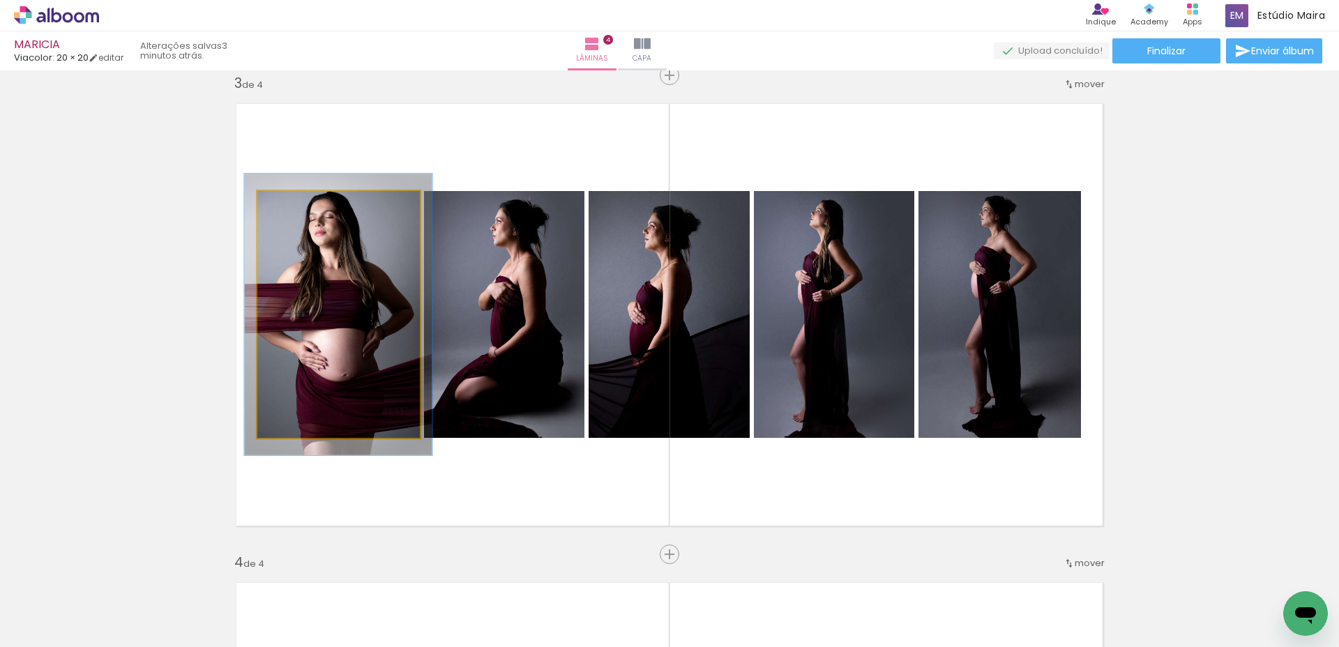
type paper-slider "114"
click at [291, 206] on div at bounding box center [297, 205] width 13 height 13
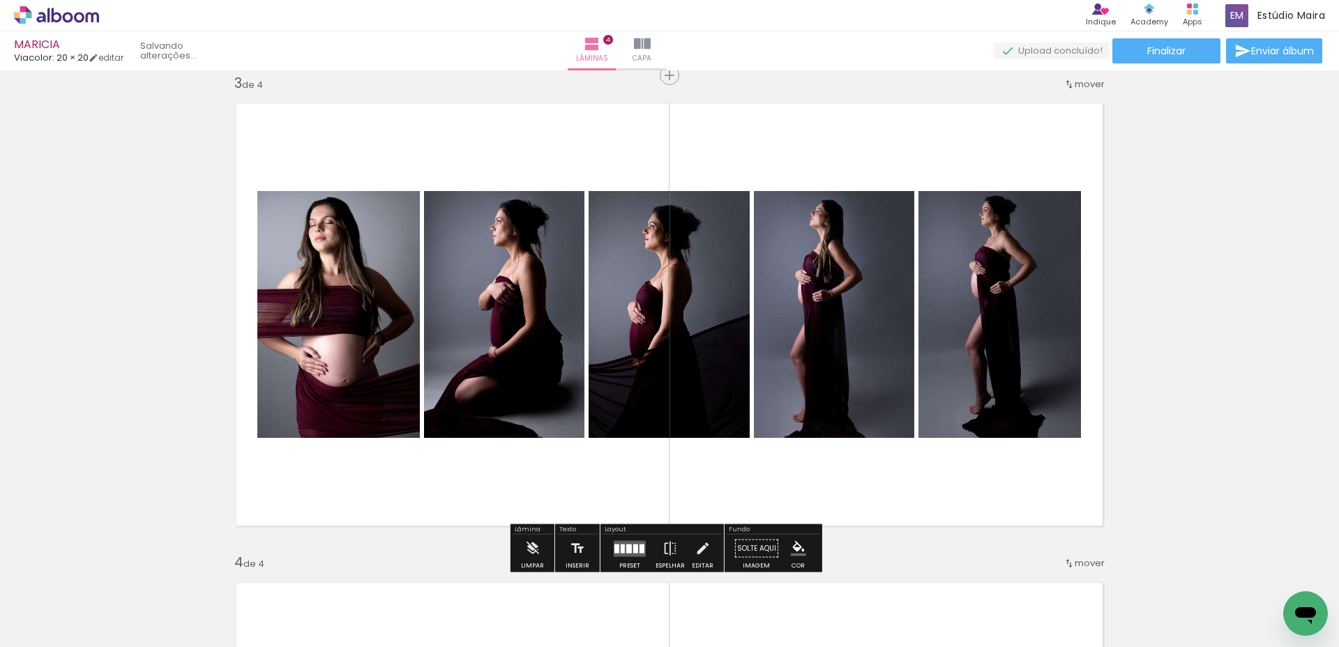
click at [470, 162] on quentale-layouter at bounding box center [669, 315] width 888 height 444
click at [472, 161] on quentale-layouter at bounding box center [669, 315] width 888 height 444
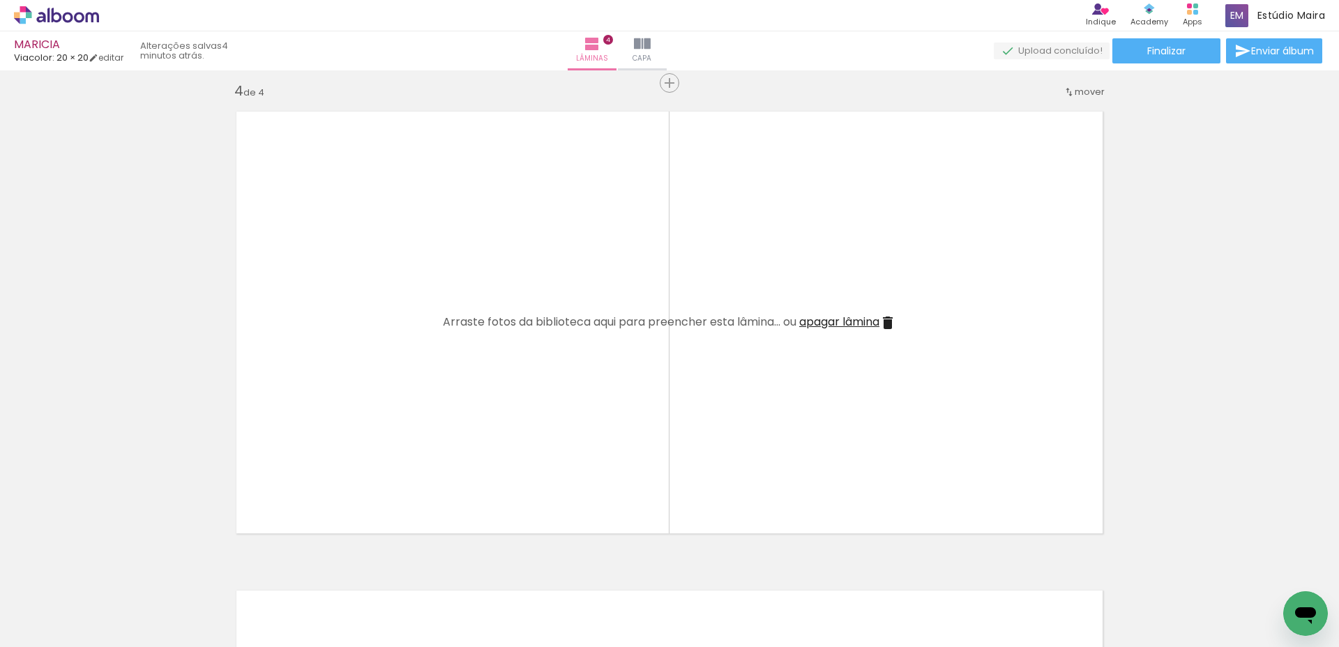
scroll to position [1435, 0]
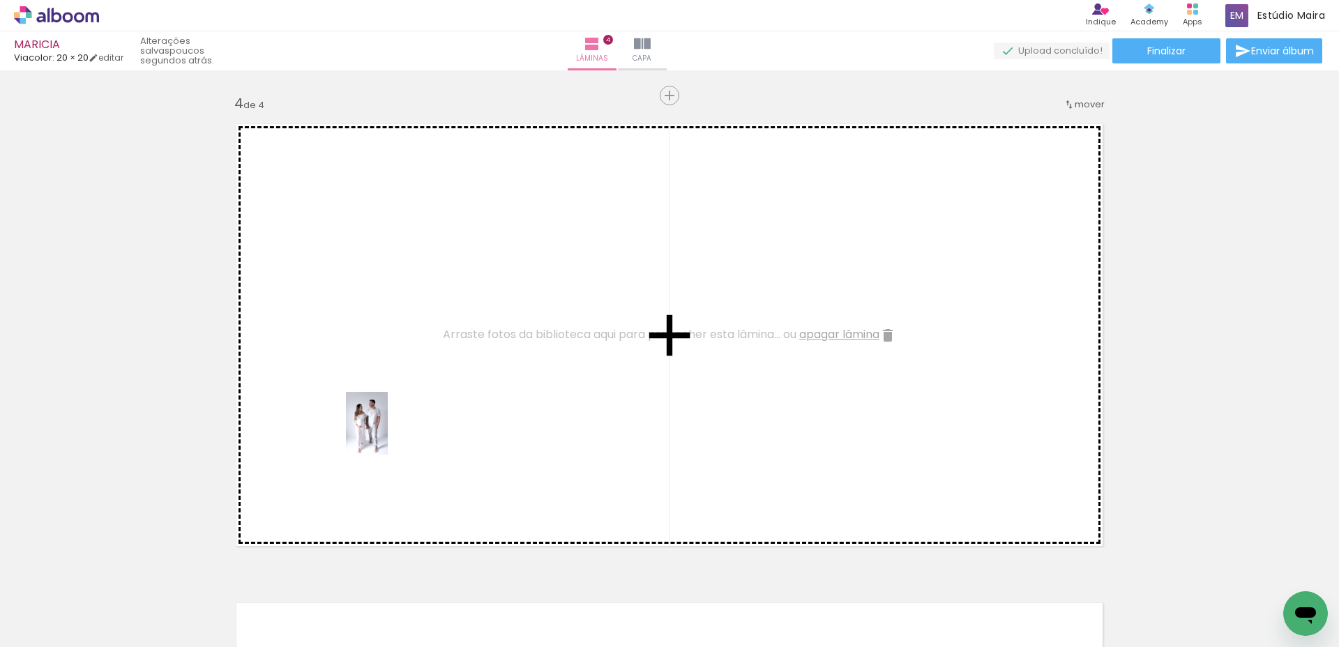
drag, startPoint x: 455, startPoint y: 604, endPoint x: 388, endPoint y: 434, distance: 183.5
click at [388, 434] on quentale-workspace at bounding box center [669, 323] width 1339 height 647
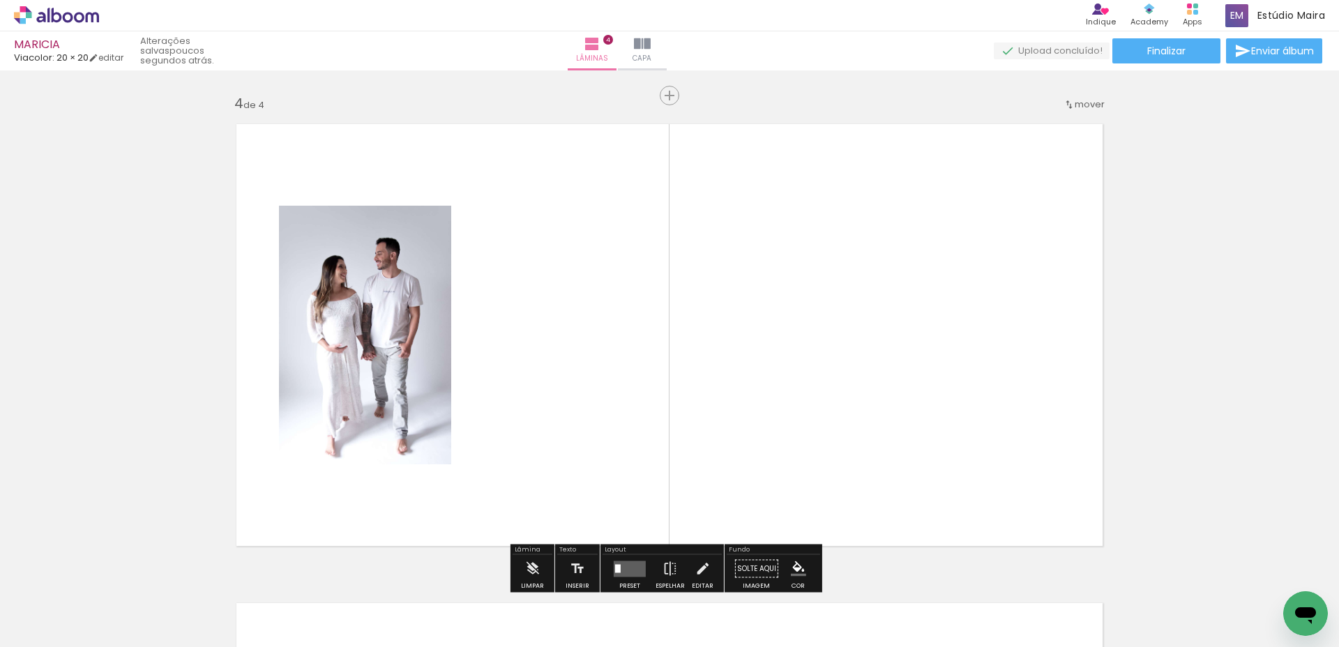
scroll to position [0, 1767]
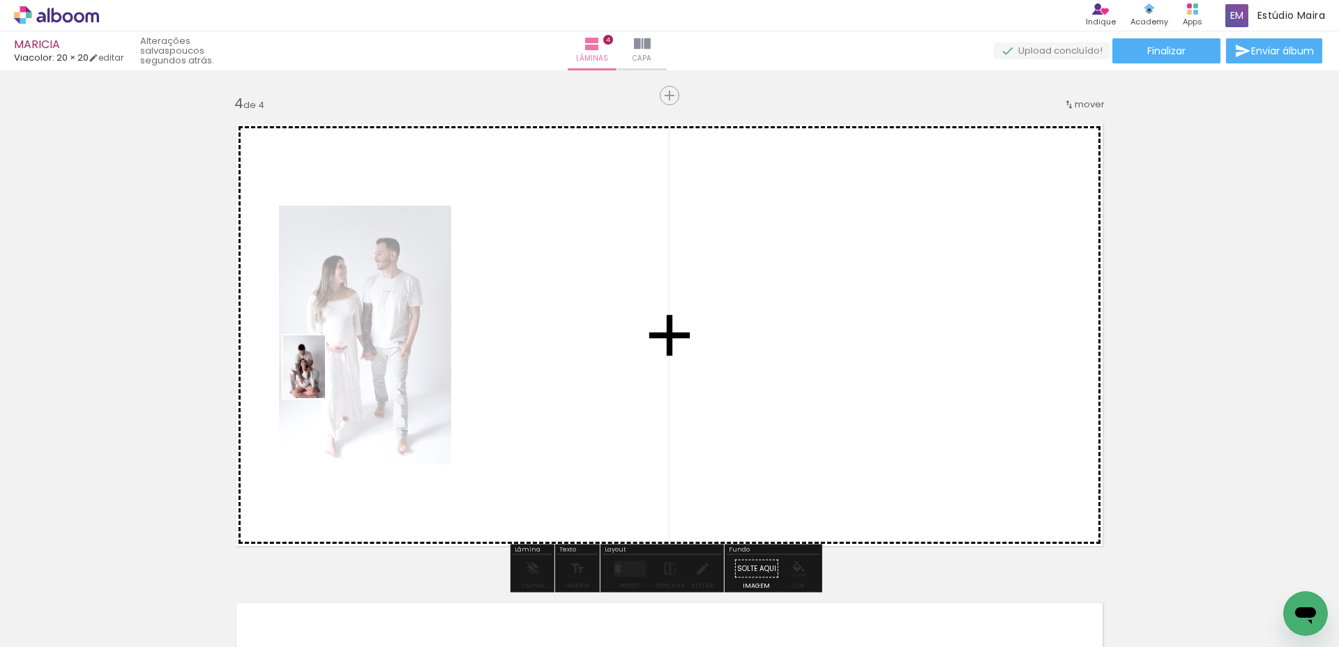
drag, startPoint x: 494, startPoint y: 563, endPoint x: 325, endPoint y: 377, distance: 251.7
click at [325, 377] on quentale-workspace at bounding box center [669, 323] width 1339 height 647
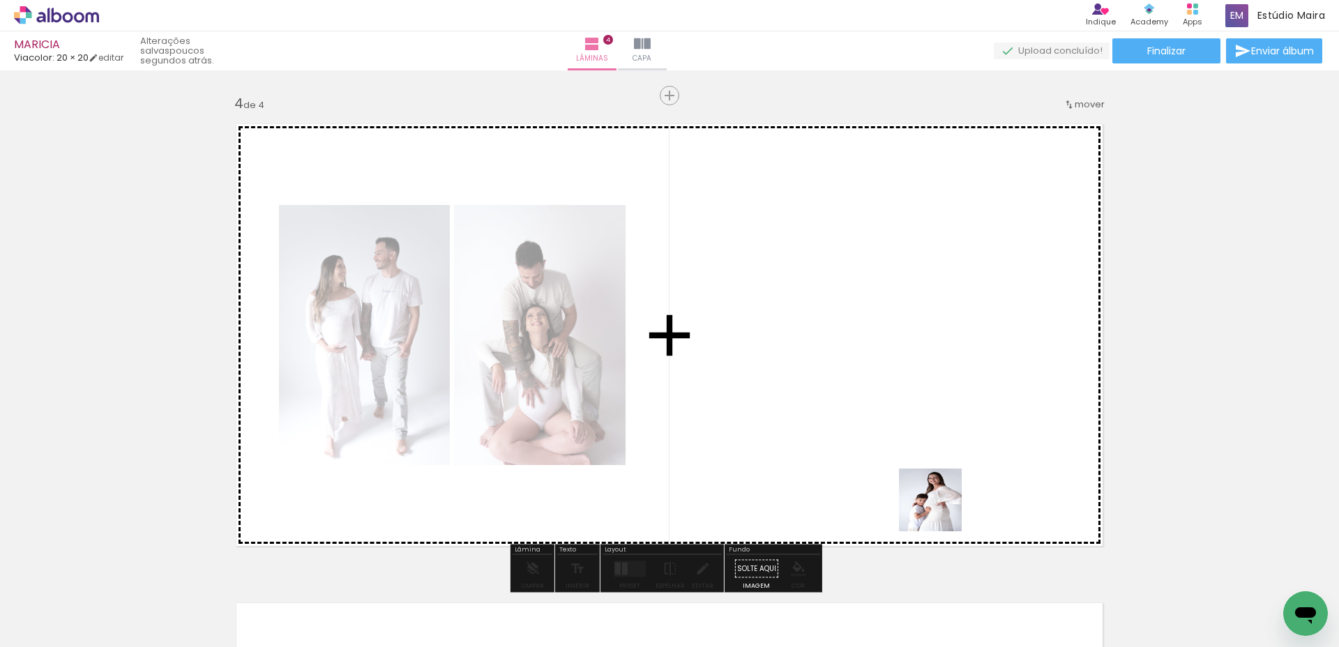
drag, startPoint x: 959, startPoint y: 589, endPoint x: 991, endPoint y: 497, distance: 97.5
click at [931, 426] on quentale-workspace at bounding box center [669, 323] width 1339 height 647
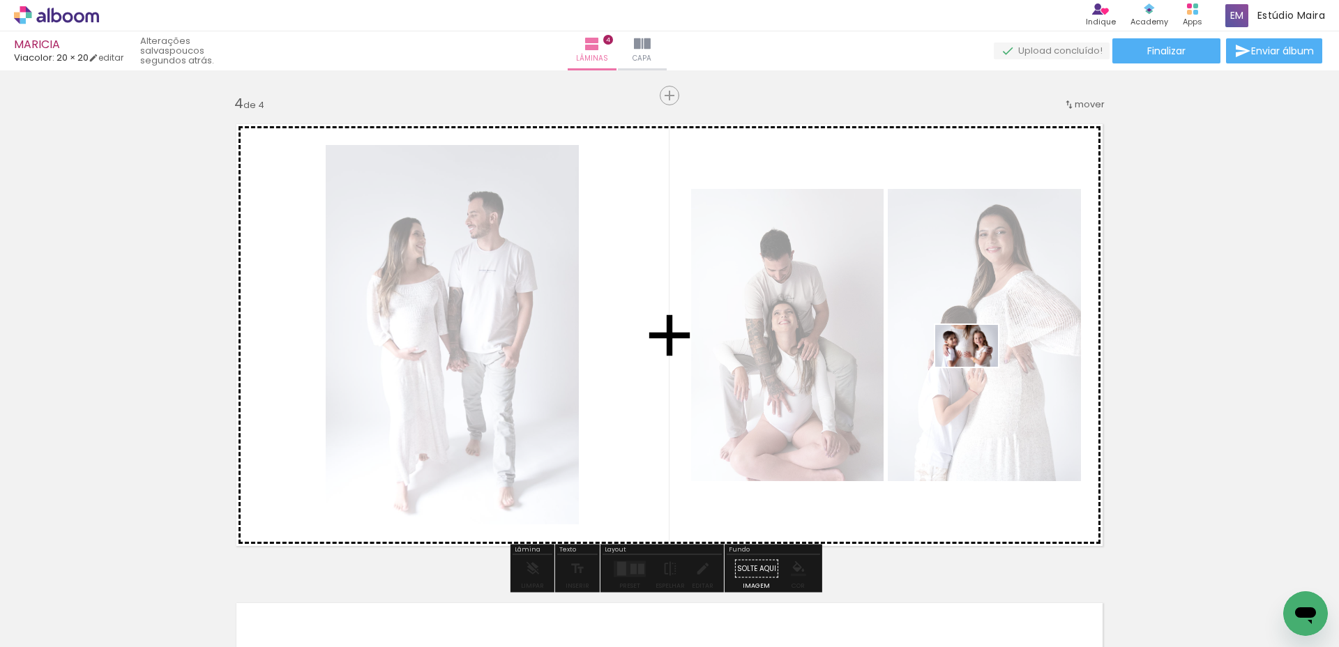
drag, startPoint x: 1026, startPoint y: 597, endPoint x: 977, endPoint y: 367, distance: 235.2
click at [977, 367] on quentale-workspace at bounding box center [669, 323] width 1339 height 647
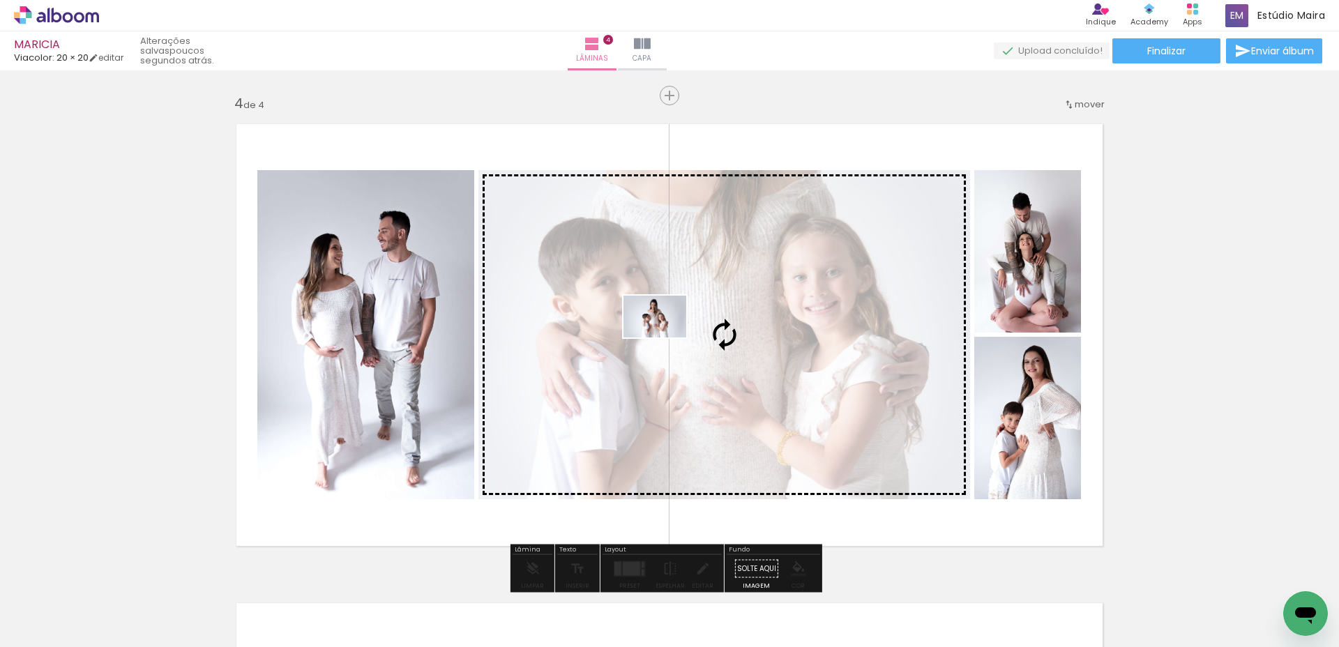
drag, startPoint x: 1022, startPoint y: 519, endPoint x: 667, endPoint y: 339, distance: 398.8
click at [666, 338] on quentale-workspace at bounding box center [669, 323] width 1339 height 647
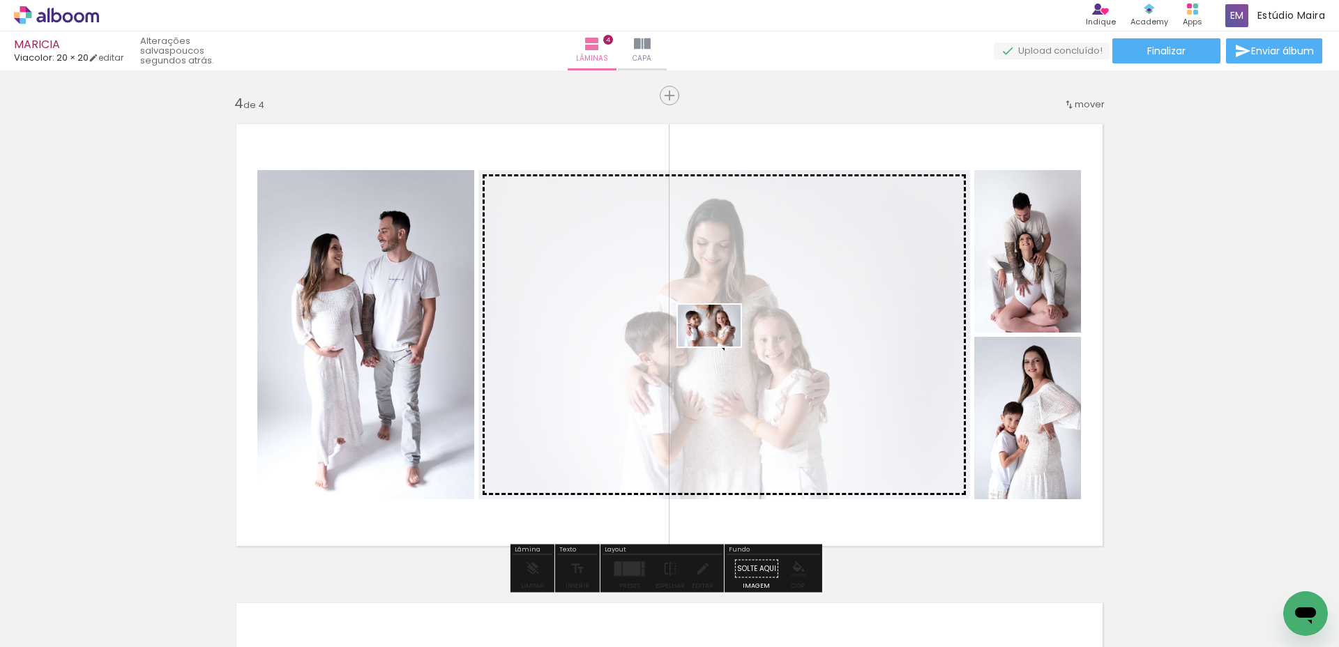
drag, startPoint x: 1023, startPoint y: 613, endPoint x: 720, endPoint y: 346, distance: 403.6
click at [720, 346] on quentale-workspace at bounding box center [669, 323] width 1339 height 647
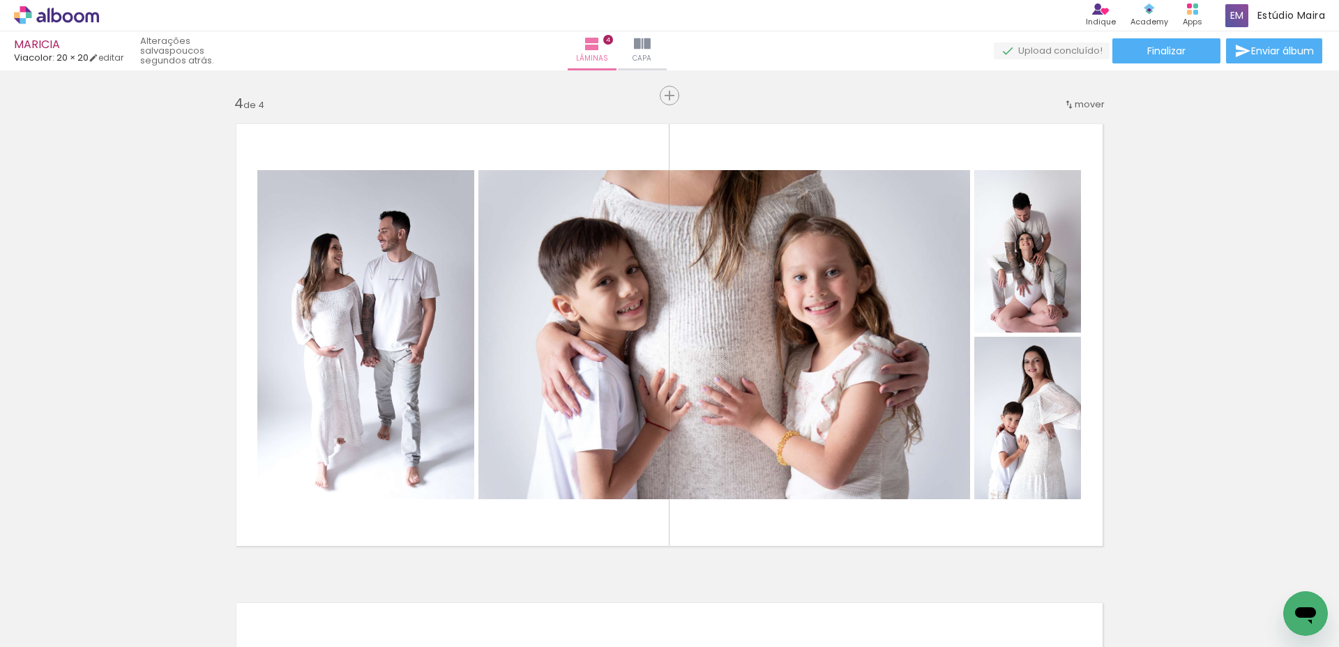
scroll to position [0, 2191]
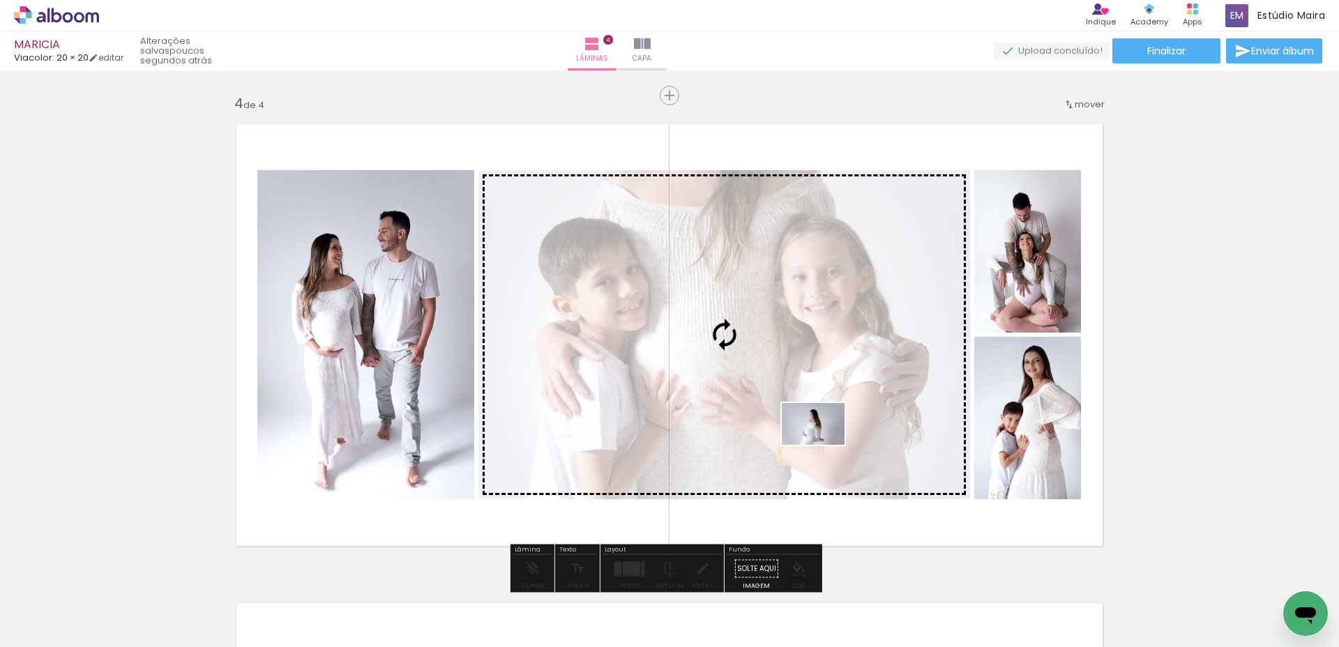
drag, startPoint x: 1086, startPoint y: 608, endPoint x: 814, endPoint y: 459, distance: 309.8
click at [814, 459] on quentale-workspace at bounding box center [669, 323] width 1339 height 647
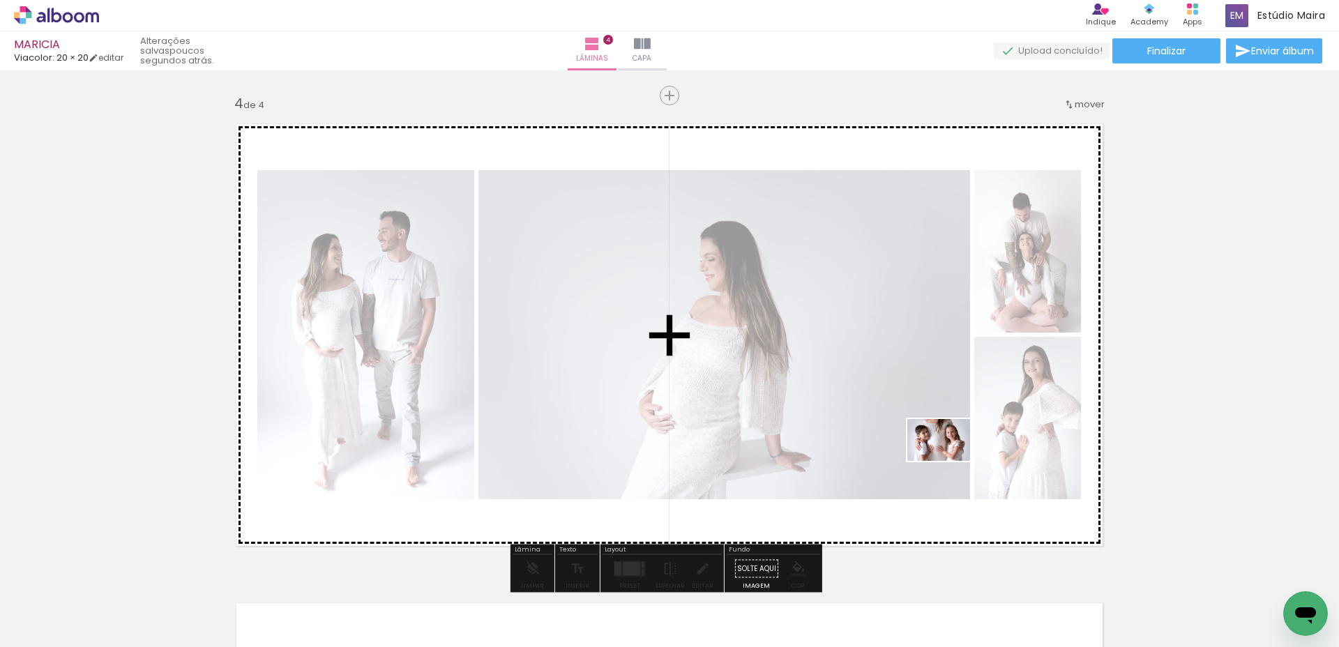
drag, startPoint x: 613, startPoint y: 611, endPoint x: 954, endPoint y: 457, distance: 374.1
click at [954, 457] on quentale-workspace at bounding box center [669, 323] width 1339 height 647
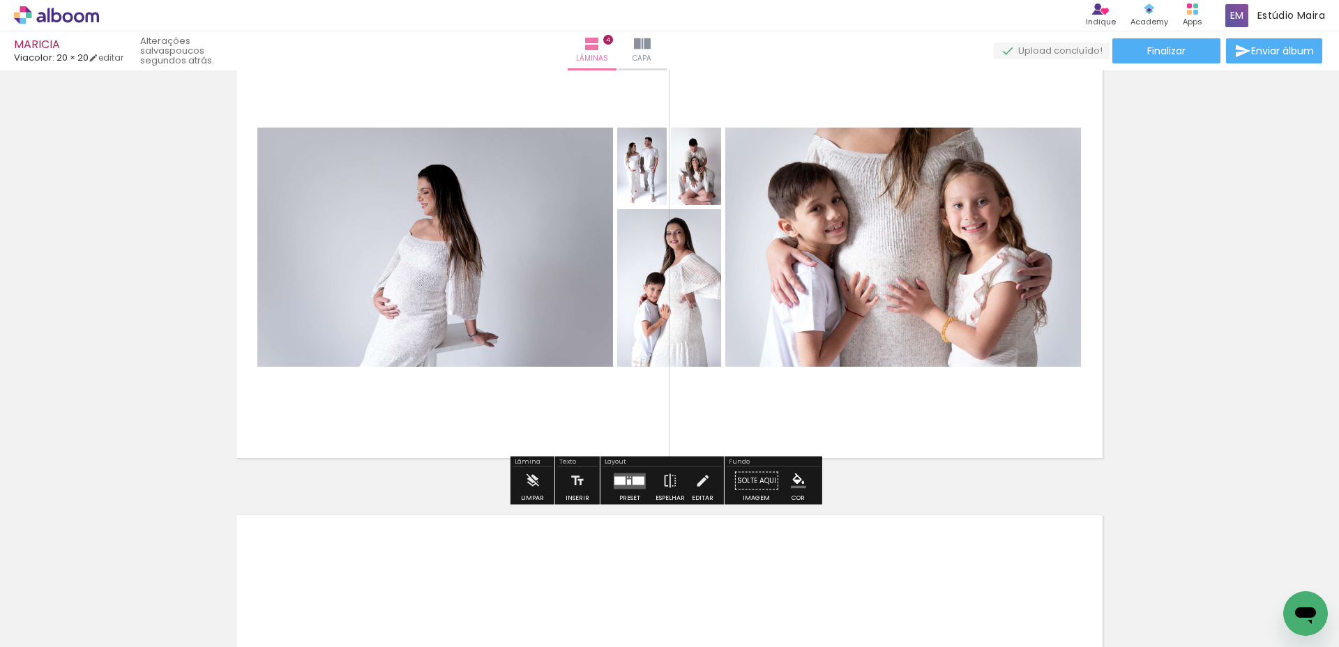
scroll to position [1526, 0]
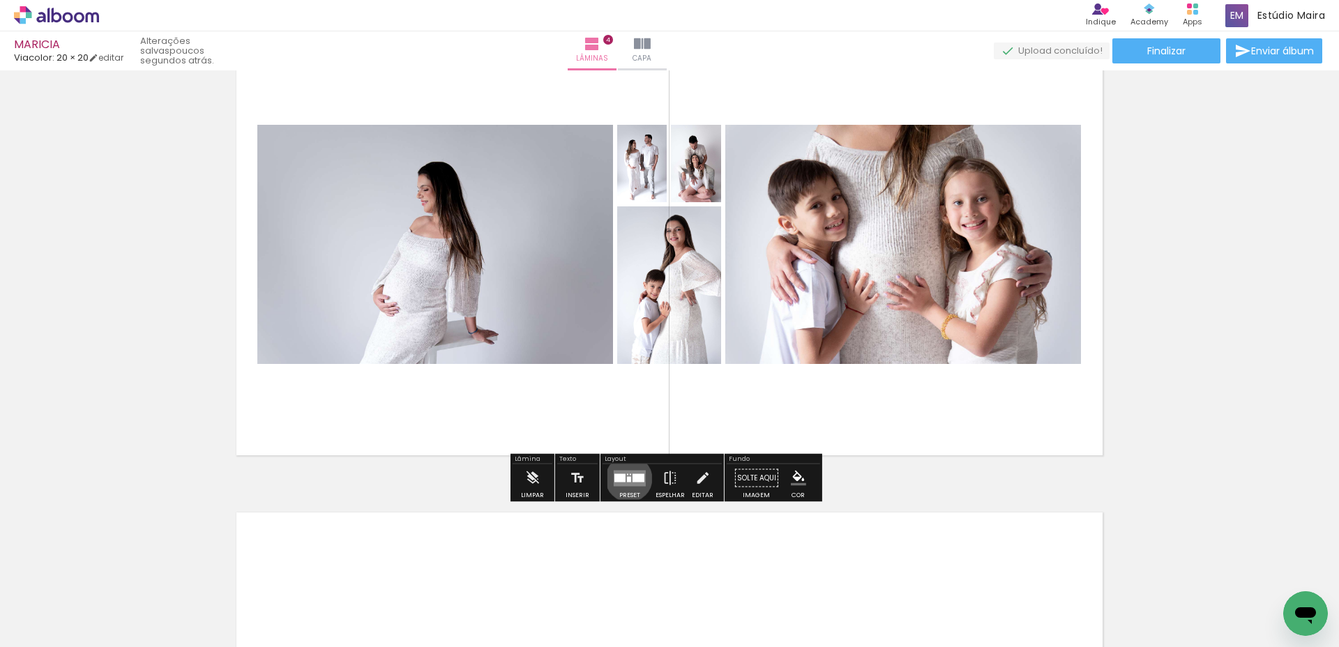
click at [627, 478] on div at bounding box center [629, 479] width 4 height 6
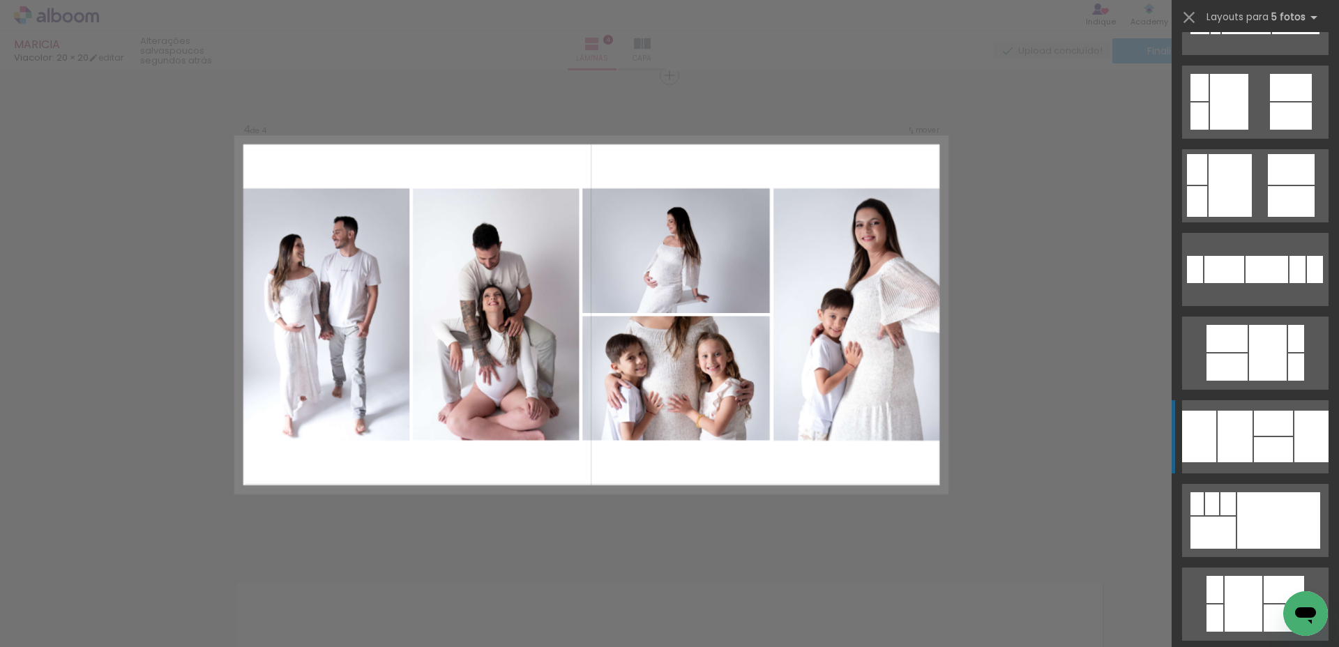
scroll to position [814, 0]
click at [1254, 433] on div at bounding box center [1273, 422] width 39 height 25
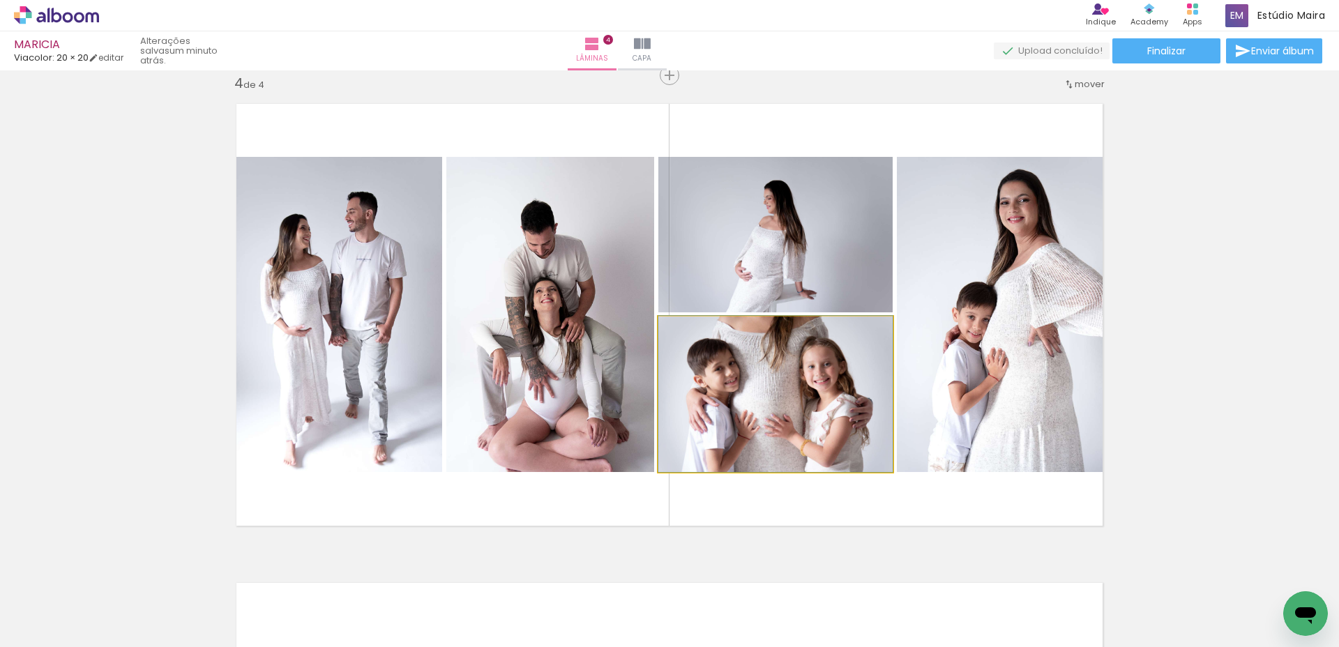
click at [805, 393] on quentale-photo at bounding box center [775, 394] width 234 height 155
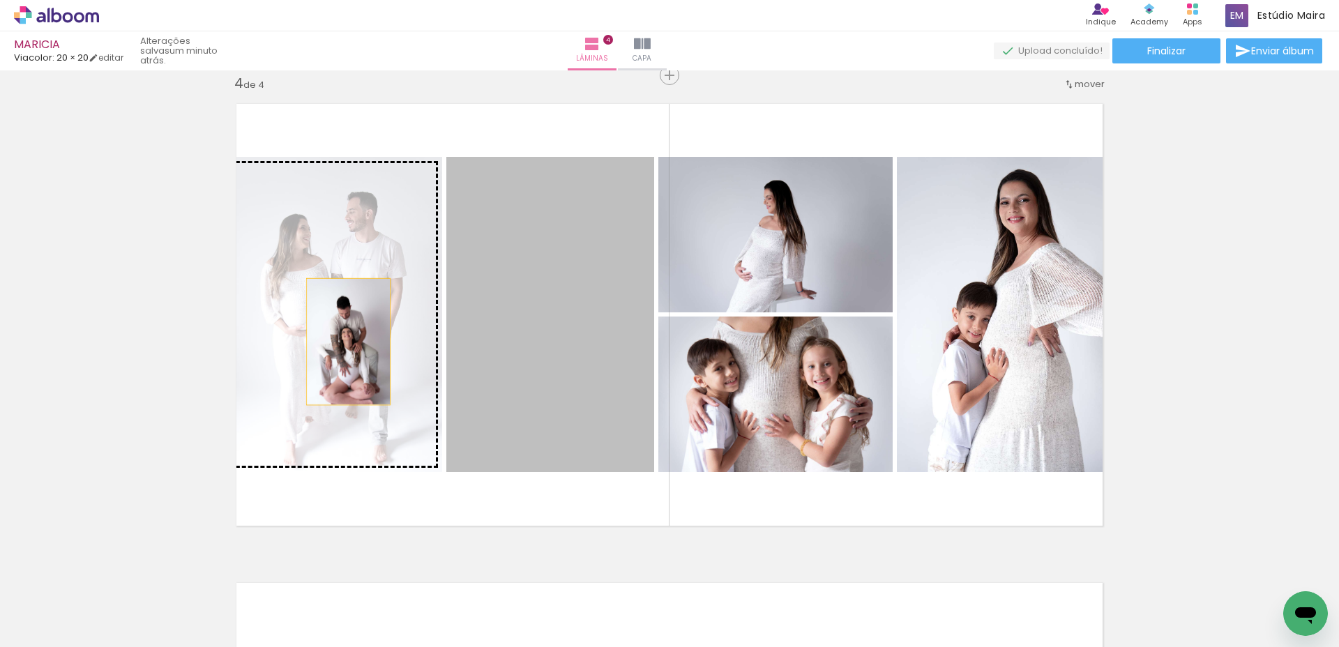
drag, startPoint x: 546, startPoint y: 349, endPoint x: 343, endPoint y: 342, distance: 203.0
click at [0, 0] on slot at bounding box center [0, 0] width 0 height 0
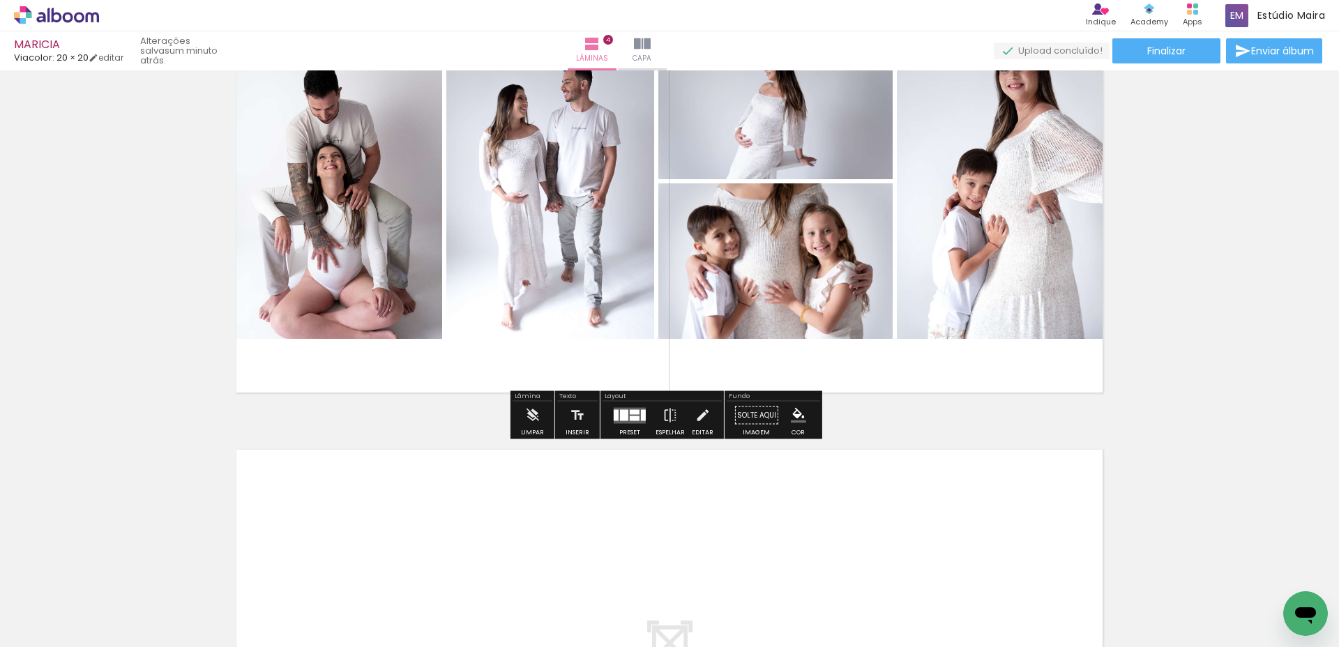
scroll to position [1585, 0]
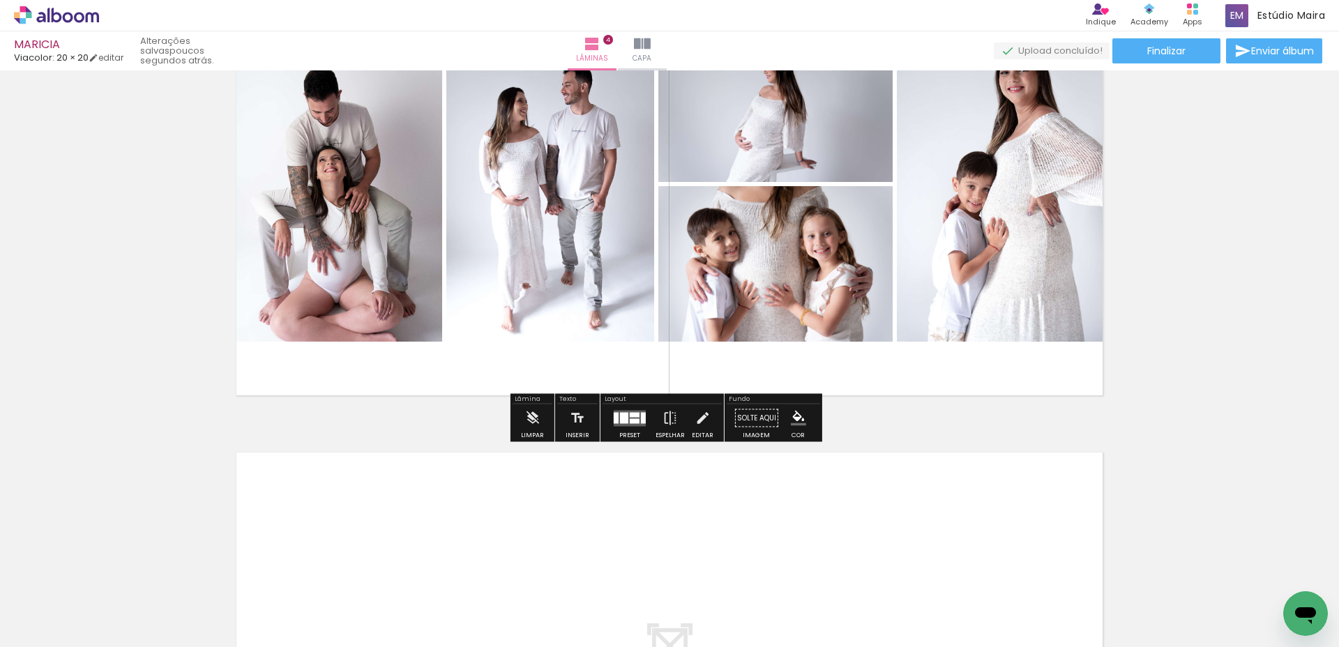
click at [906, 358] on quentale-layouter at bounding box center [669, 184] width 888 height 444
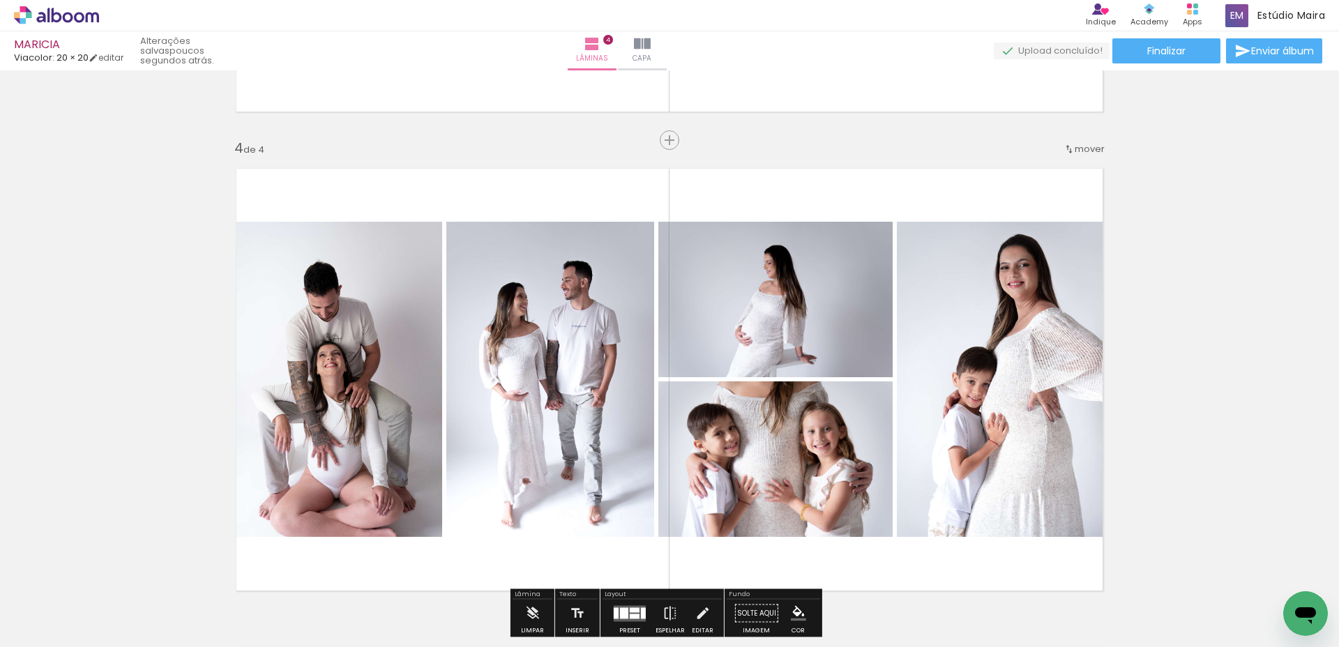
scroll to position [1391, 0]
click at [1065, 146] on iron-icon at bounding box center [1068, 148] width 11 height 11
click at [1036, 162] on span "antes da" at bounding box center [1027, 169] width 40 height 23
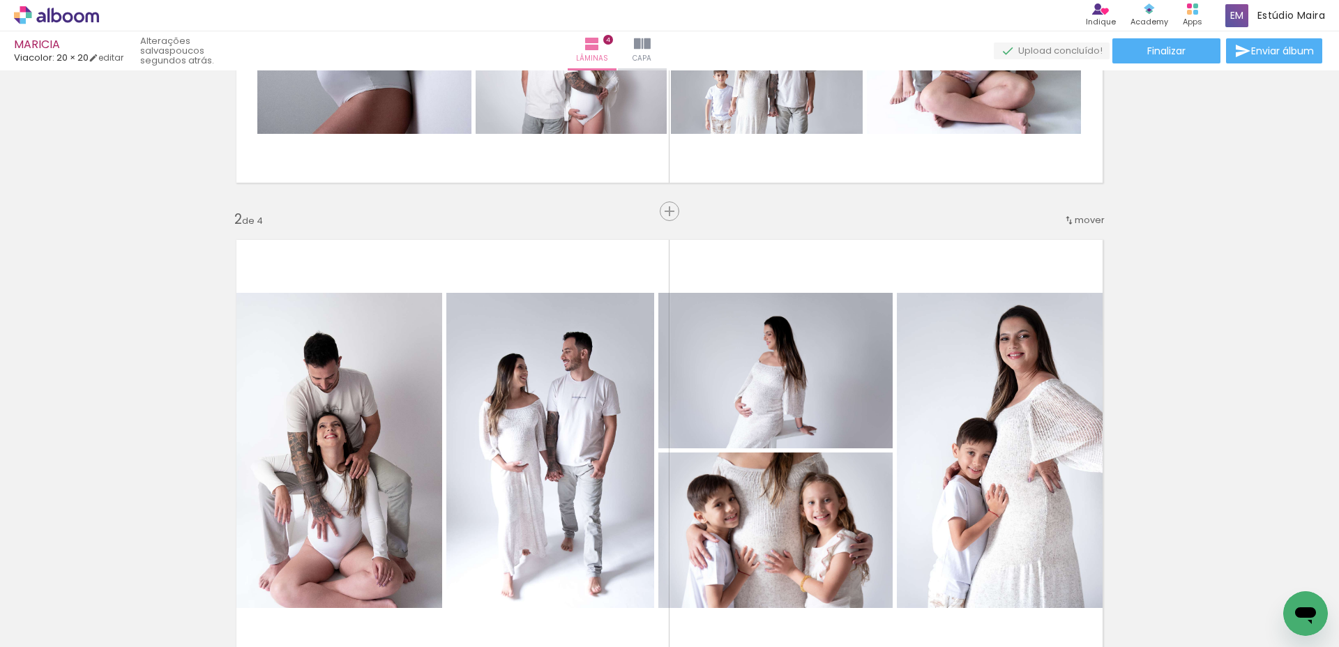
scroll to position [356, 0]
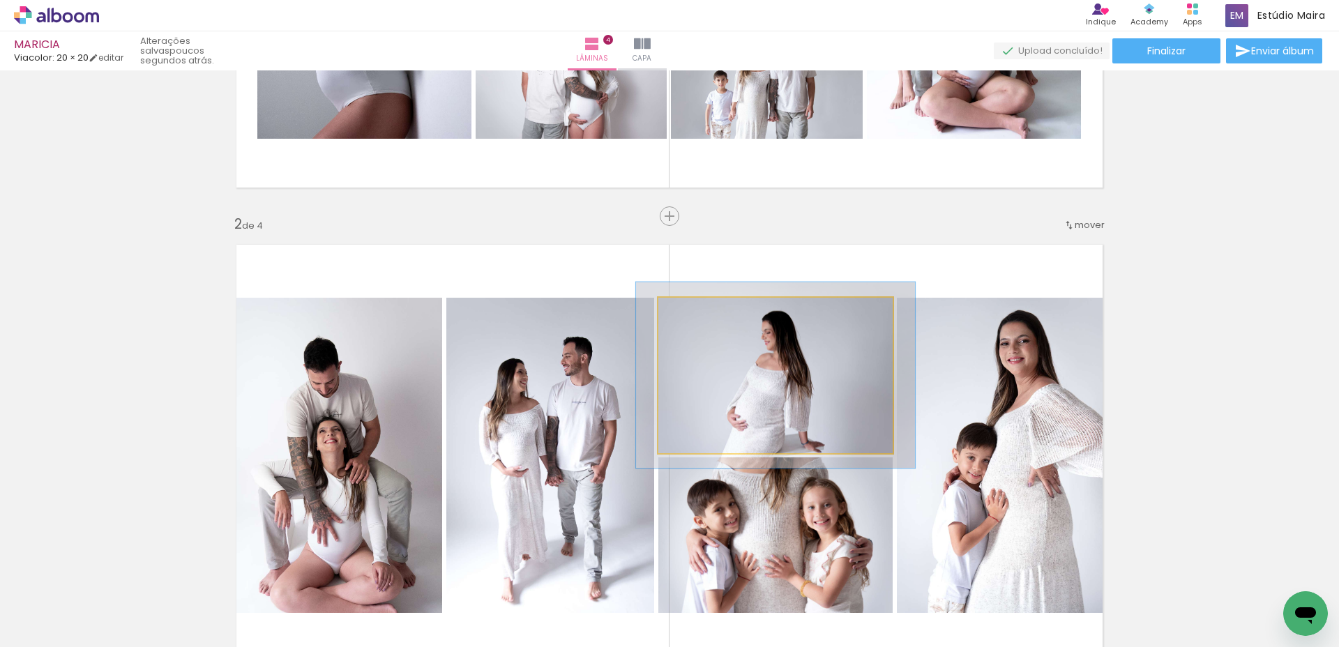
drag, startPoint x: 687, startPoint y: 311, endPoint x: 696, endPoint y: 312, distance: 9.1
type paper-slider "119"
click at [696, 312] on div at bounding box center [700, 312] width 13 height 13
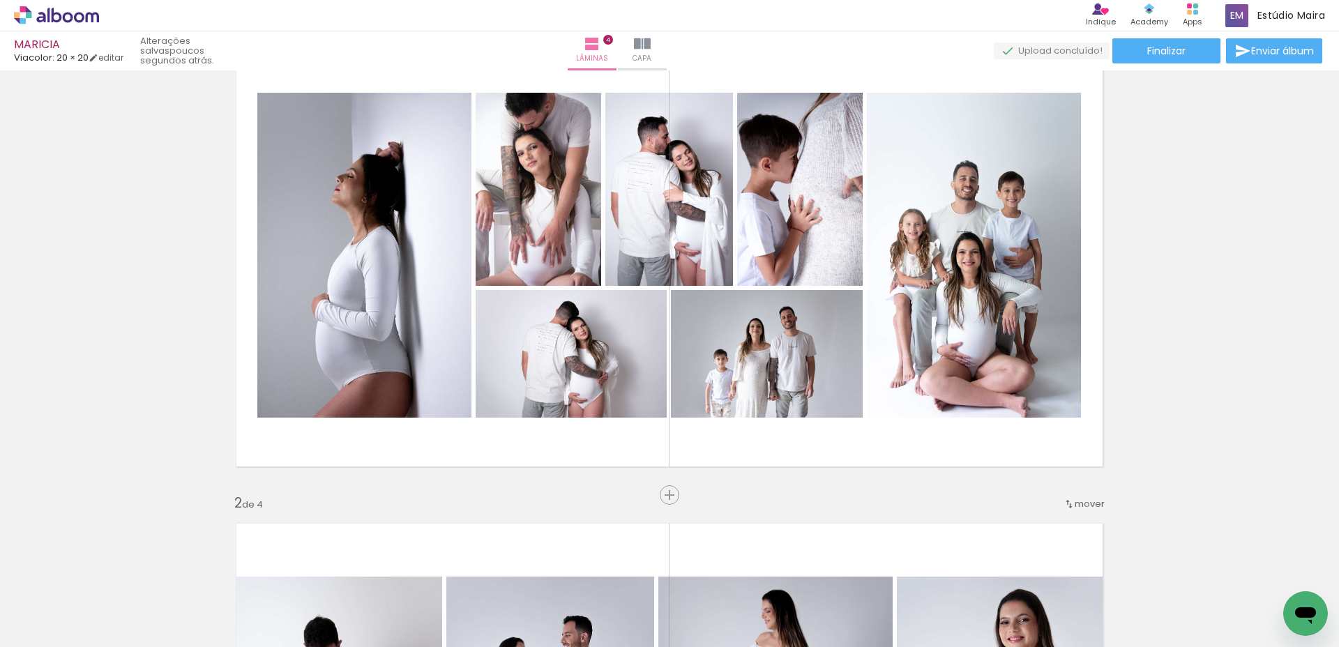
scroll to position [80, 0]
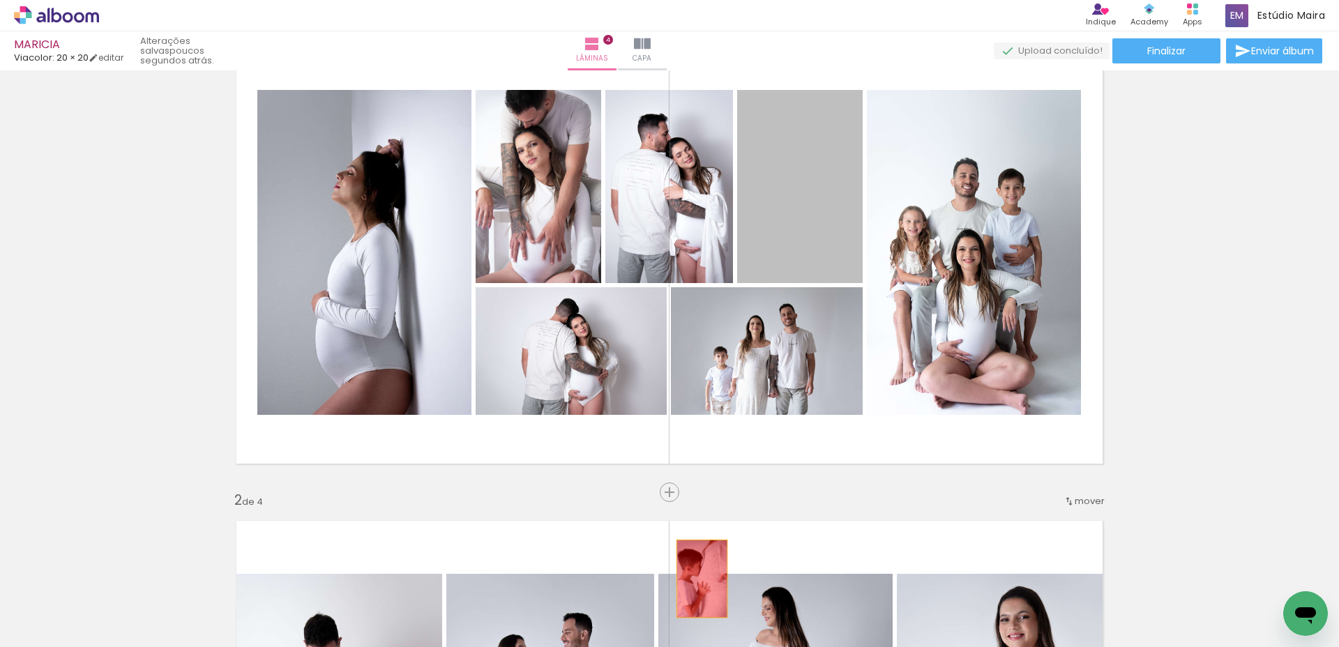
drag, startPoint x: 816, startPoint y: 252, endPoint x: 692, endPoint y: 579, distance: 350.7
click at [696, 583] on quentale-workspace at bounding box center [669, 323] width 1339 height 647
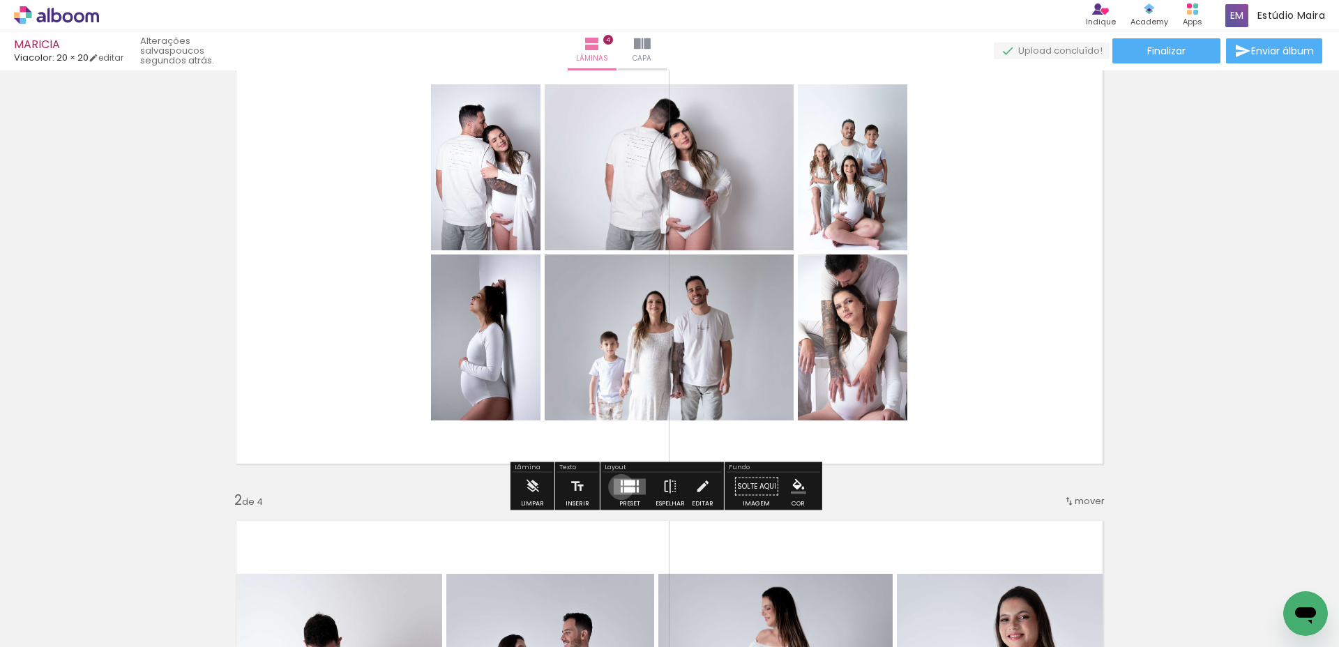
click at [621, 487] on div at bounding box center [622, 490] width 2 height 6
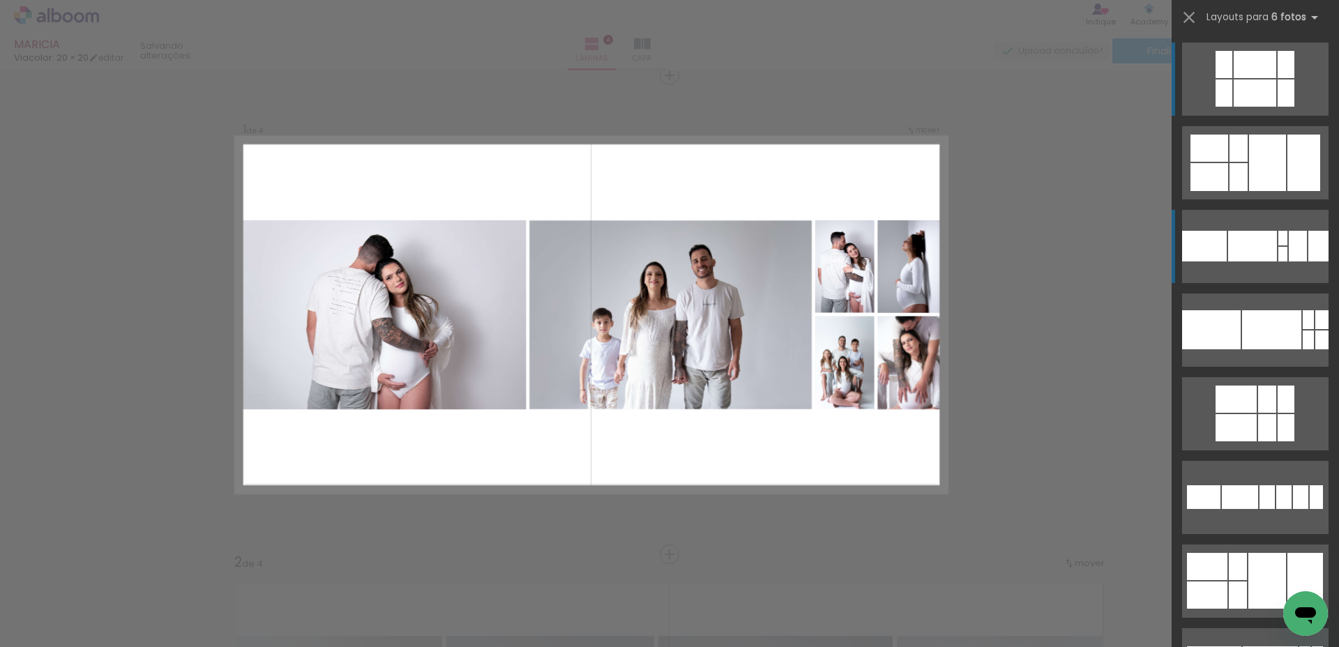
scroll to position [17, 0]
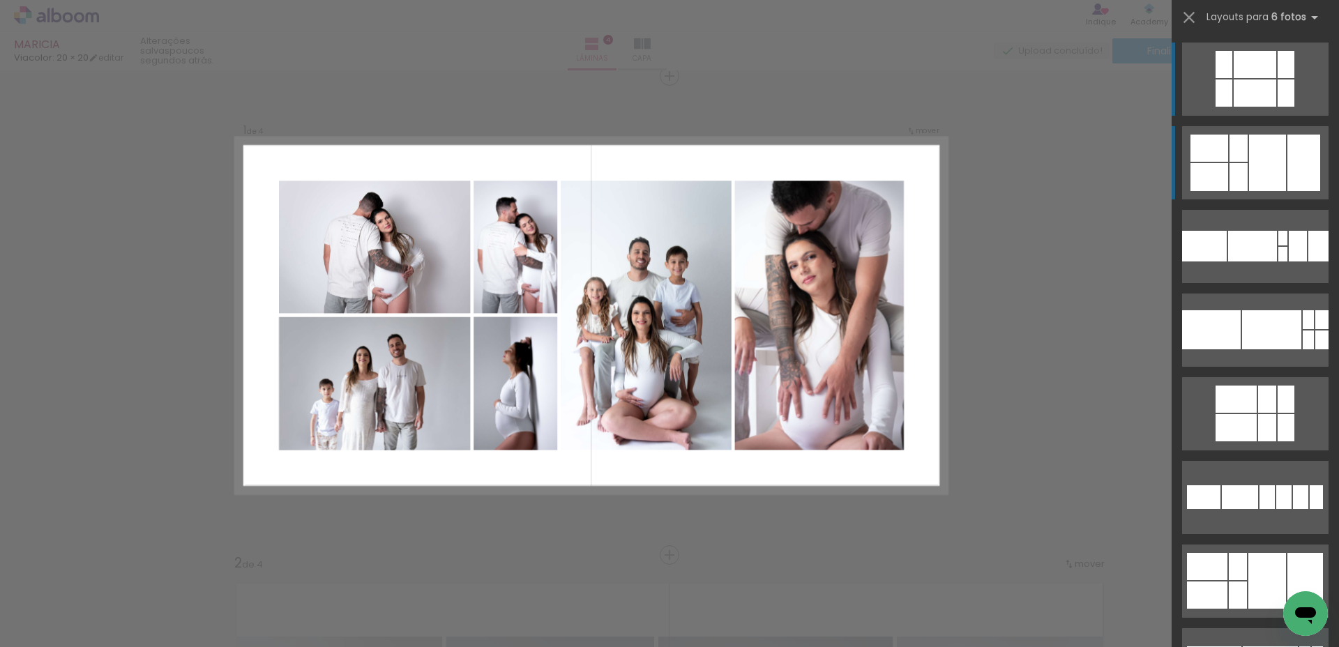
click at [1267, 151] on div at bounding box center [1267, 163] width 37 height 56
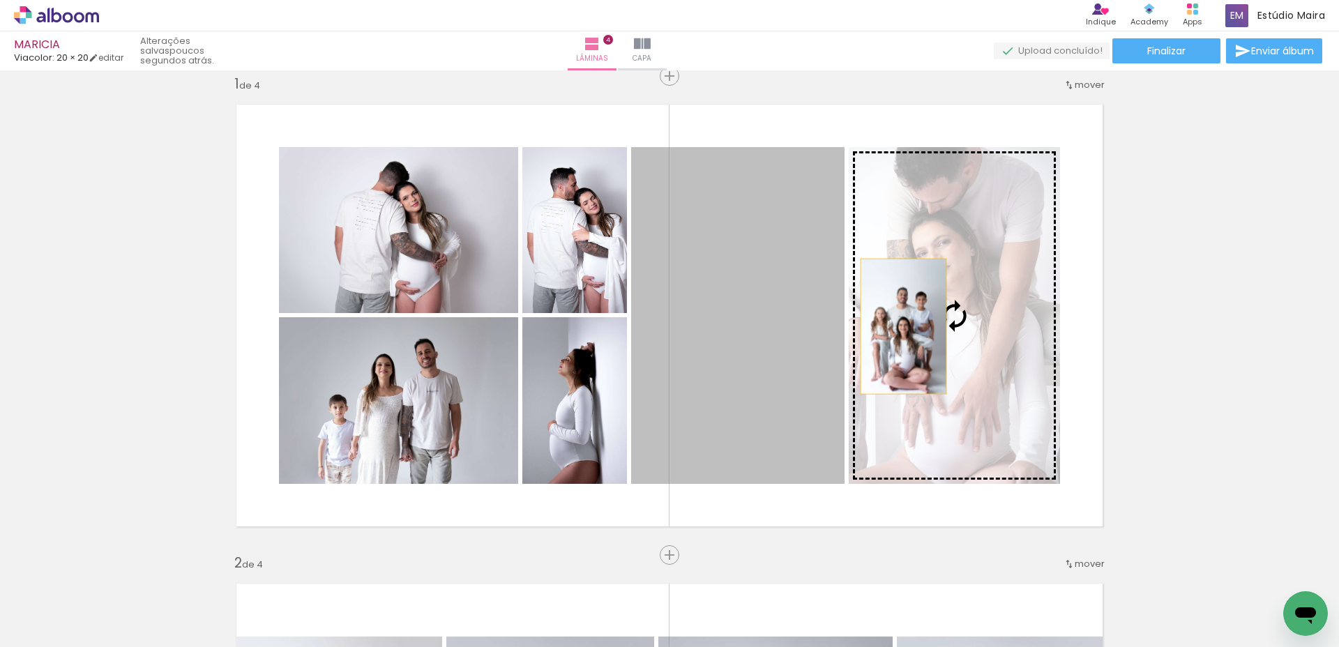
drag, startPoint x: 731, startPoint y: 334, endPoint x: 901, endPoint y: 325, distance: 171.1
click at [0, 0] on slot at bounding box center [0, 0] width 0 height 0
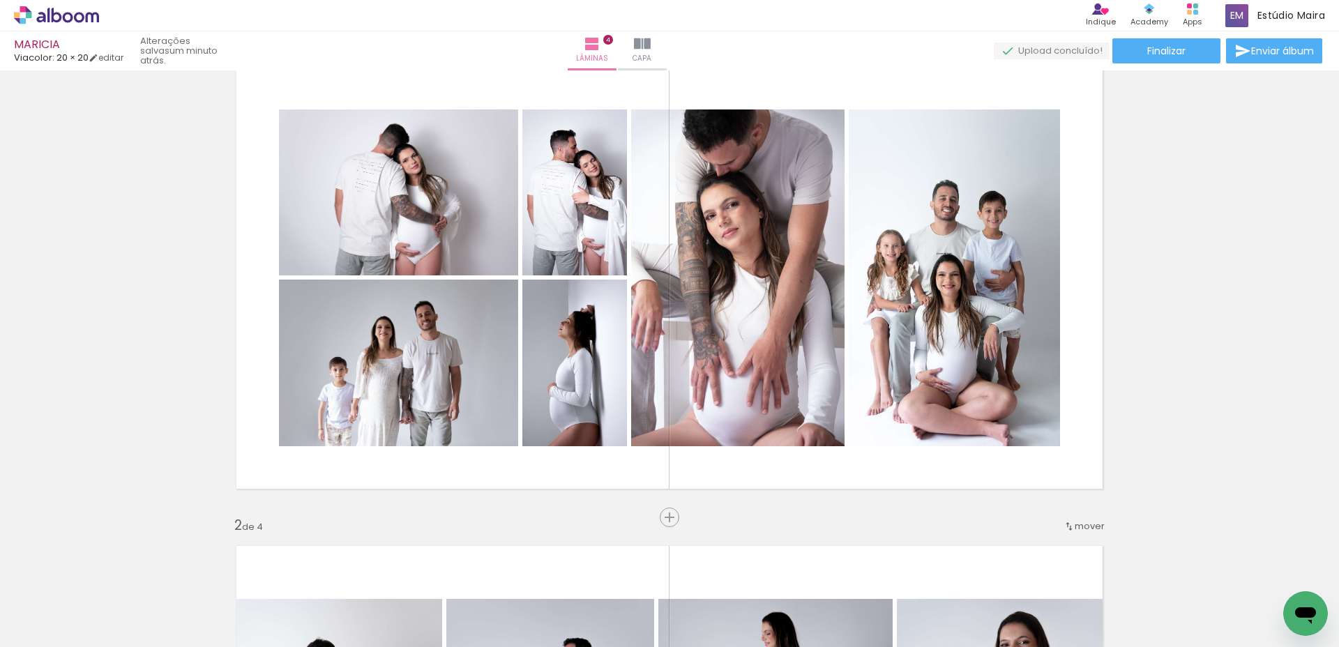
scroll to position [0, 0]
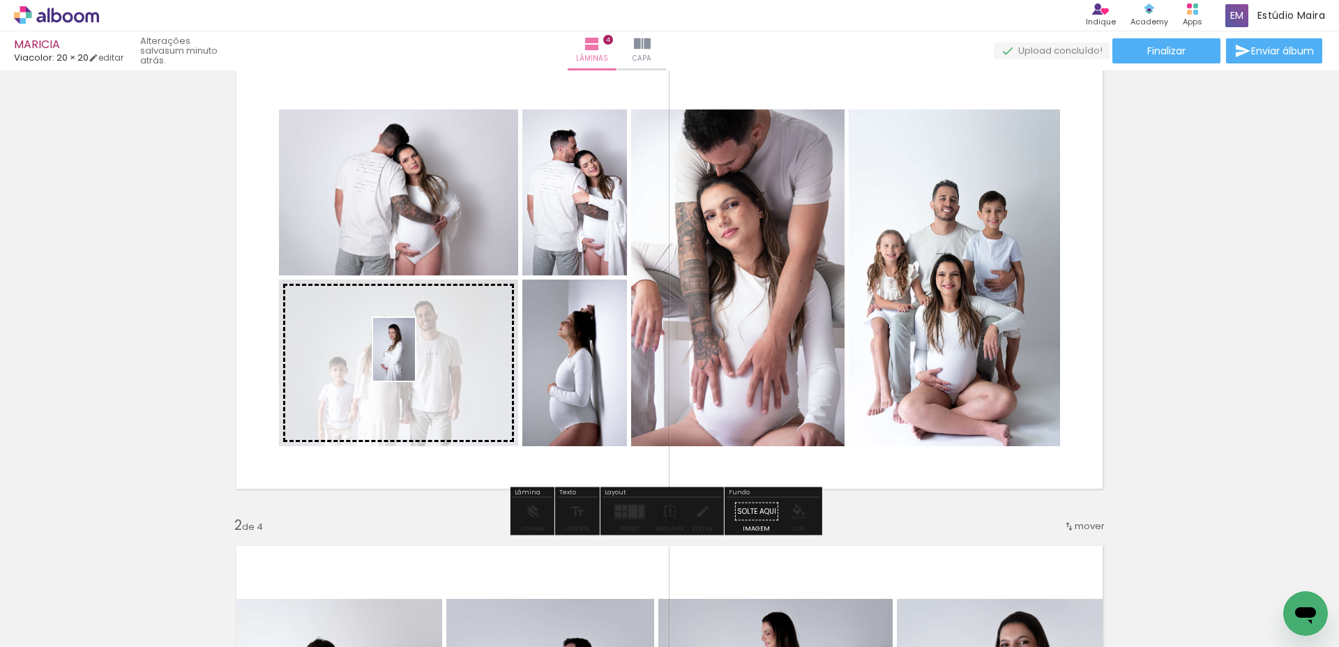
drag, startPoint x: 145, startPoint y: 604, endPoint x: 415, endPoint y: 360, distance: 363.8
click at [415, 360] on quentale-workspace at bounding box center [669, 323] width 1339 height 647
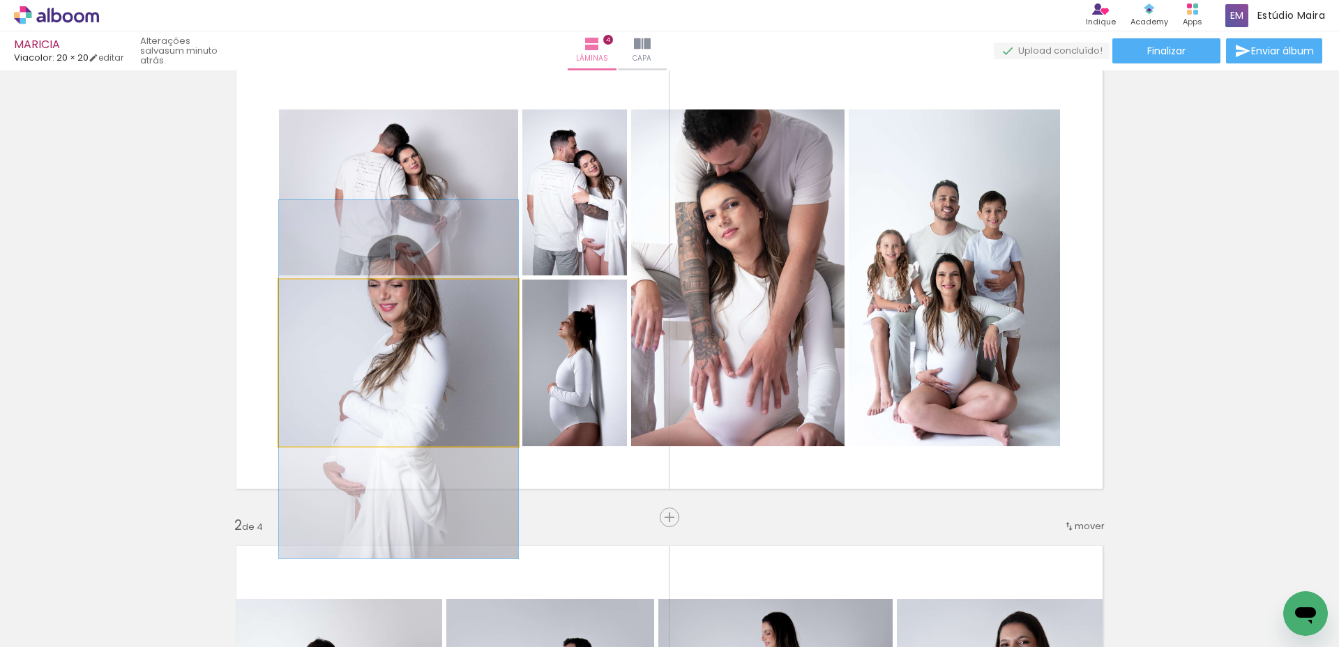
drag, startPoint x: 466, startPoint y: 358, endPoint x: 471, endPoint y: 373, distance: 15.2
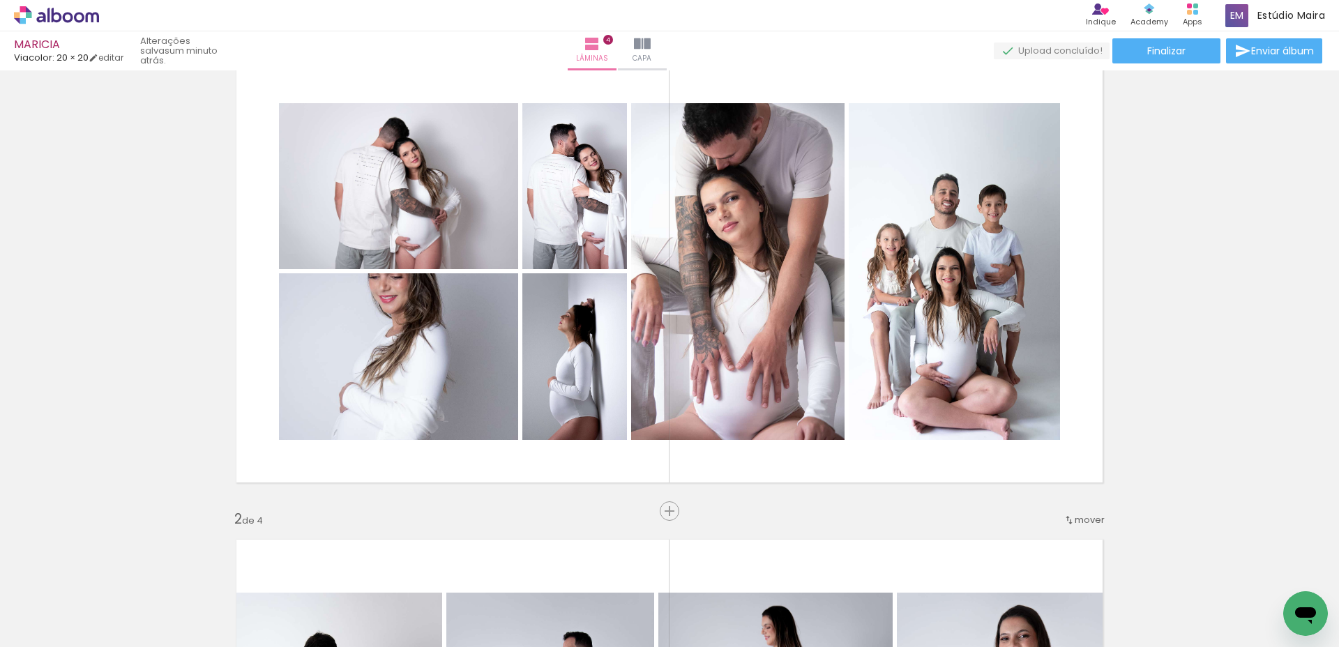
scroll to position [31, 0]
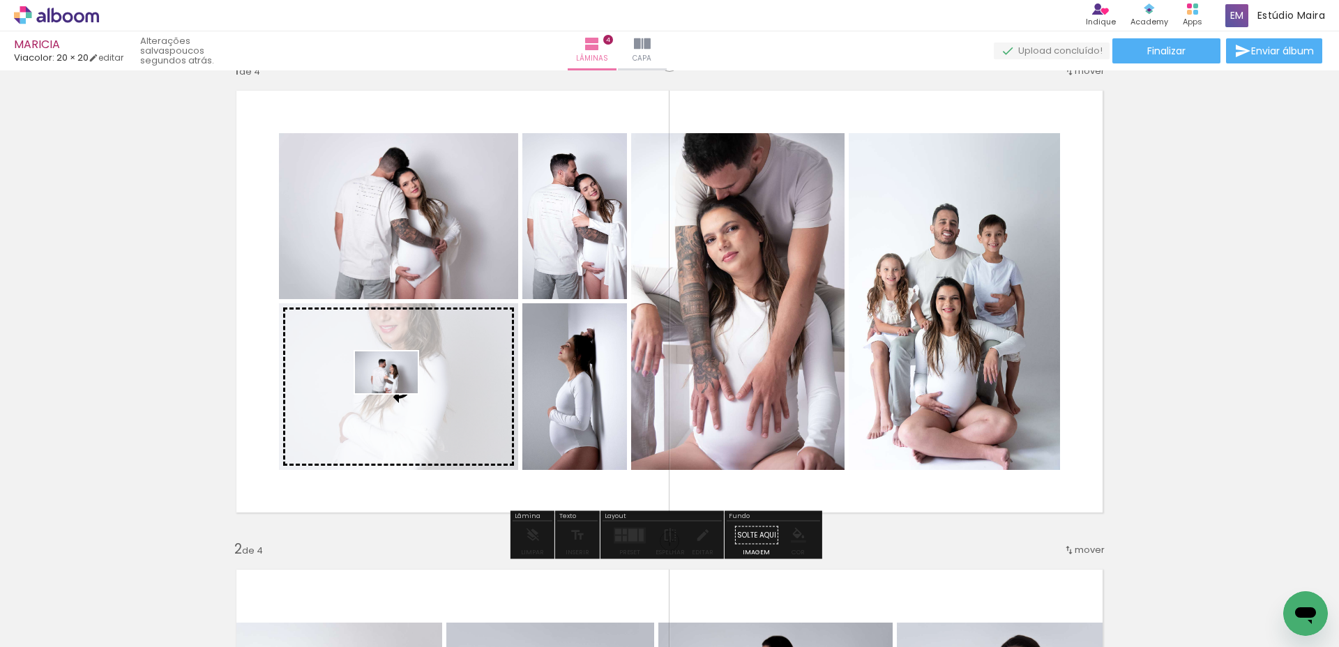
drag, startPoint x: 591, startPoint y: 613, endPoint x: 394, endPoint y: 393, distance: 295.2
click at [394, 393] on quentale-workspace at bounding box center [669, 323] width 1339 height 647
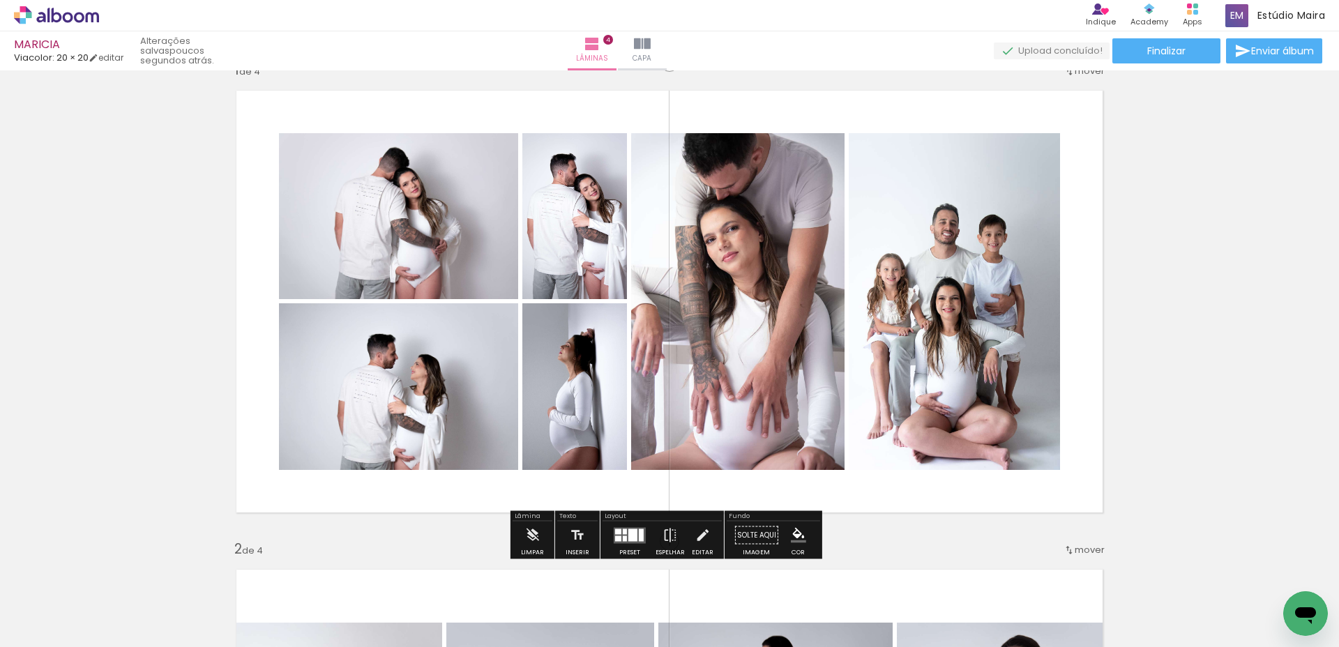
scroll to position [26, 0]
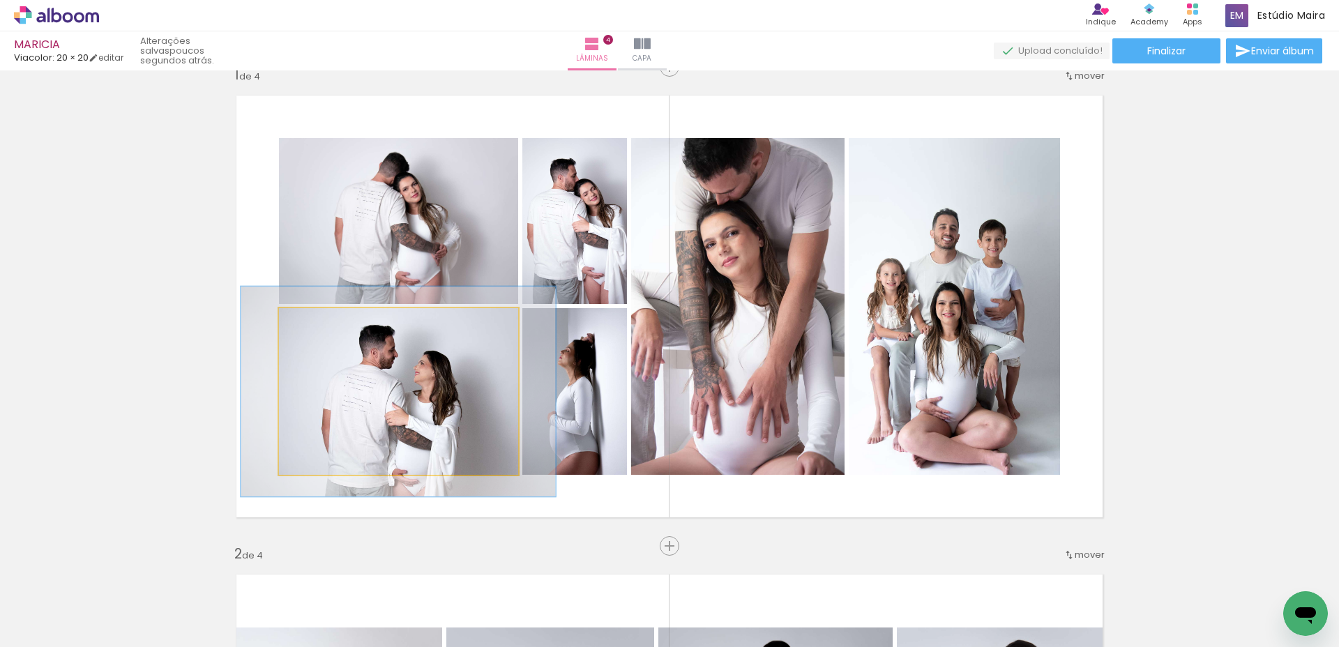
drag, startPoint x: 307, startPoint y: 323, endPoint x: 319, endPoint y: 326, distance: 12.9
type paper-slider "126"
click at [319, 326] on div at bounding box center [324, 323] width 13 height 13
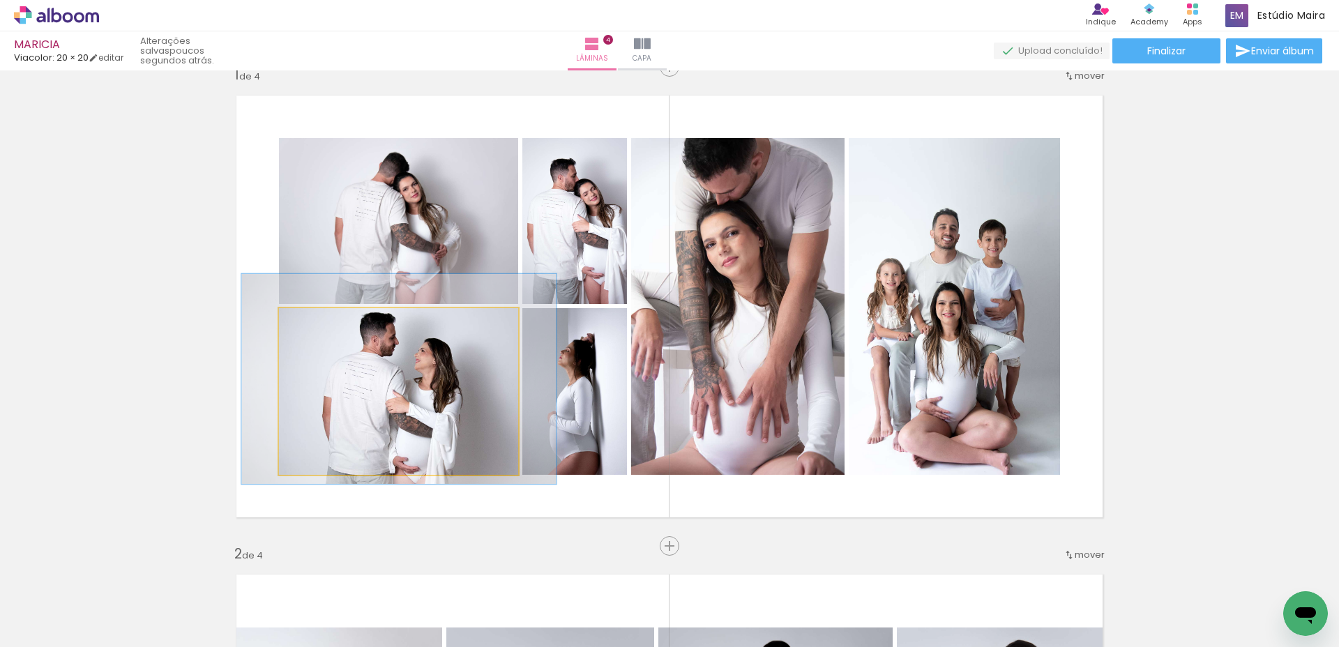
drag, startPoint x: 427, startPoint y: 404, endPoint x: 427, endPoint y: 391, distance: 12.6
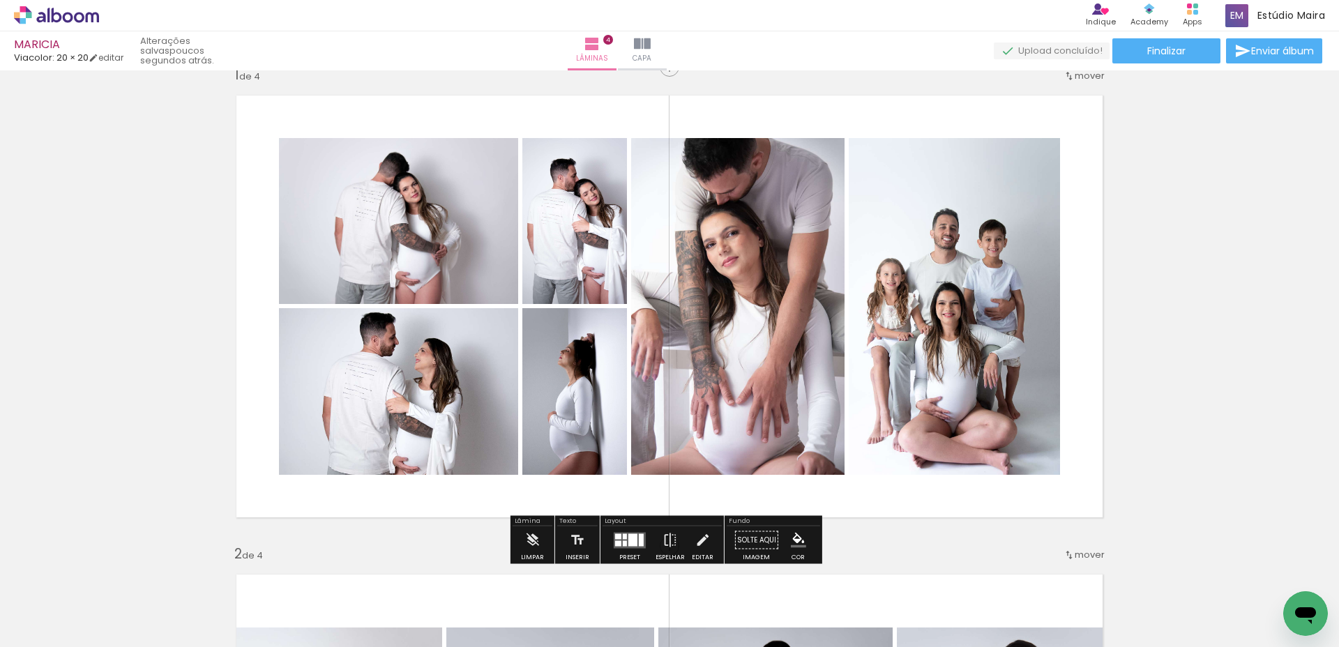
click at [601, 235] on div at bounding box center [577, 221] width 111 height 166
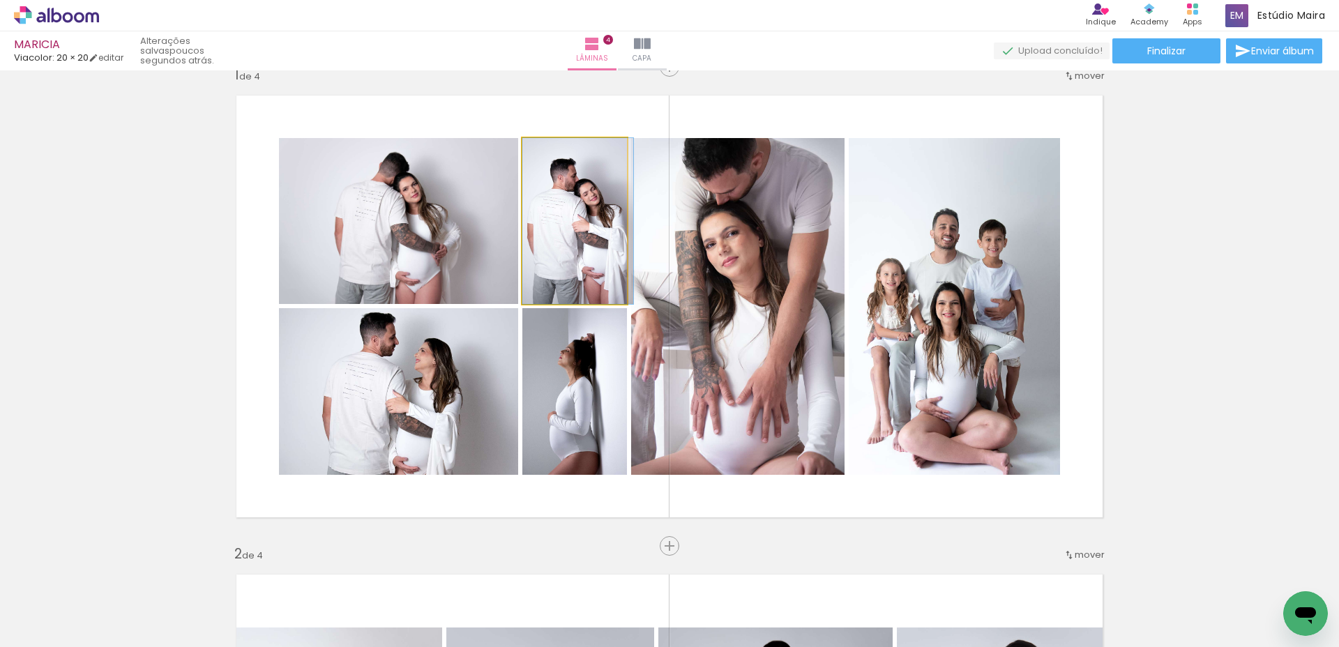
click at [601, 235] on quentale-photo at bounding box center [574, 221] width 105 height 166
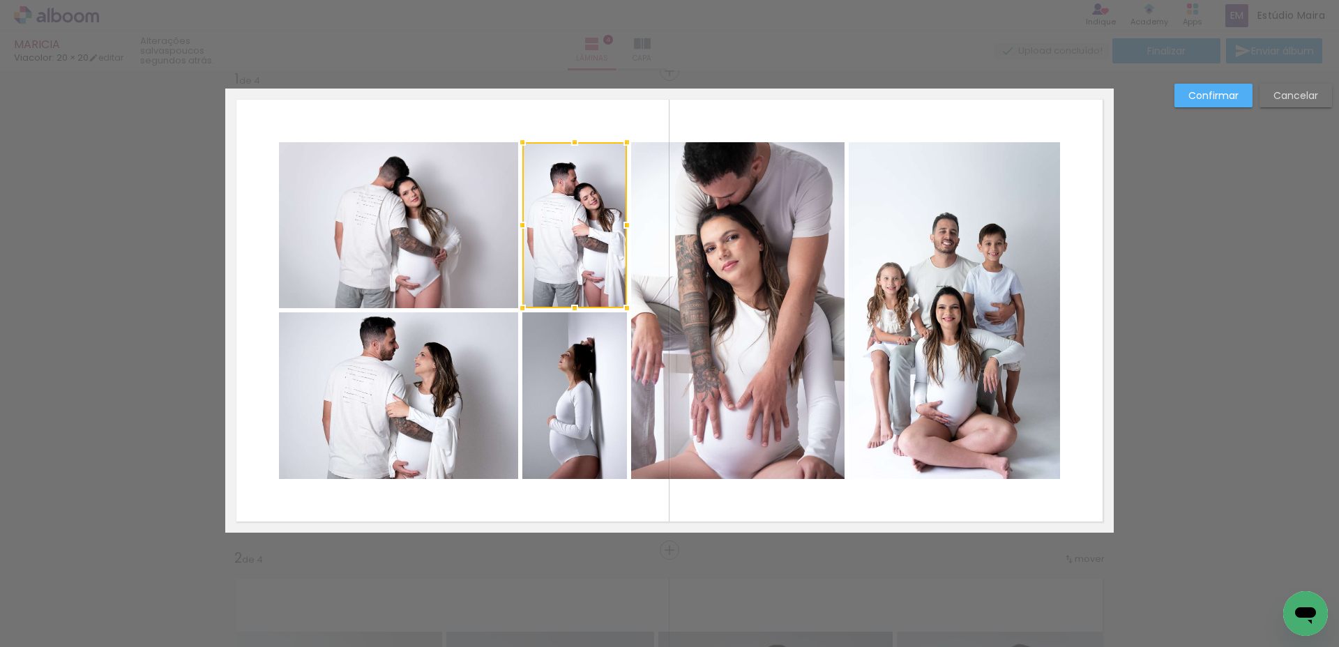
scroll to position [18, 0]
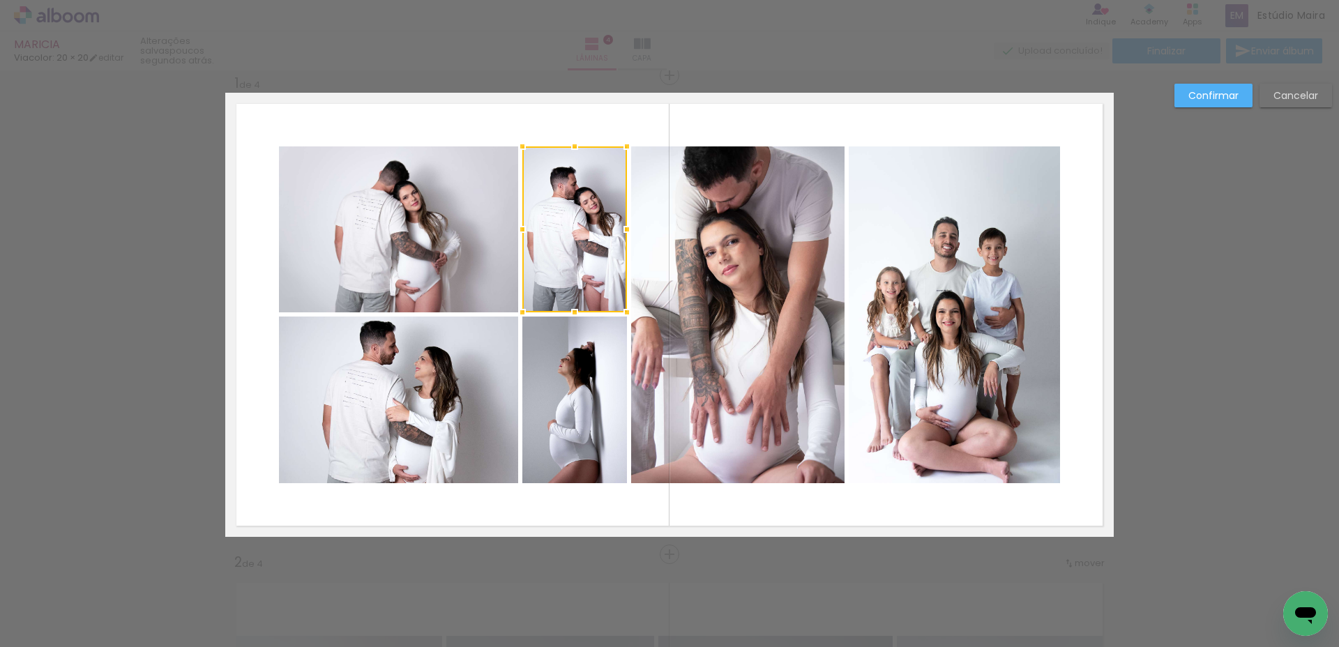
click at [601, 235] on div at bounding box center [574, 229] width 105 height 166
click at [657, 137] on quentale-layouter at bounding box center [669, 315] width 888 height 444
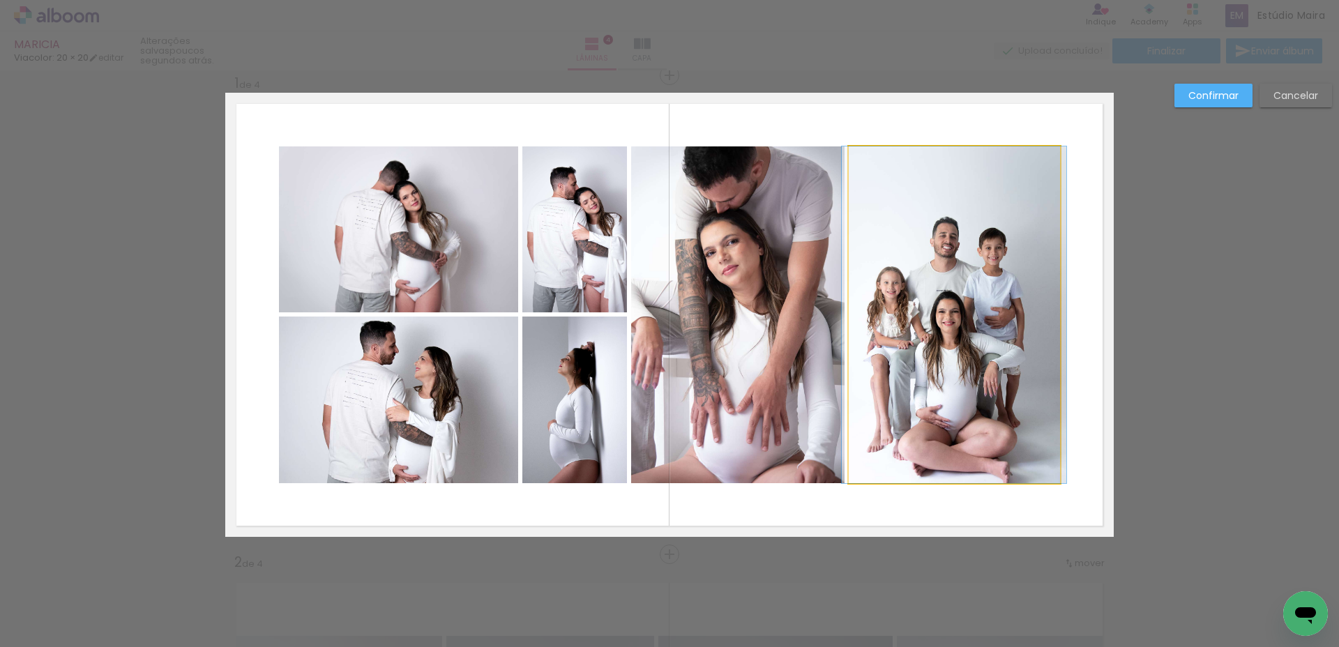
click at [989, 333] on quentale-photo at bounding box center [954, 314] width 211 height 337
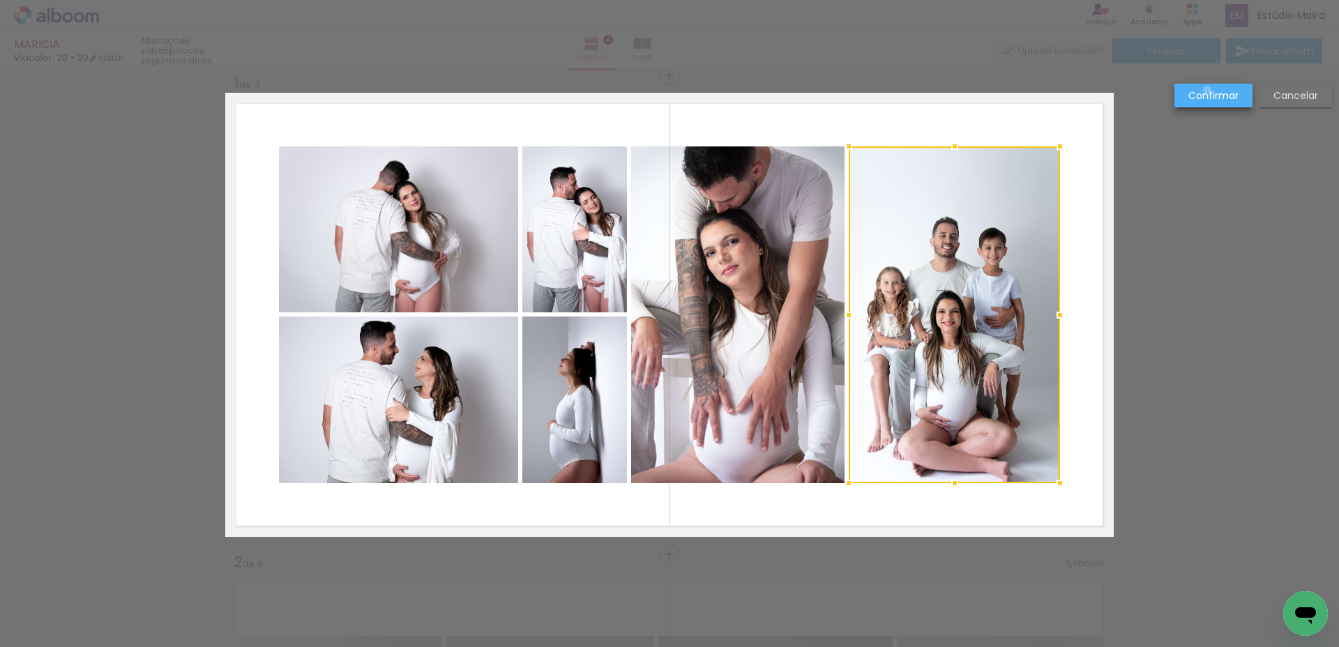
click at [0, 0] on slot "Confirmar" at bounding box center [0, 0] width 0 height 0
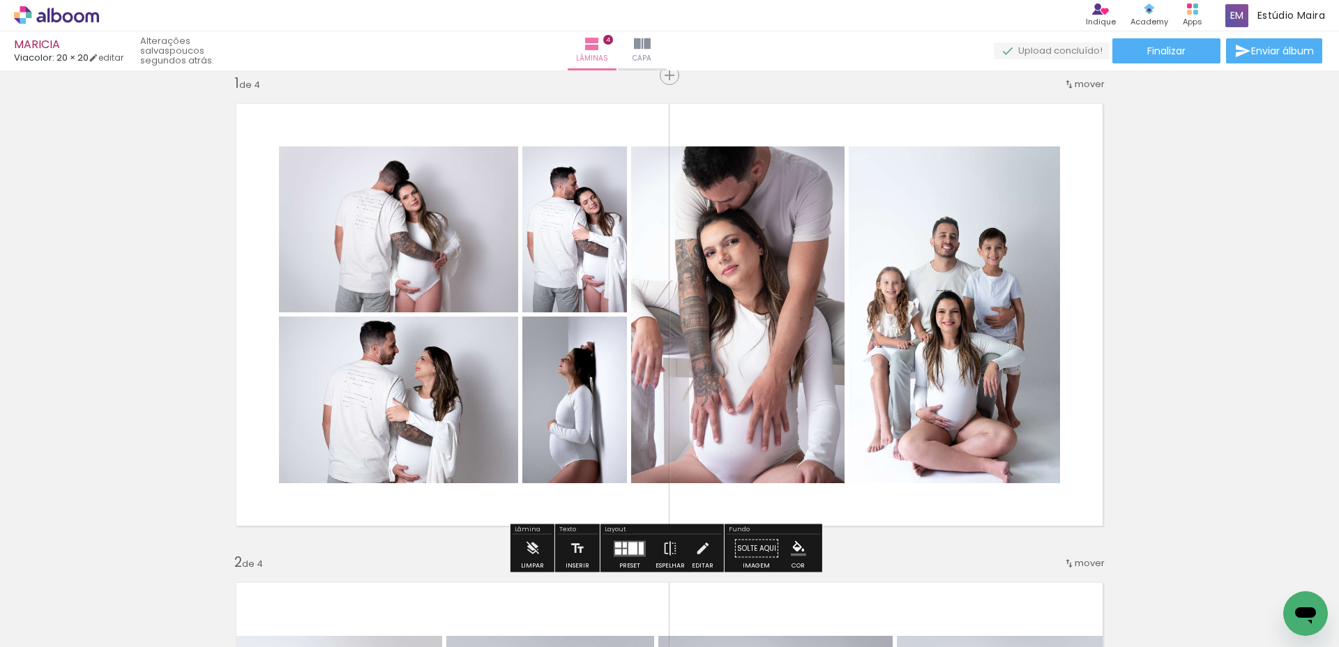
click at [856, 214] on quentale-photo at bounding box center [954, 314] width 211 height 337
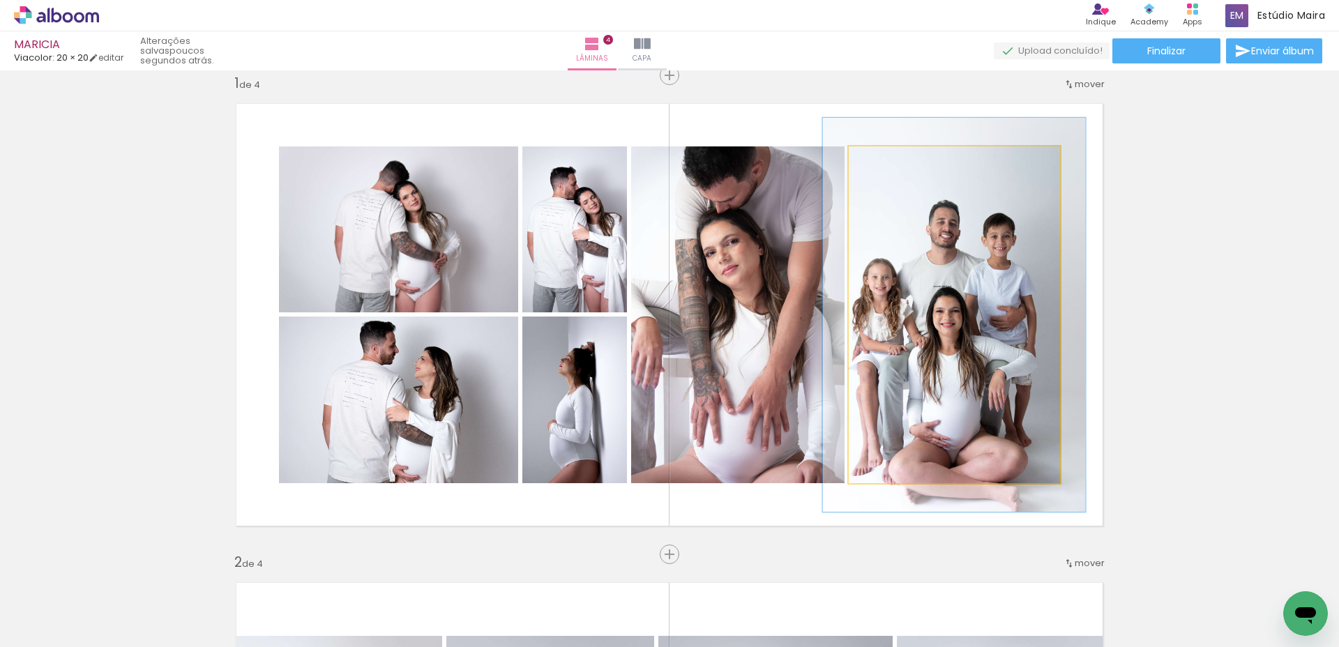
drag, startPoint x: 881, startPoint y: 164, endPoint x: 889, endPoint y: 165, distance: 8.5
type paper-slider "117"
click at [889, 165] on div at bounding box center [889, 161] width 22 height 22
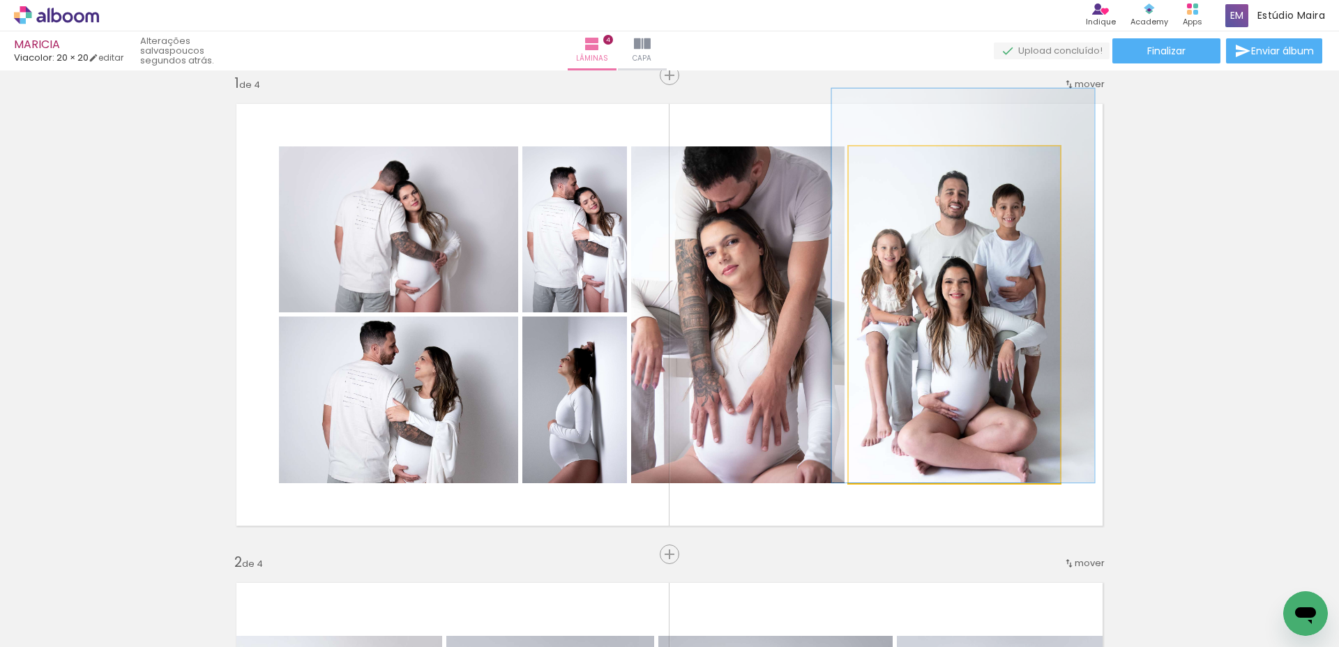
drag, startPoint x: 921, startPoint y: 299, endPoint x: 929, endPoint y: 265, distance: 35.0
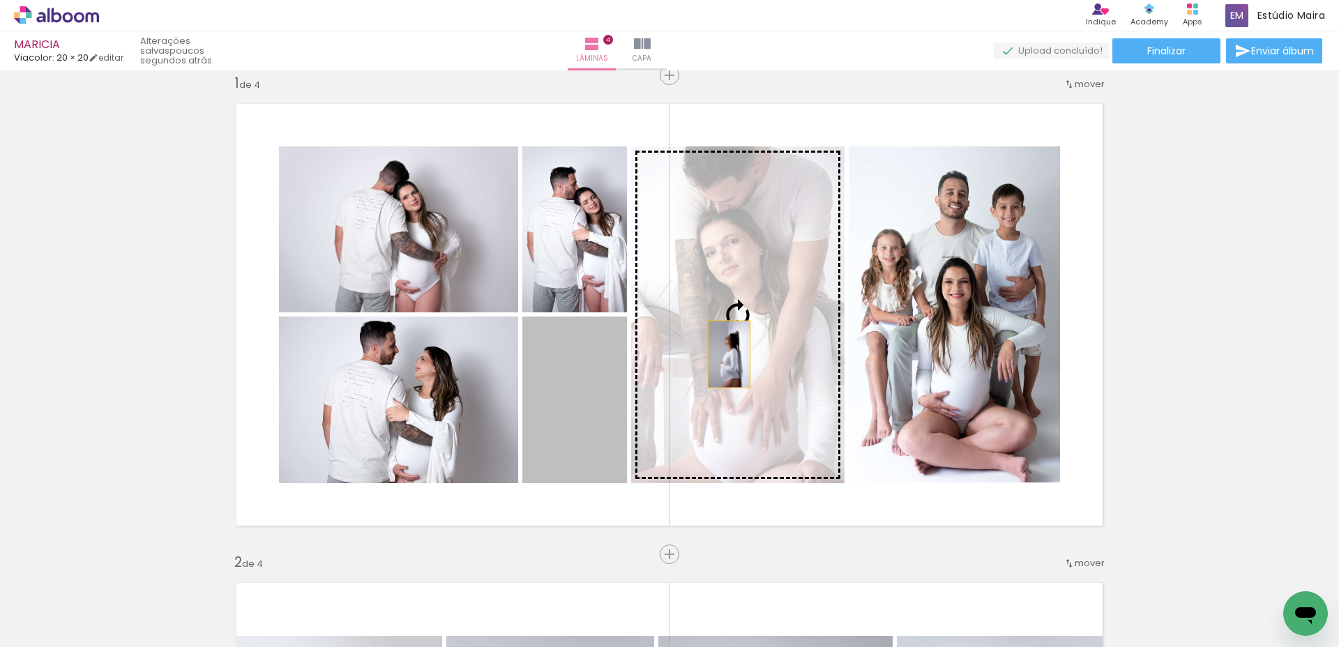
drag, startPoint x: 560, startPoint y: 399, endPoint x: 724, endPoint y: 354, distance: 169.8
click at [0, 0] on slot at bounding box center [0, 0] width 0 height 0
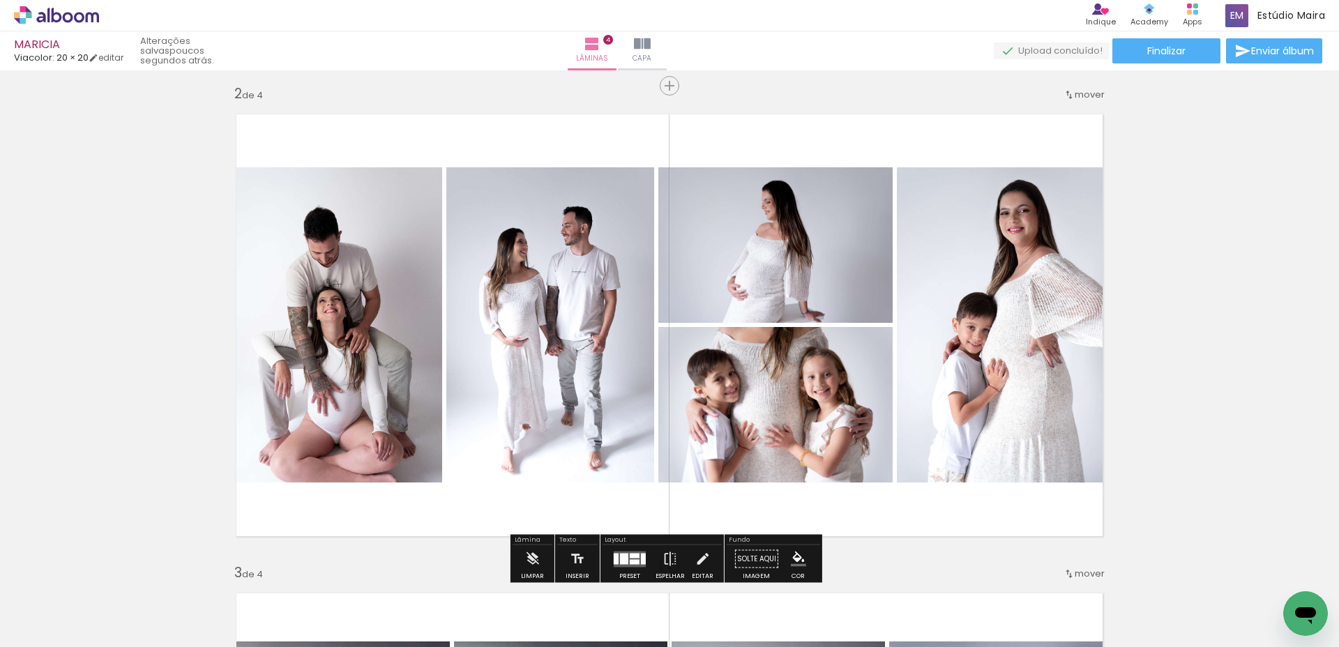
scroll to position [532, 0]
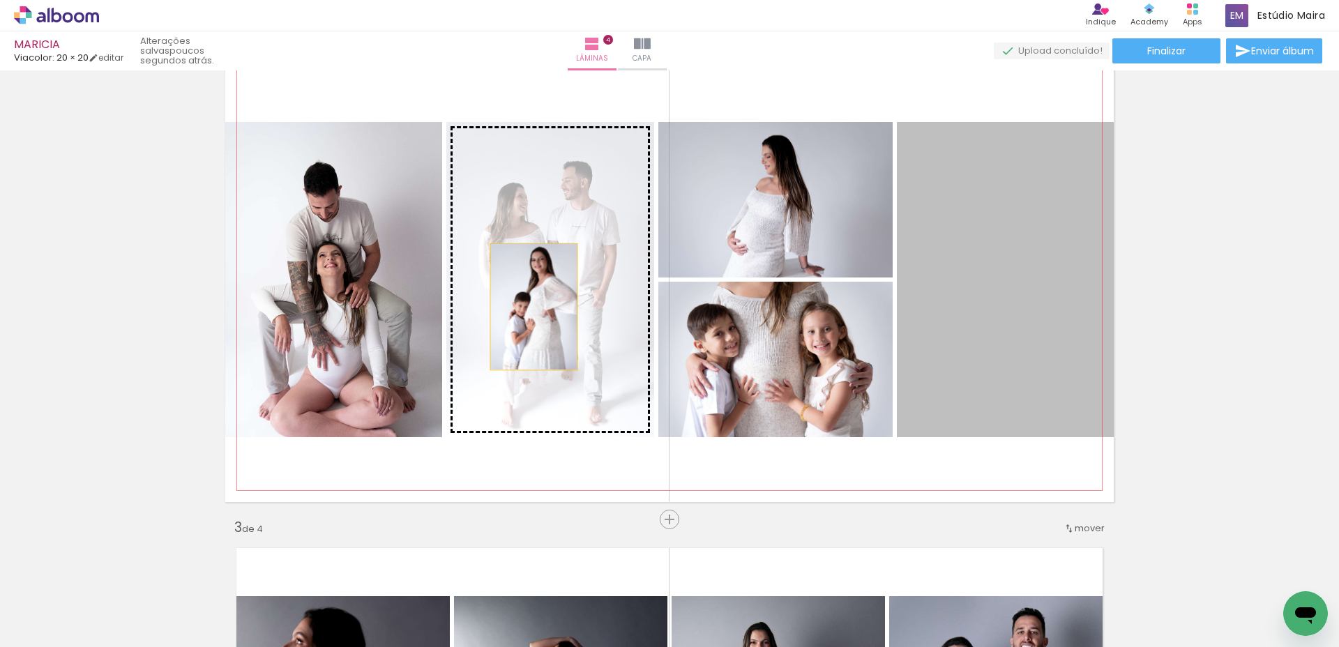
drag, startPoint x: 1054, startPoint y: 320, endPoint x: 528, endPoint y: 306, distance: 525.9
click at [0, 0] on slot at bounding box center [0, 0] width 0 height 0
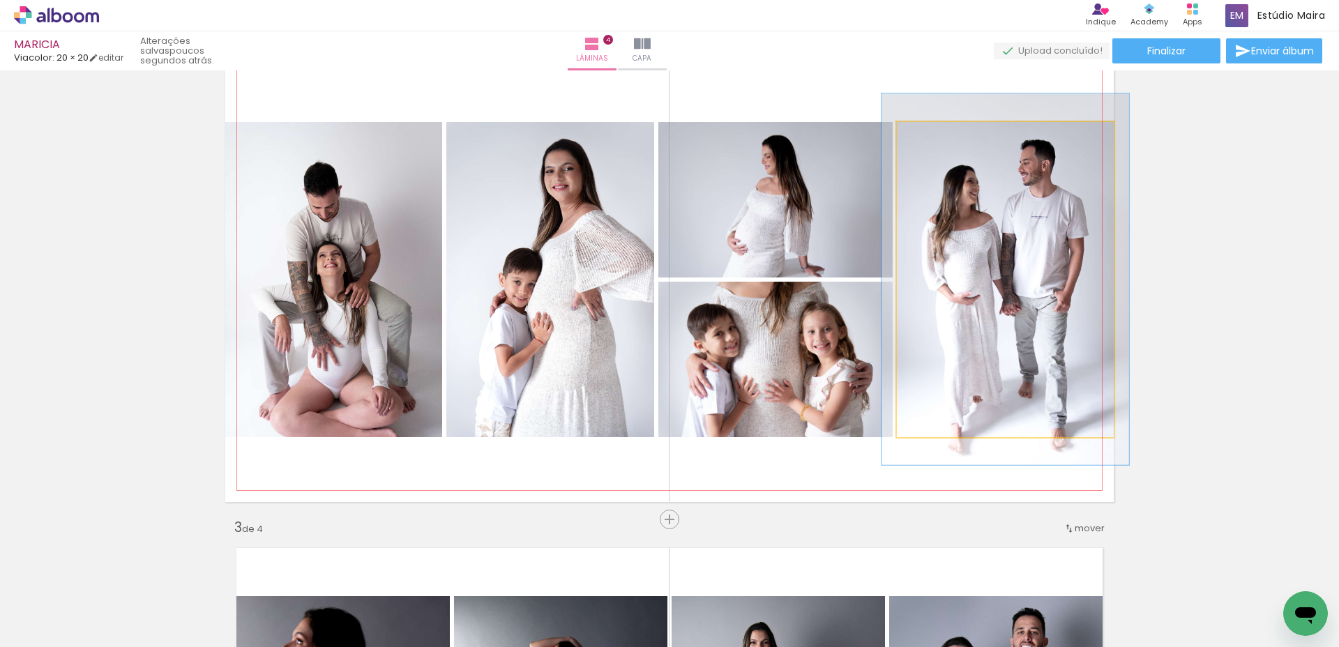
click at [936, 141] on div at bounding box center [936, 136] width 22 height 22
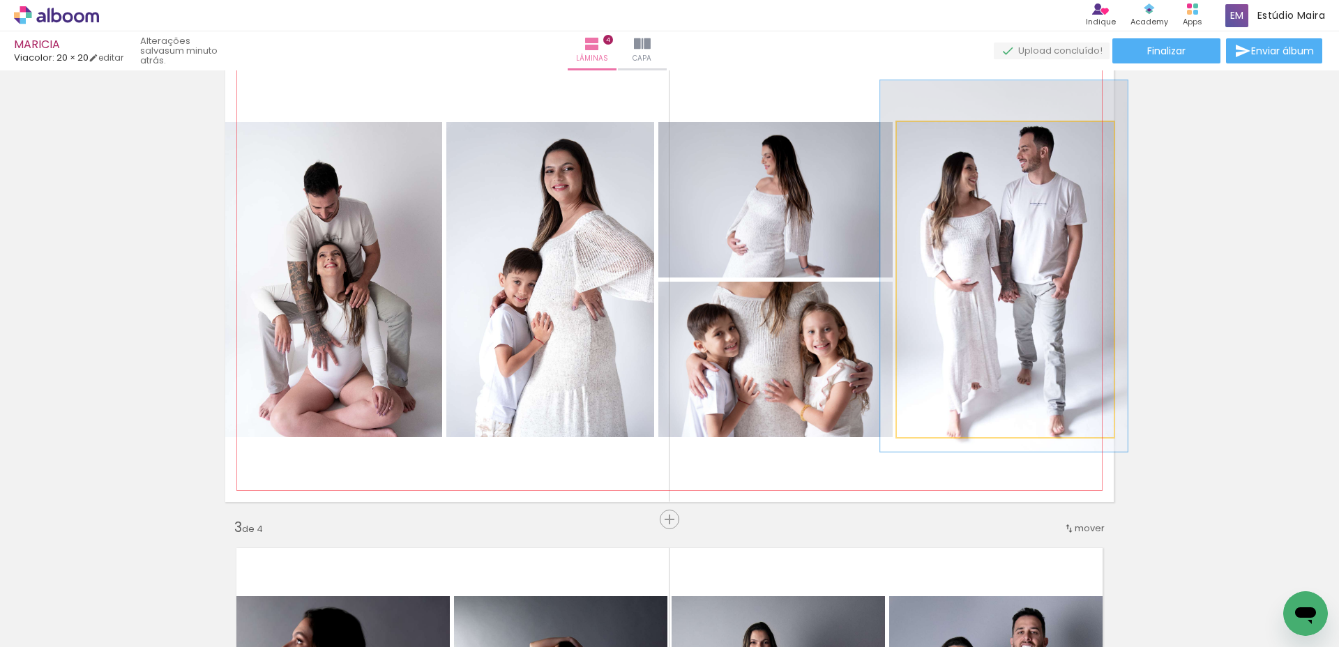
drag, startPoint x: 1040, startPoint y: 274, endPoint x: 1038, endPoint y: 261, distance: 12.6
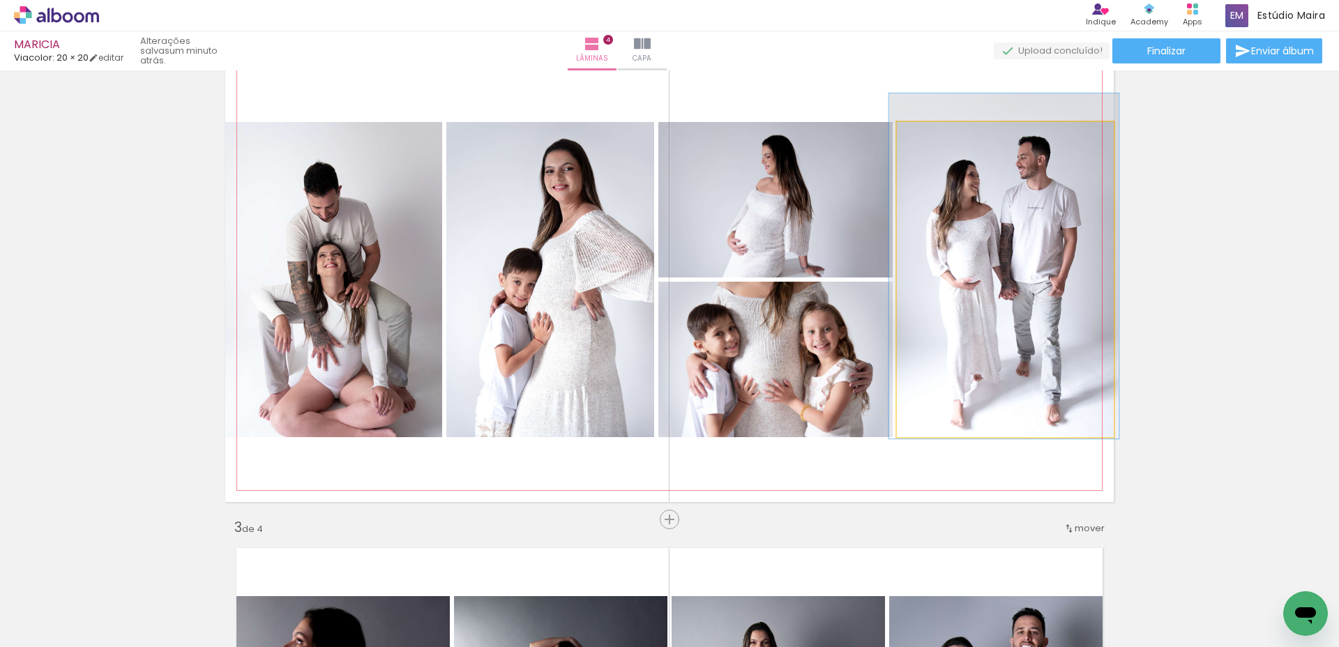
type paper-slider "106"
drag, startPoint x: 927, startPoint y: 135, endPoint x: 1053, endPoint y: 204, distance: 144.2
click at [927, 136] on div at bounding box center [933, 136] width 13 height 13
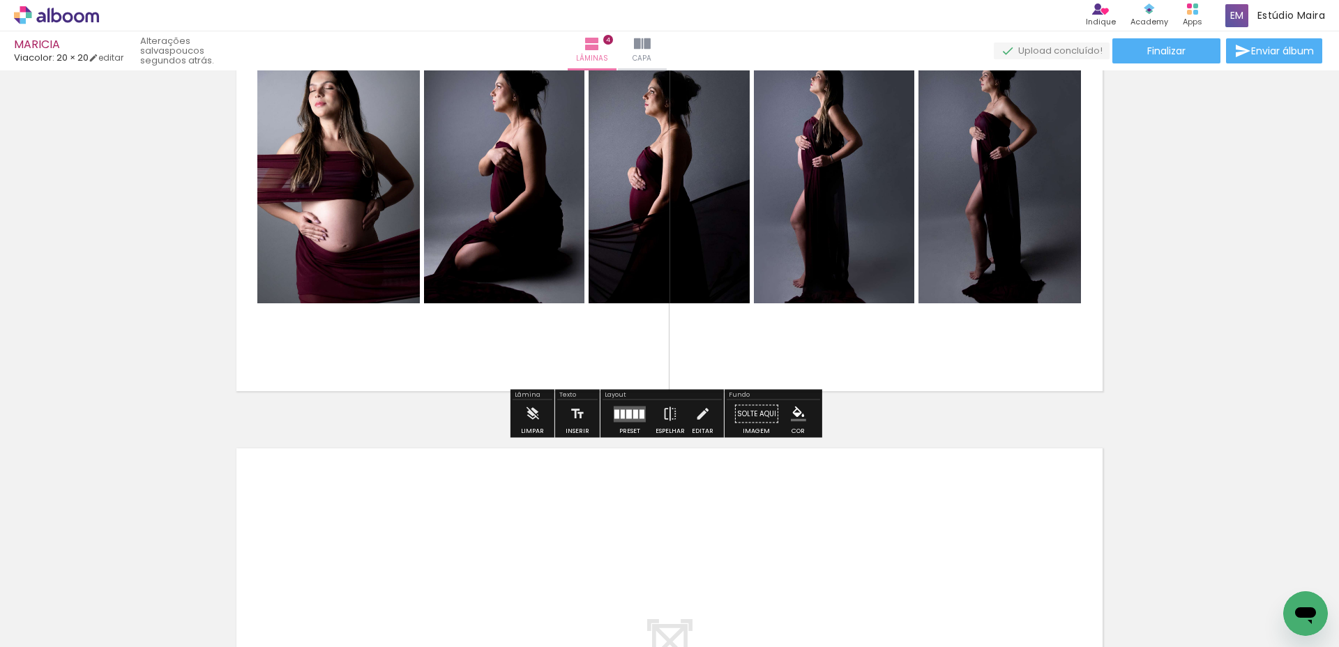
scroll to position [1749, 0]
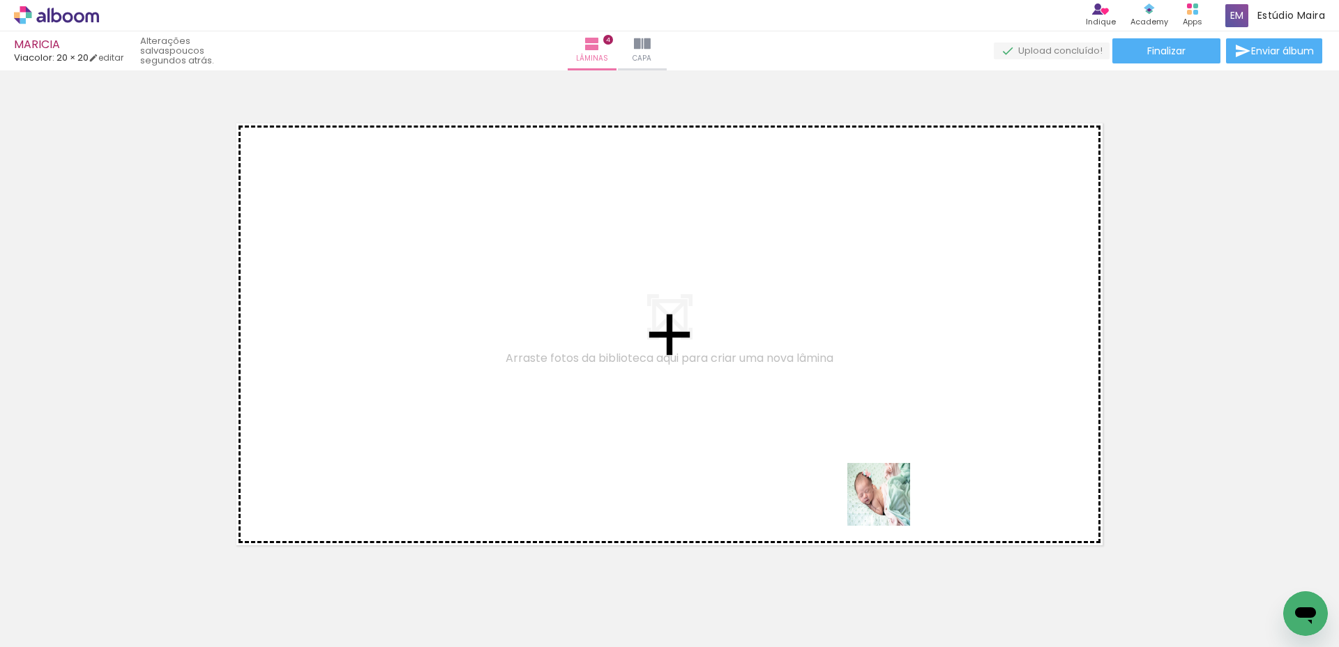
drag, startPoint x: 904, startPoint y: 607, endPoint x: 851, endPoint y: 444, distance: 170.7
click at [851, 444] on quentale-workspace at bounding box center [669, 323] width 1339 height 647
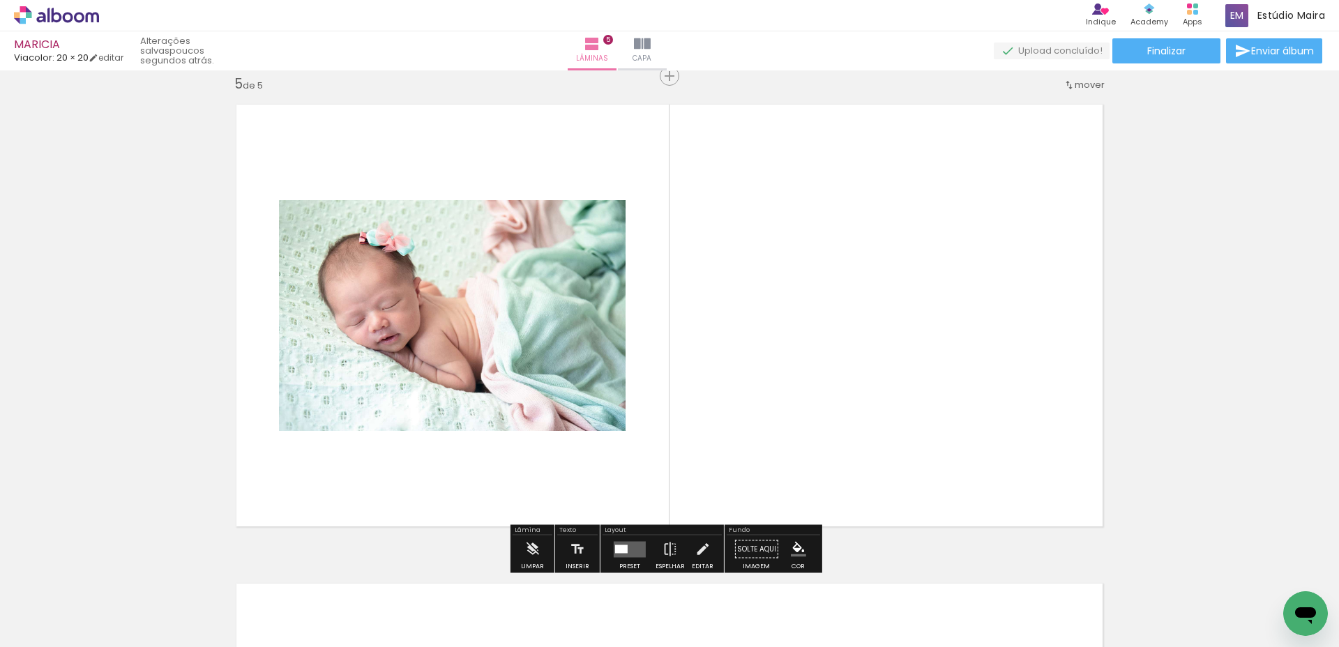
scroll to position [1934, 0]
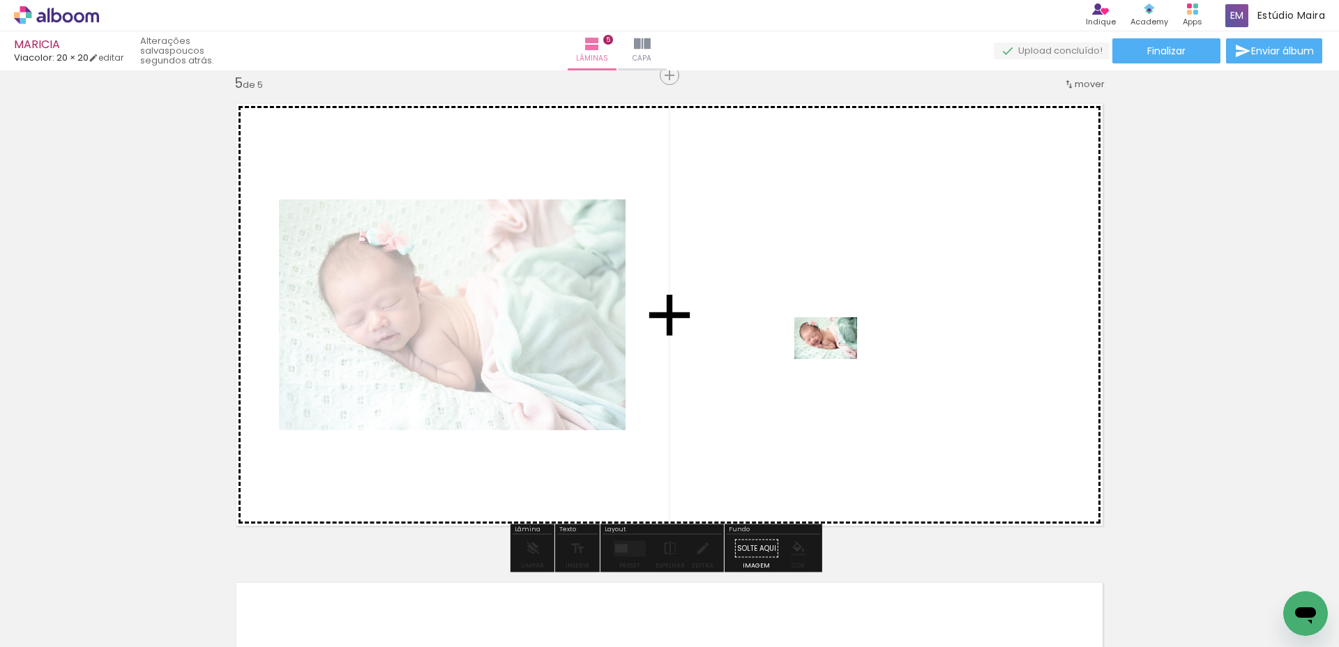
click at [827, 357] on quentale-workspace at bounding box center [669, 323] width 1339 height 647
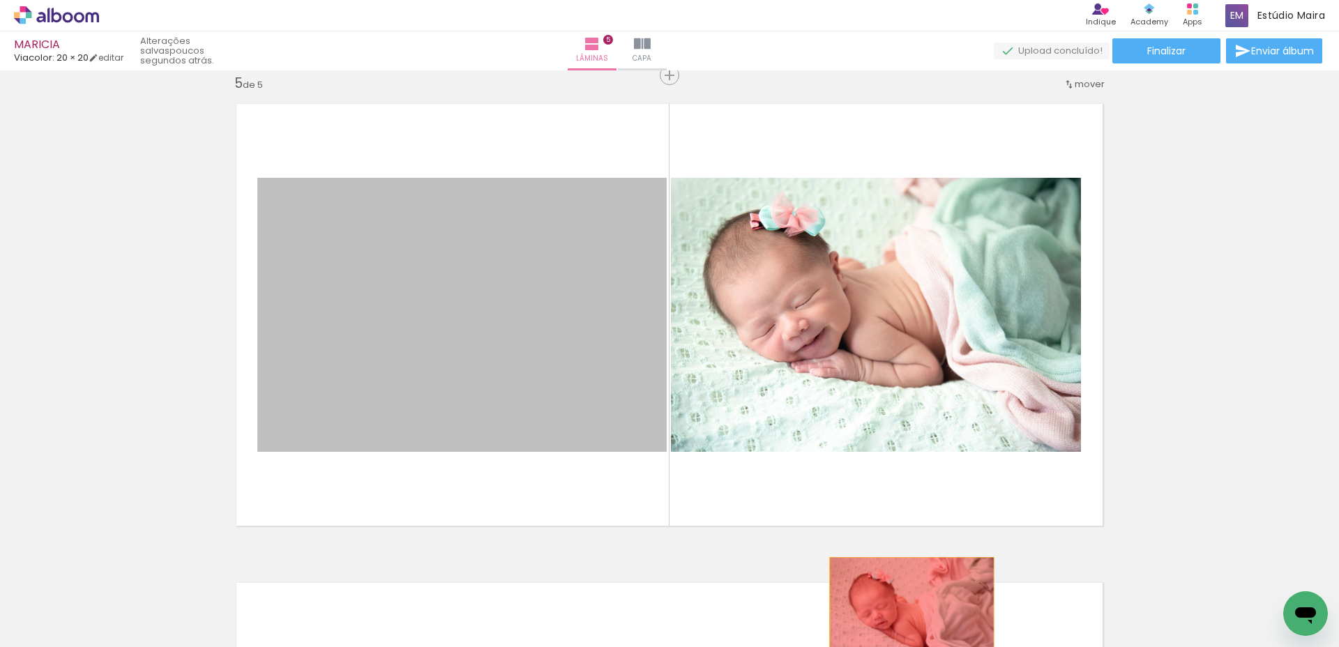
drag, startPoint x: 499, startPoint y: 337, endPoint x: 913, endPoint y: 611, distance: 497.0
click at [908, 612] on quentale-workspace at bounding box center [669, 323] width 1339 height 647
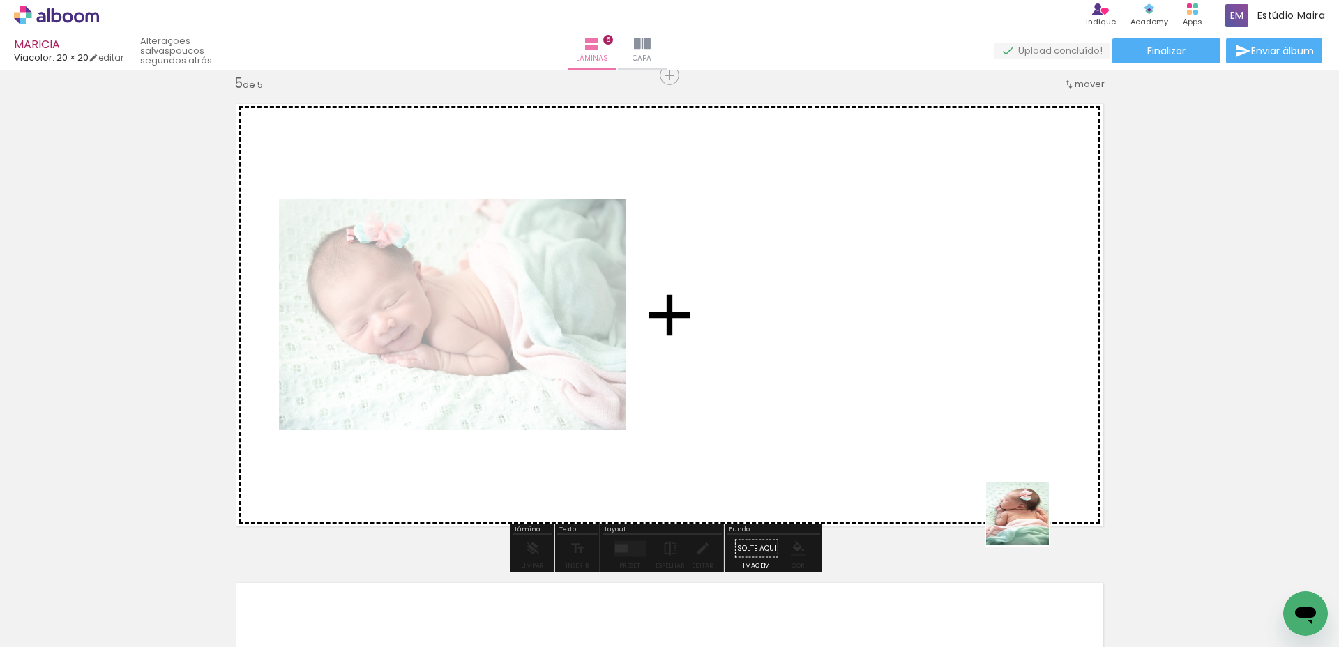
drag, startPoint x: 1060, startPoint y: 602, endPoint x: 1074, endPoint y: 547, distance: 56.1
click at [958, 414] on quentale-workspace at bounding box center [669, 323] width 1339 height 647
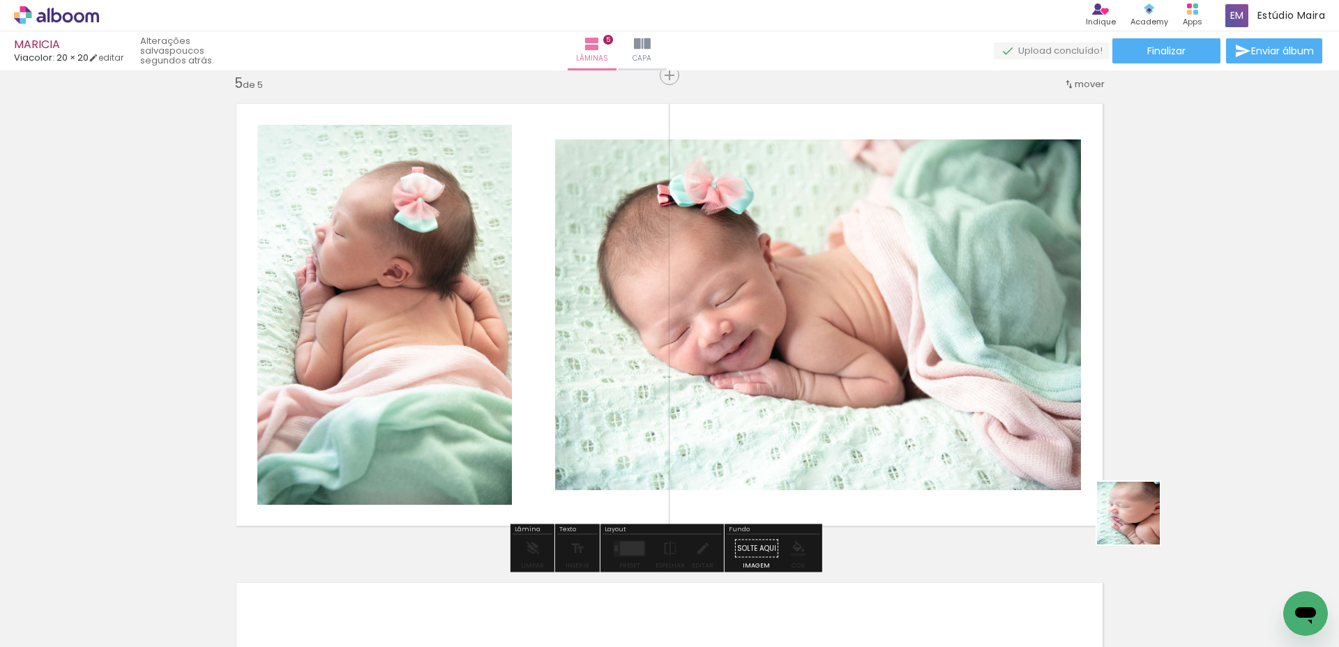
drag, startPoint x: 1215, startPoint y: 614, endPoint x: 996, endPoint y: 420, distance: 291.4
click at [996, 421] on quentale-workspace at bounding box center [669, 323] width 1339 height 647
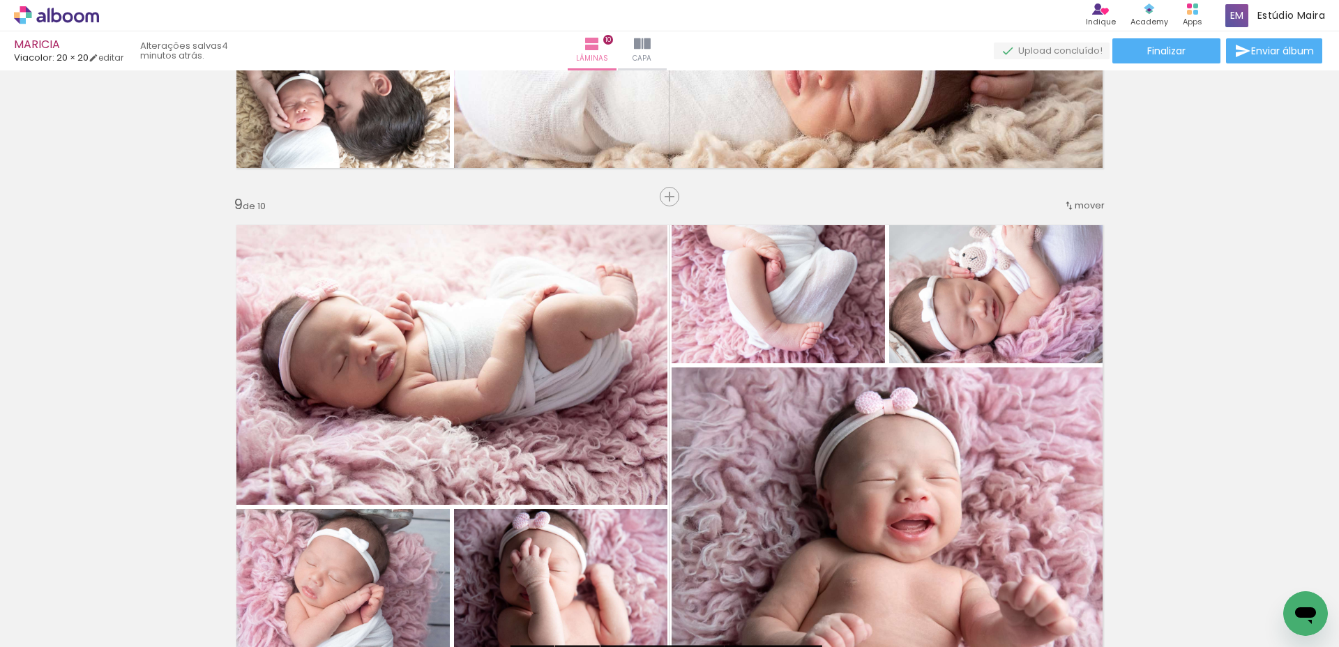
scroll to position [3707, 0]
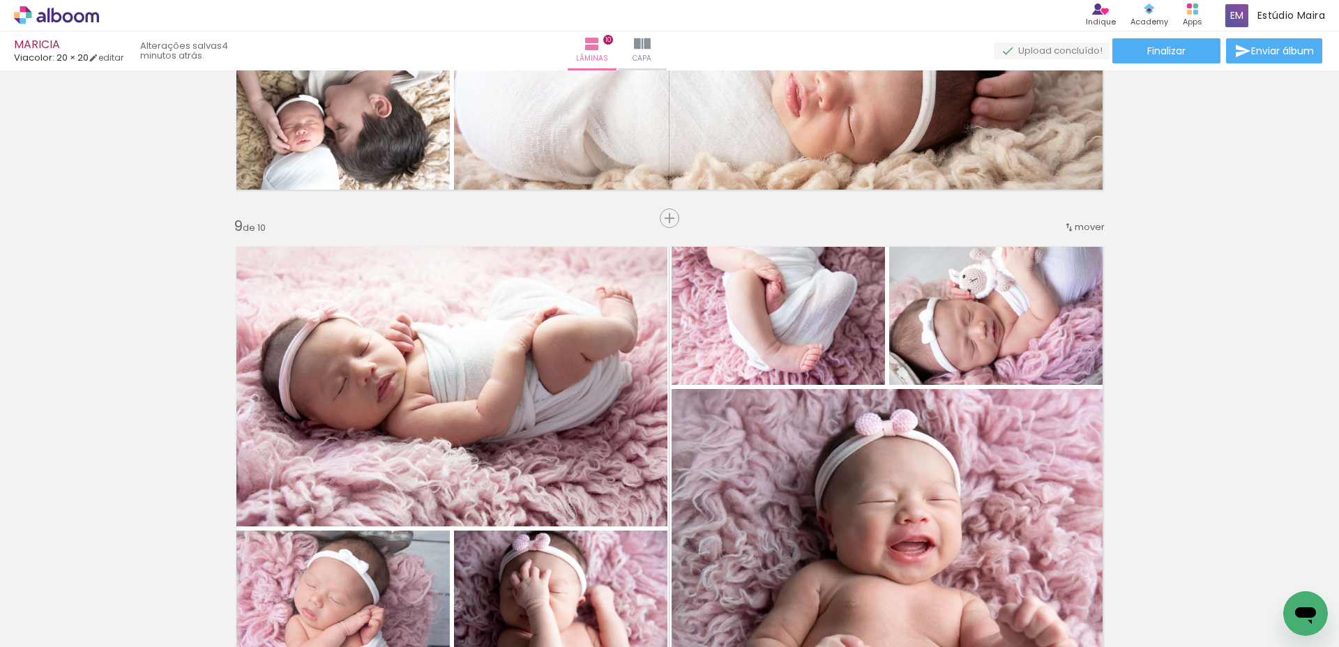
click at [1066, 227] on iron-icon at bounding box center [1068, 227] width 11 height 11
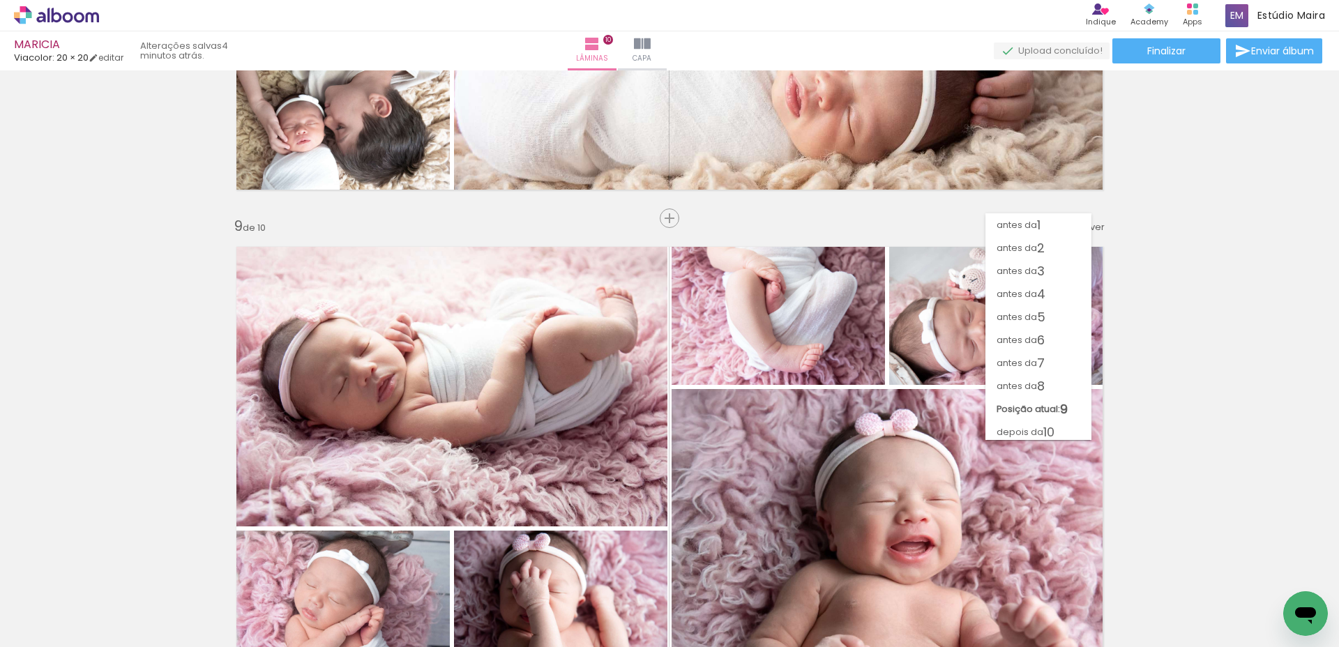
click at [1022, 434] on span "depois da" at bounding box center [1019, 431] width 47 height 23
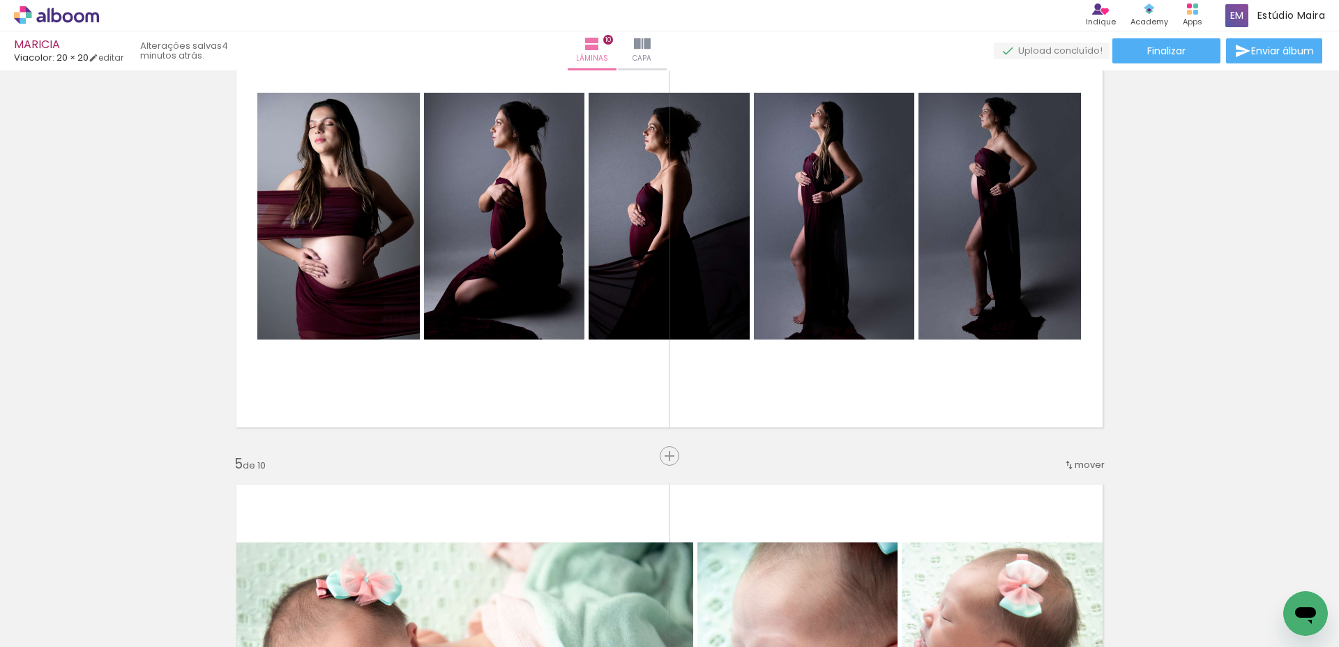
scroll to position [1492, 0]
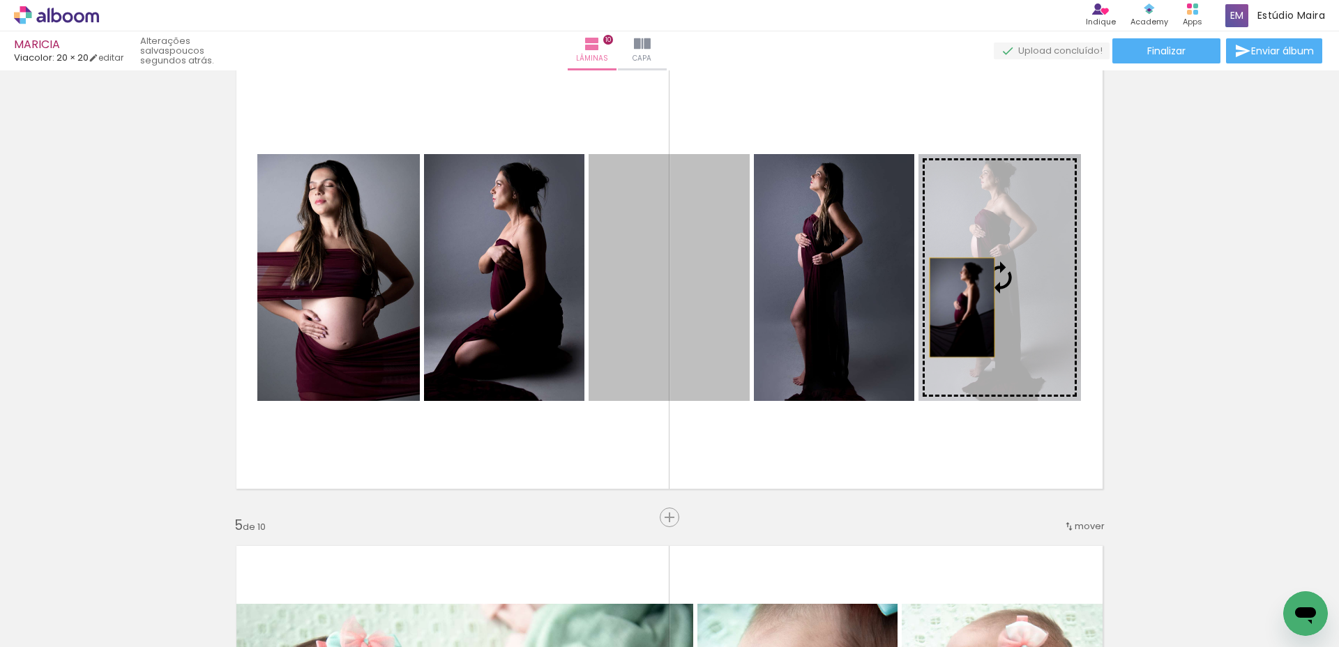
drag, startPoint x: 697, startPoint y: 319, endPoint x: 957, endPoint y: 307, distance: 259.6
click at [0, 0] on slot at bounding box center [0, 0] width 0 height 0
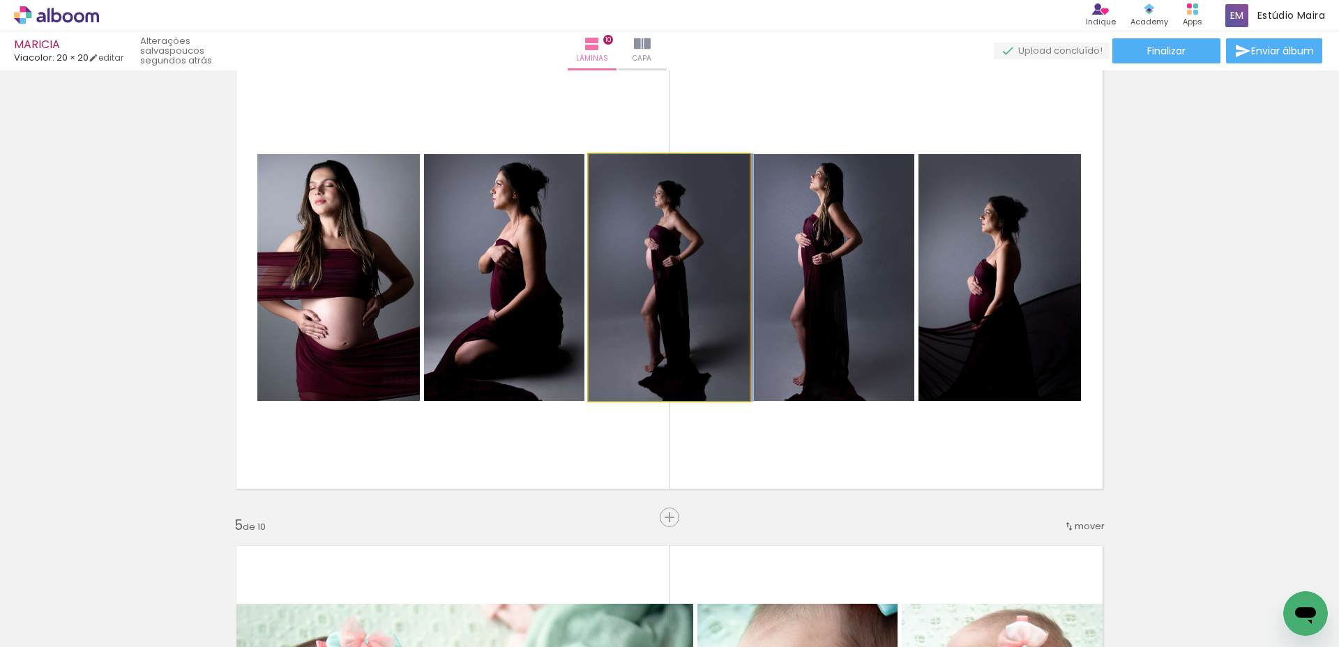
drag, startPoint x: 686, startPoint y: 307, endPoint x: 691, endPoint y: 298, distance: 10.9
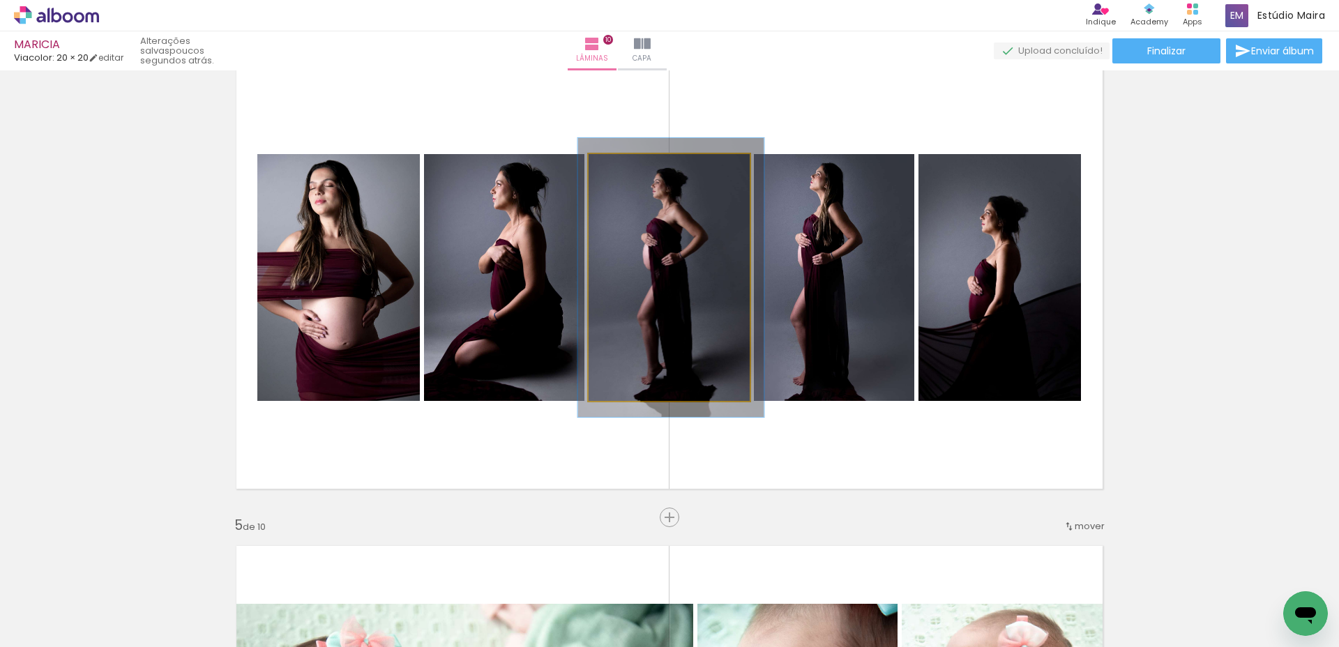
type paper-slider "113"
click at [629, 170] on div at bounding box center [627, 169] width 22 height 22
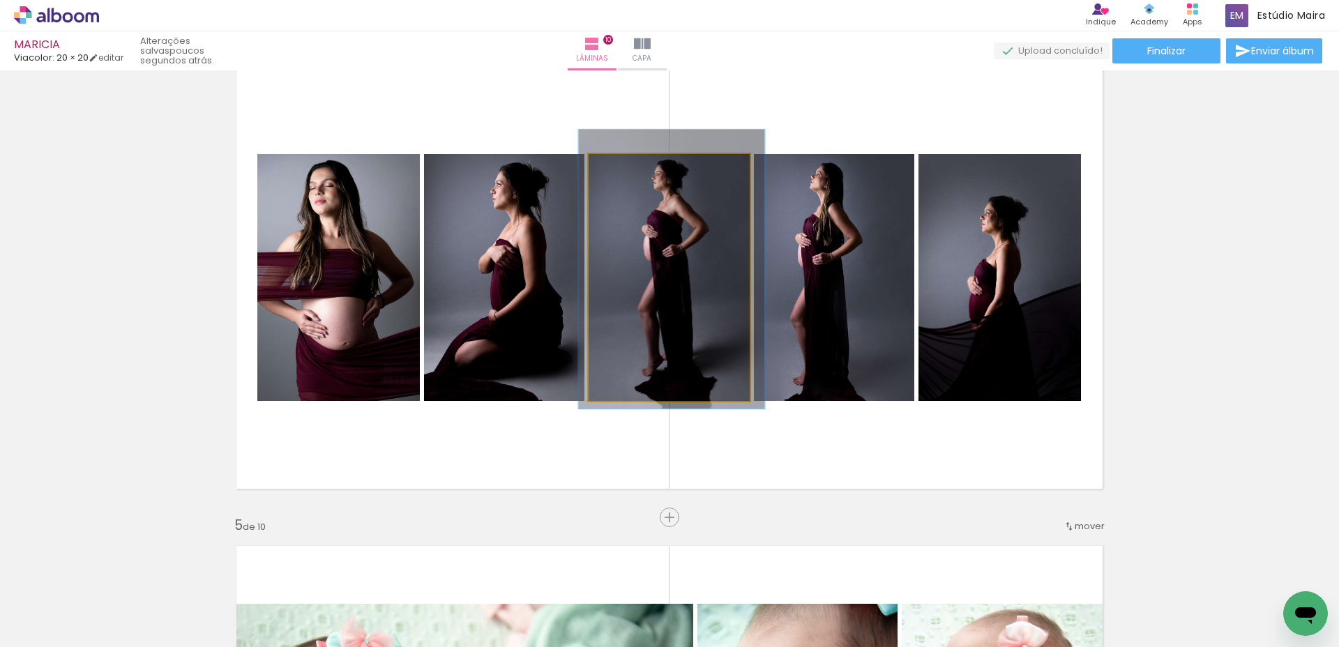
drag, startPoint x: 689, startPoint y: 268, endPoint x: 690, endPoint y: 260, distance: 8.4
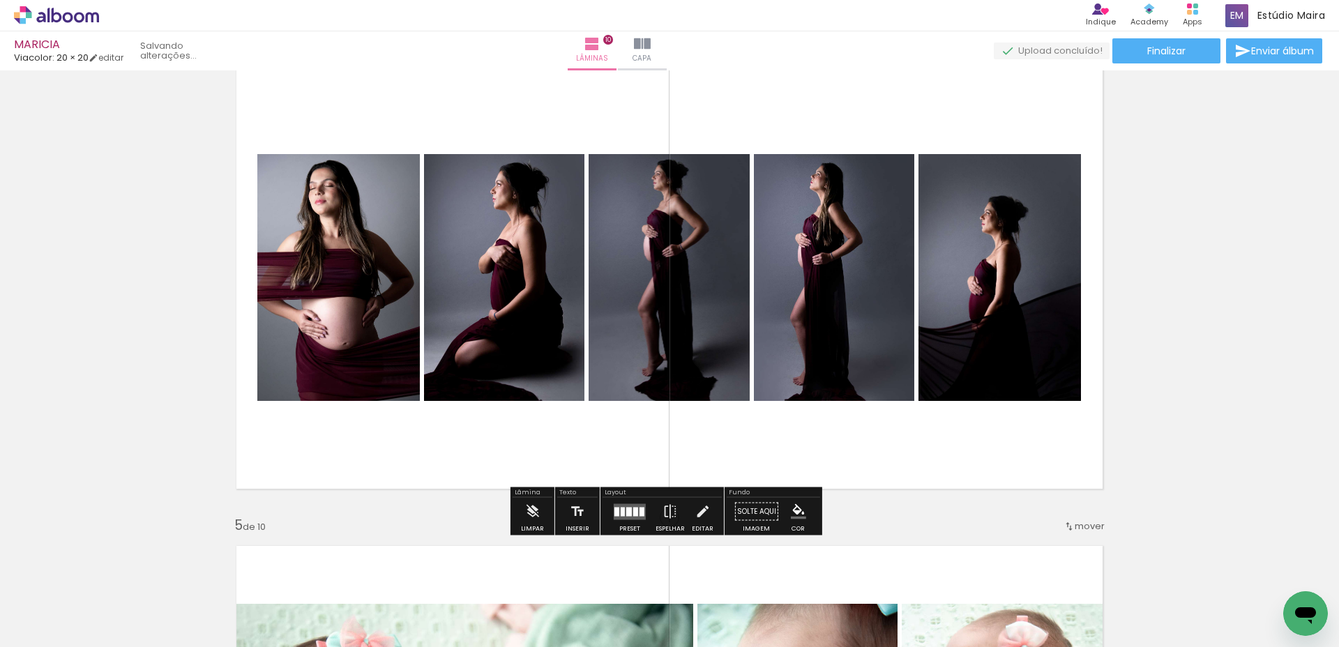
click at [928, 122] on quentale-layouter at bounding box center [669, 278] width 888 height 444
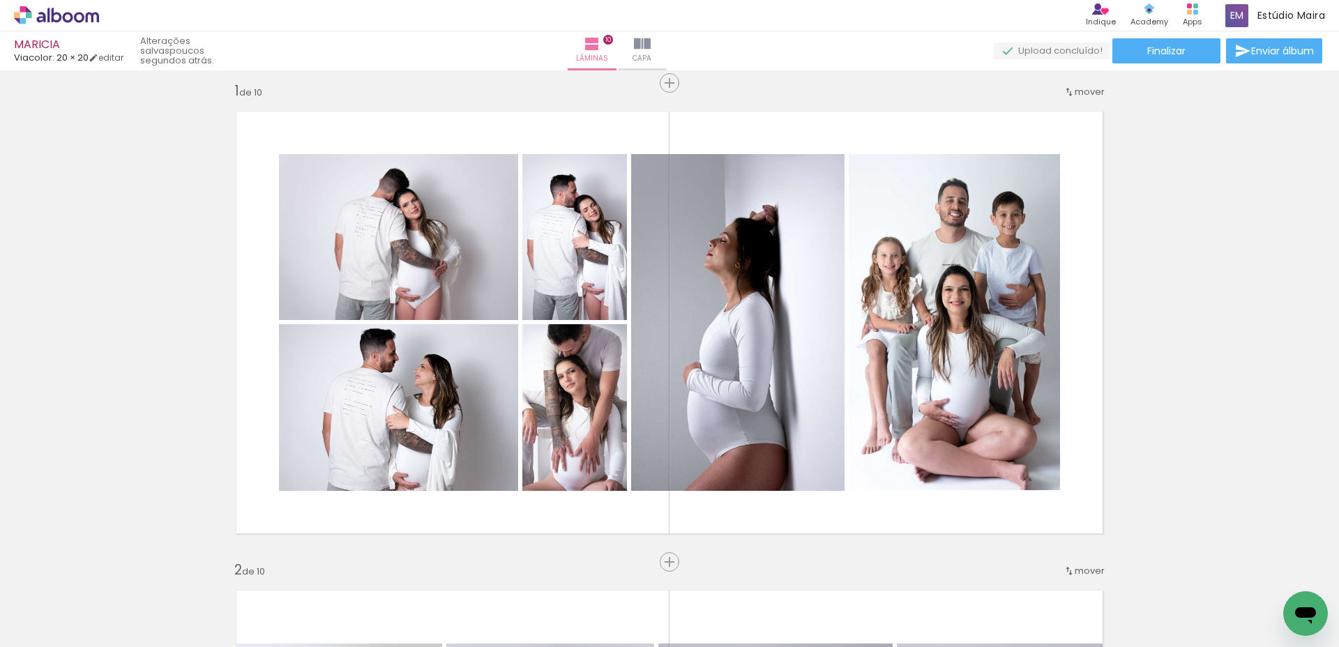
scroll to position [0, 0]
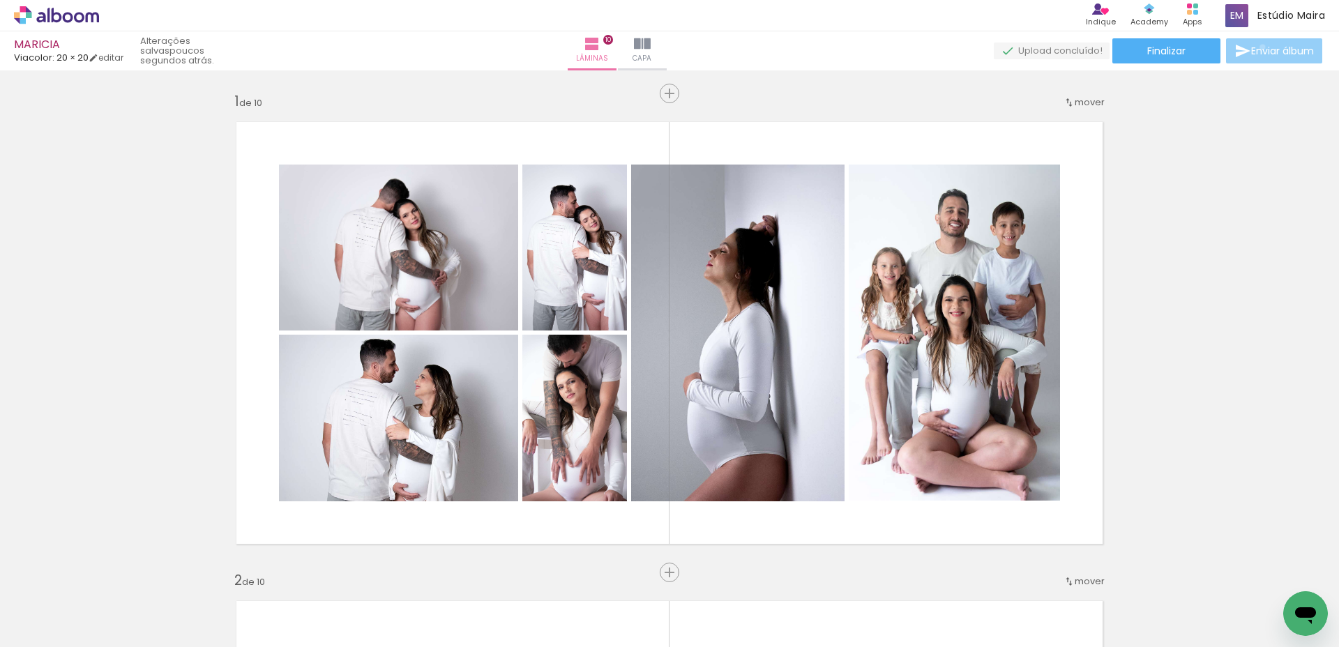
click at [1258, 47] on span "Enviar álbum" at bounding box center [1282, 51] width 63 height 10
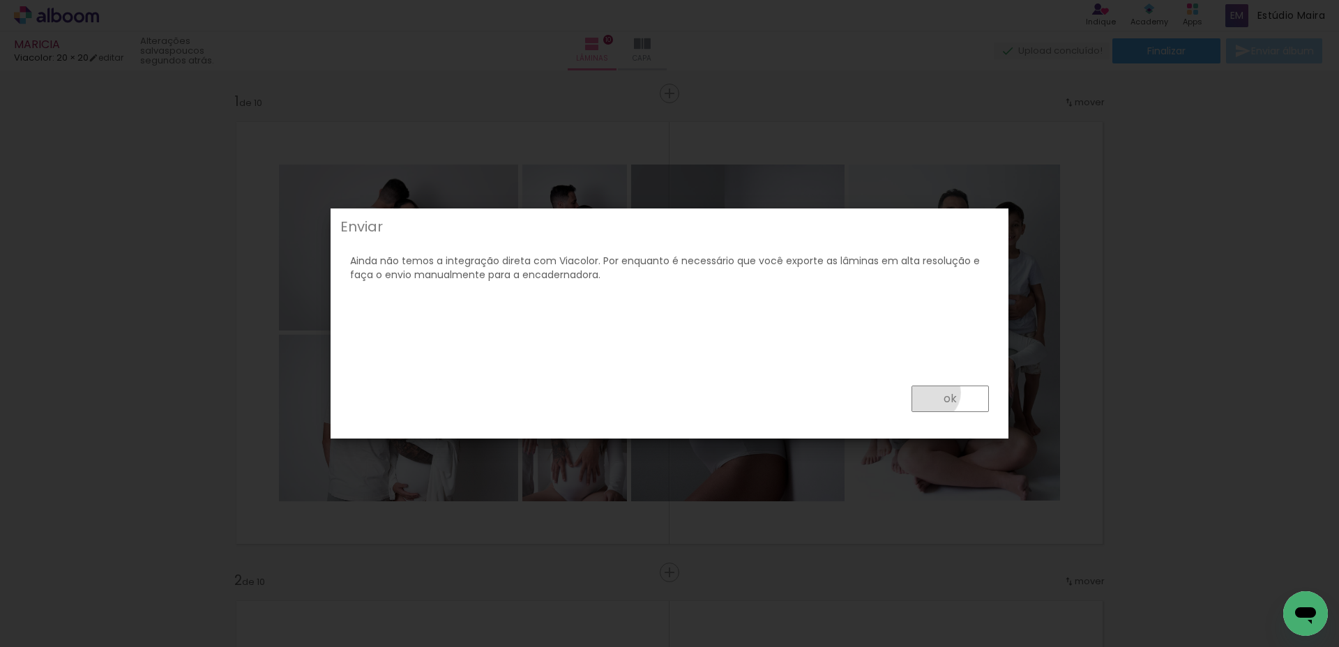
click at [931, 393] on paper-button "ok" at bounding box center [949, 399] width 77 height 26
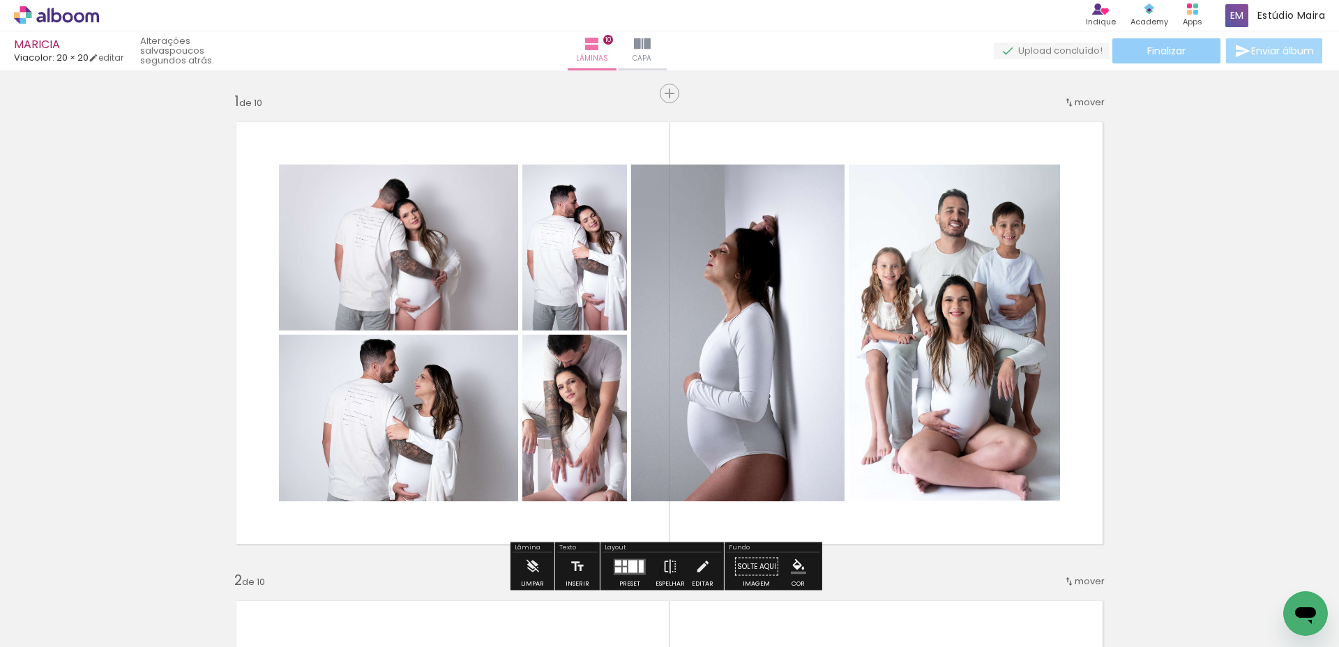
click at [1162, 47] on span "Finalizar" at bounding box center [1166, 51] width 38 height 10
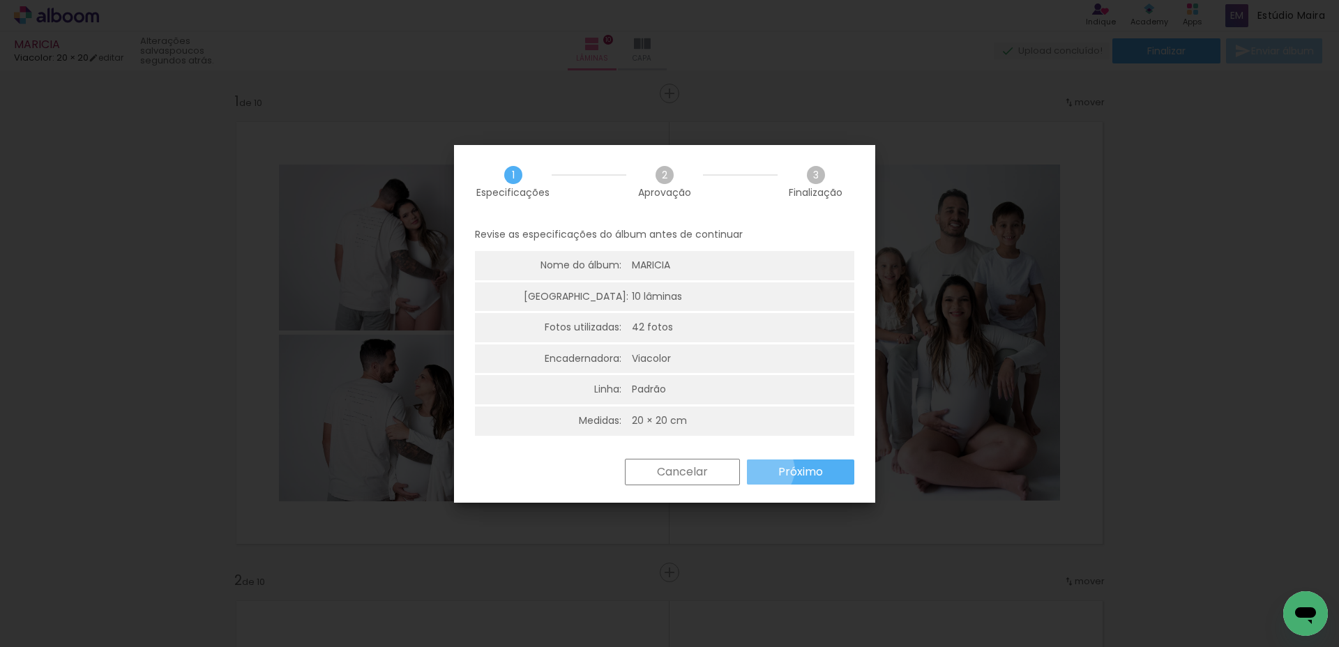
click at [763, 469] on paper-button "Próximo" at bounding box center [800, 471] width 107 height 25
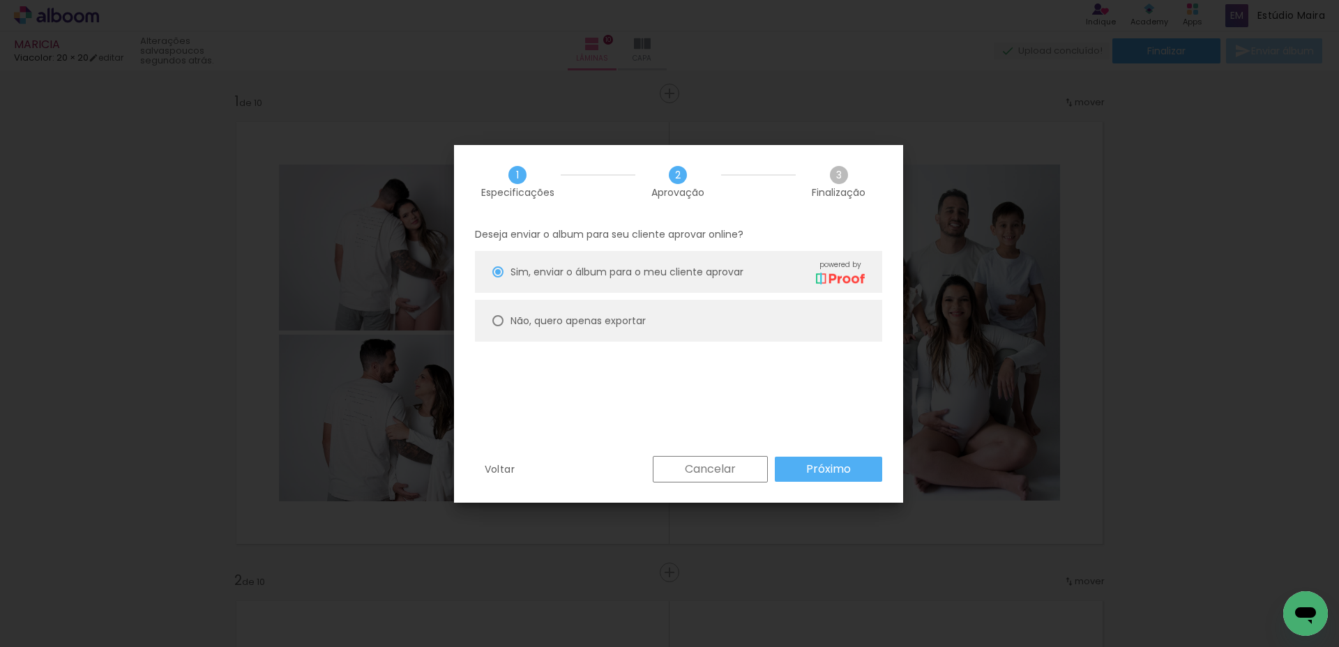
click at [0, 0] on slot "Não, quero apenas exportar" at bounding box center [0, 0] width 0 height 0
type paper-radio-button "on"
click at [811, 459] on paper-button "Próximo" at bounding box center [828, 469] width 107 height 25
type input "Alta, 300 DPI"
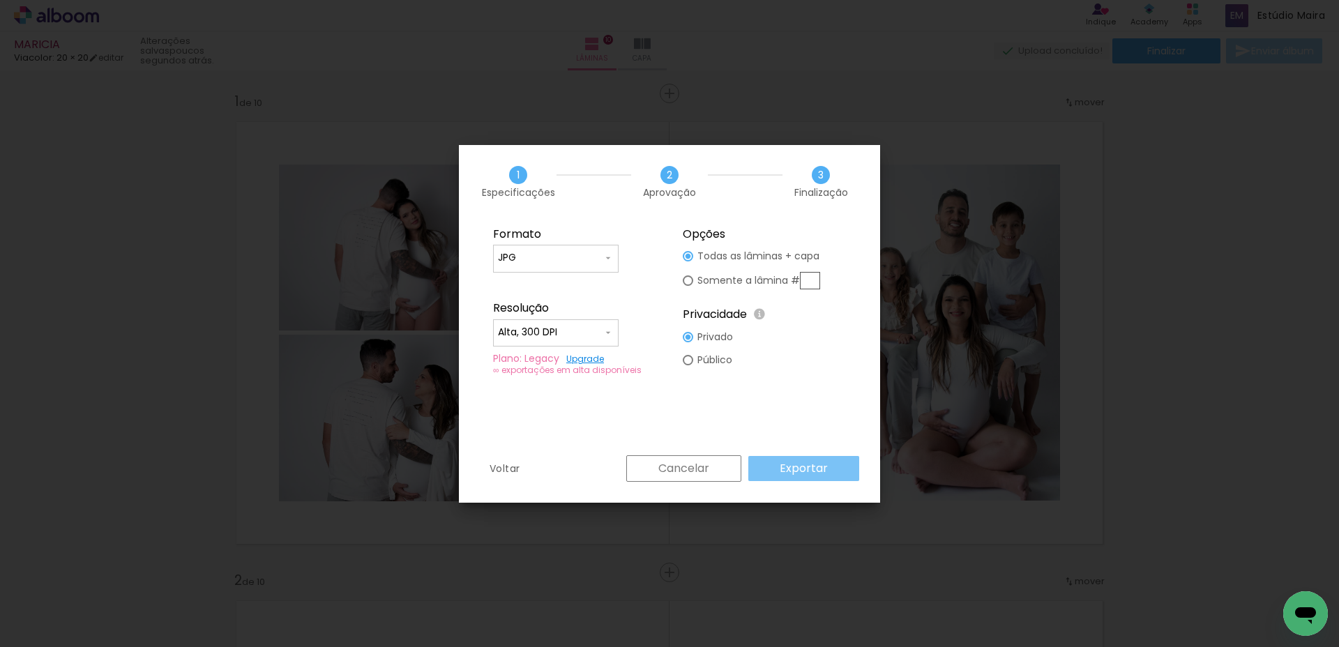
click at [0, 0] on slot "Exportar" at bounding box center [0, 0] width 0 height 0
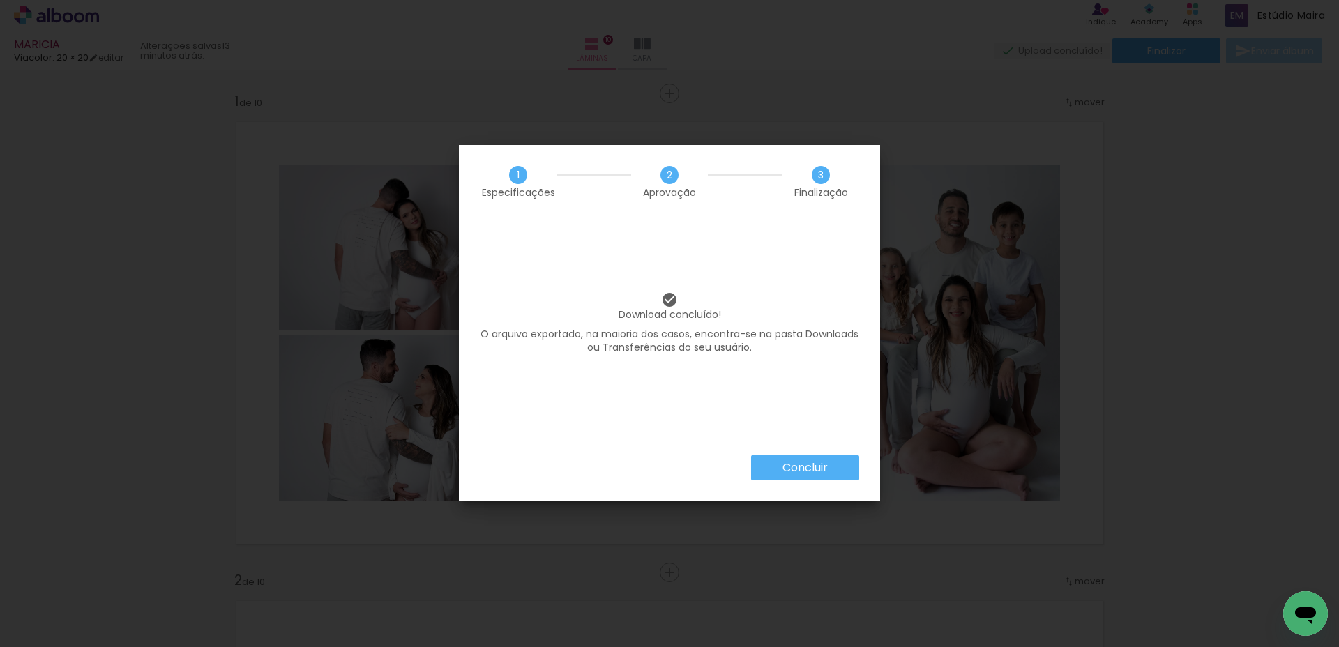
scroll to position [0, 4715]
click at [0, 0] on slot "Concluir" at bounding box center [0, 0] width 0 height 0
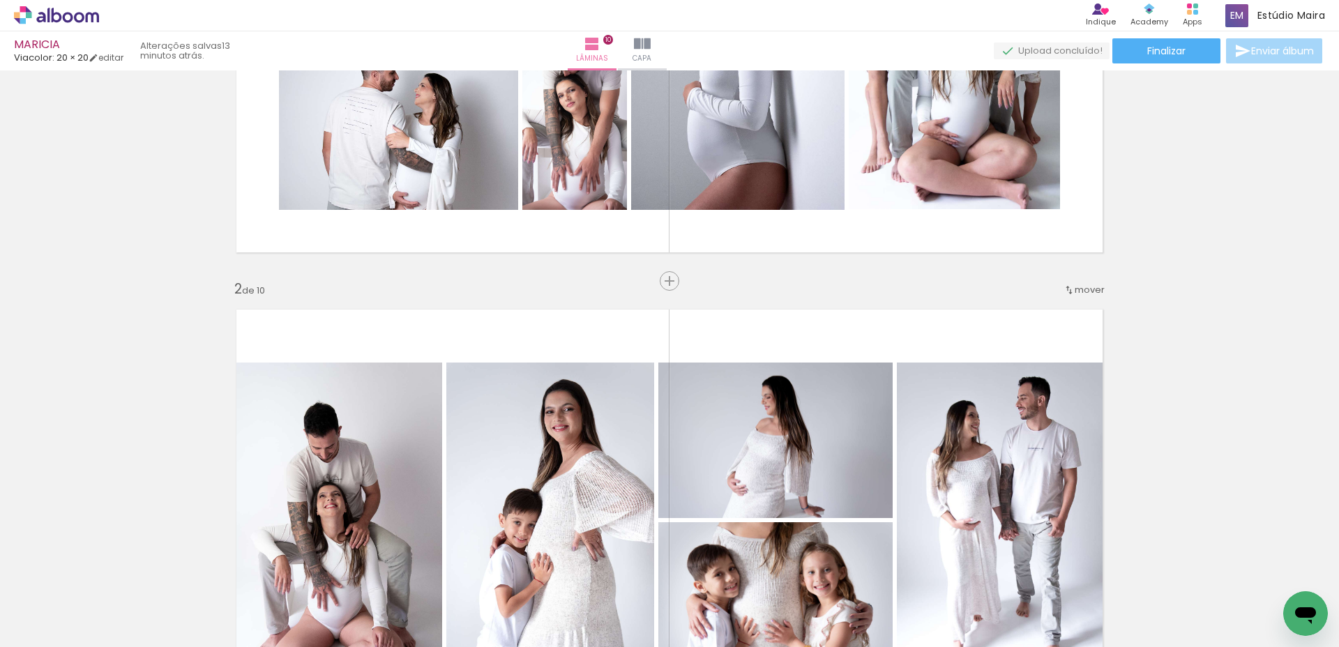
scroll to position [0, 0]
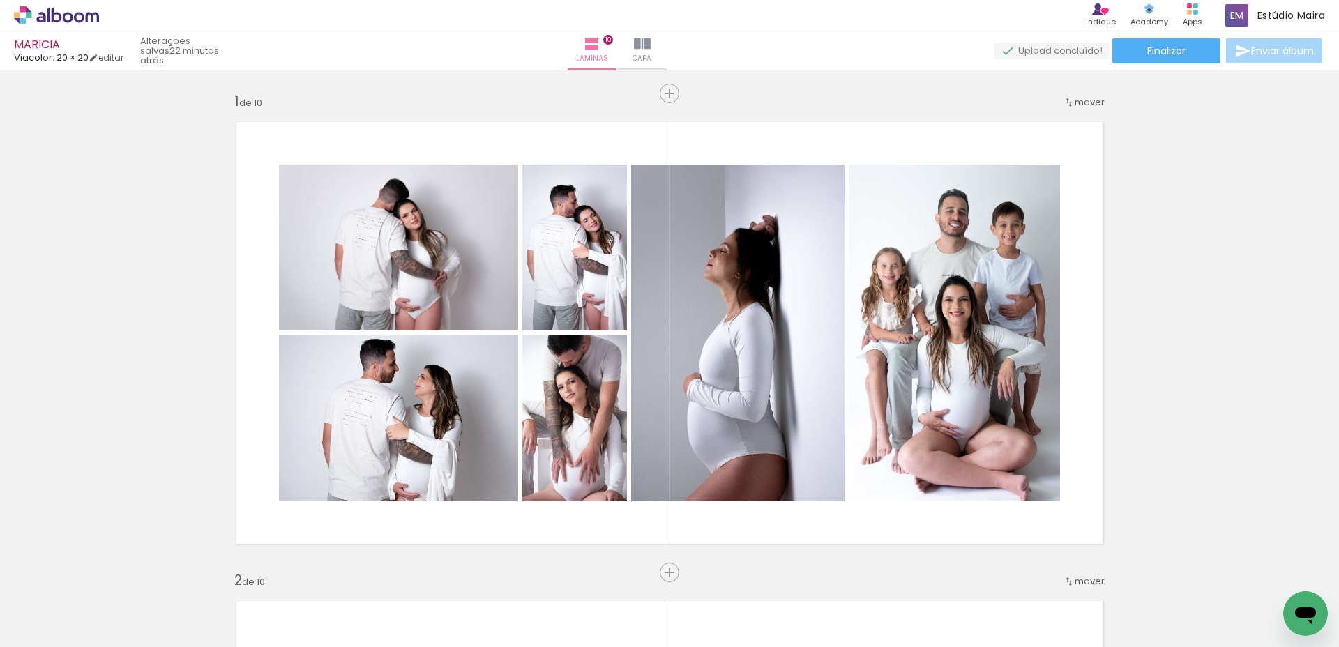
scroll to position [0, 4715]
